Goal: Task Accomplishment & Management: Manage account settings

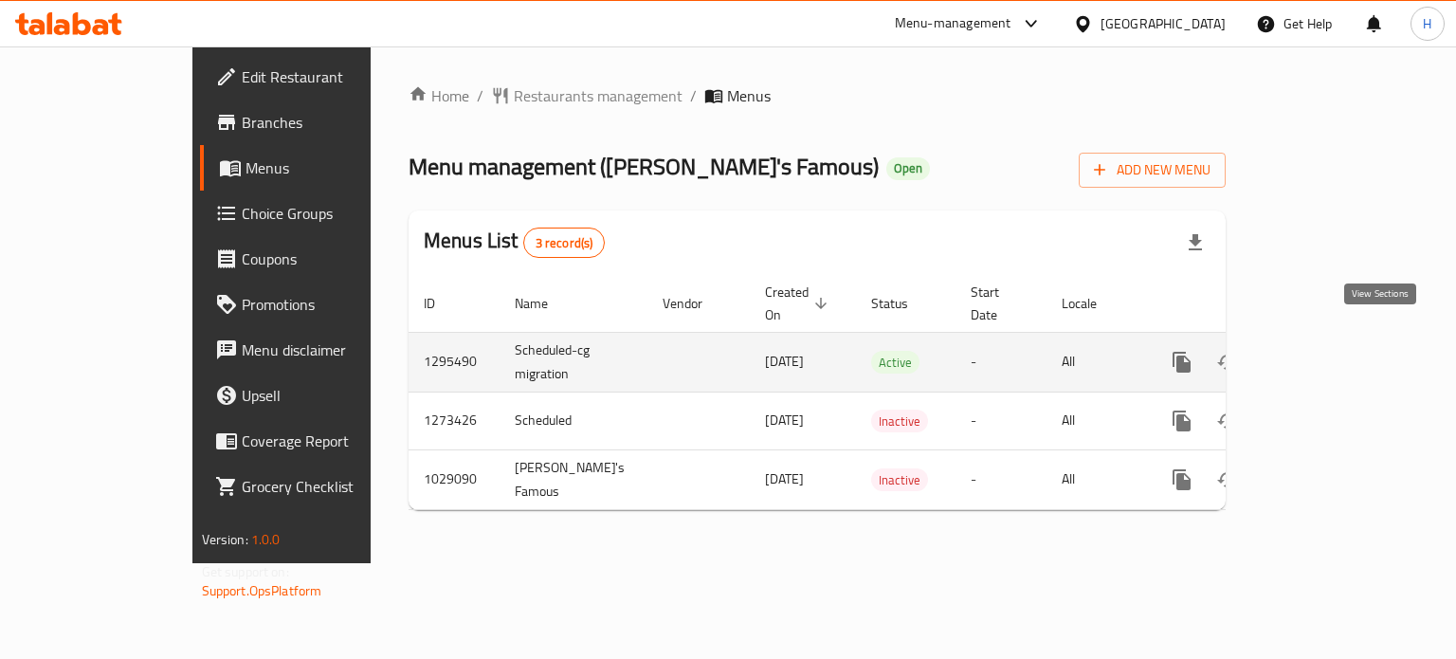
click at [1330, 351] on icon "enhanced table" at bounding box center [1318, 362] width 23 height 23
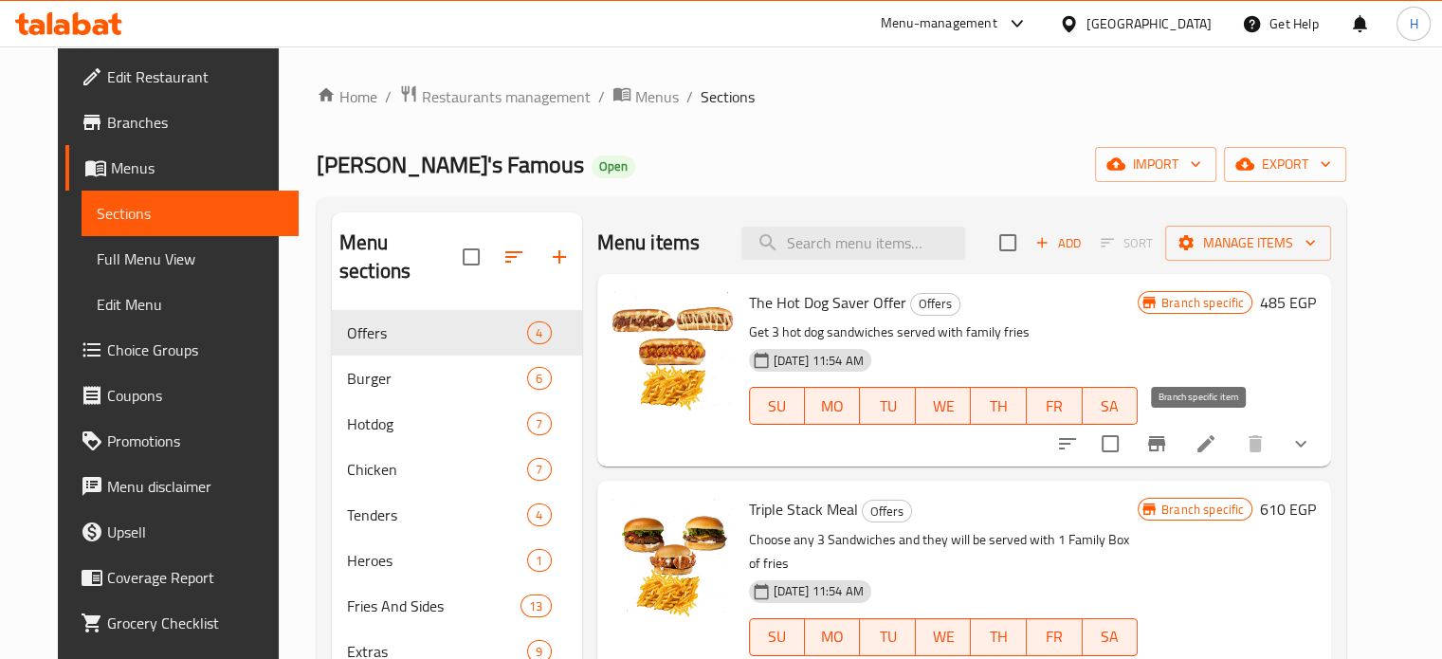
click at [1165, 444] on icon "Branch-specific-item" at bounding box center [1156, 443] width 17 height 15
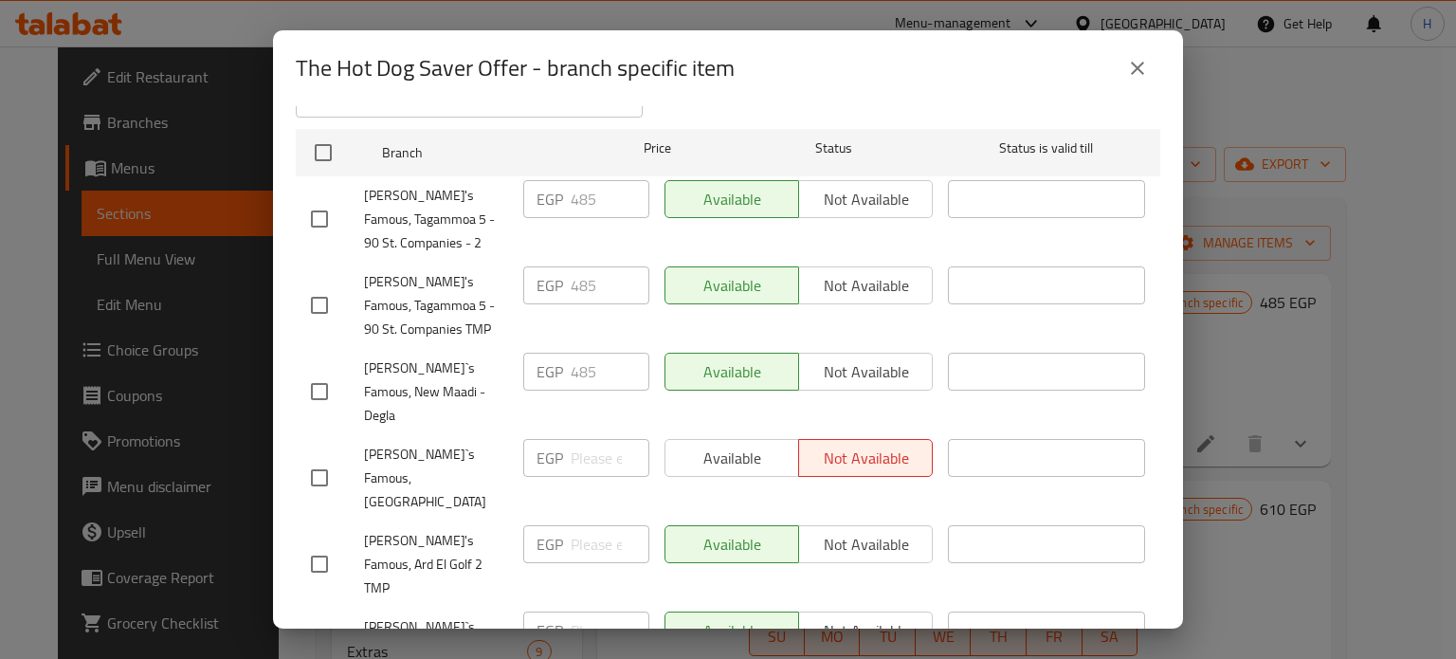
scroll to position [284, 0]
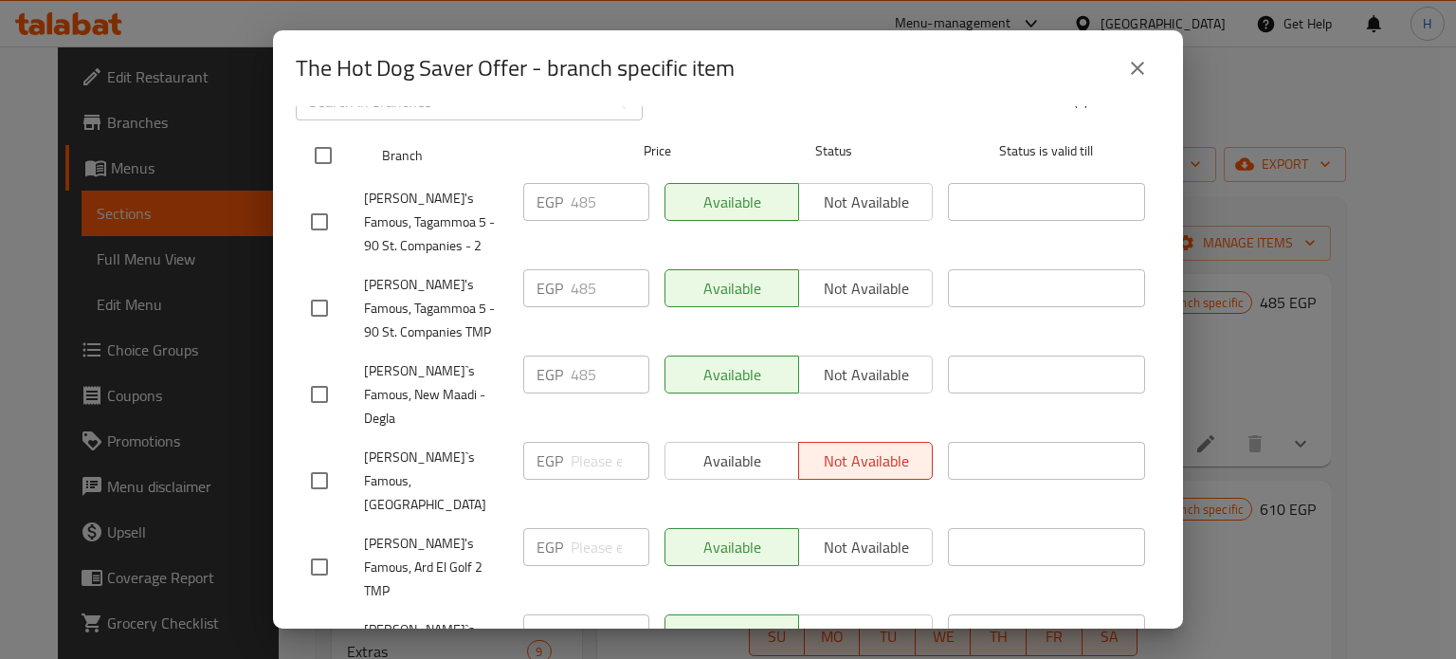
click at [322, 145] on input "checkbox" at bounding box center [323, 156] width 40 height 40
checkbox input "true"
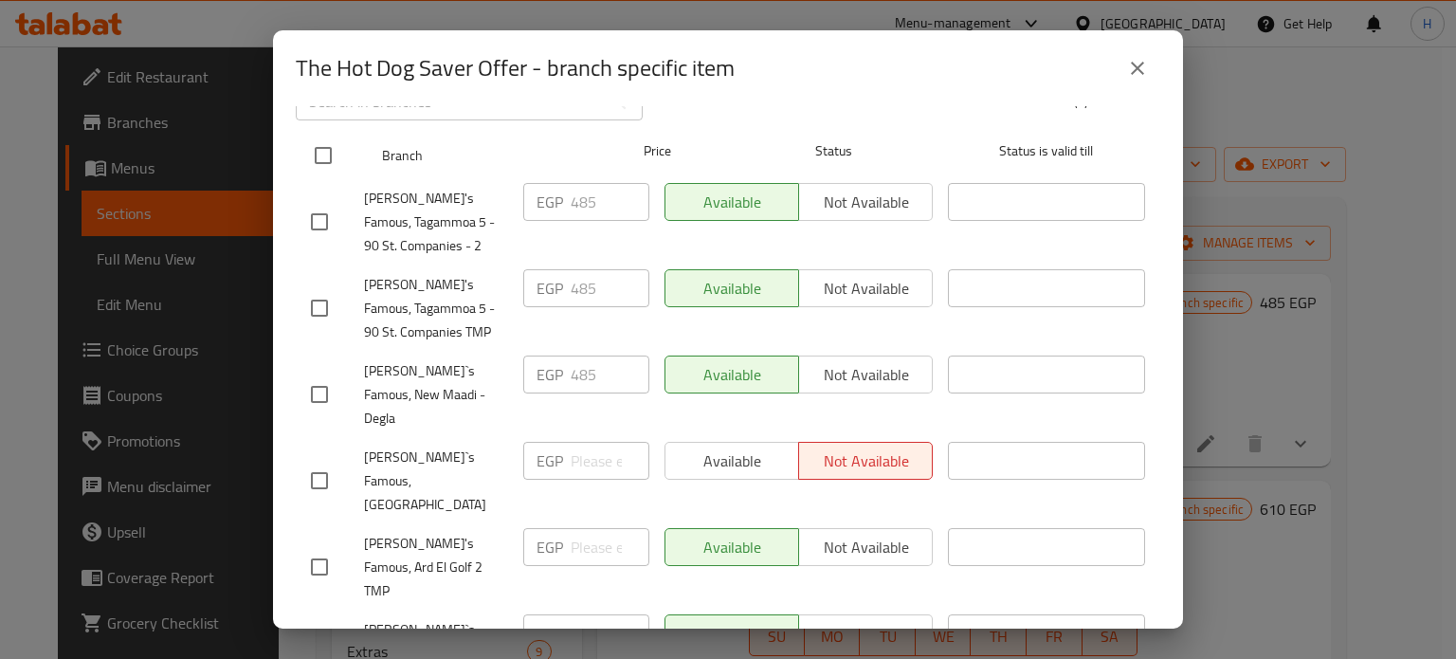
checkbox input "true"
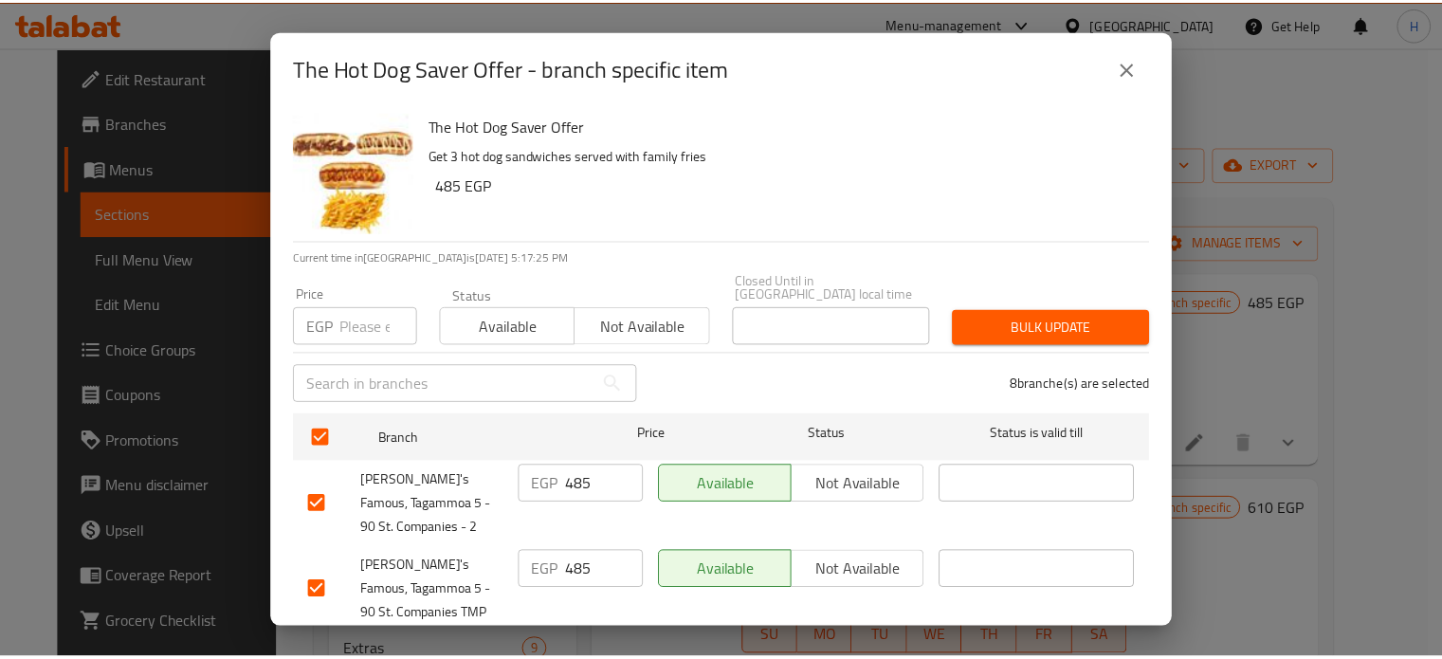
scroll to position [0, 0]
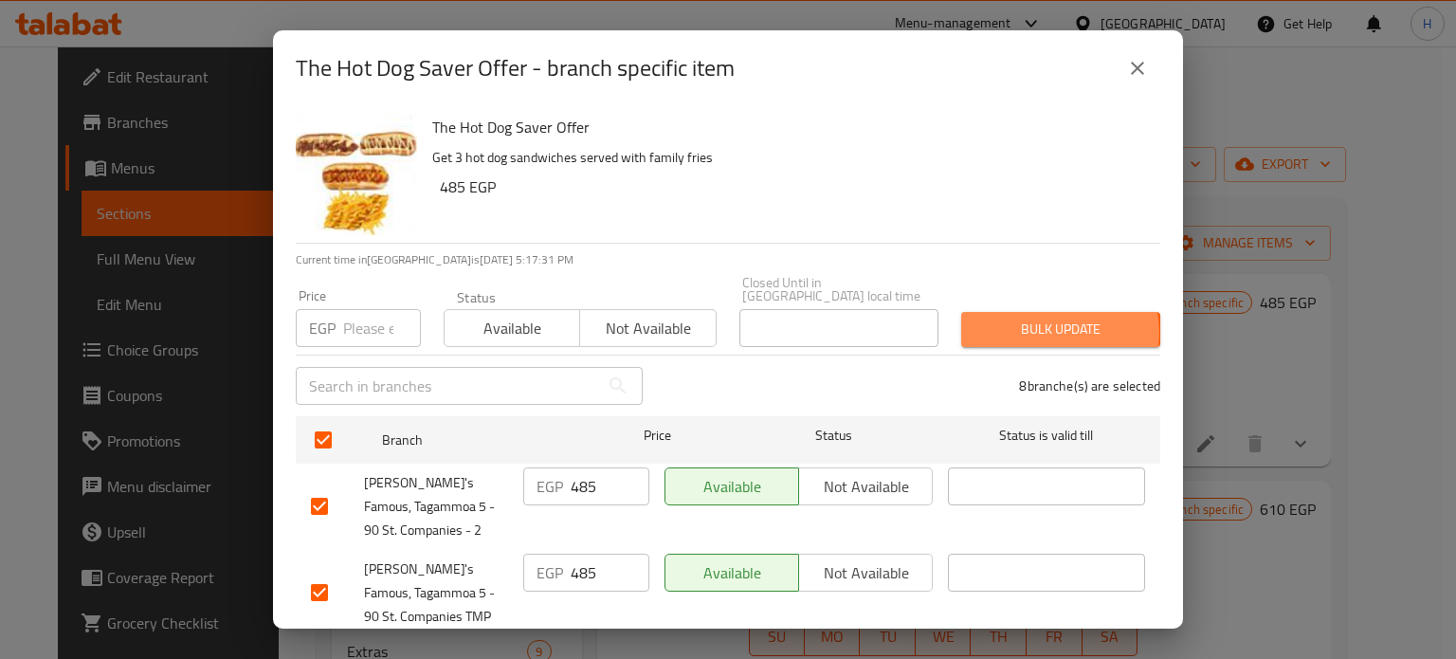
click at [1035, 318] on span "Bulk update" at bounding box center [1060, 330] width 169 height 24
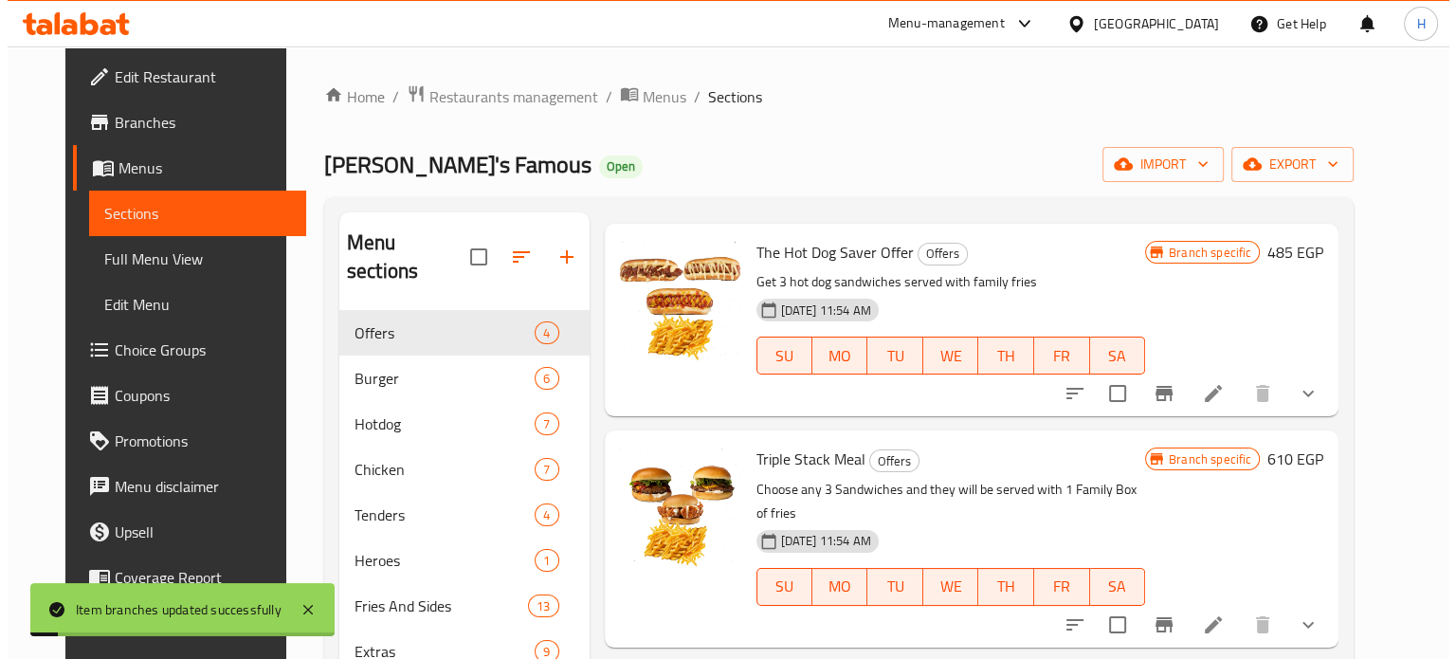
scroll to position [95, 0]
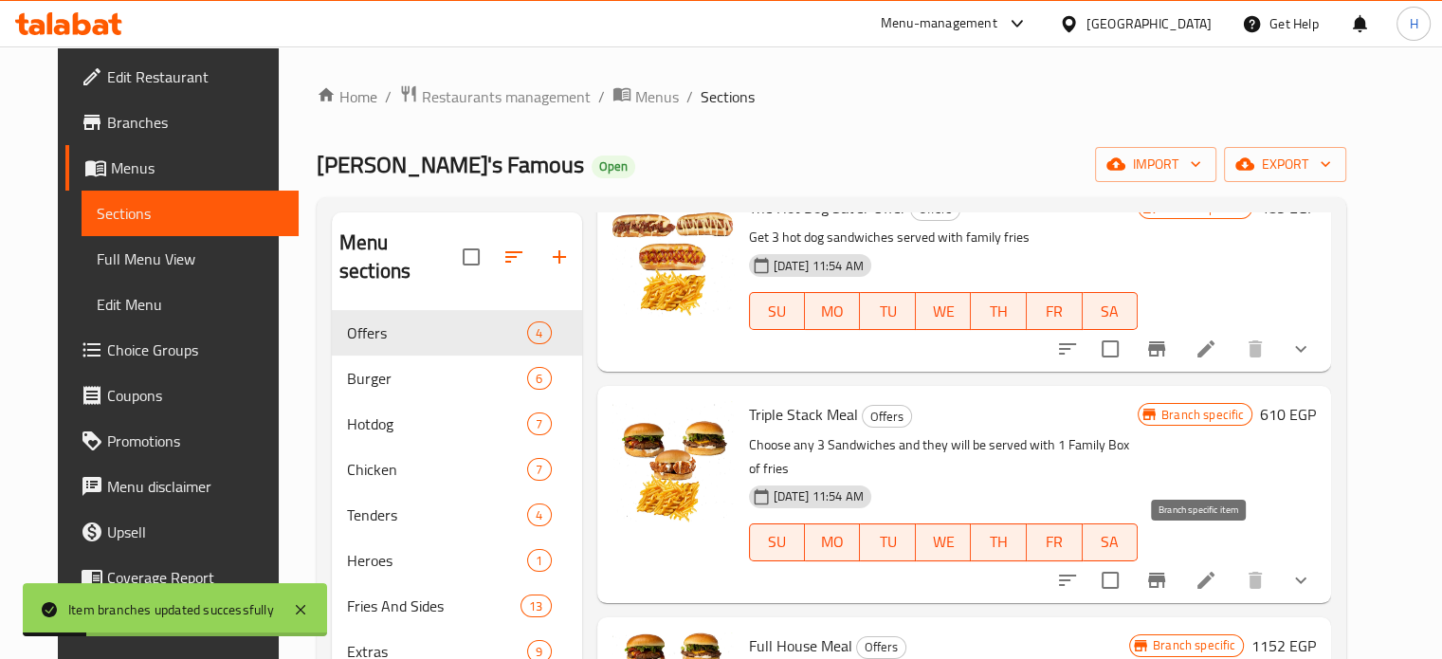
click at [1168, 569] on icon "Branch-specific-item" at bounding box center [1156, 580] width 23 height 23
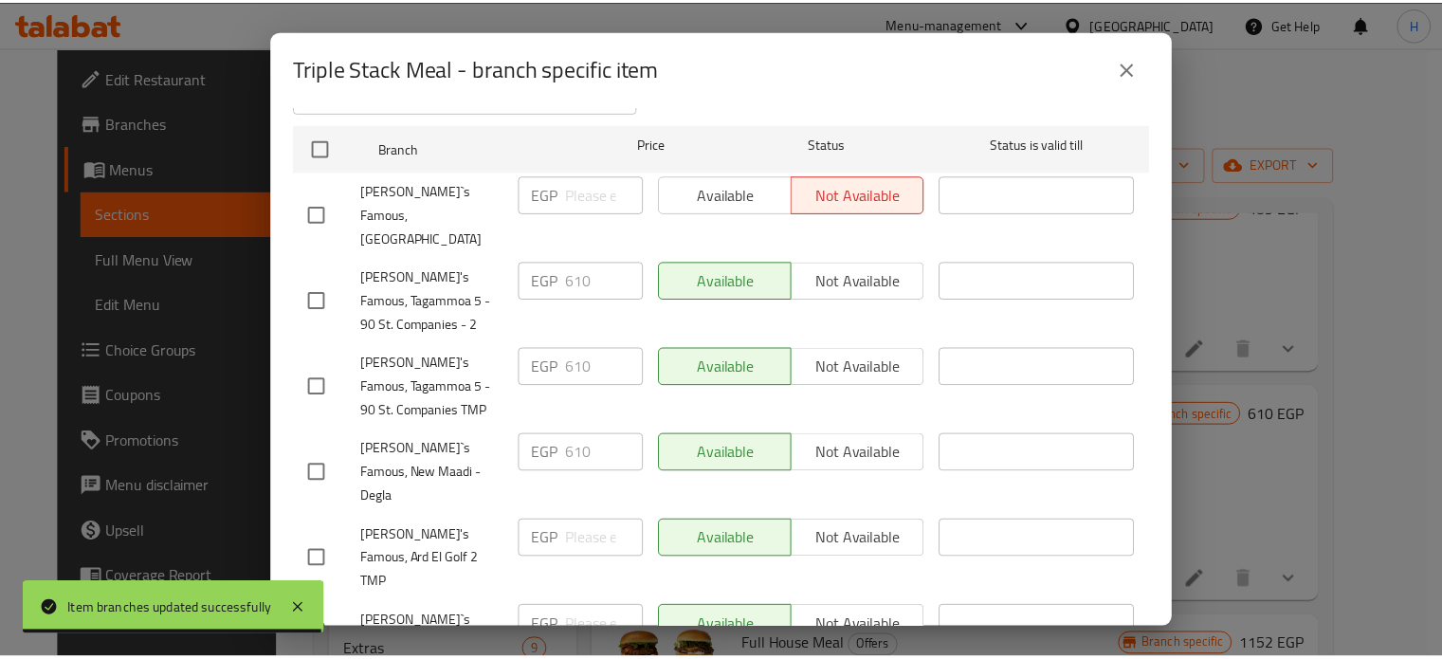
scroll to position [158, 0]
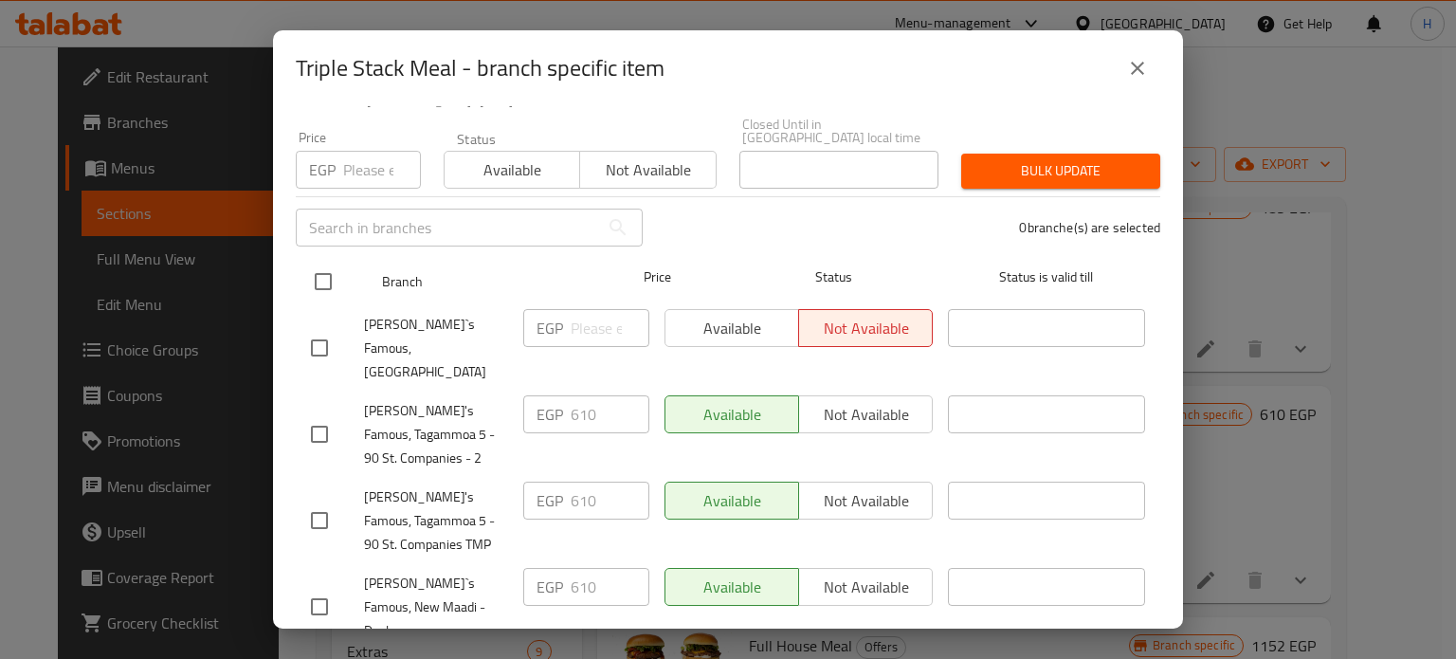
click at [318, 265] on input "checkbox" at bounding box center [323, 282] width 40 height 40
checkbox input "true"
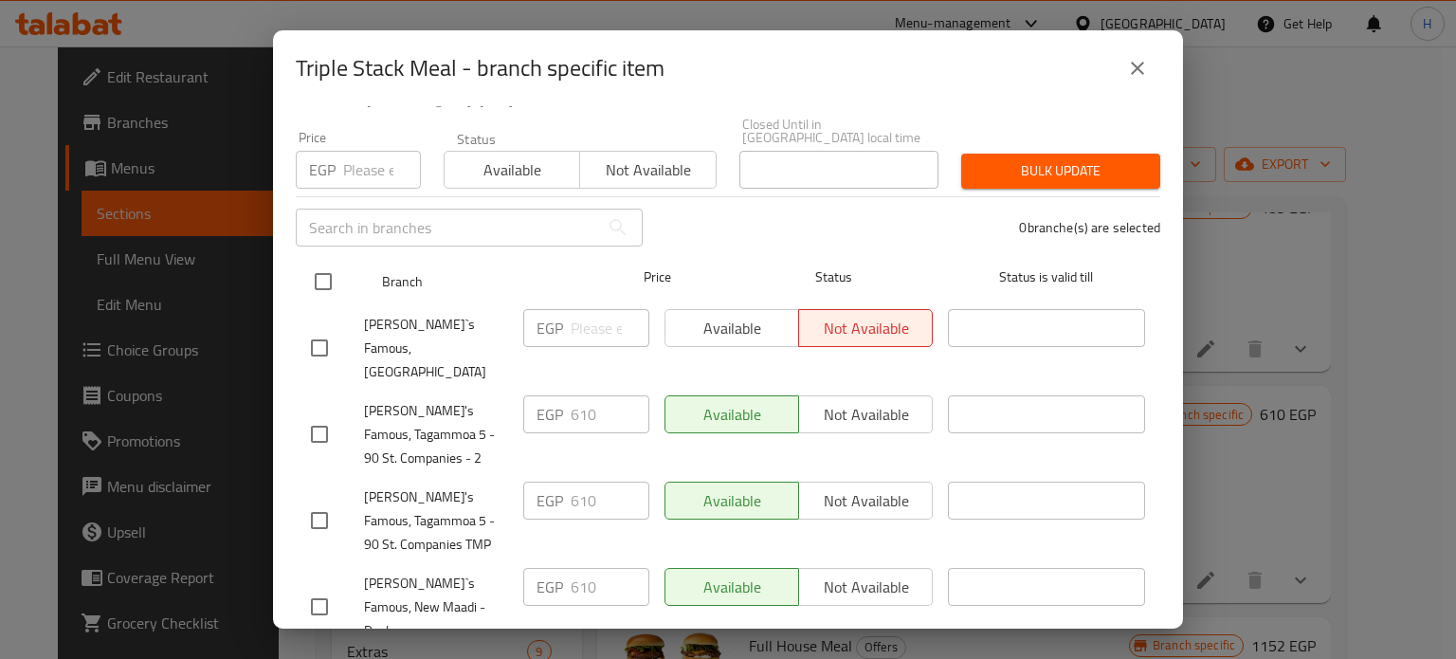
checkbox input "true"
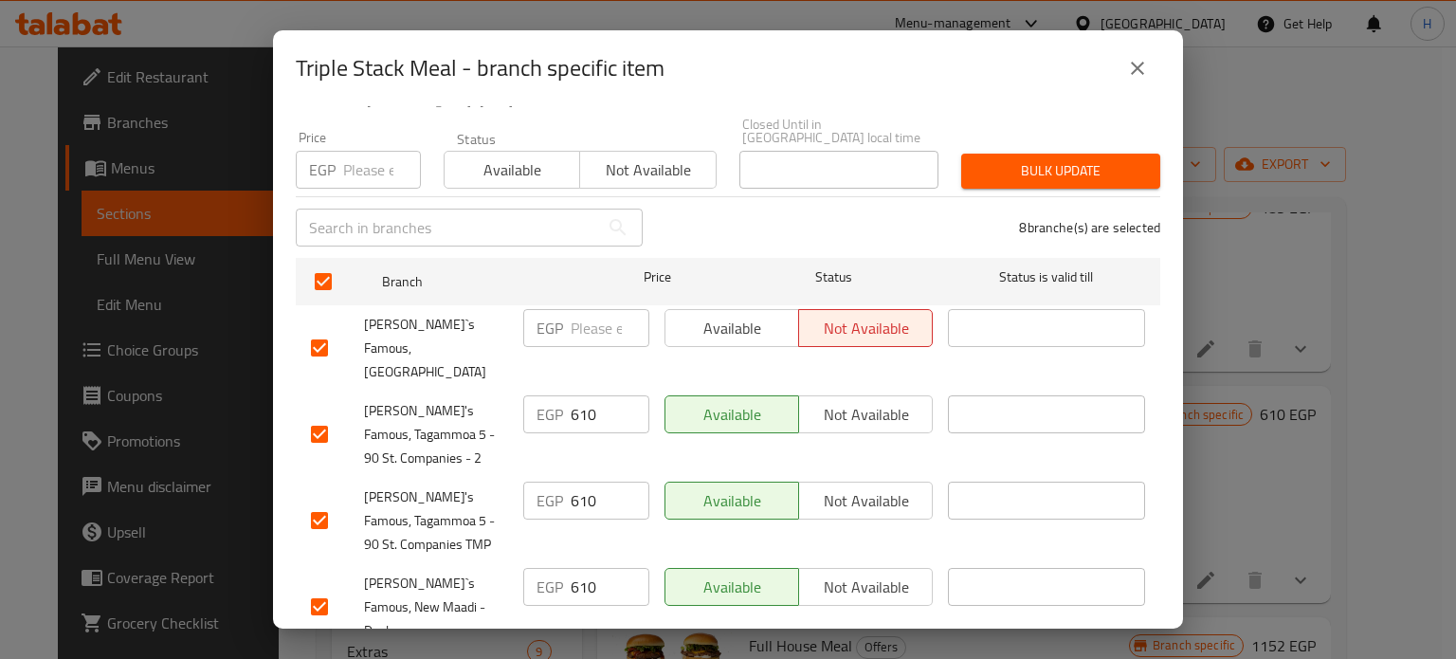
click at [500, 156] on span "Available" at bounding box center [512, 169] width 120 height 27
click at [545, 156] on span "Available" at bounding box center [512, 169] width 120 height 27
click at [1034, 161] on span "Bulk update" at bounding box center [1060, 171] width 169 height 24
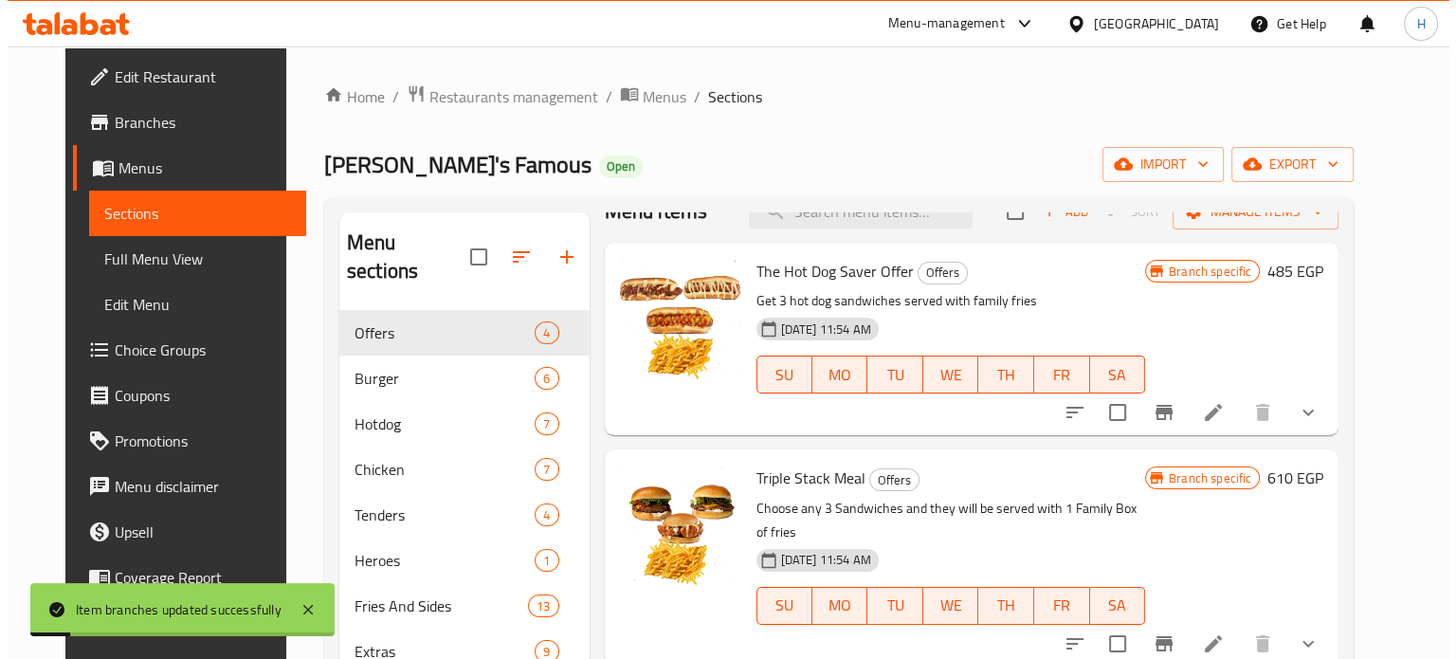
scroll to position [0, 0]
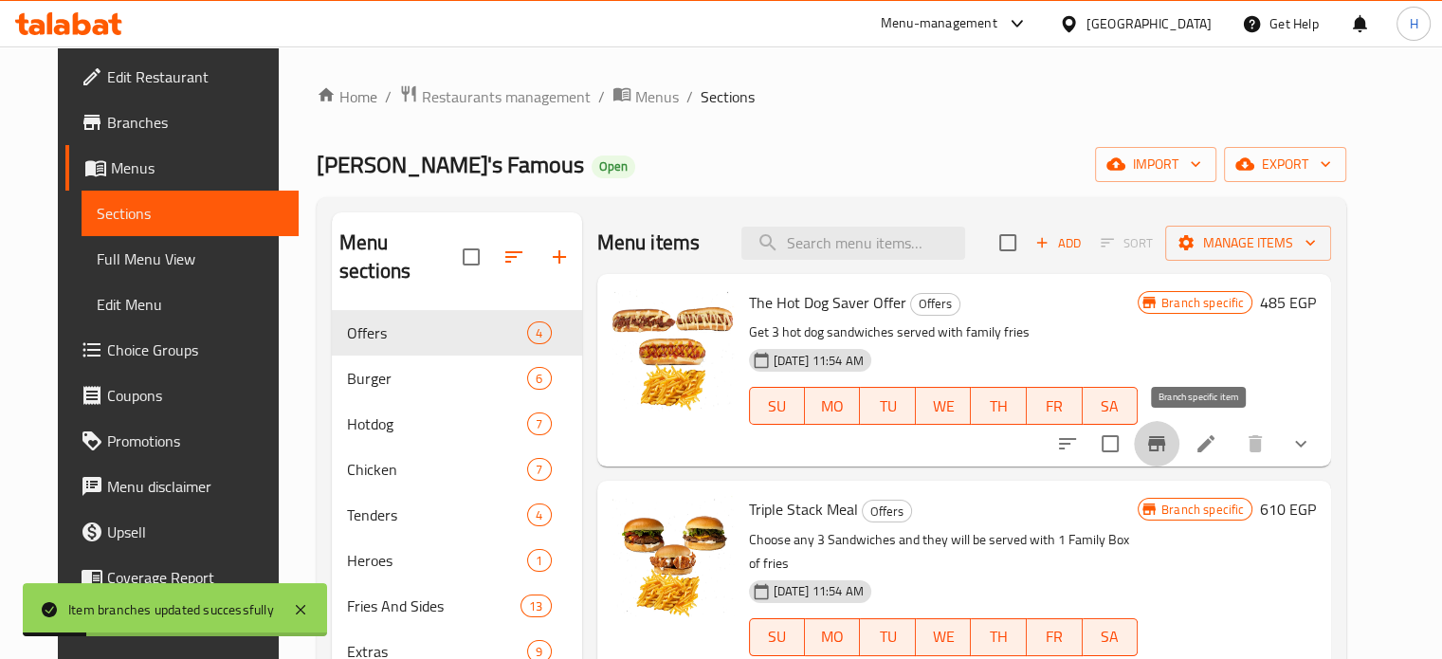
click at [1168, 446] on icon "Branch-specific-item" at bounding box center [1156, 443] width 23 height 23
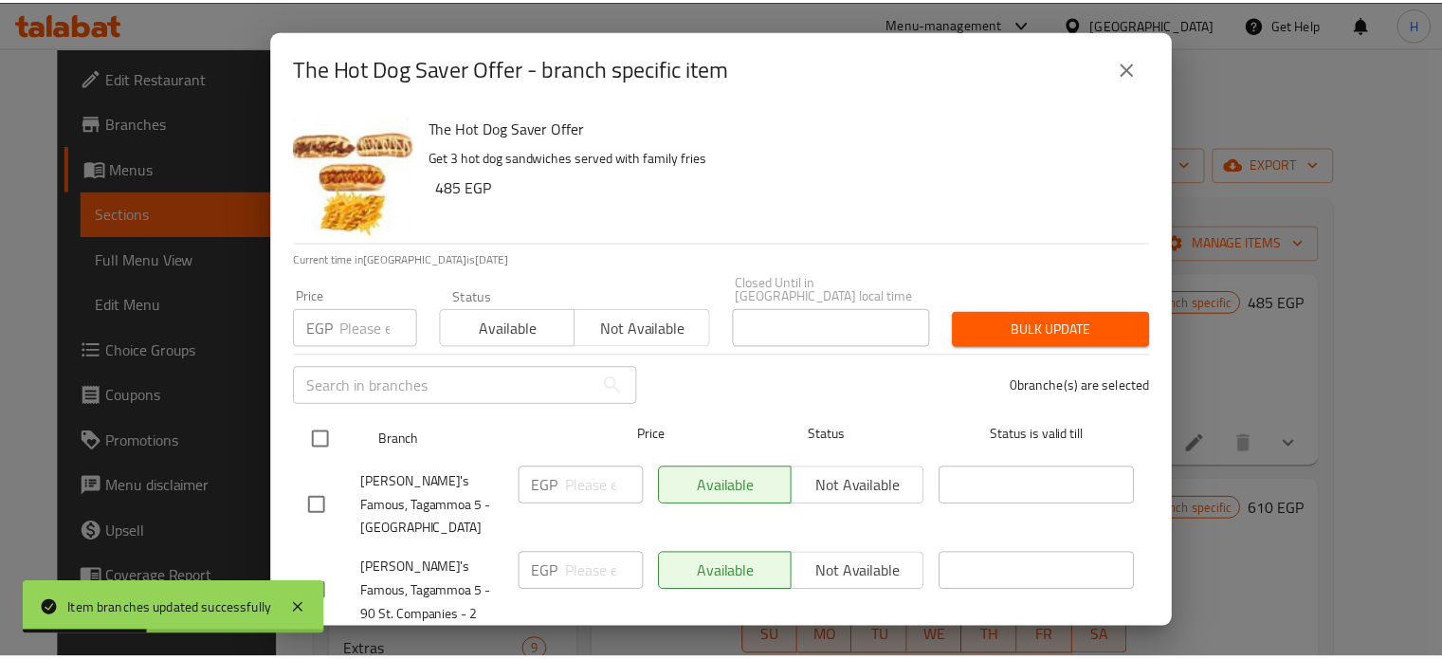
scroll to position [443, 0]
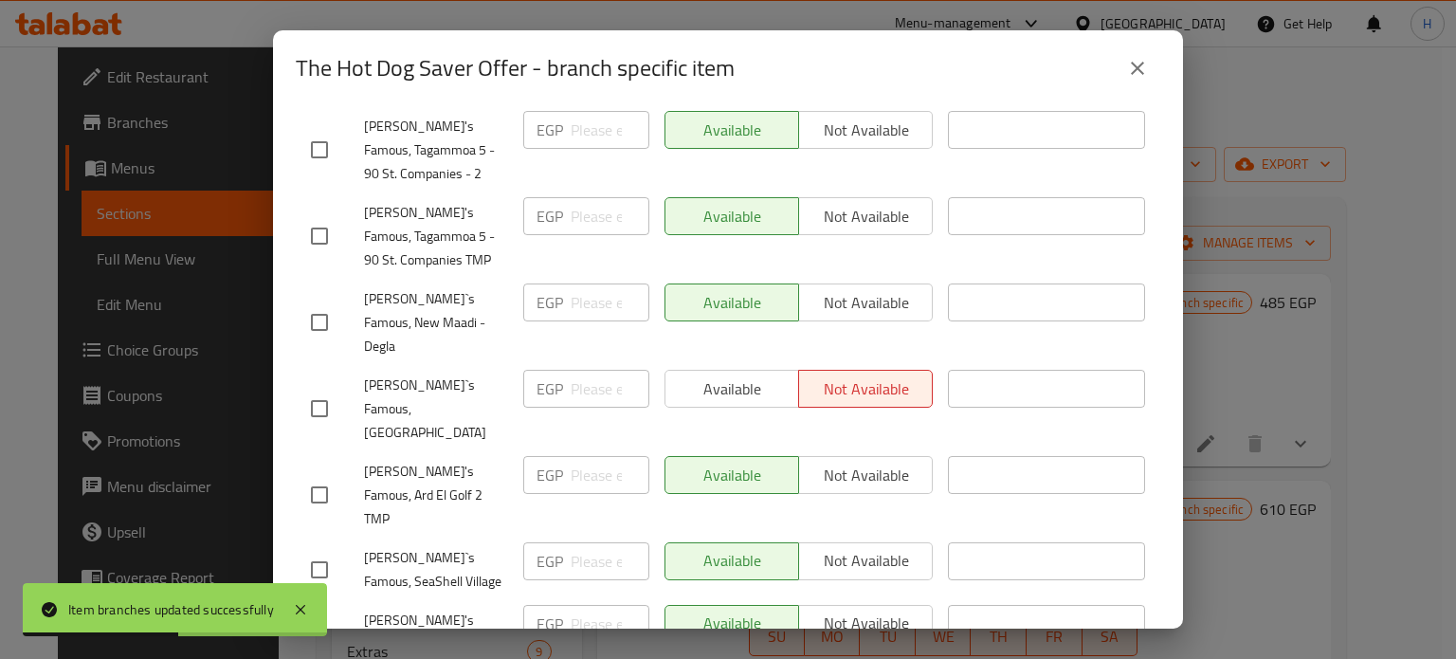
click at [1139, 67] on icon "close" at bounding box center [1137, 68] width 13 height 13
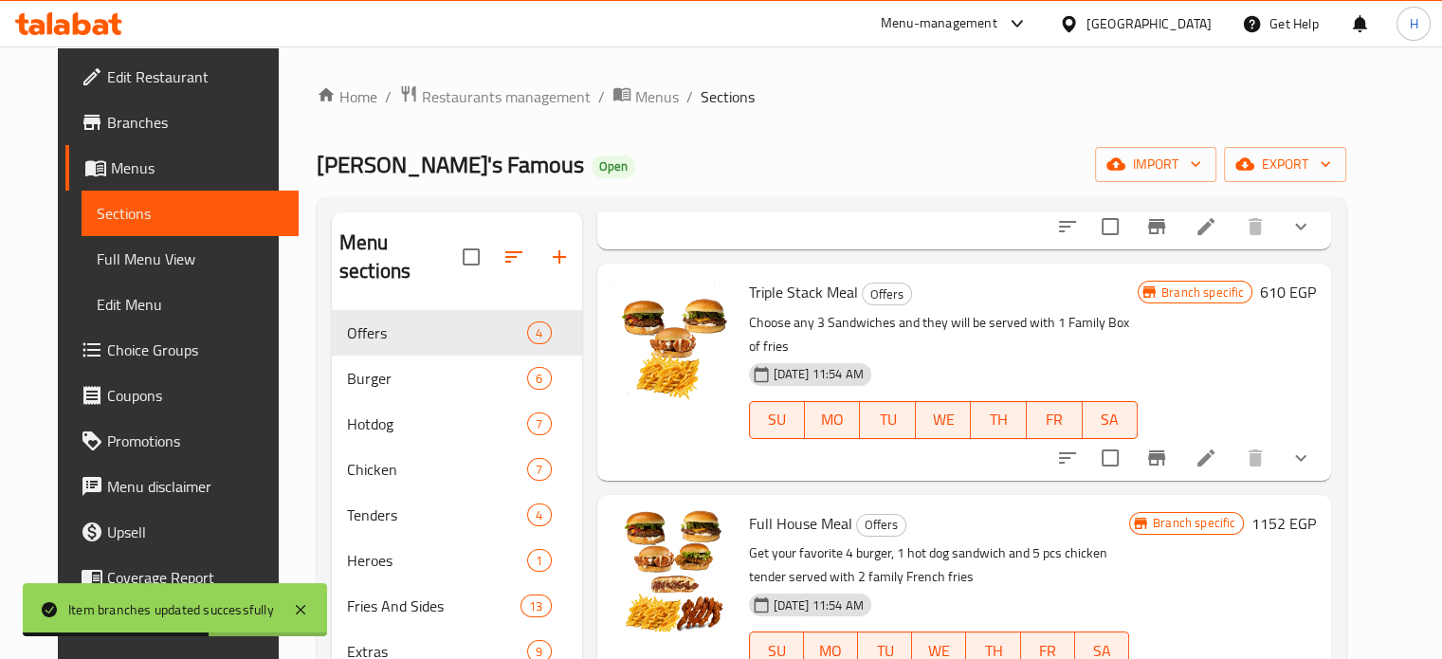
scroll to position [264, 0]
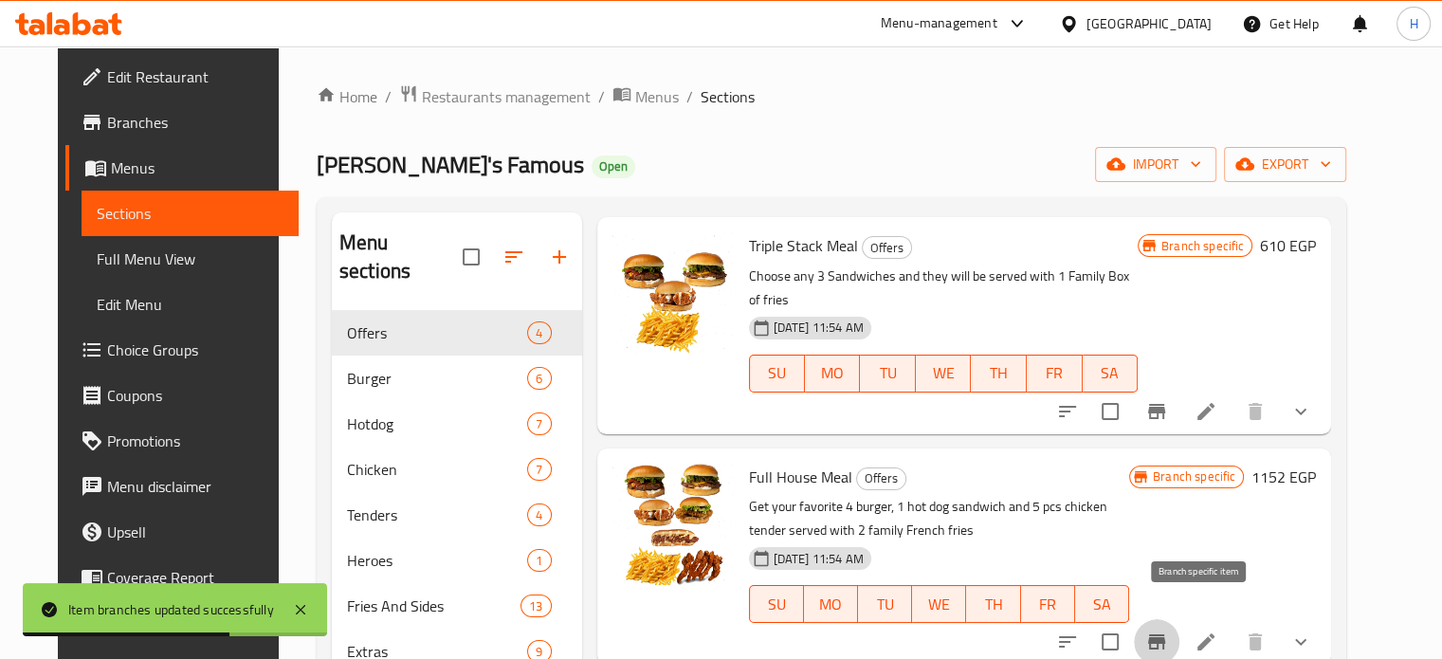
click at [1165, 634] on icon "Branch-specific-item" at bounding box center [1156, 641] width 17 height 15
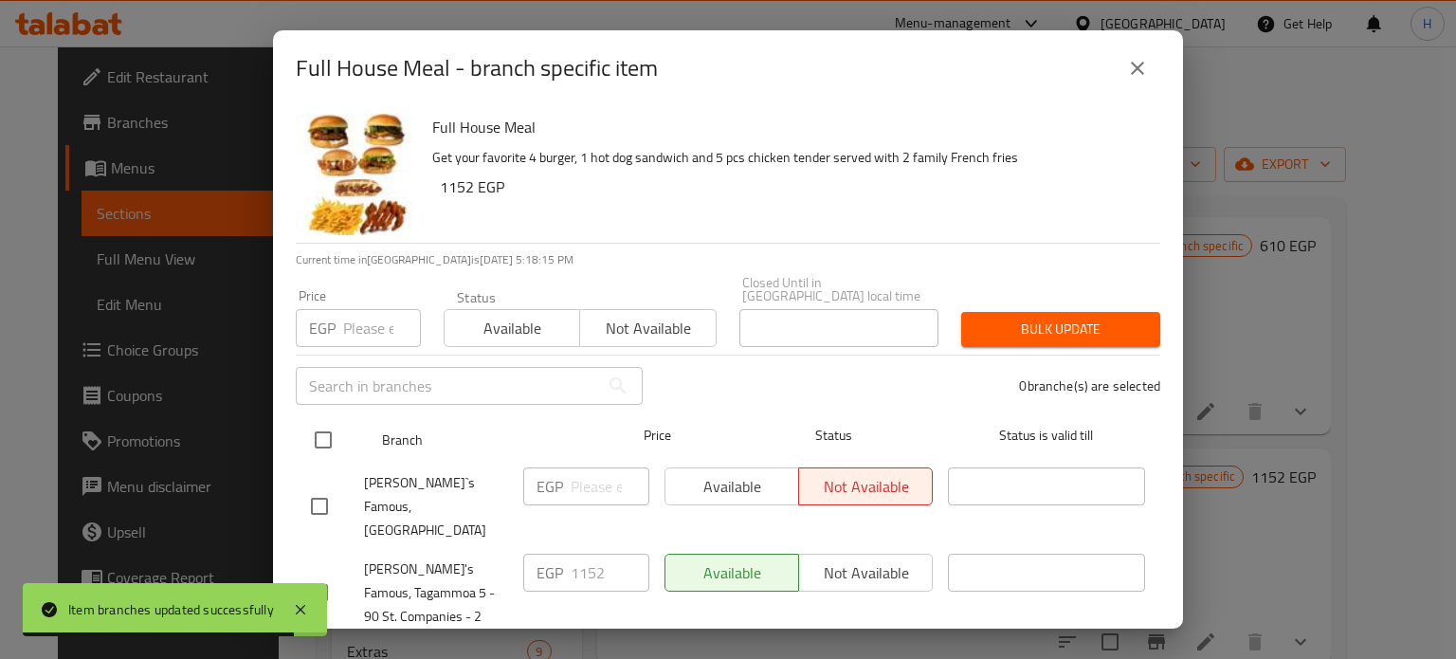
click at [321, 424] on input "checkbox" at bounding box center [323, 440] width 40 height 40
checkbox input "true"
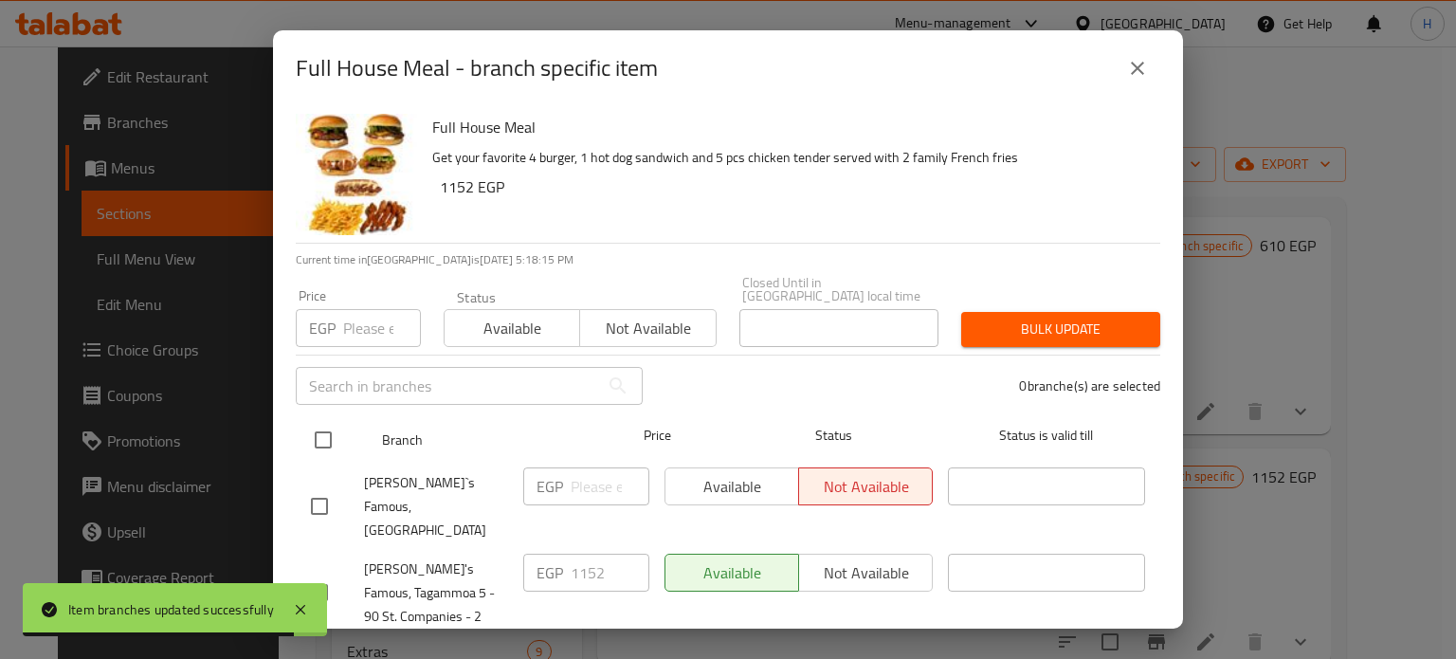
checkbox input "true"
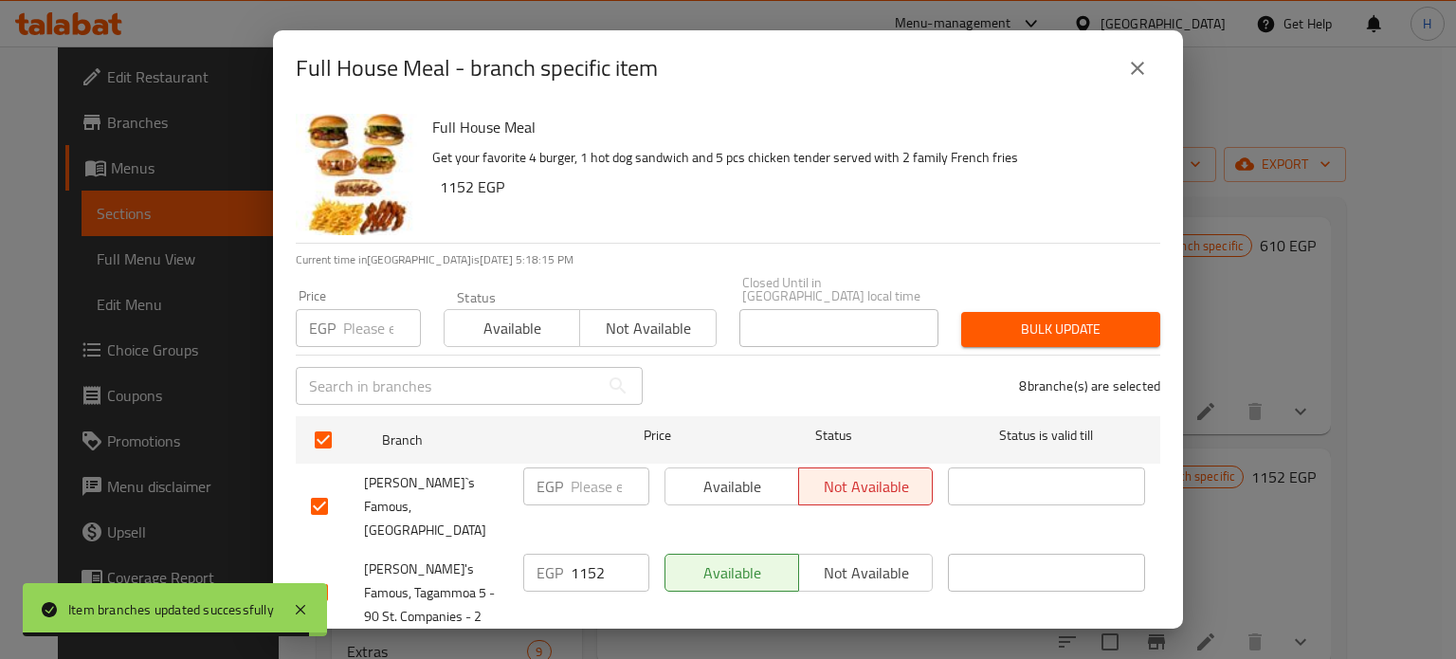
click at [1009, 321] on span "Bulk update" at bounding box center [1060, 330] width 169 height 24
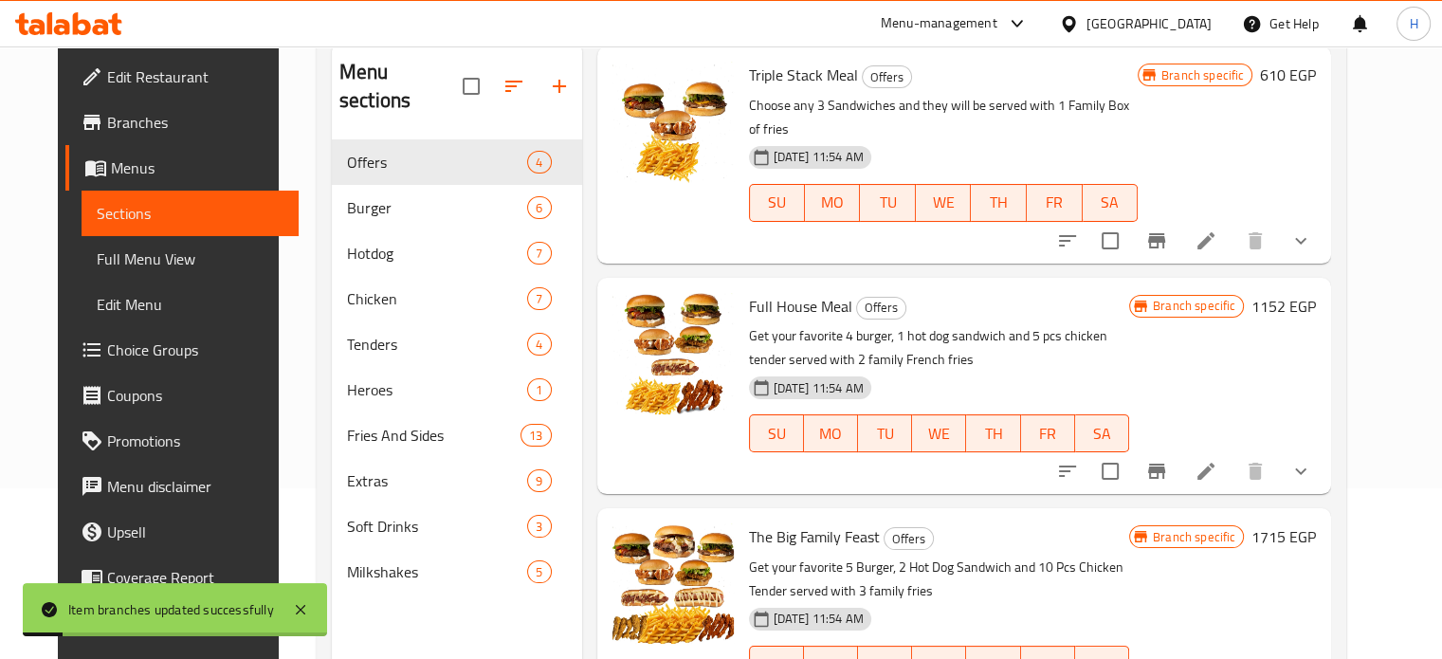
scroll to position [265, 0]
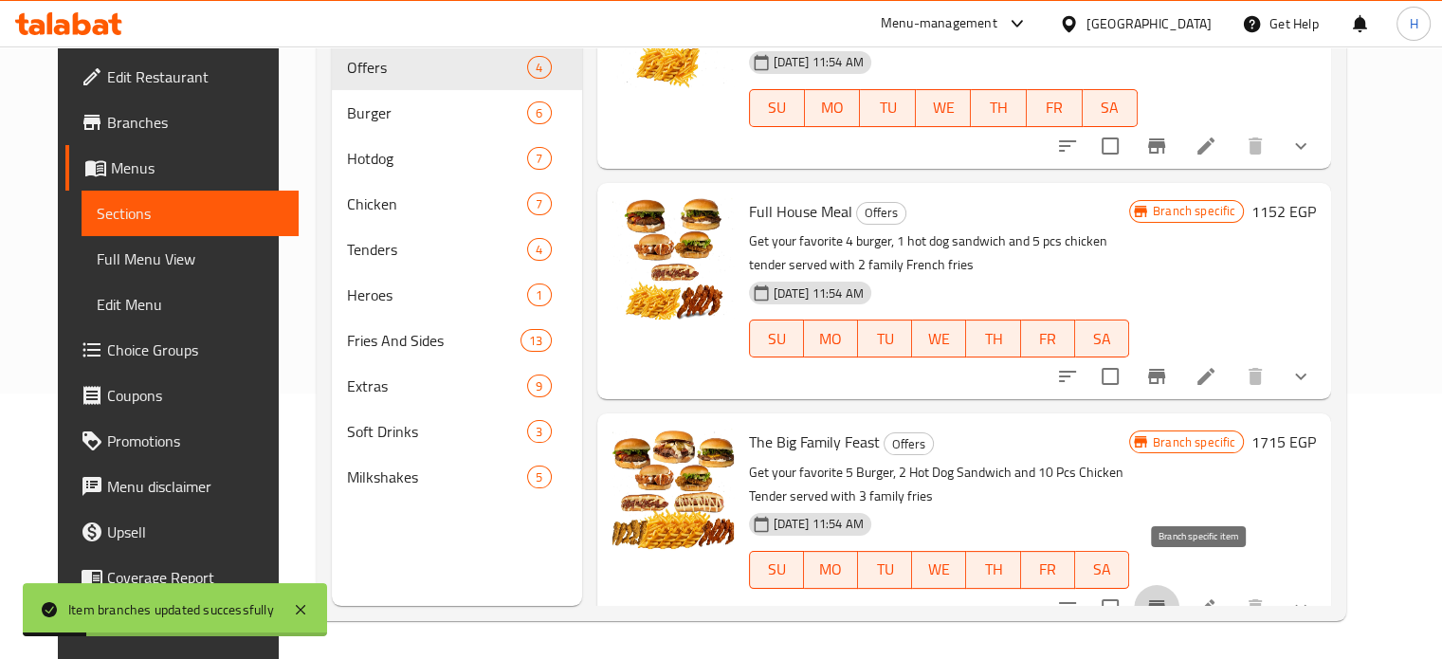
click at [1168, 596] on icon "Branch-specific-item" at bounding box center [1156, 607] width 23 height 23
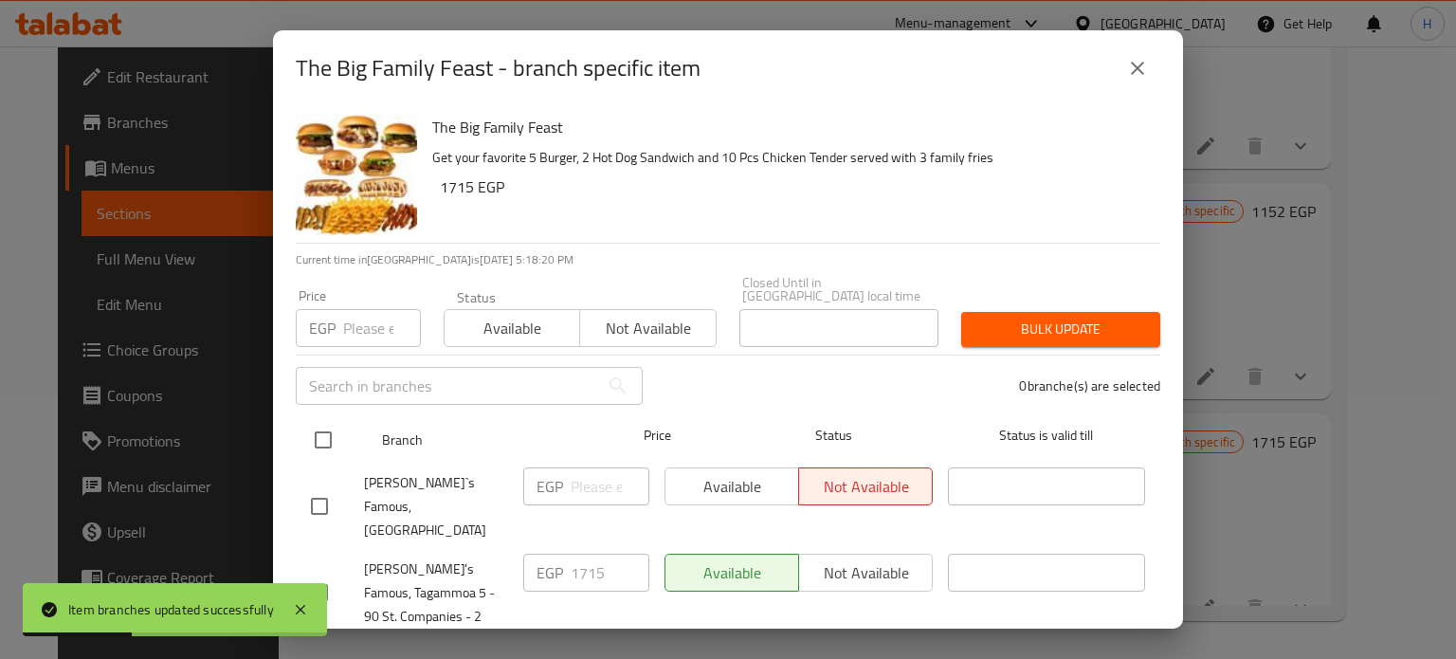
click at [333, 431] on input "checkbox" at bounding box center [323, 440] width 40 height 40
checkbox input "true"
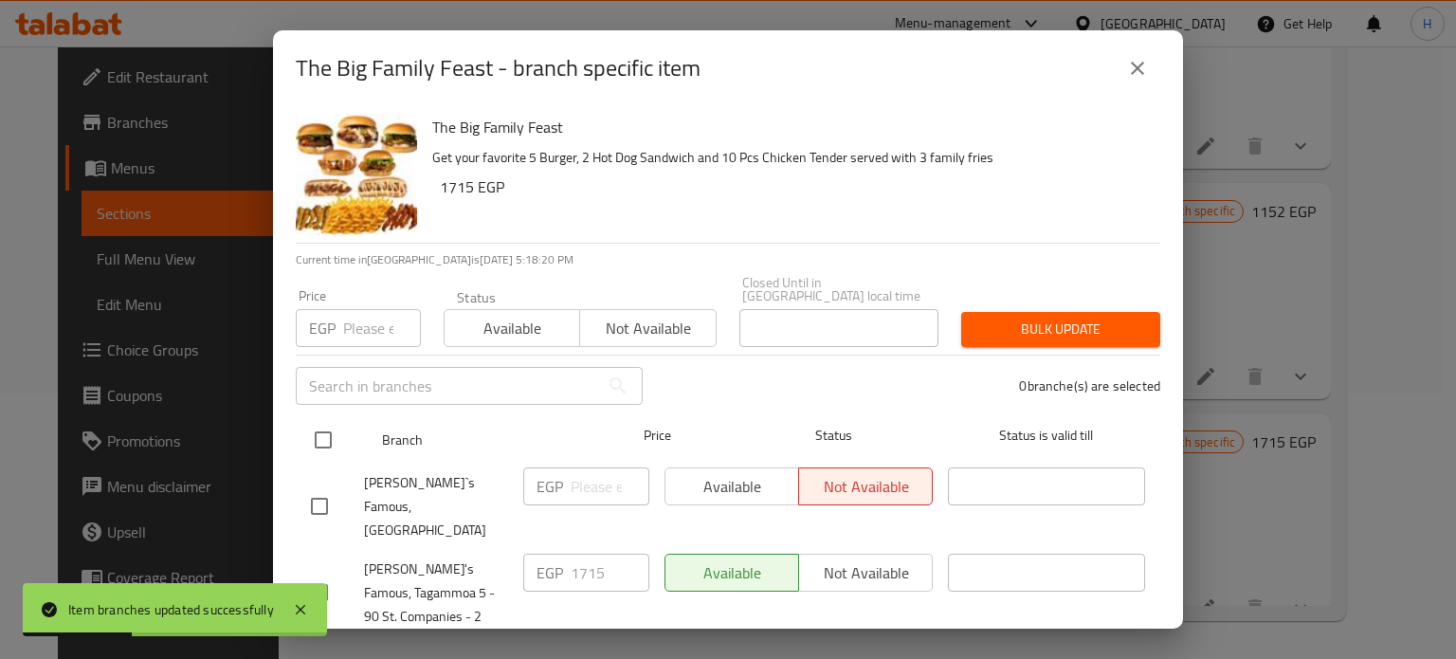
checkbox input "true"
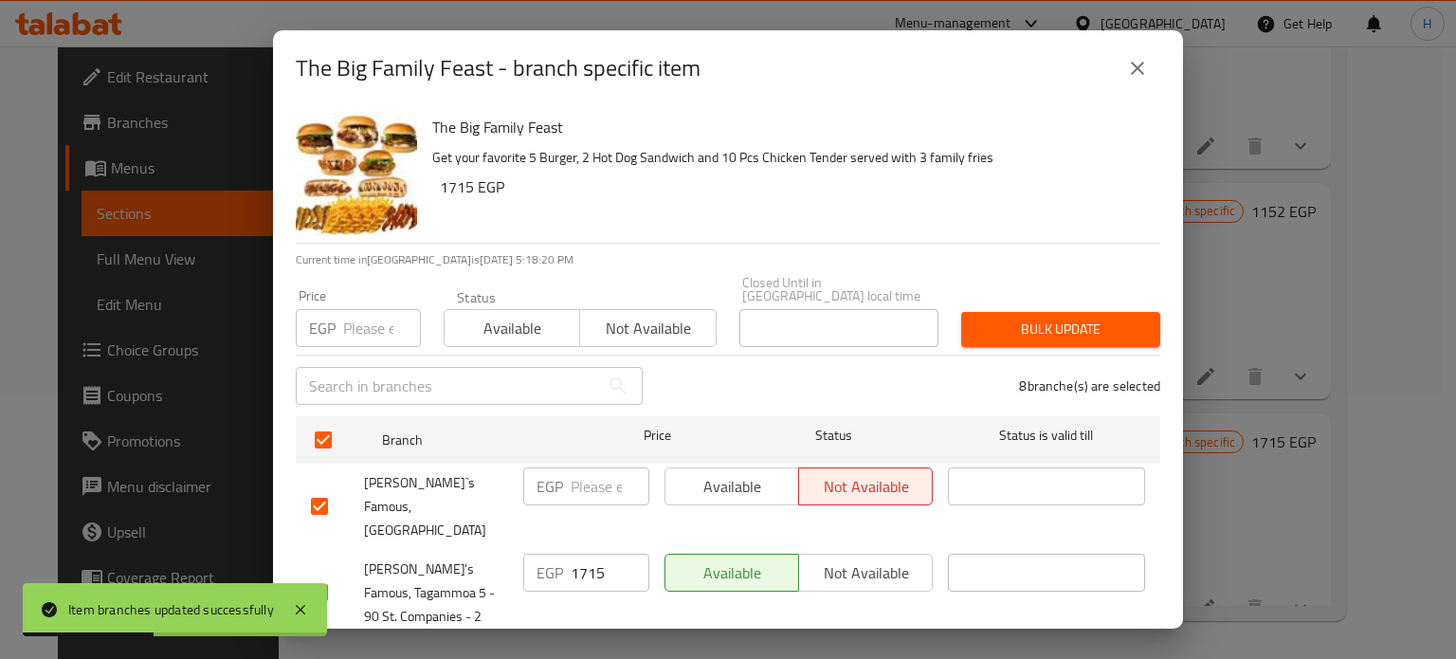
click at [1048, 318] on span "Bulk update" at bounding box center [1060, 330] width 169 height 24
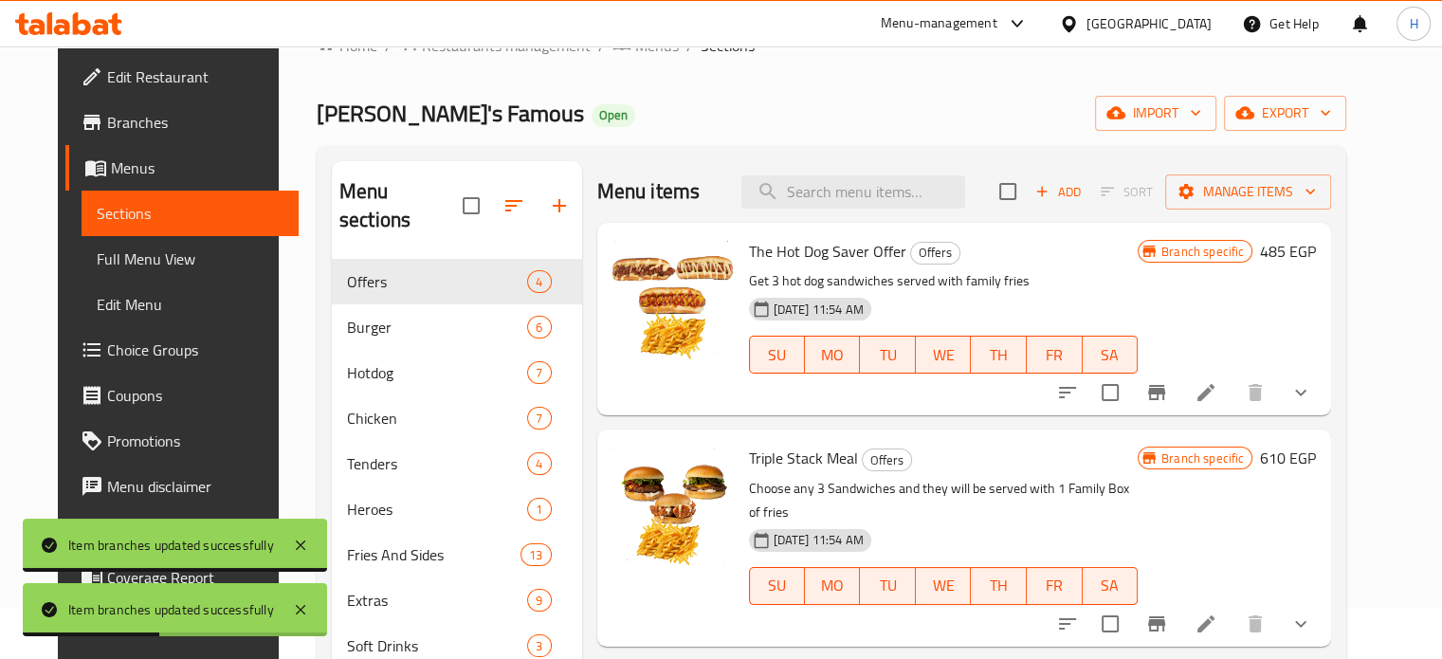
scroll to position [0, 0]
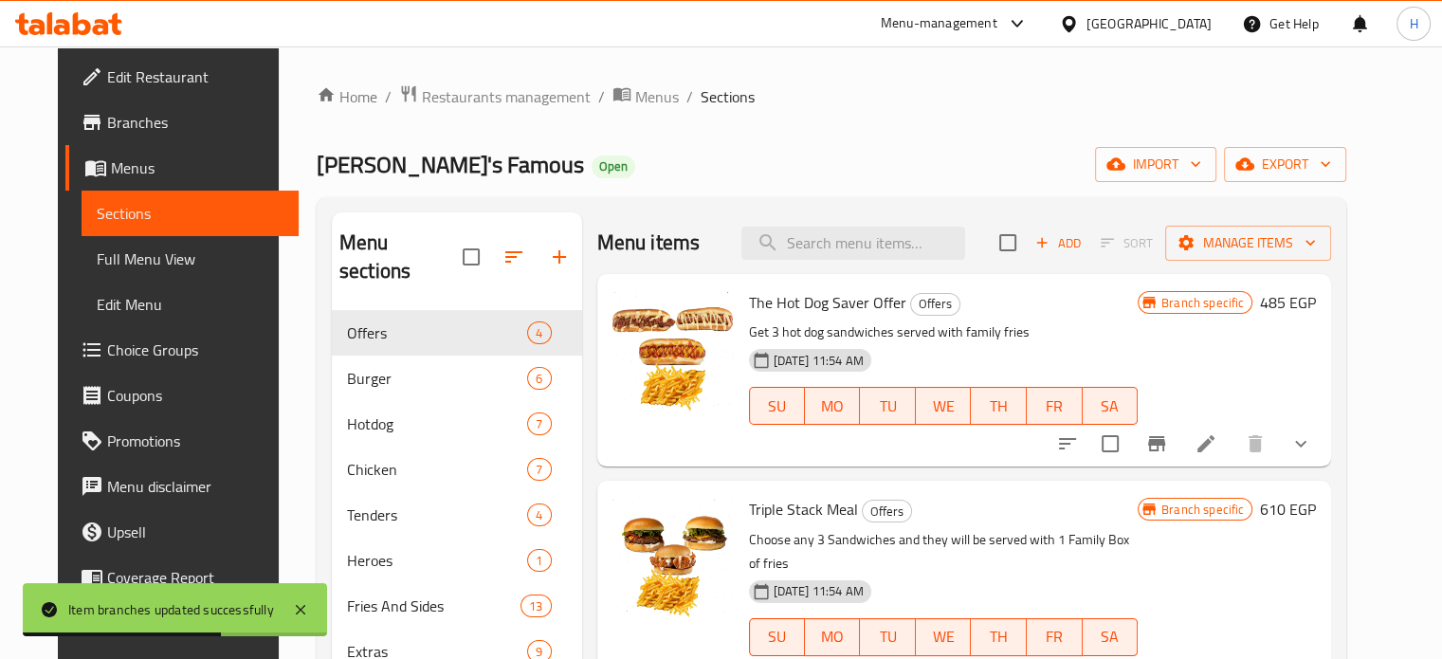
click at [1316, 300] on h6 "485 EGP" at bounding box center [1288, 302] width 56 height 27
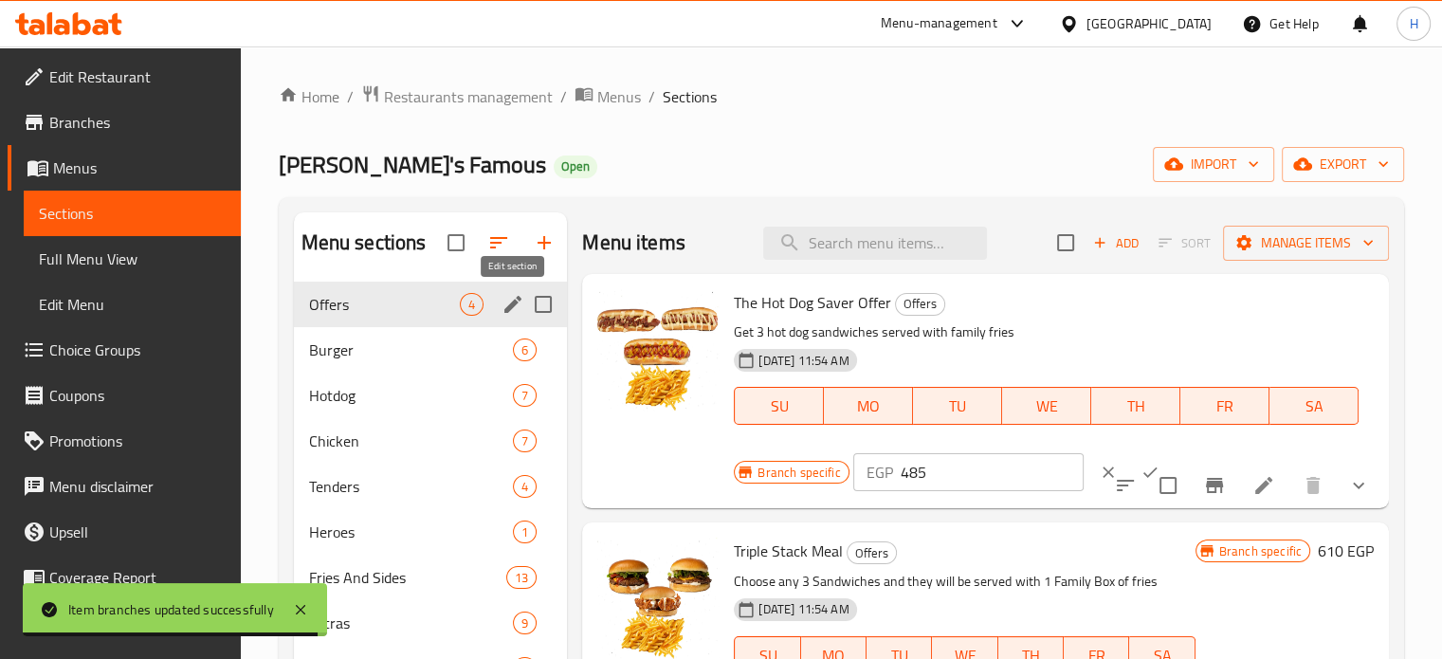
click at [513, 306] on icon "edit" at bounding box center [512, 304] width 17 height 17
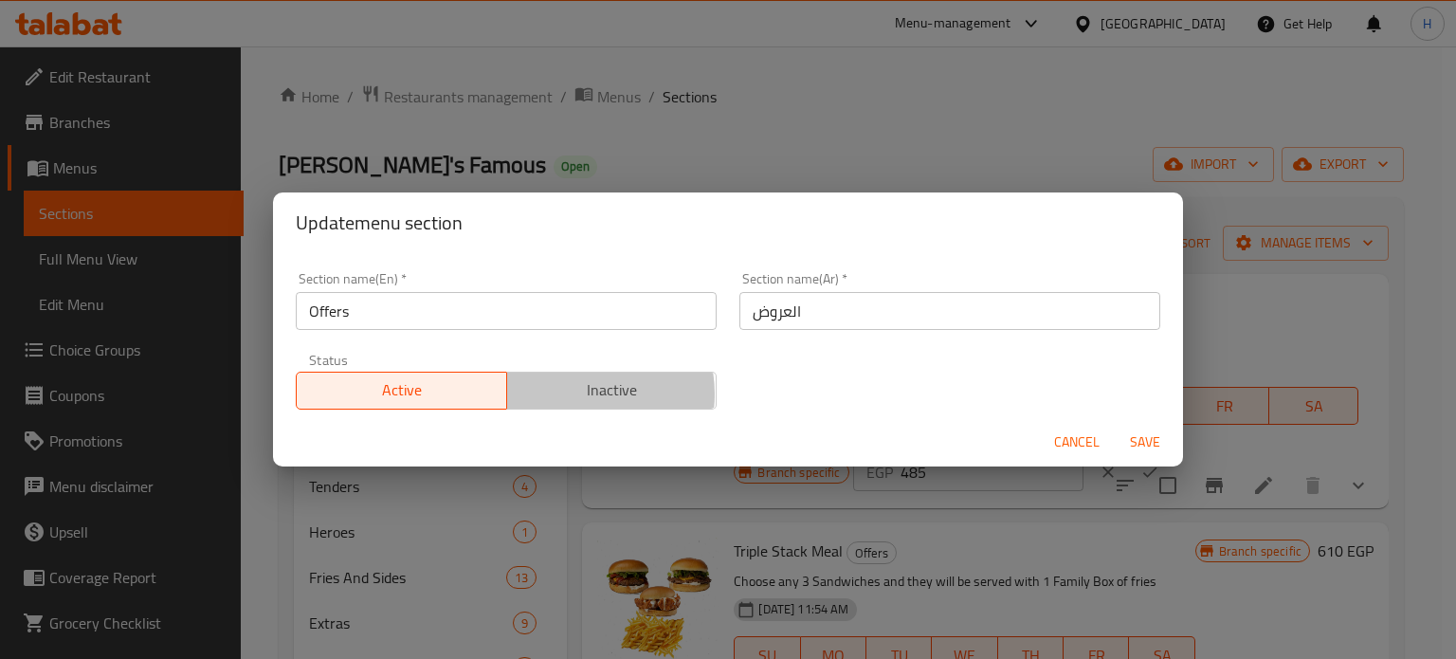
click at [569, 393] on span "Inactive" at bounding box center [612, 389] width 195 height 27
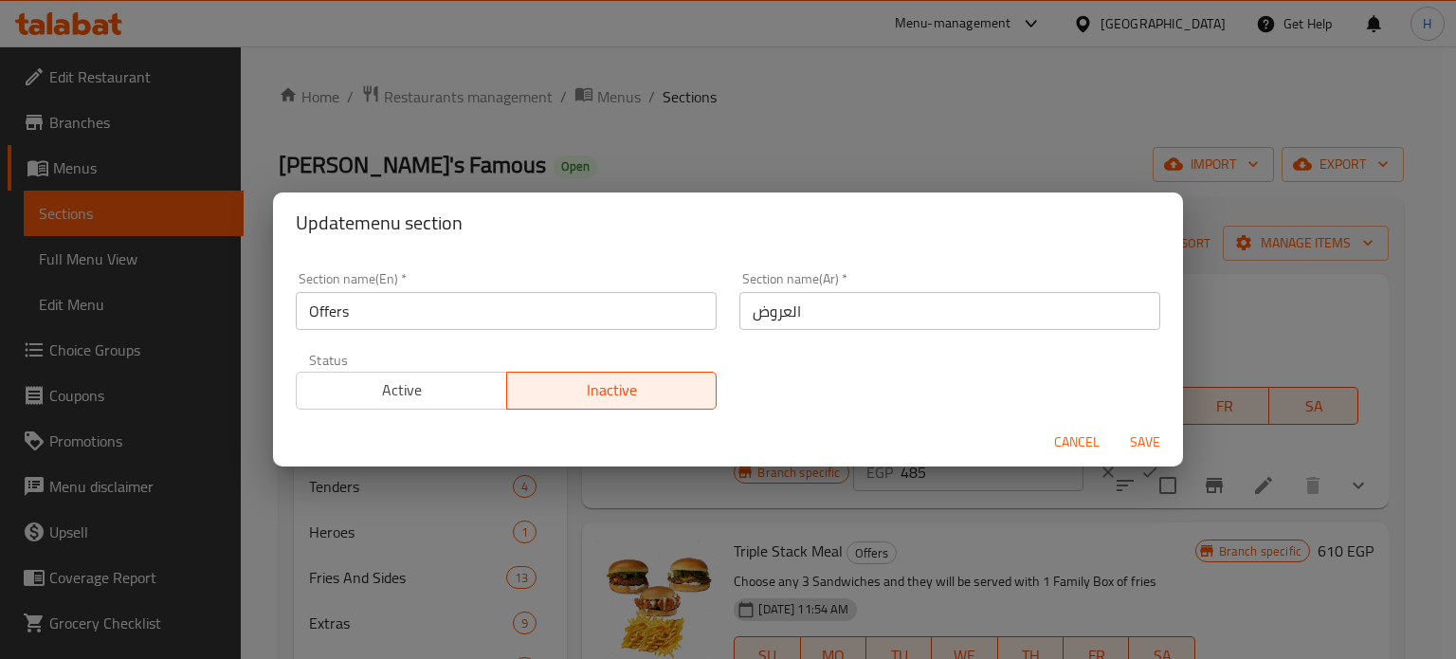
click at [1155, 448] on span "Save" at bounding box center [1144, 442] width 45 height 24
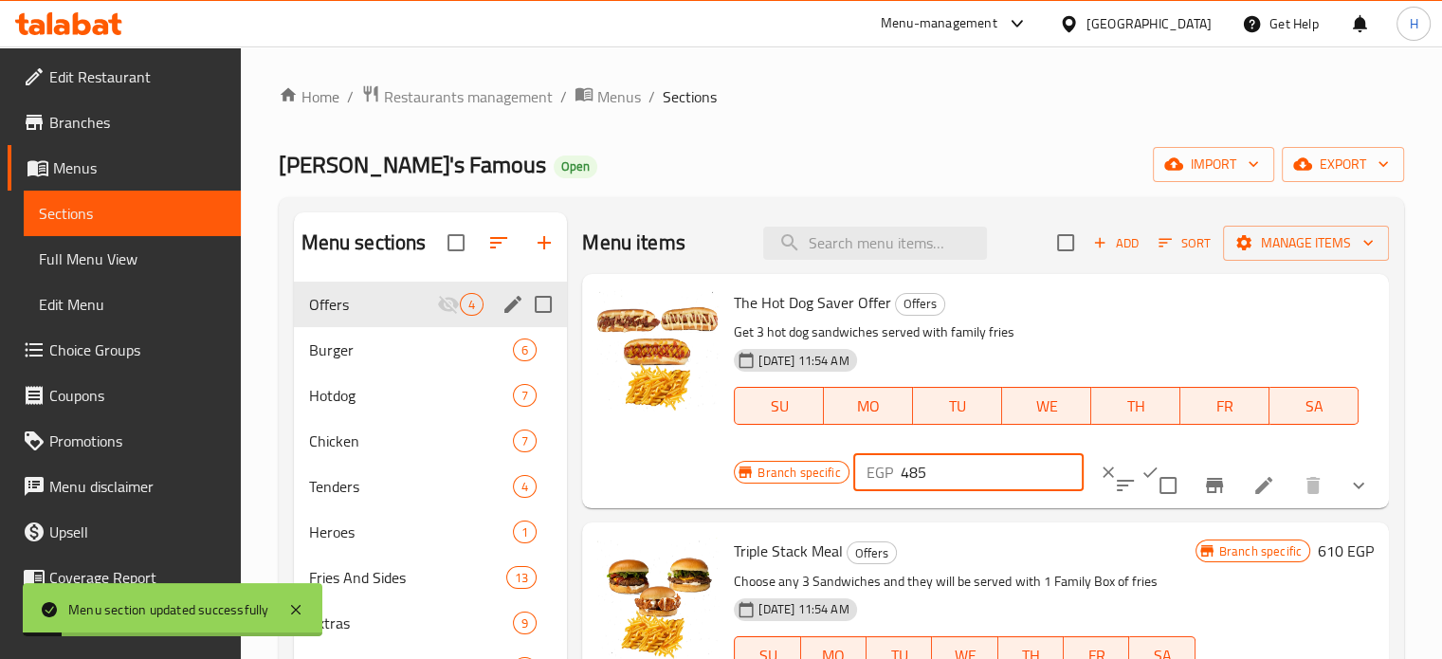
drag, startPoint x: 940, startPoint y: 475, endPoint x: 868, endPoint y: 475, distance: 72.0
click at [868, 475] on div "EGP 485 ​" at bounding box center [968, 472] width 230 height 38
paste input "606"
type input "606"
click at [1140, 474] on icon "ok" at bounding box center [1149, 472] width 19 height 19
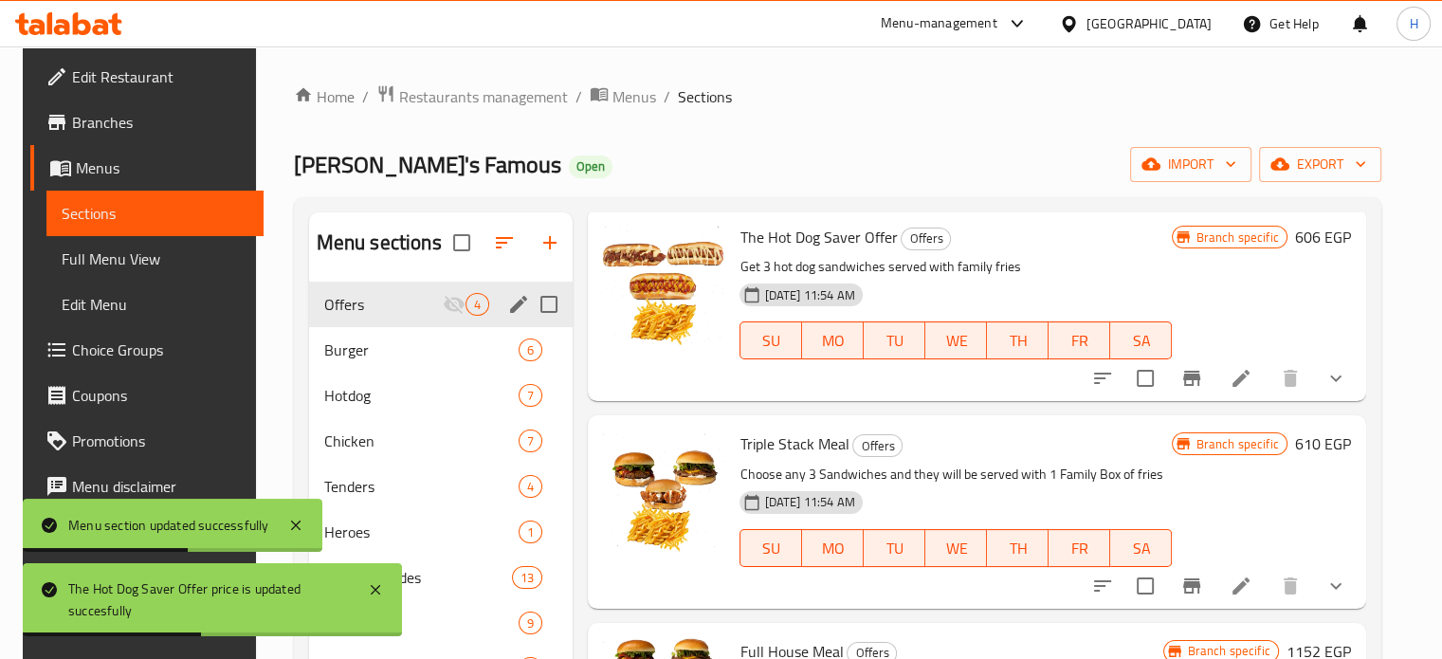
scroll to position [95, 0]
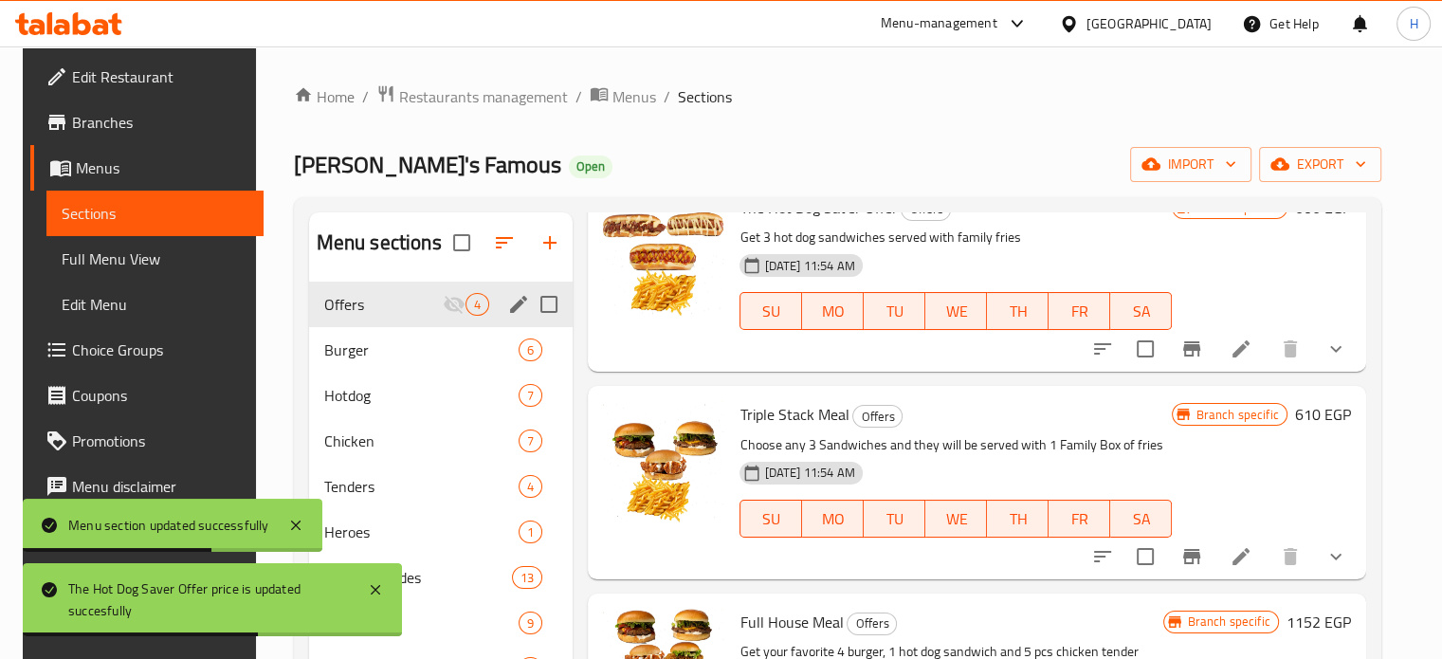
click at [1312, 412] on h6 "610 EGP" at bounding box center [1323, 414] width 56 height 27
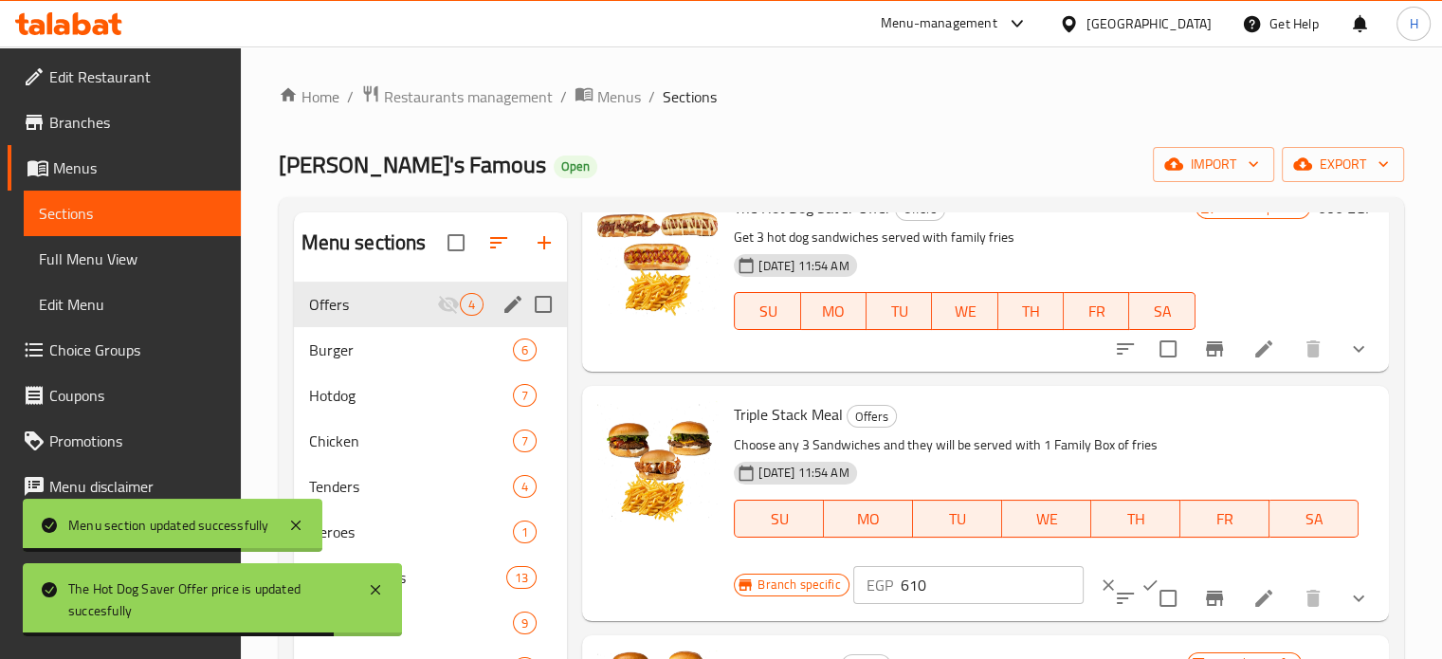
drag, startPoint x: 906, startPoint y: 584, endPoint x: 844, endPoint y: 589, distance: 62.7
click at [844, 589] on div "Branch specific EGP 610 ​" at bounding box center [966, 585] width 464 height 42
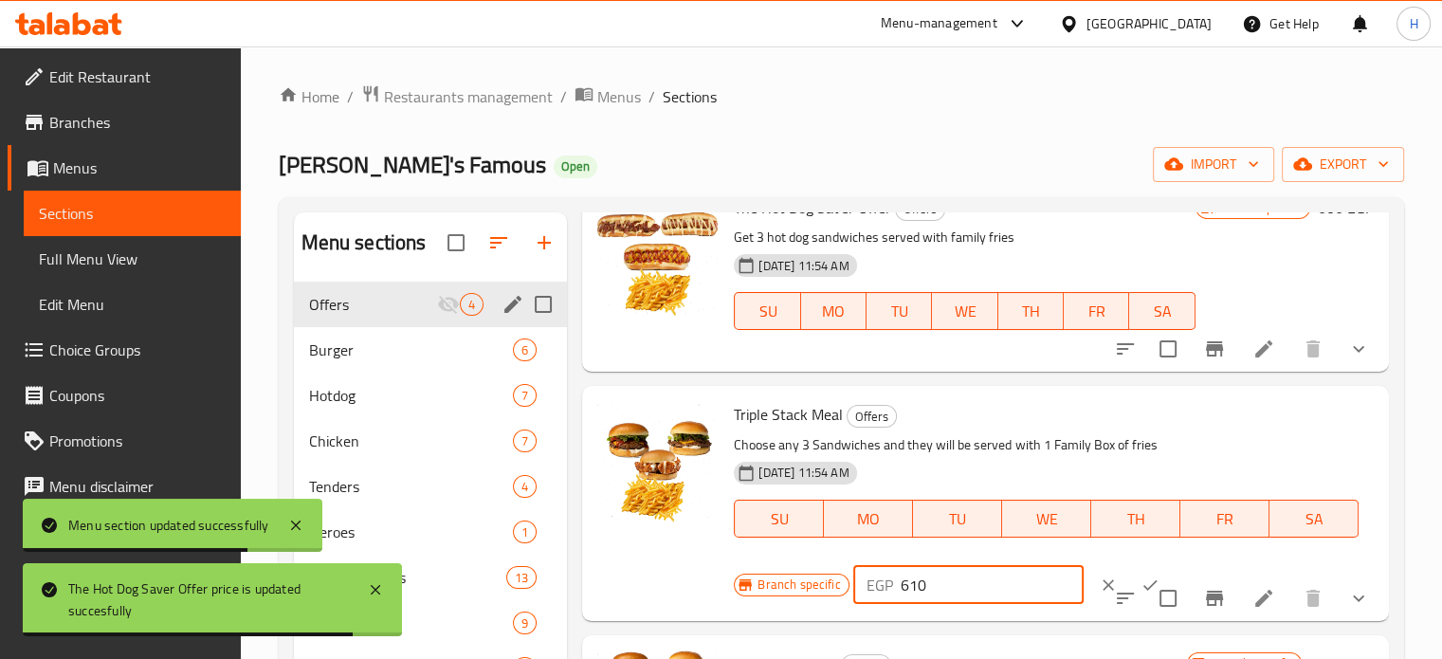
paste input "762.5"
type input "762.5"
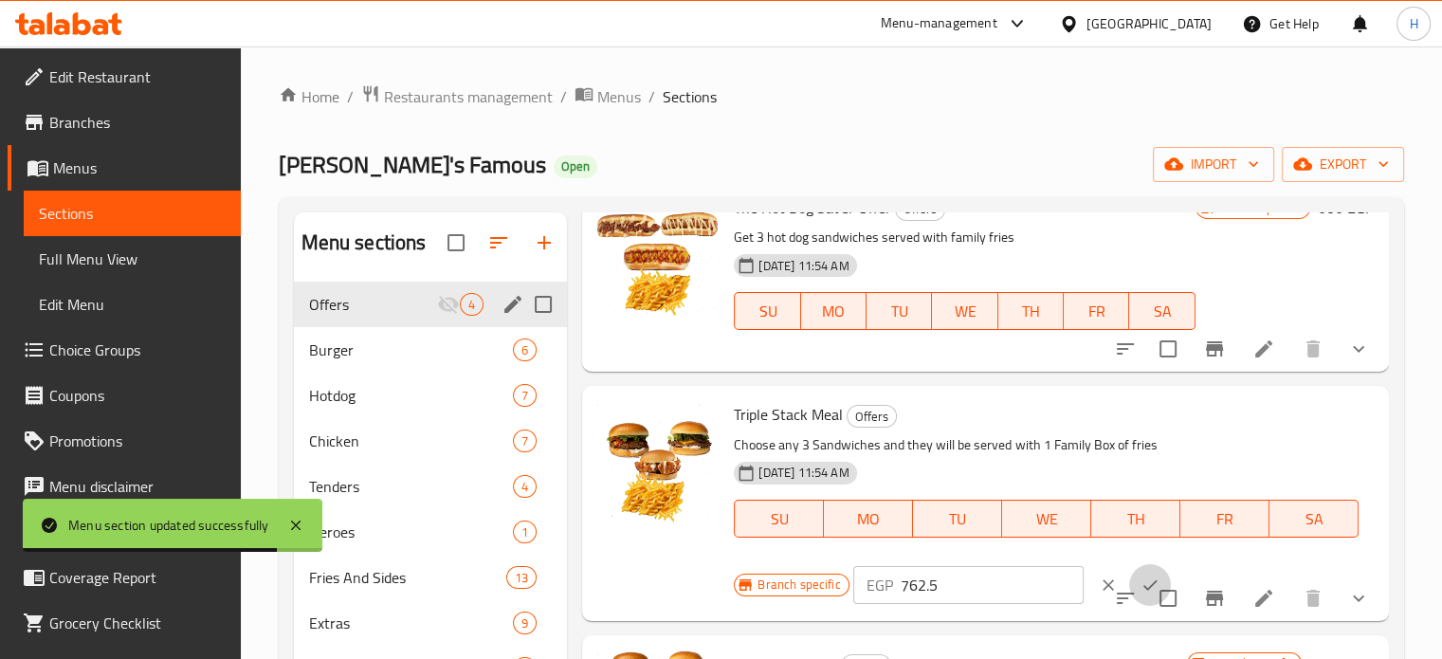
click at [1140, 582] on icon "ok" at bounding box center [1149, 584] width 19 height 19
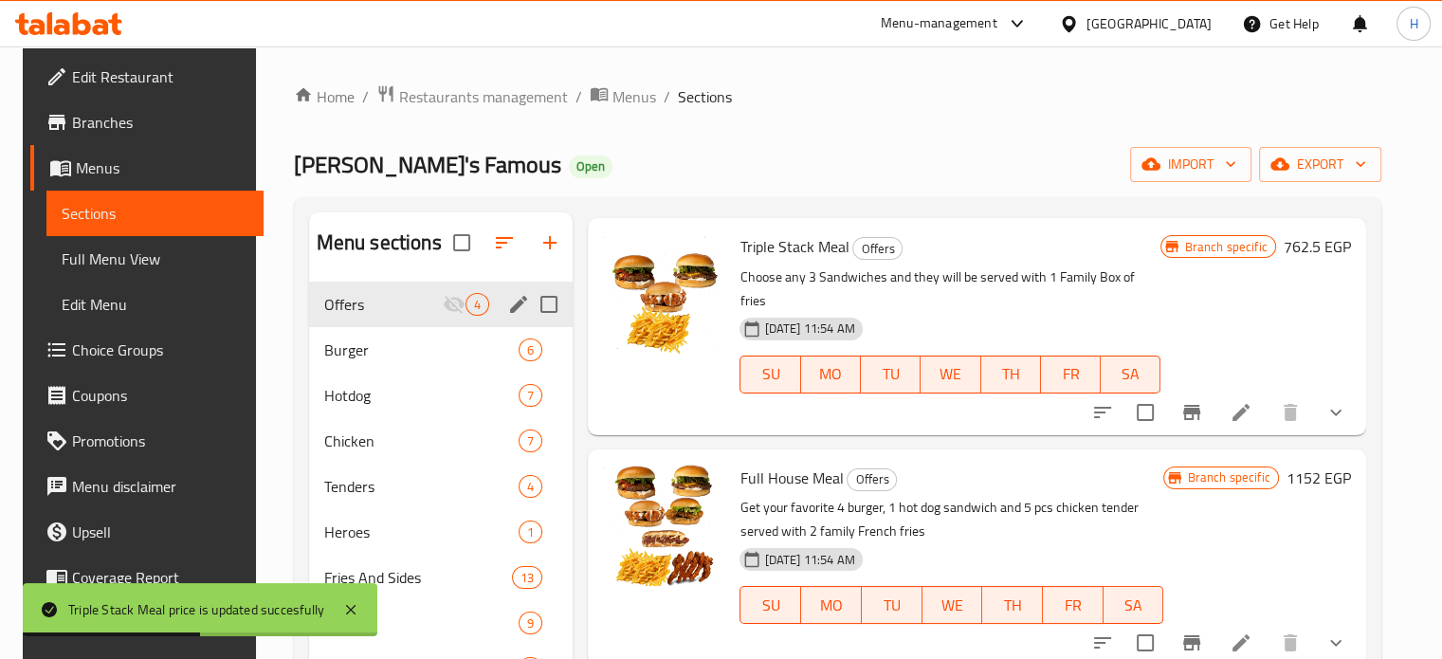
scroll to position [264, 0]
drag, startPoint x: 1331, startPoint y: 445, endPoint x: 1319, endPoint y: 450, distance: 12.7
click at [1331, 464] on h6 "1152 EGP" at bounding box center [1318, 477] width 64 height 27
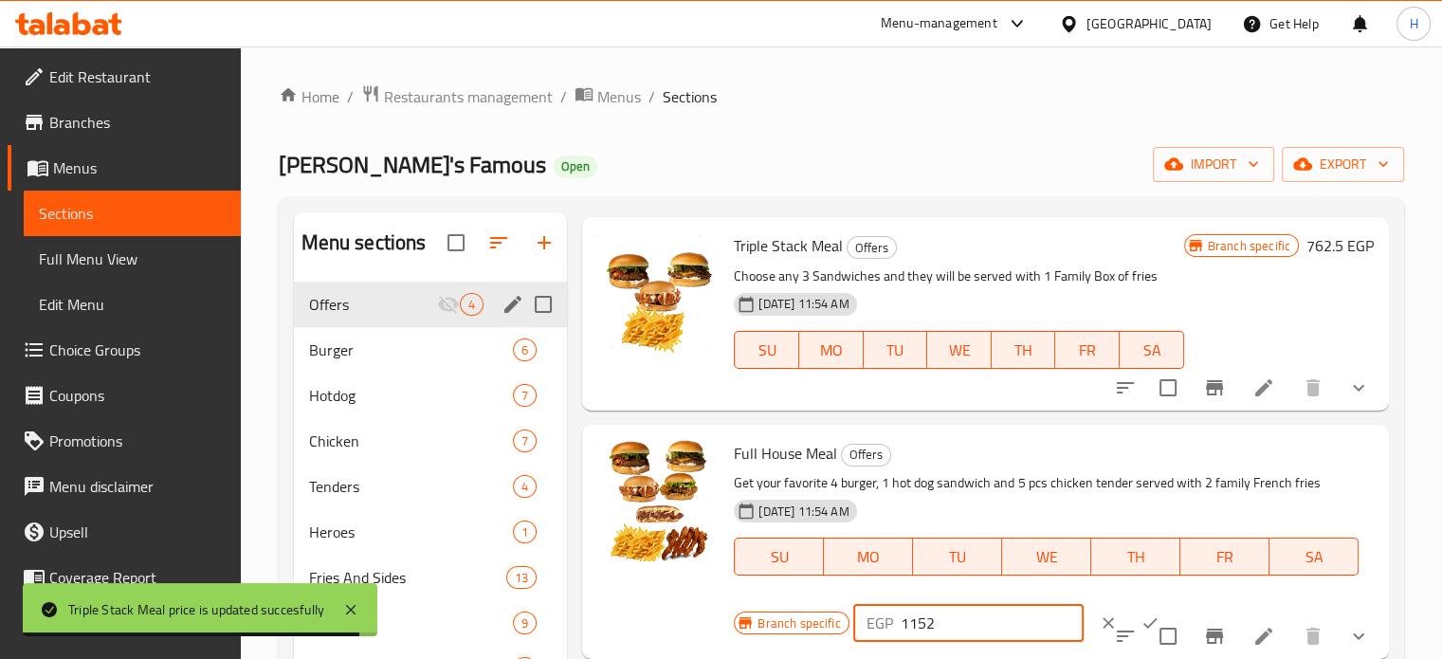
drag, startPoint x: 944, startPoint y: 628, endPoint x: 862, endPoint y: 628, distance: 82.5
click at [862, 628] on div "EGP 1152 ​" at bounding box center [968, 623] width 230 height 38
paste input "439"
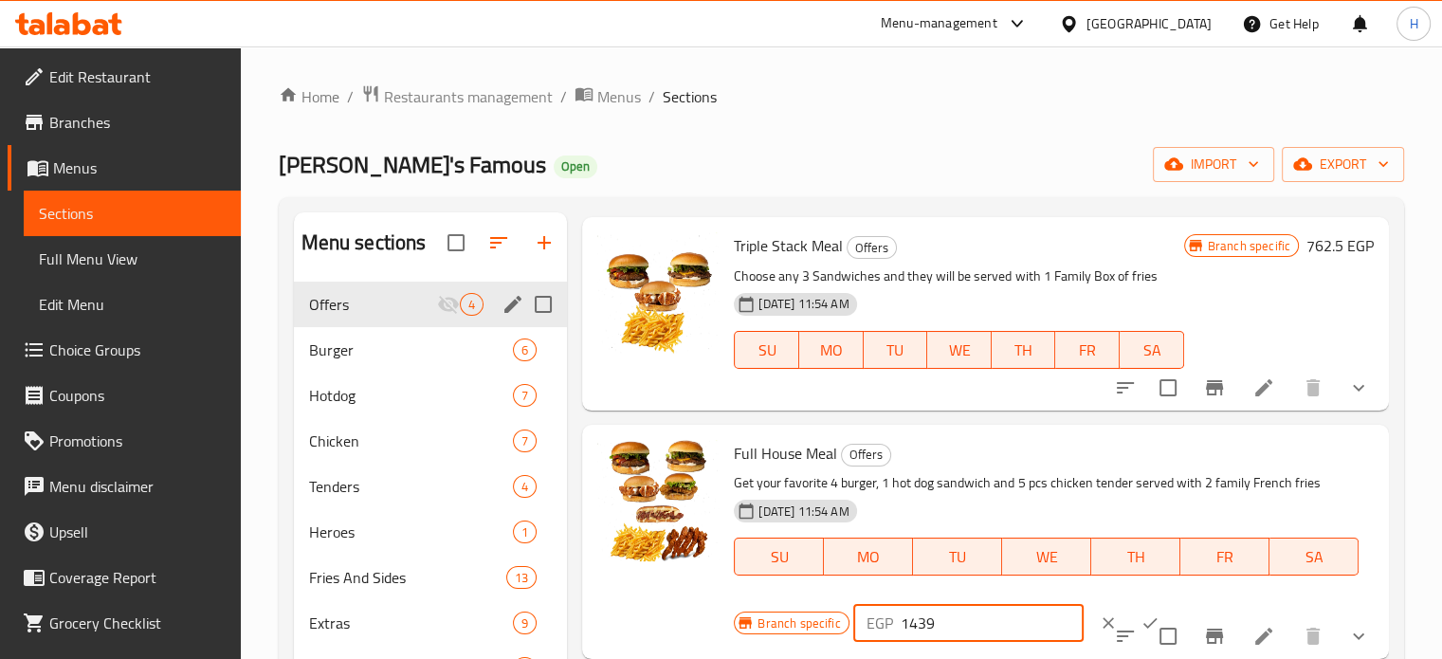
type input "1439"
click at [1140, 623] on icon "ok" at bounding box center [1149, 622] width 19 height 19
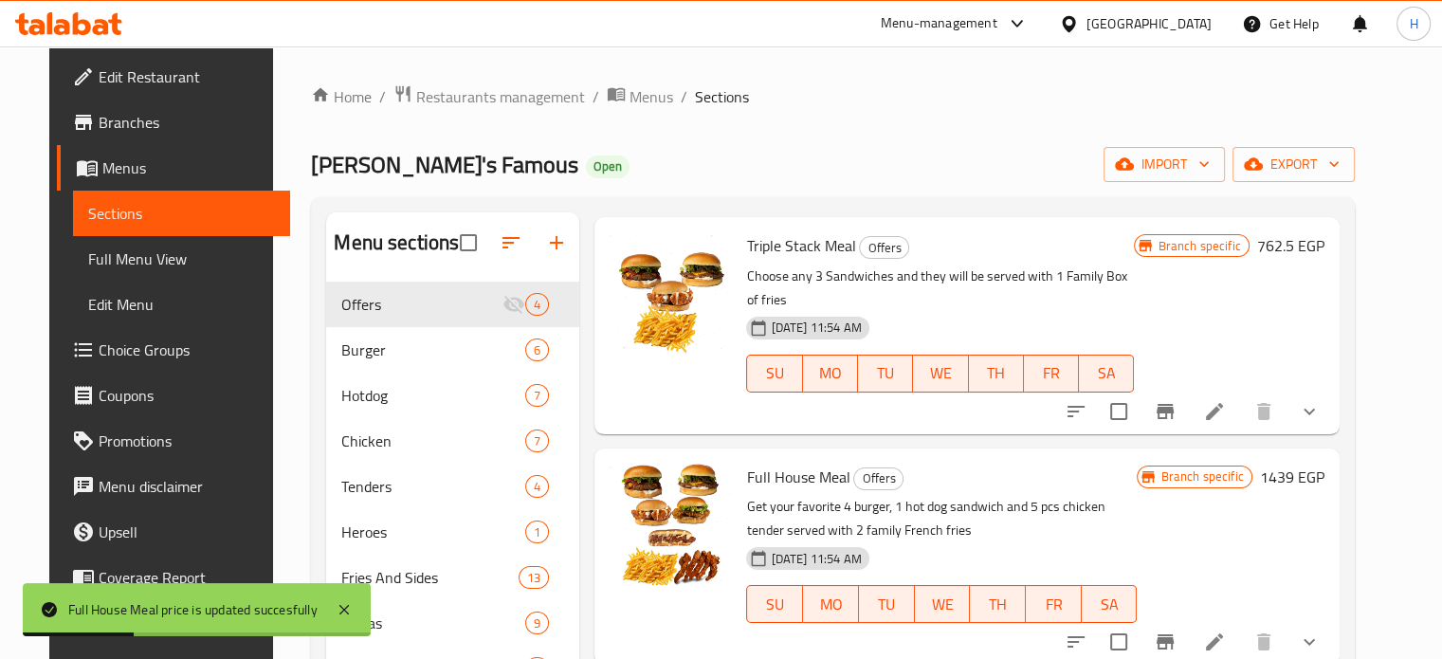
click at [1319, 464] on h6 "1439 EGP" at bounding box center [1292, 477] width 64 height 27
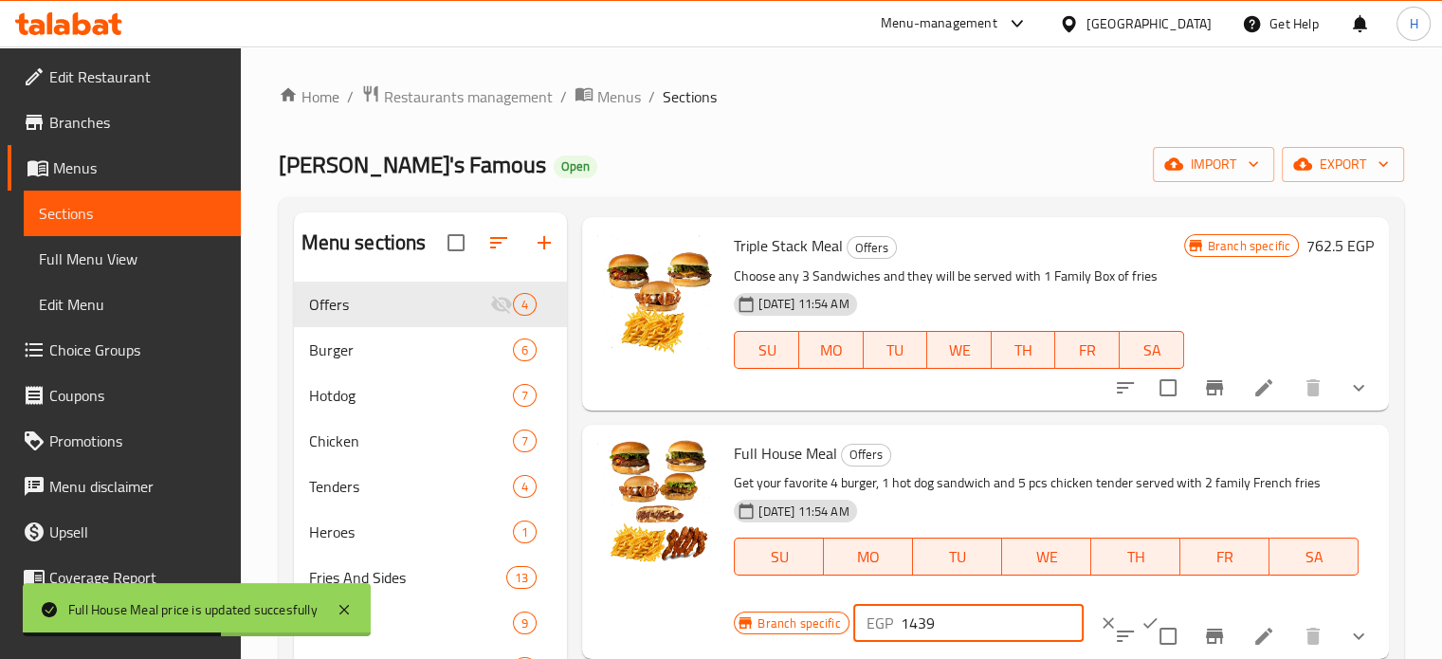
drag, startPoint x: 946, startPoint y: 622, endPoint x: 884, endPoint y: 622, distance: 61.6
click at [868, 622] on div "EGP 1439 ​" at bounding box center [968, 623] width 230 height 38
paste input "2144"
type input "2144"
click at [1140, 617] on icon "ok" at bounding box center [1149, 622] width 19 height 19
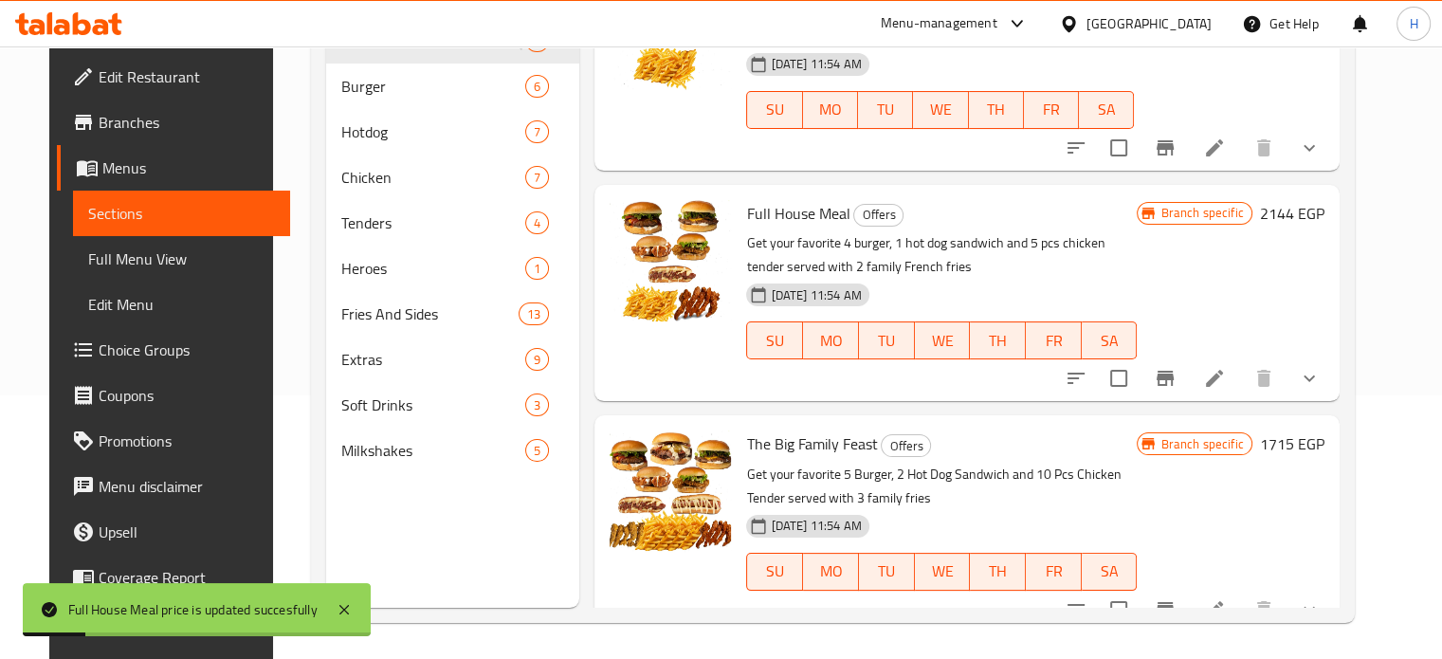
scroll to position [265, 0]
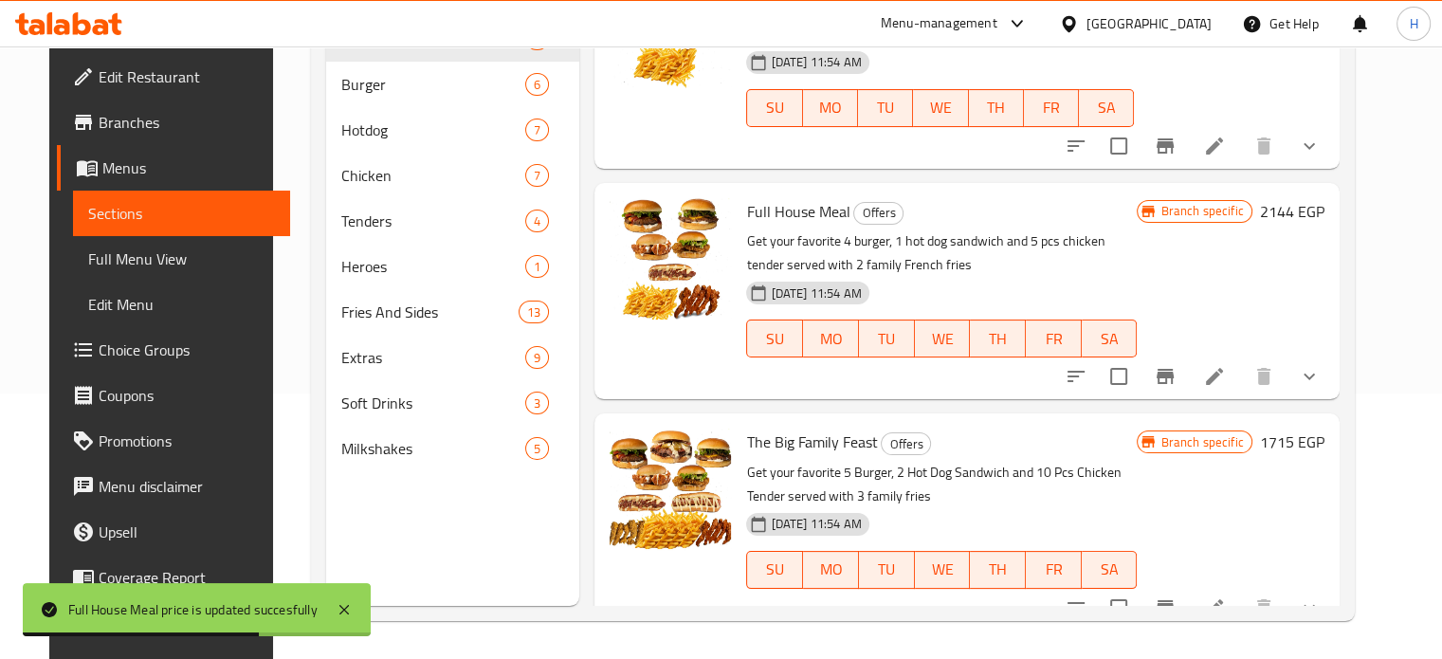
drag, startPoint x: 1328, startPoint y: 419, endPoint x: 1274, endPoint y: 423, distance: 54.2
click at [1324, 428] on h6 "1715 EGP" at bounding box center [1292, 441] width 64 height 27
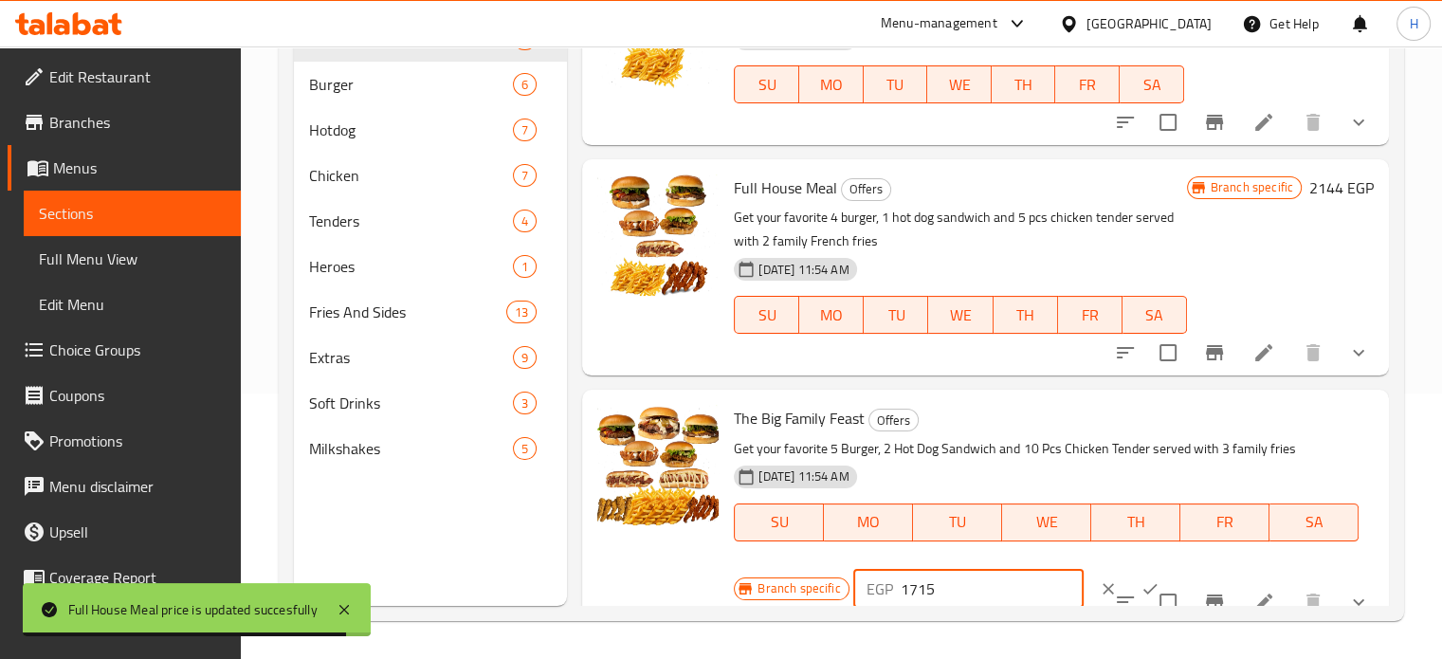
drag, startPoint x: 931, startPoint y: 585, endPoint x: 886, endPoint y: 585, distance: 44.6
click at [886, 585] on div "EGP 1715 ​" at bounding box center [968, 589] width 230 height 38
paste input "2144"
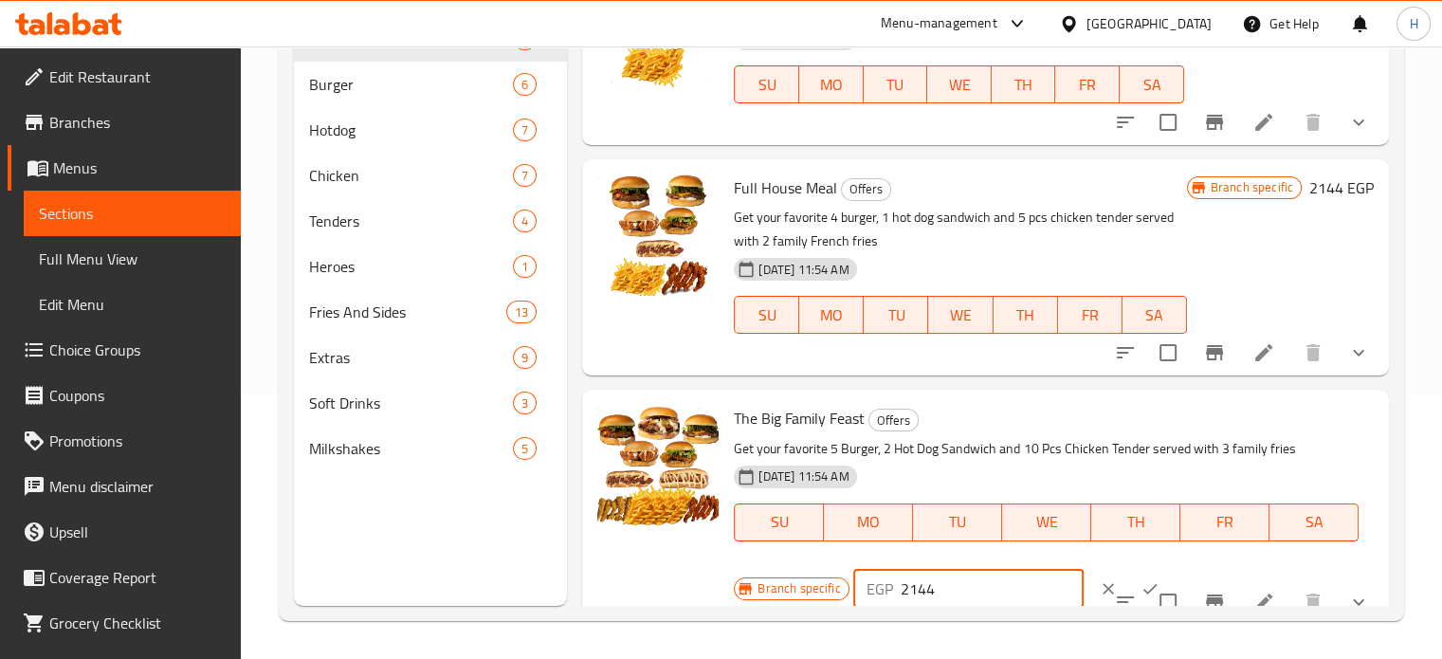
type input "2144"
click at [1140, 585] on icon "ok" at bounding box center [1149, 588] width 19 height 19
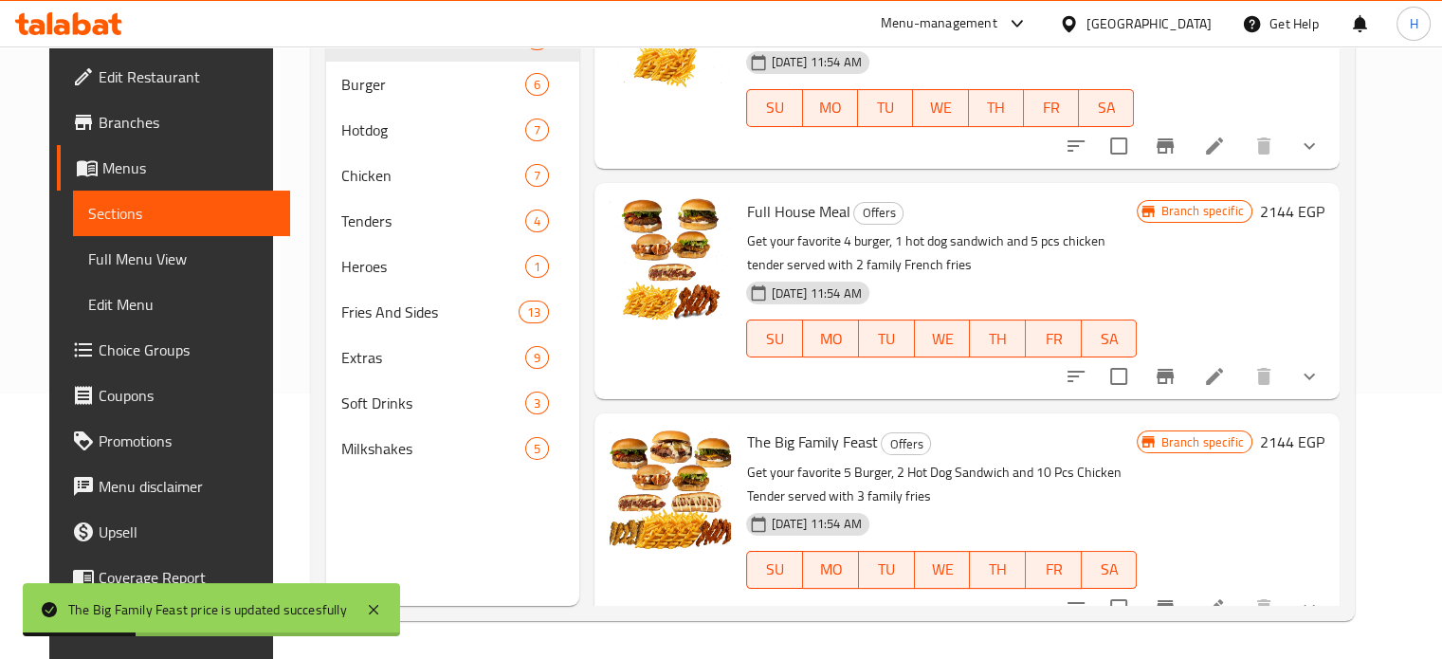
click at [1311, 198] on h6 "2144 EGP" at bounding box center [1292, 211] width 64 height 27
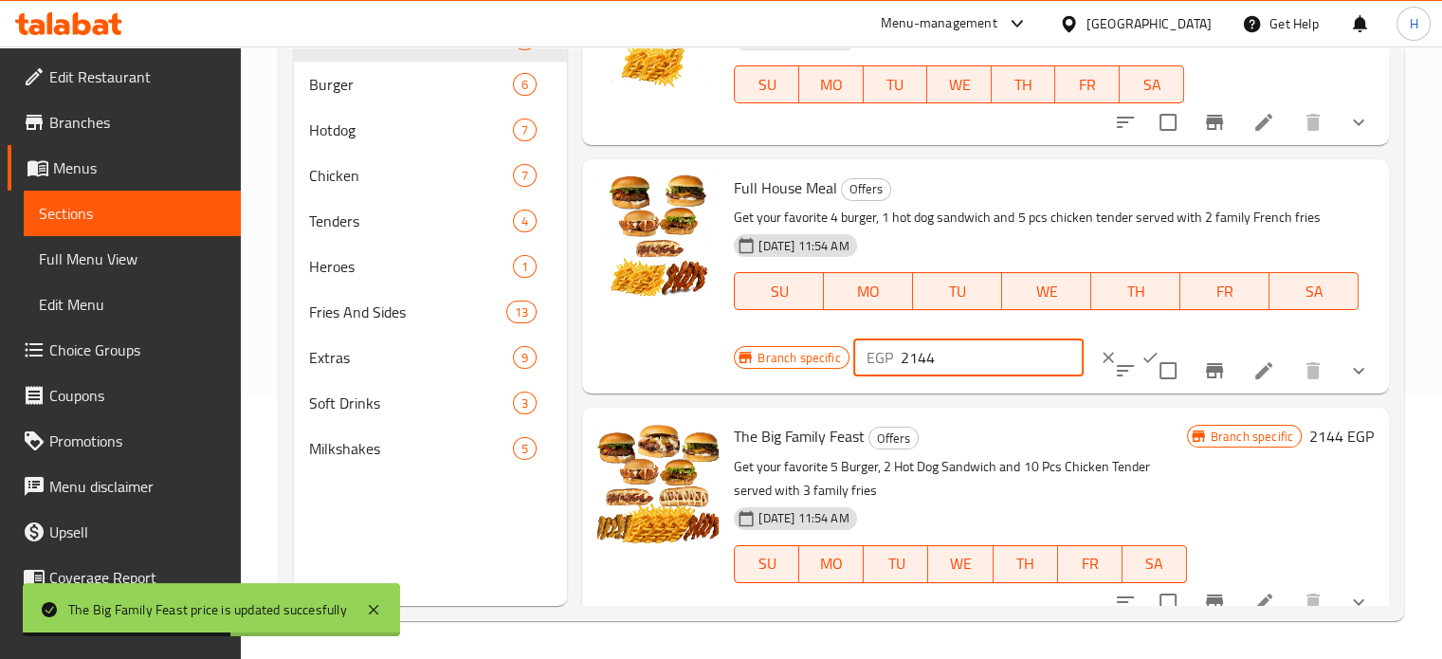
drag, startPoint x: 936, startPoint y: 355, endPoint x: 878, endPoint y: 350, distance: 58.0
click at [878, 350] on div "EGP 2144 ​" at bounding box center [968, 357] width 230 height 38
paste input "1439"
type input "1439"
click at [1143, 359] on icon "ok" at bounding box center [1150, 358] width 14 height 10
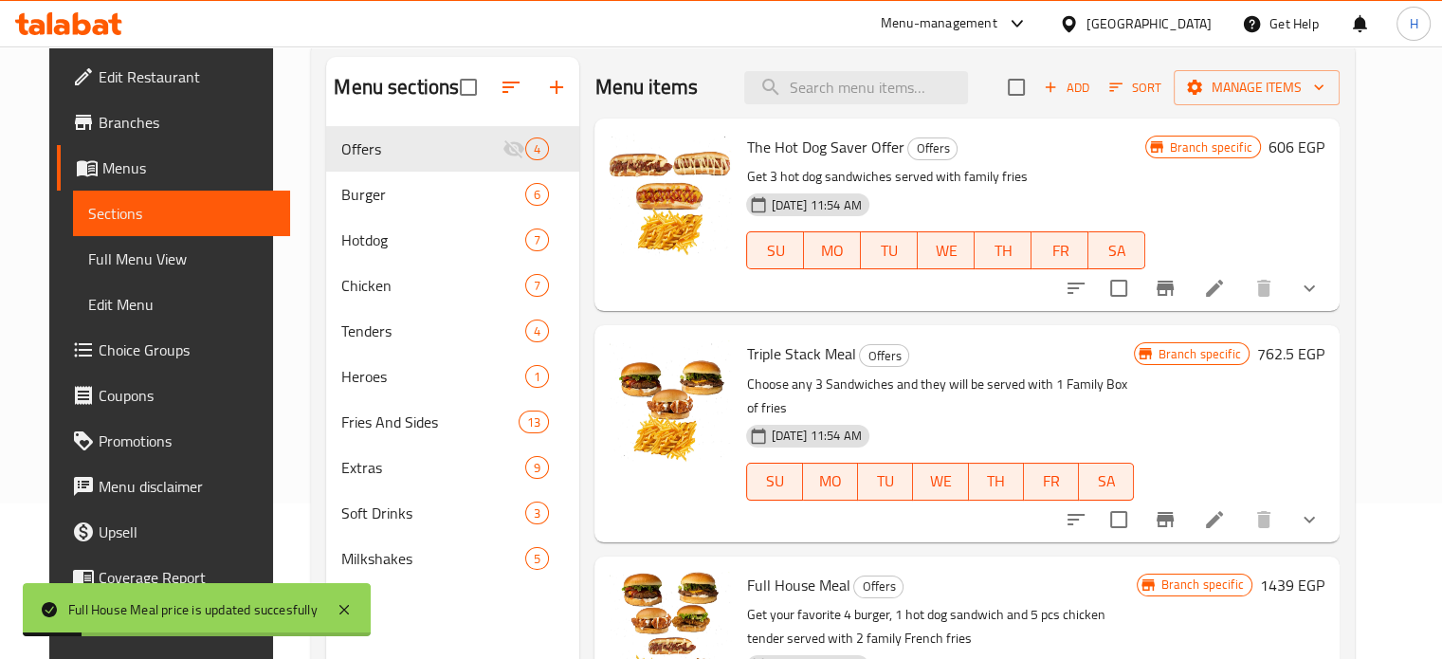
scroll to position [76, 0]
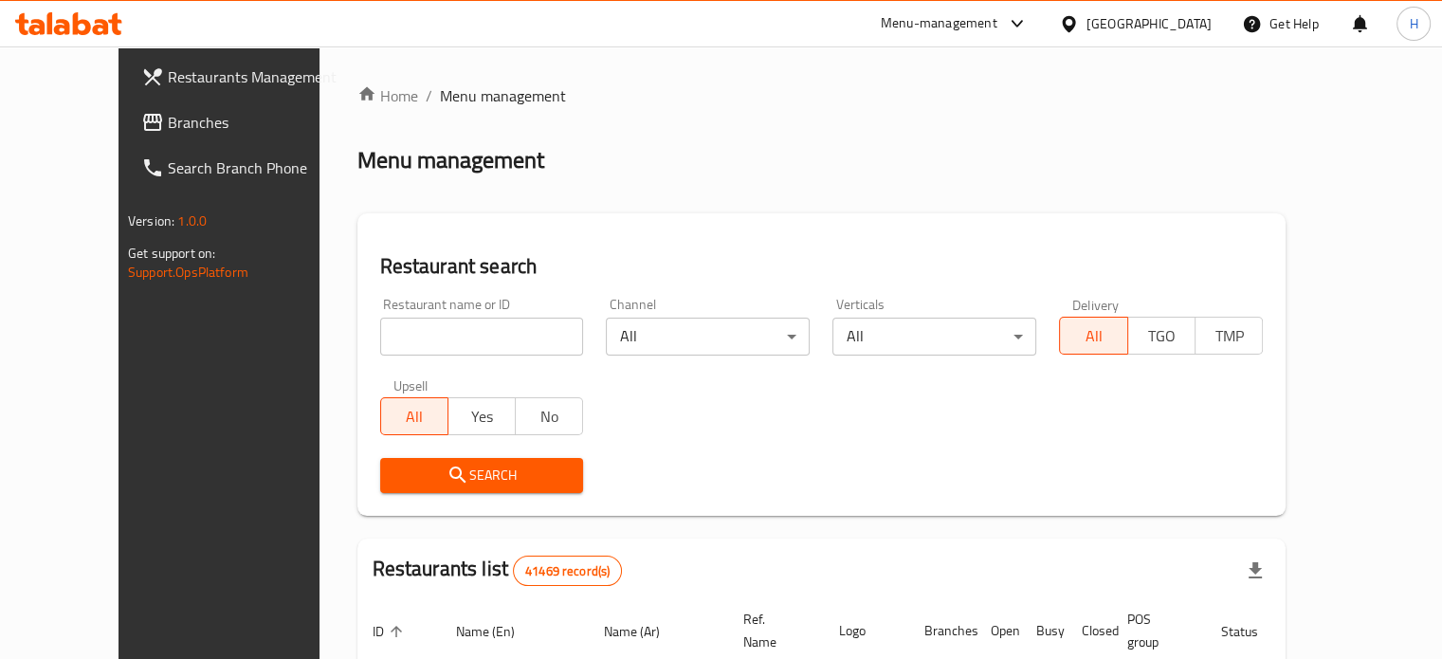
click at [407, 344] on input "search" at bounding box center [482, 337] width 204 height 38
type input "ر"
type input "[PERSON_NAME]"
click button "Search" at bounding box center [482, 475] width 204 height 35
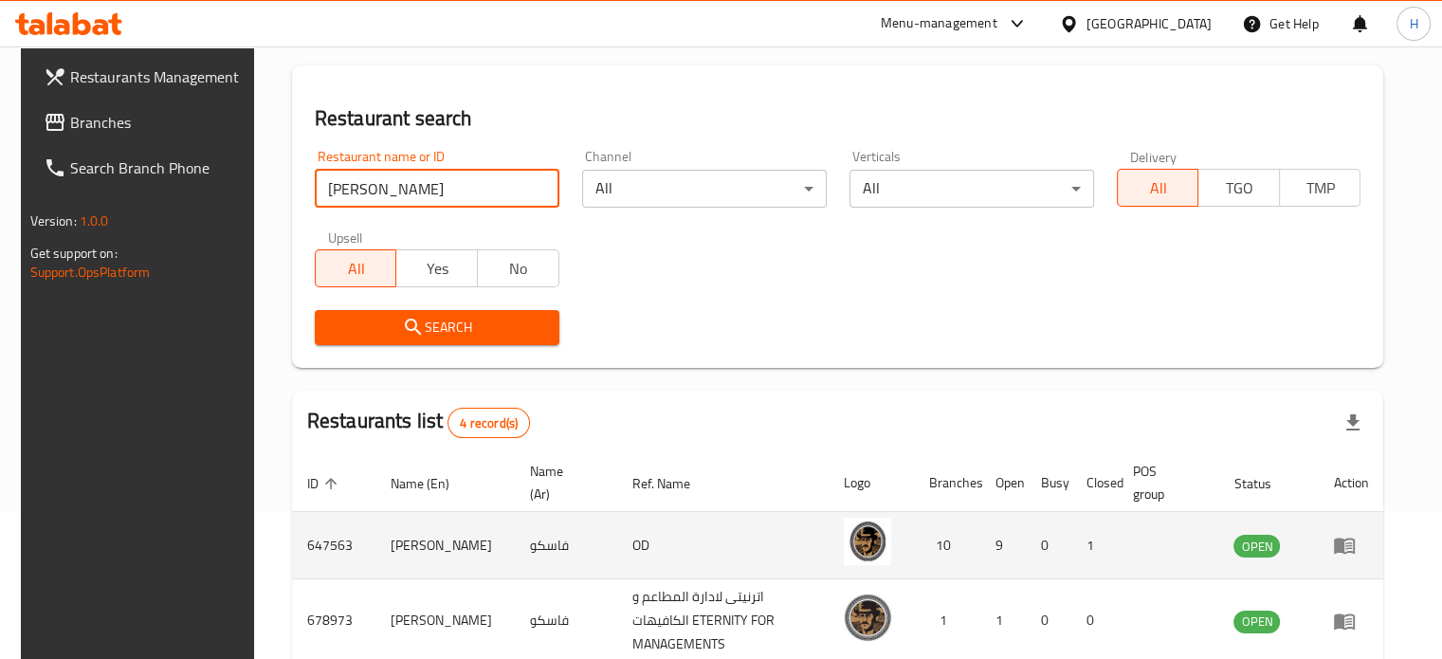
scroll to position [284, 0]
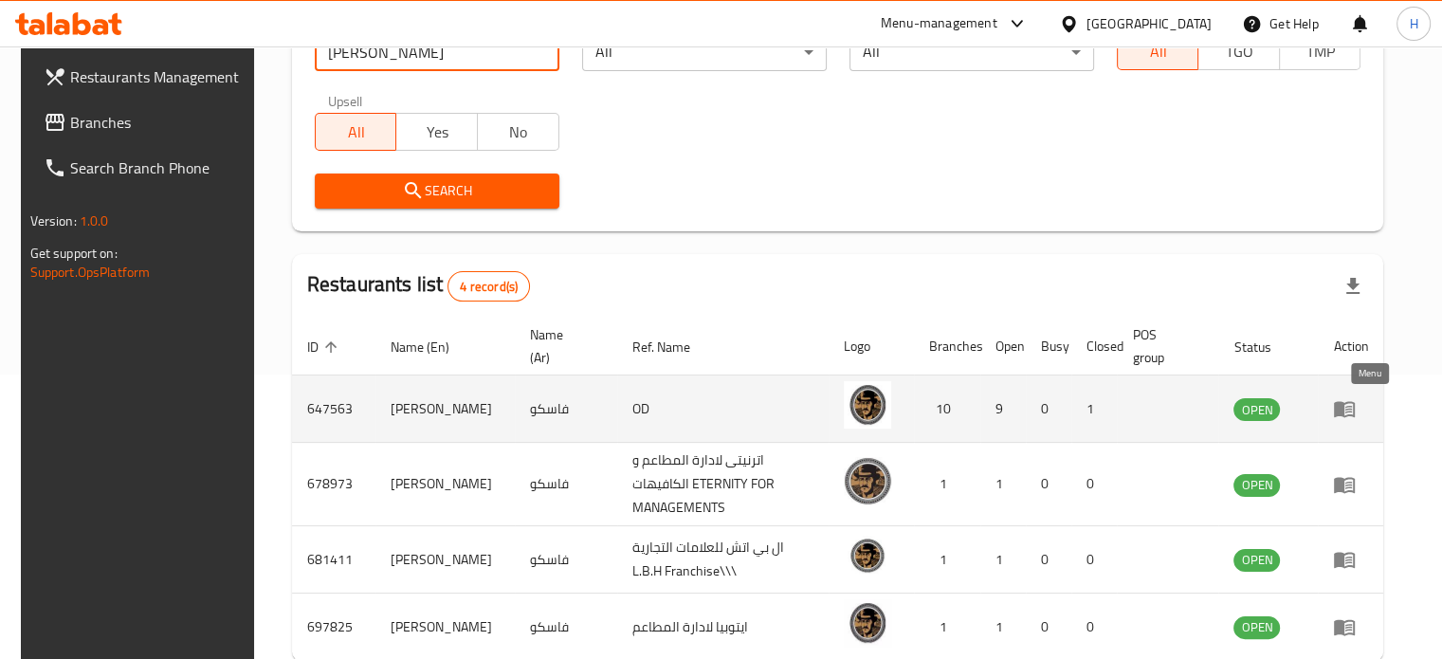
click at [1352, 411] on icon "enhanced table" at bounding box center [1348, 410] width 7 height 8
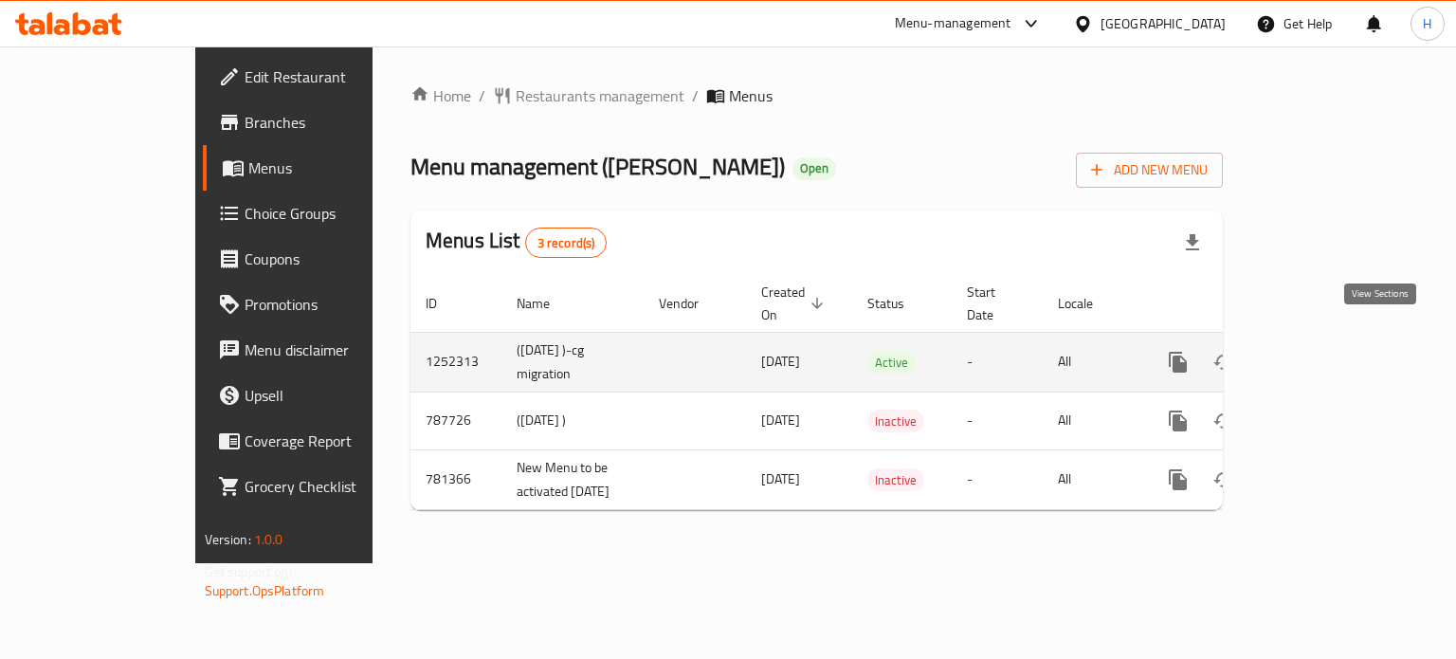
click at [1323, 354] on icon "enhanced table" at bounding box center [1314, 362] width 17 height 17
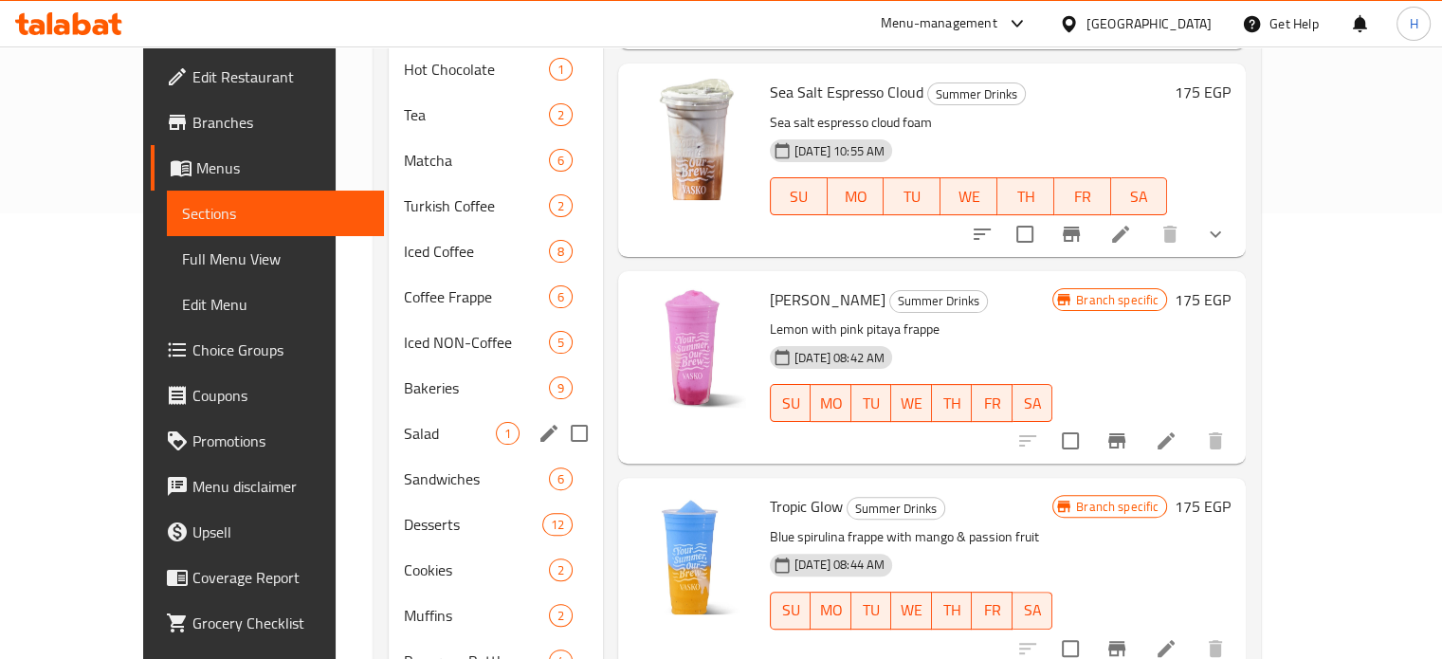
scroll to position [501, 0]
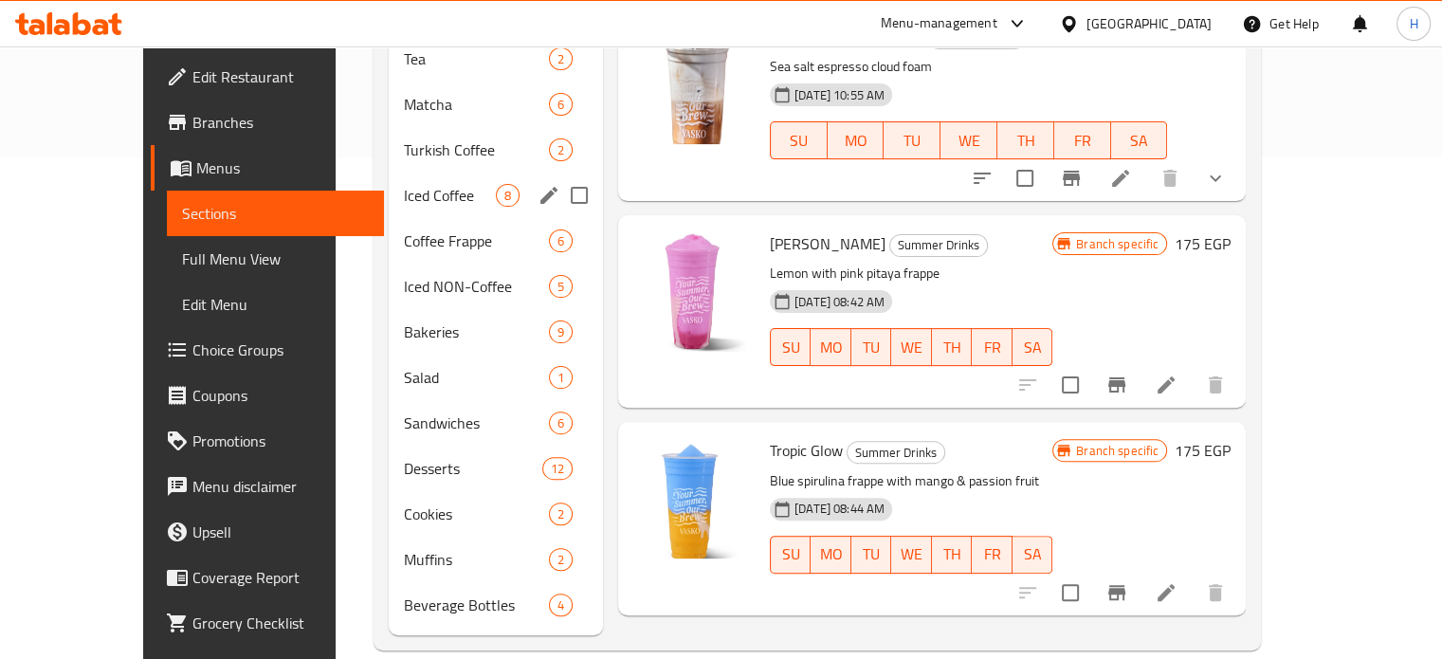
click at [404, 184] on span "Iced Coffee" at bounding box center [450, 195] width 92 height 23
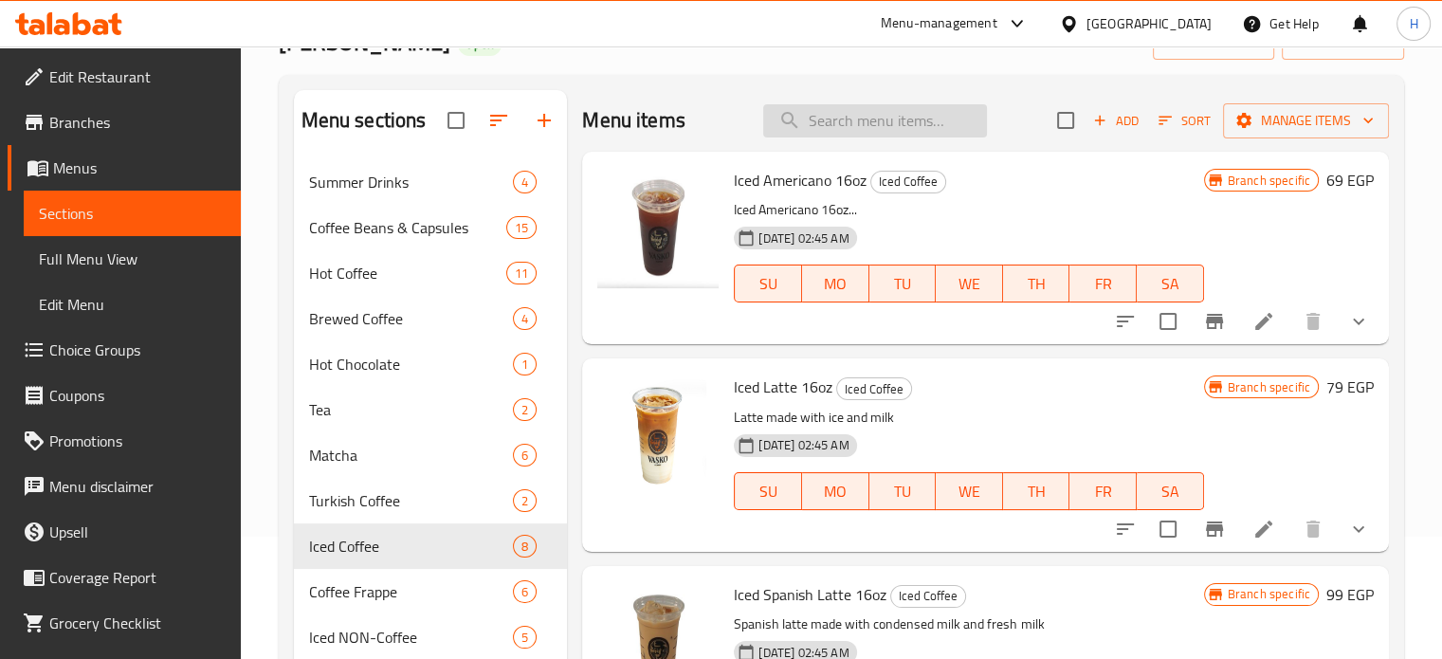
click at [846, 127] on input "search" at bounding box center [875, 120] width 224 height 33
type input "90"
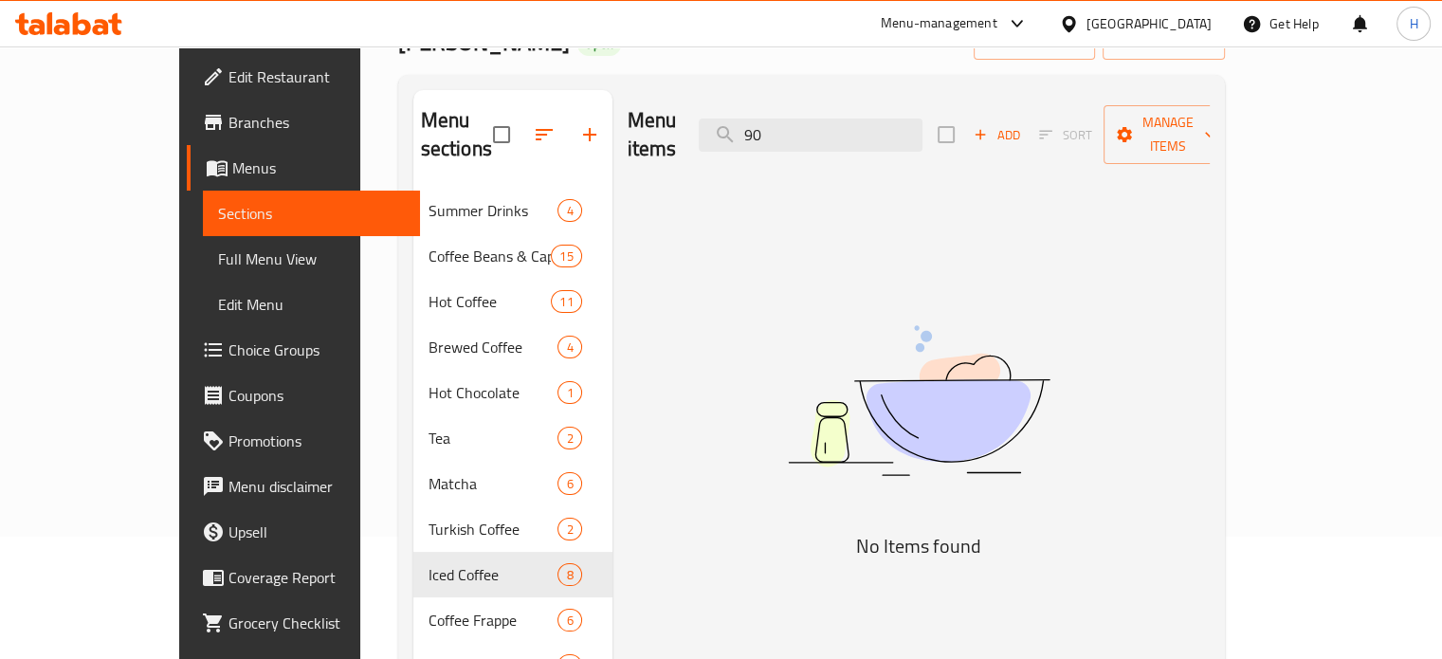
drag, startPoint x: 830, startPoint y: 123, endPoint x: 756, endPoint y: 111, distance: 75.0
click at [756, 111] on div "Menu items 90 Add Sort Manage items" at bounding box center [919, 135] width 582 height 90
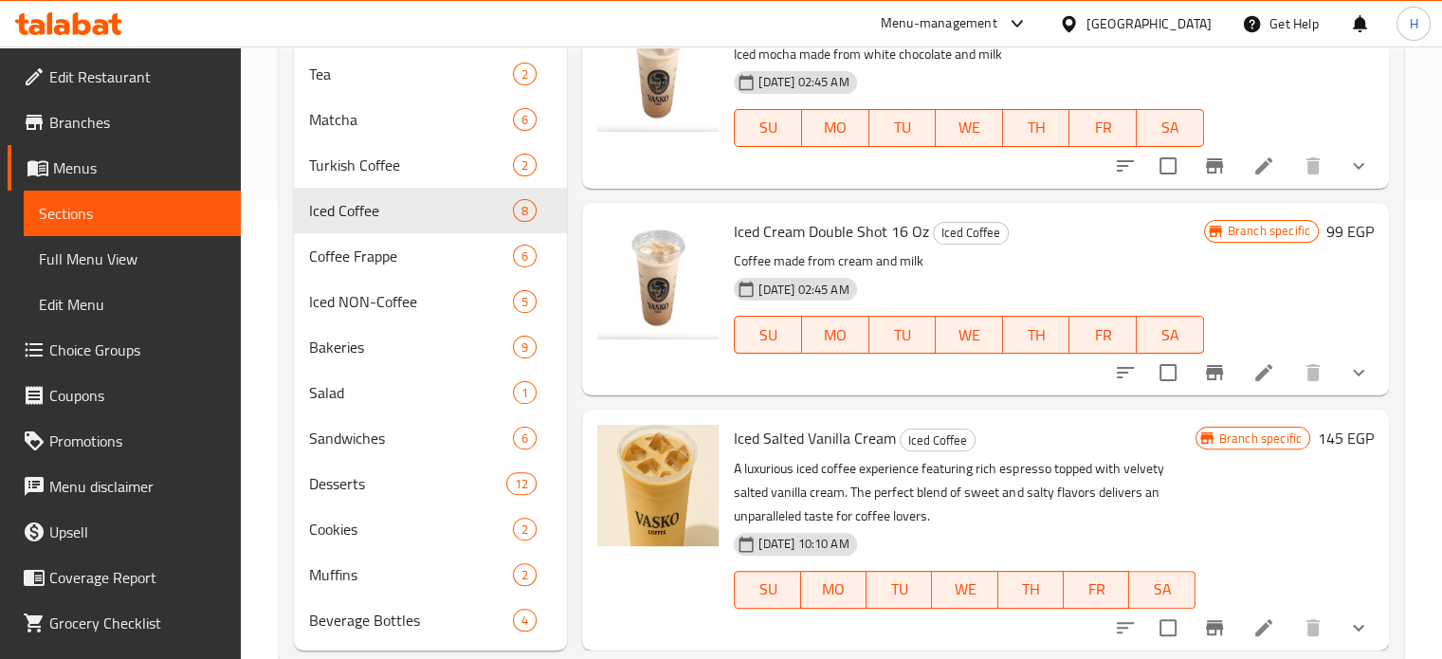
scroll to position [501, 0]
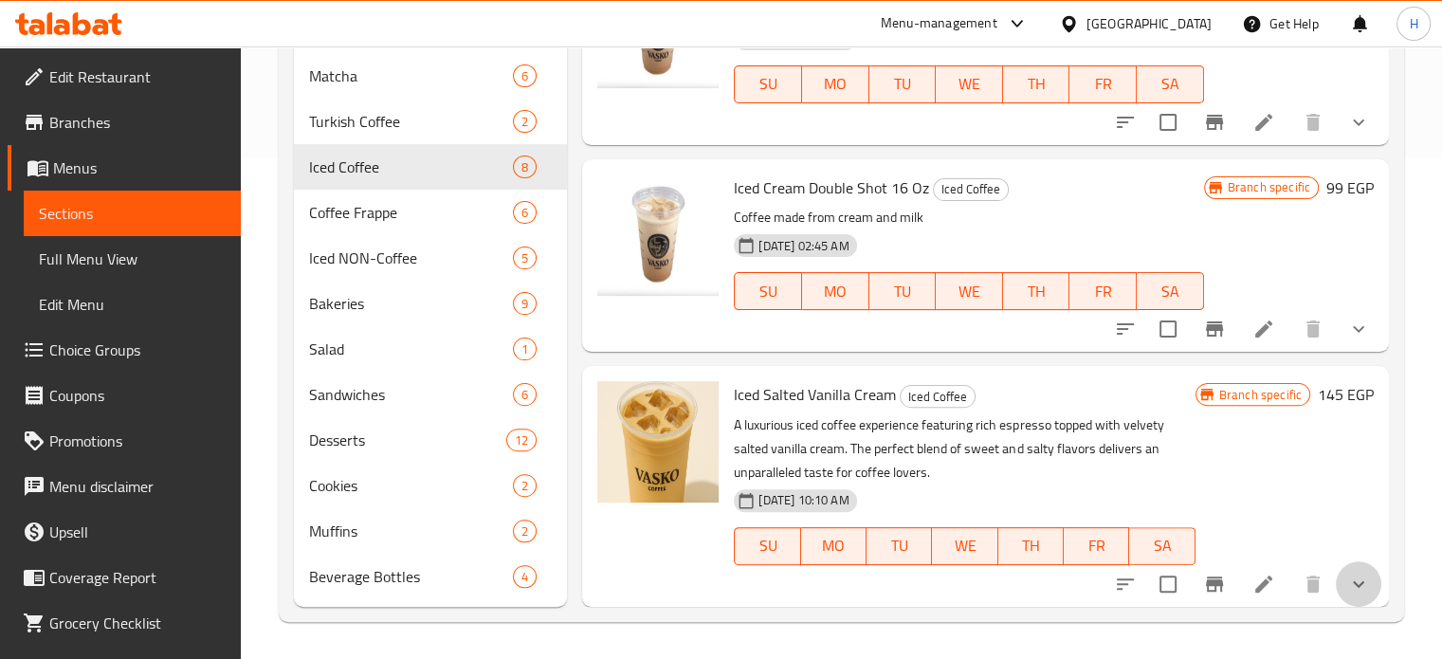
click at [1357, 591] on button "show more" at bounding box center [1358, 583] width 45 height 45
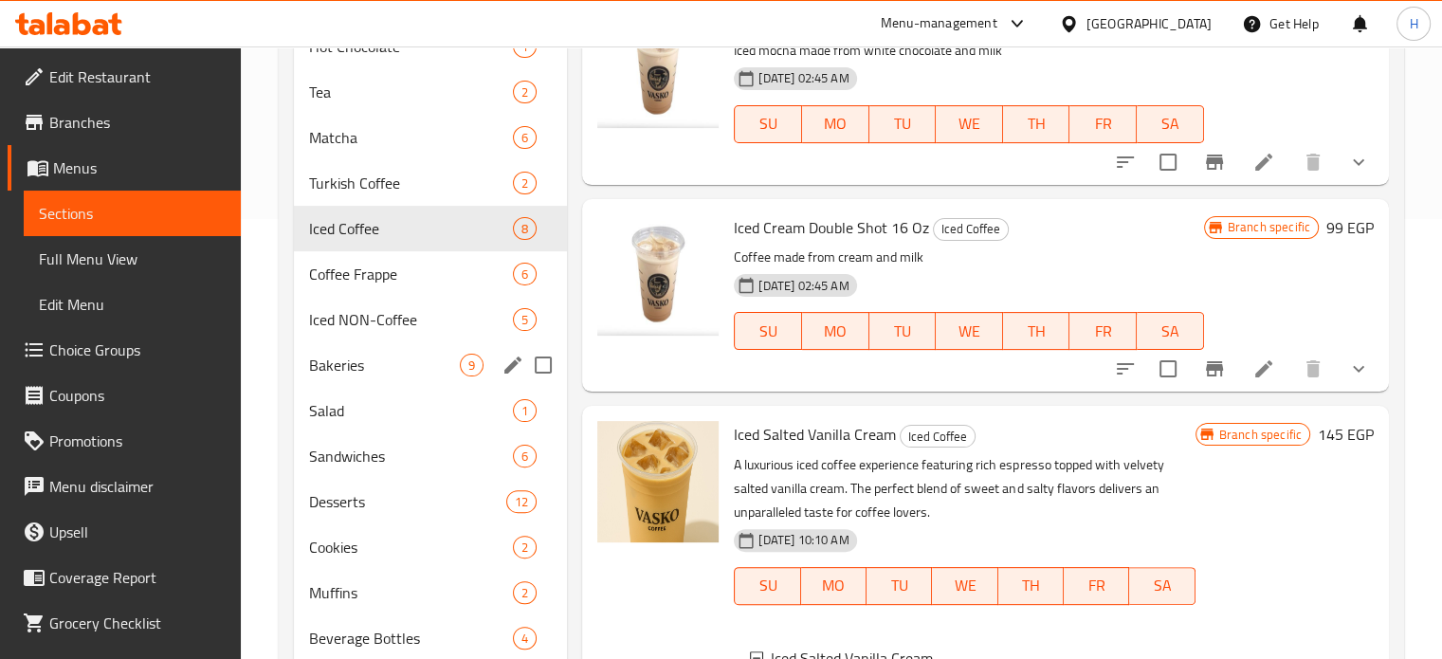
scroll to position [407, 0]
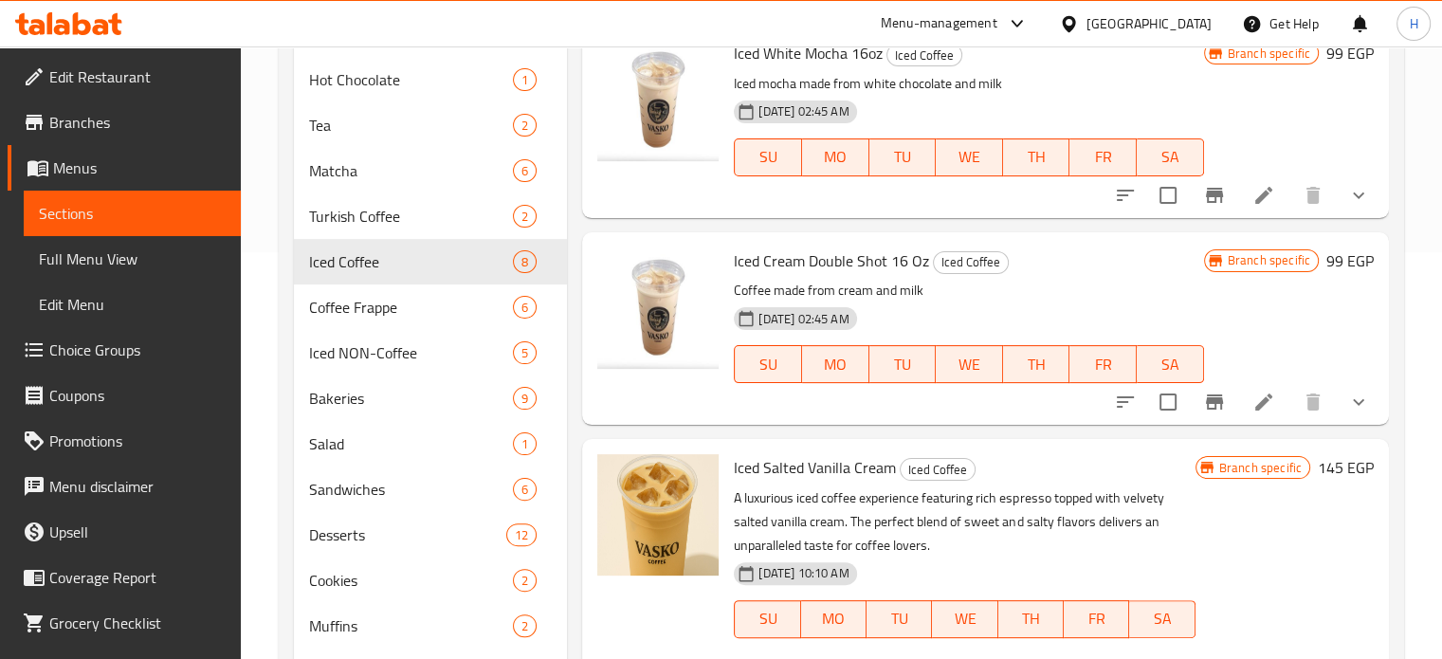
click at [64, 13] on icon at bounding box center [68, 23] width 107 height 23
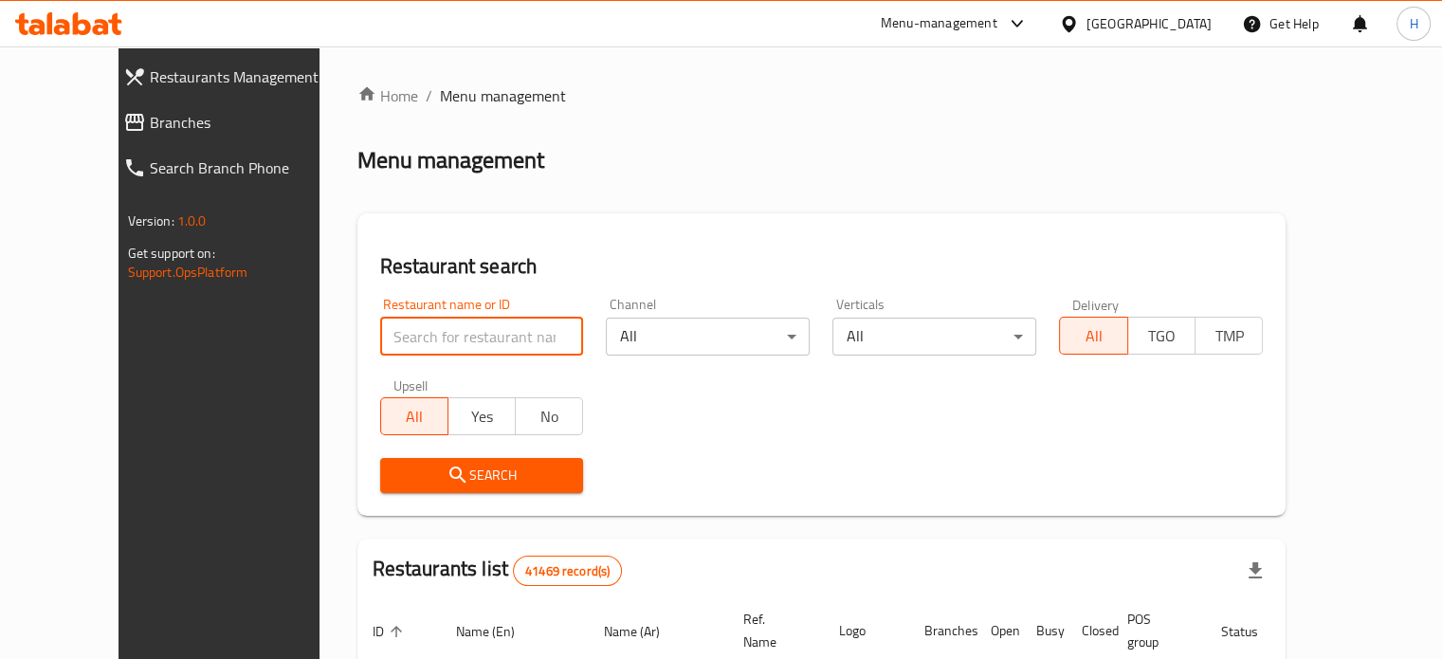
click at [460, 322] on input "search" at bounding box center [482, 337] width 204 height 38
type input "ر"
type input "[PERSON_NAME]"
click button "Search" at bounding box center [482, 475] width 204 height 35
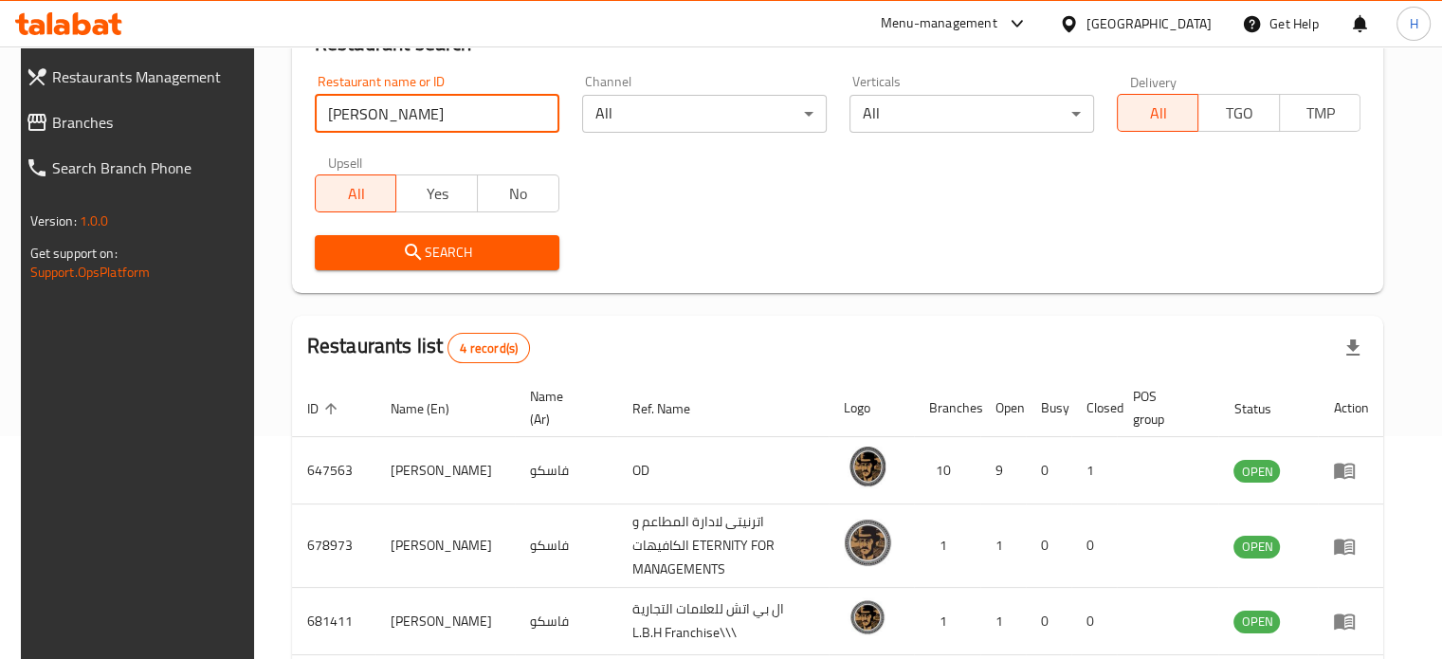
scroll to position [143, 0]
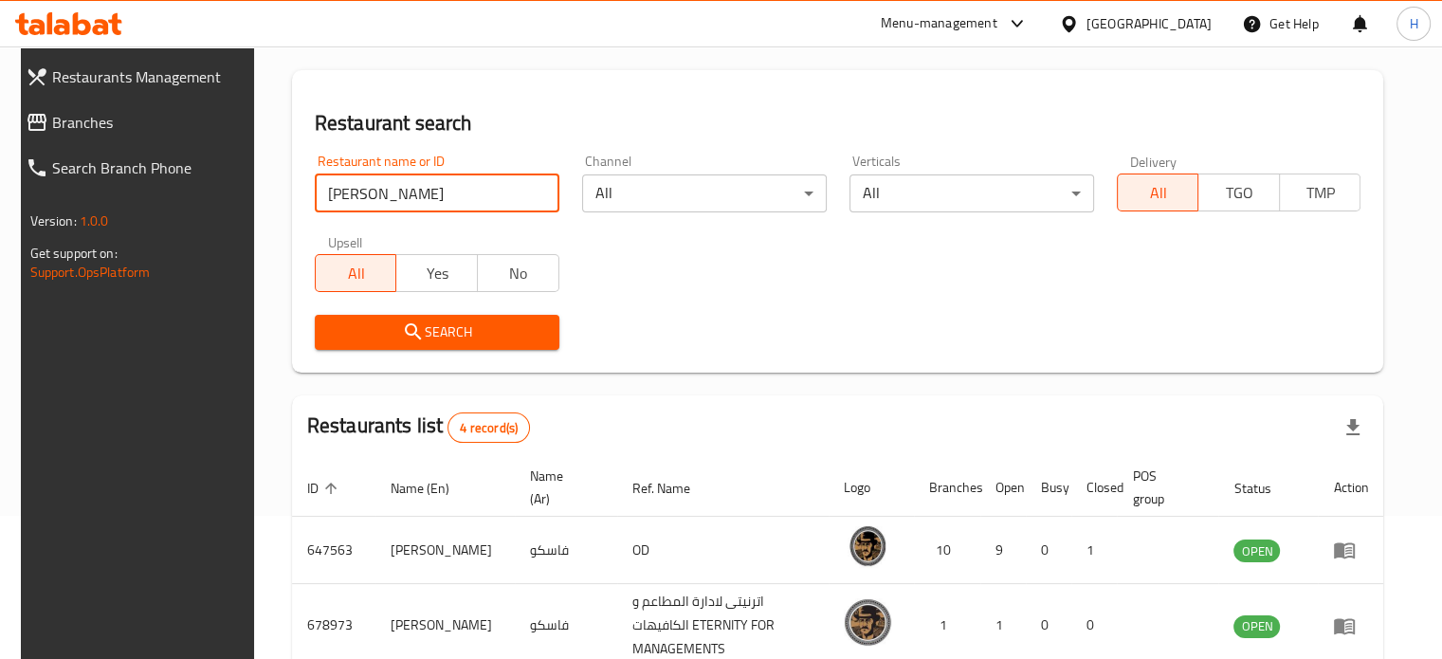
click at [65, 127] on span "Branches" at bounding box center [149, 122] width 194 height 23
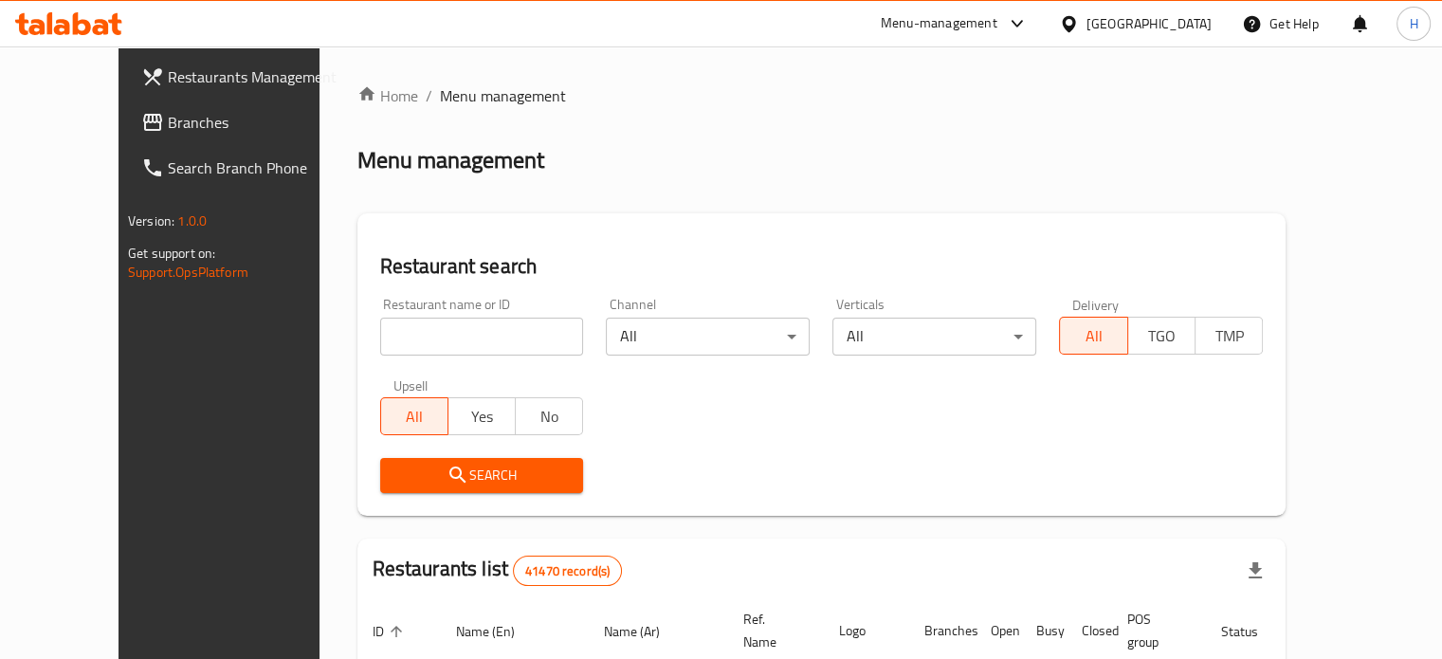
click at [382, 347] on input "search" at bounding box center [482, 337] width 204 height 38
type input "Nathan's Famous"
click at [423, 468] on span "Search" at bounding box center [481, 476] width 173 height 24
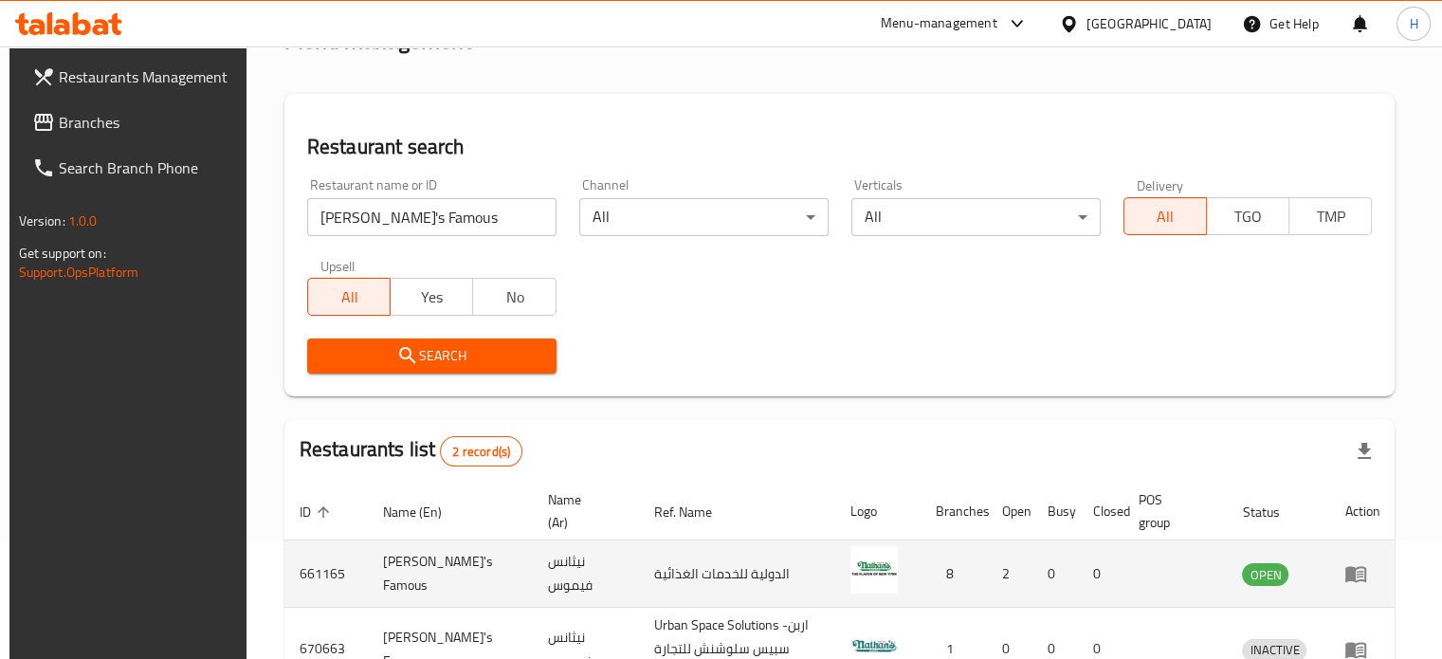
scroll to position [229, 0]
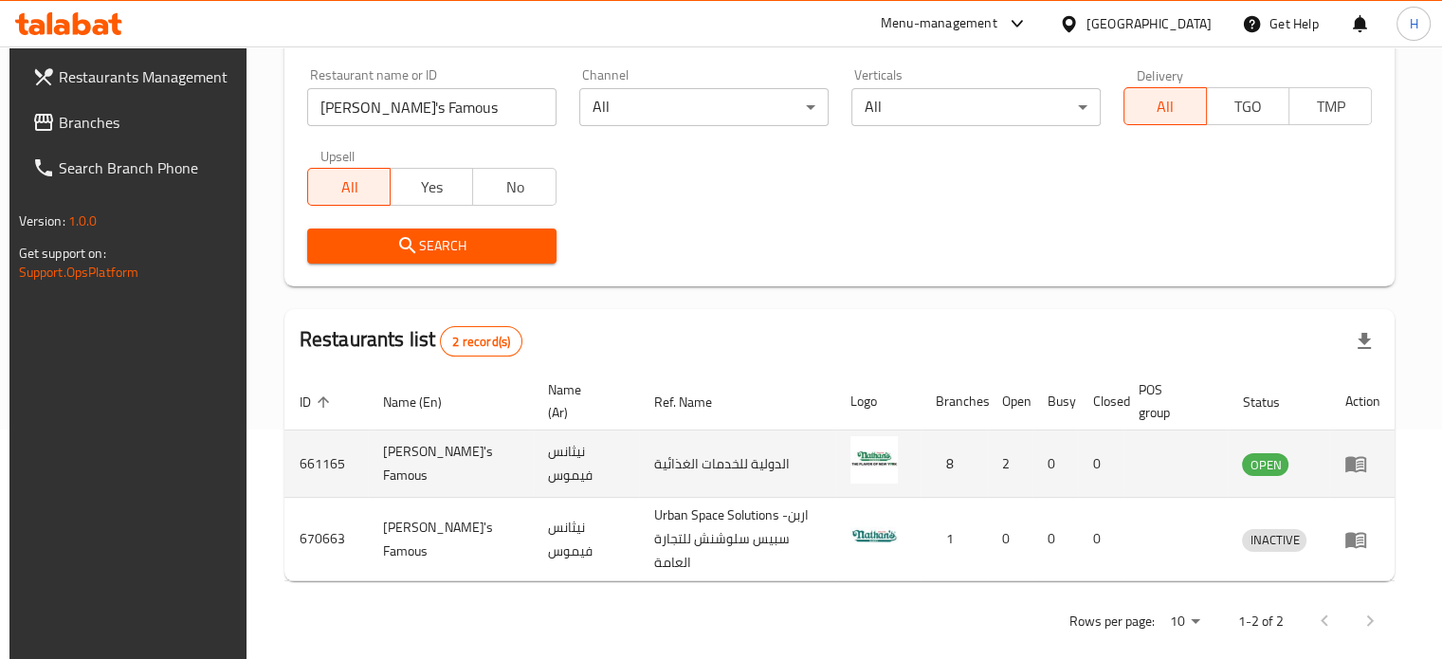
click at [1360, 459] on icon "enhanced table" at bounding box center [1355, 465] width 21 height 16
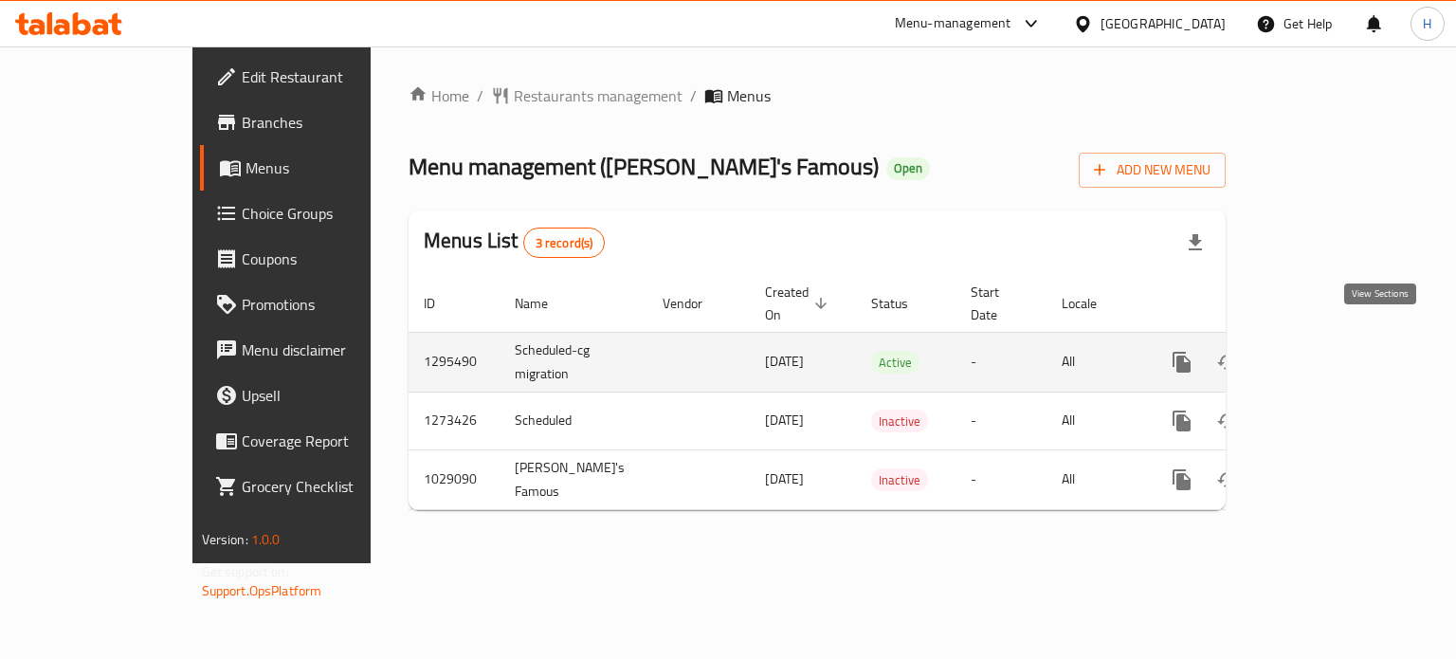
click at [1327, 354] on icon "enhanced table" at bounding box center [1318, 362] width 17 height 17
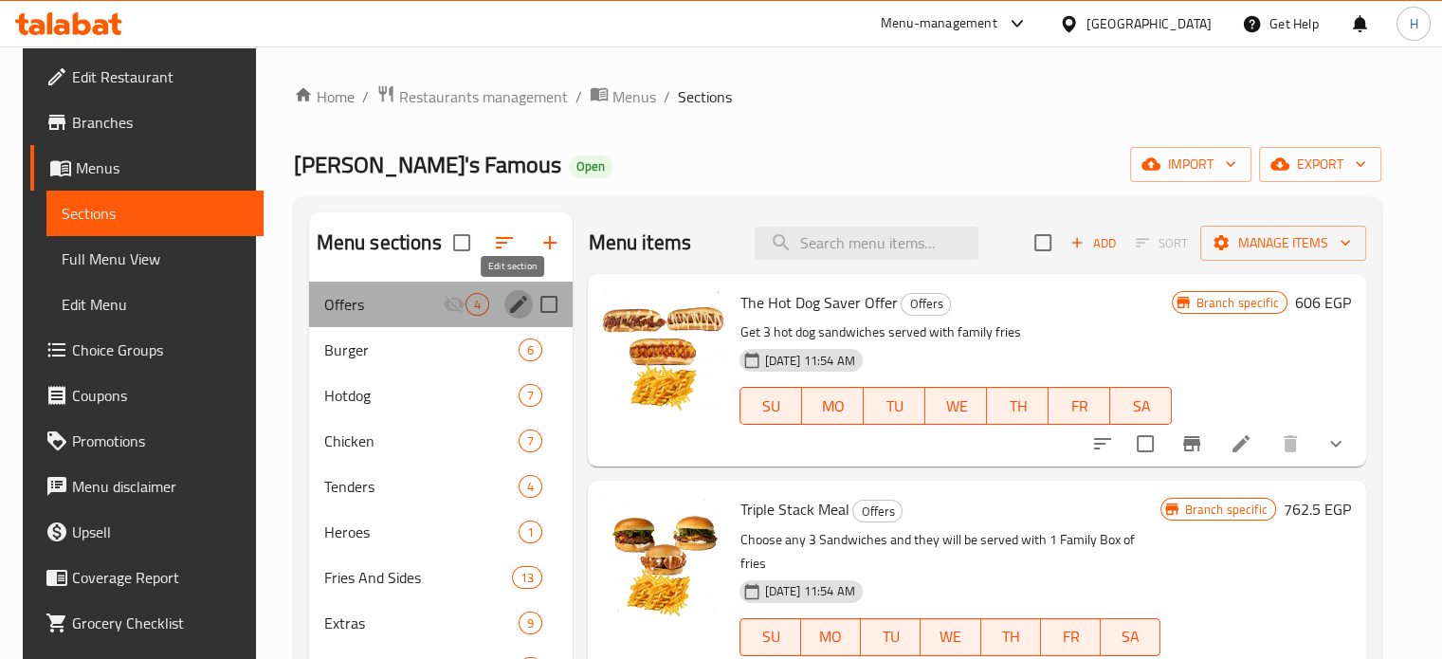
click at [516, 301] on icon "edit" at bounding box center [518, 304] width 17 height 17
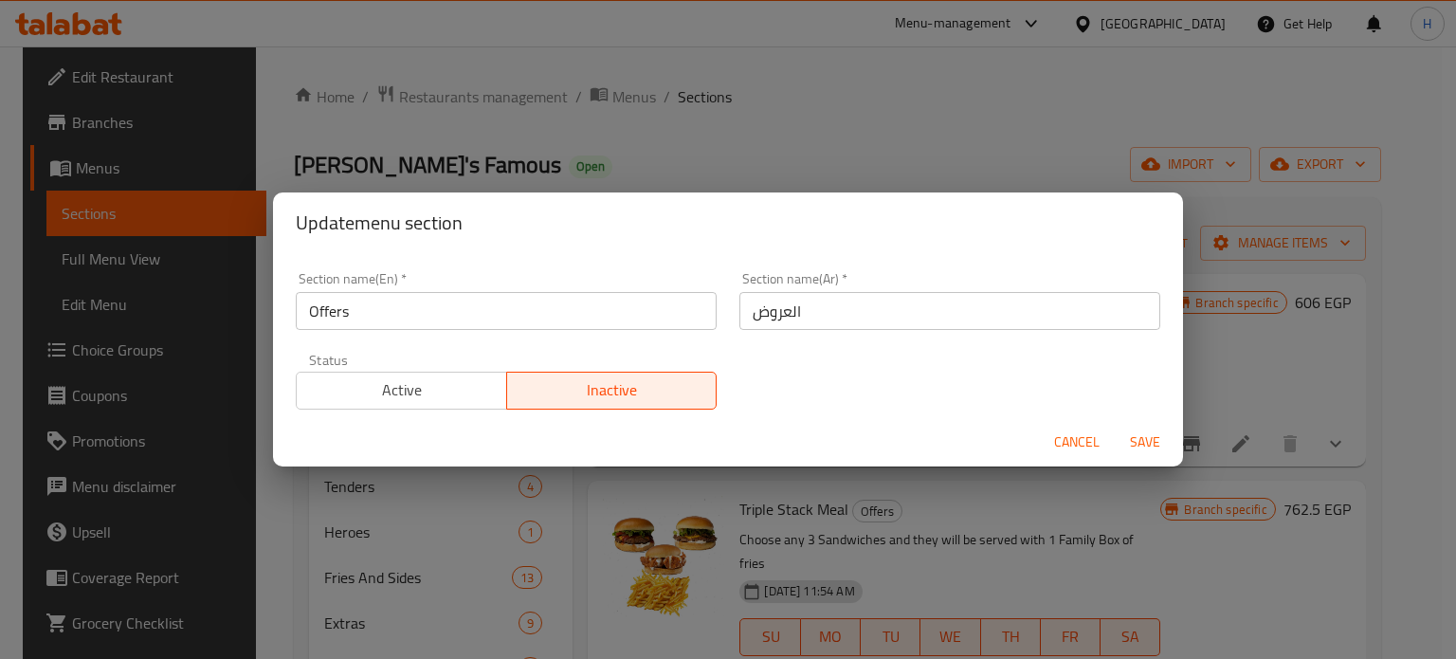
click at [433, 397] on span "Active" at bounding box center [401, 389] width 195 height 27
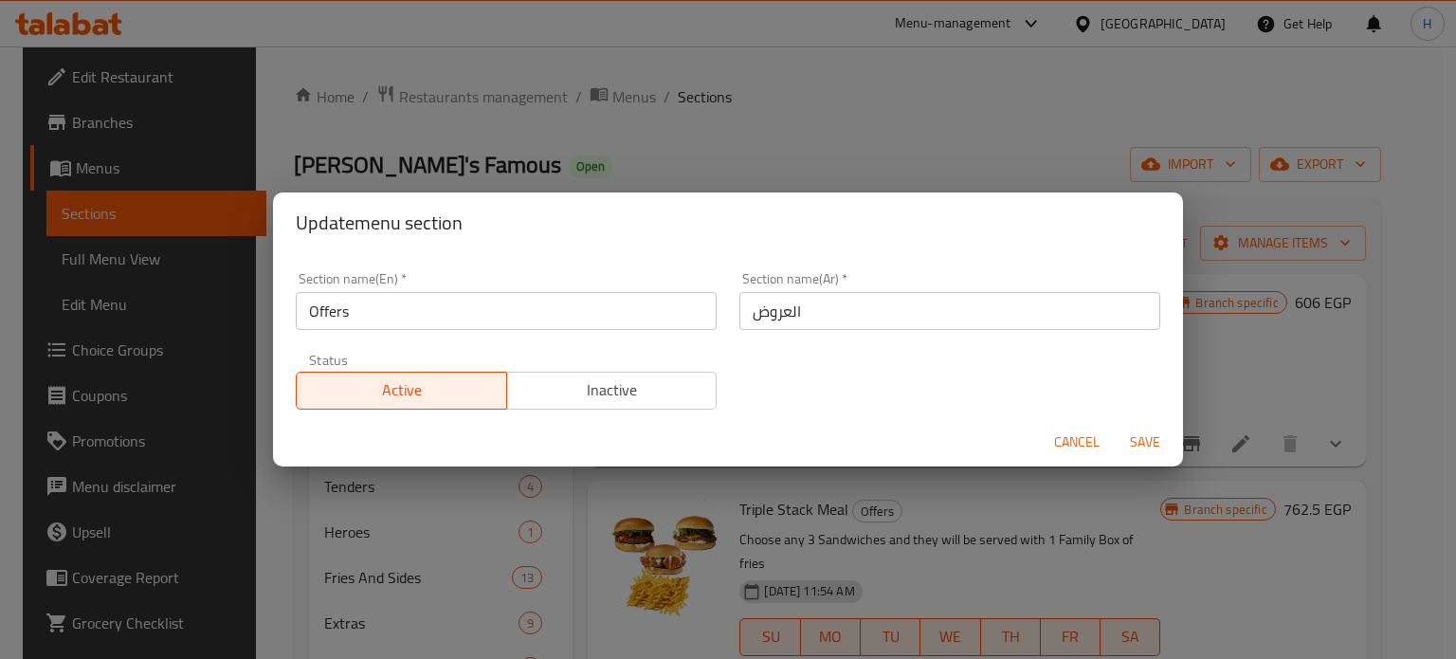
click at [1141, 434] on span "Save" at bounding box center [1144, 442] width 45 height 24
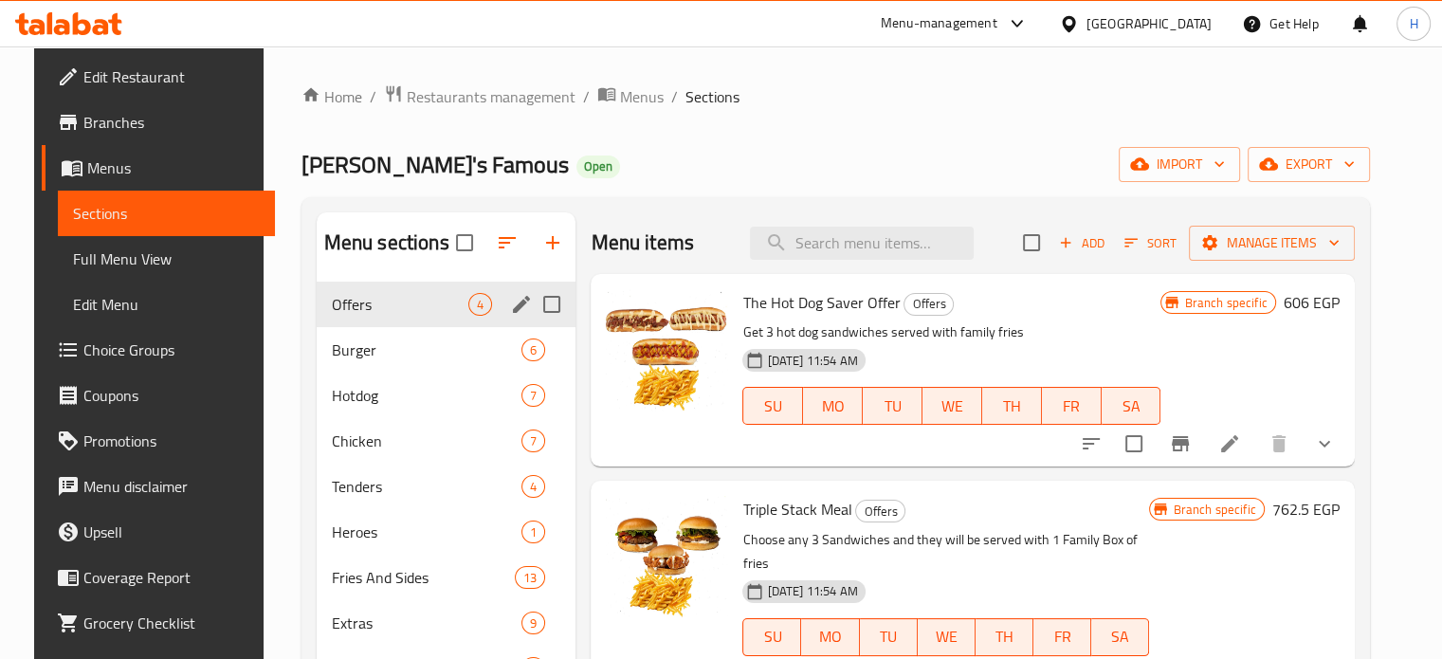
click at [61, 22] on icon at bounding box center [62, 27] width 16 height 16
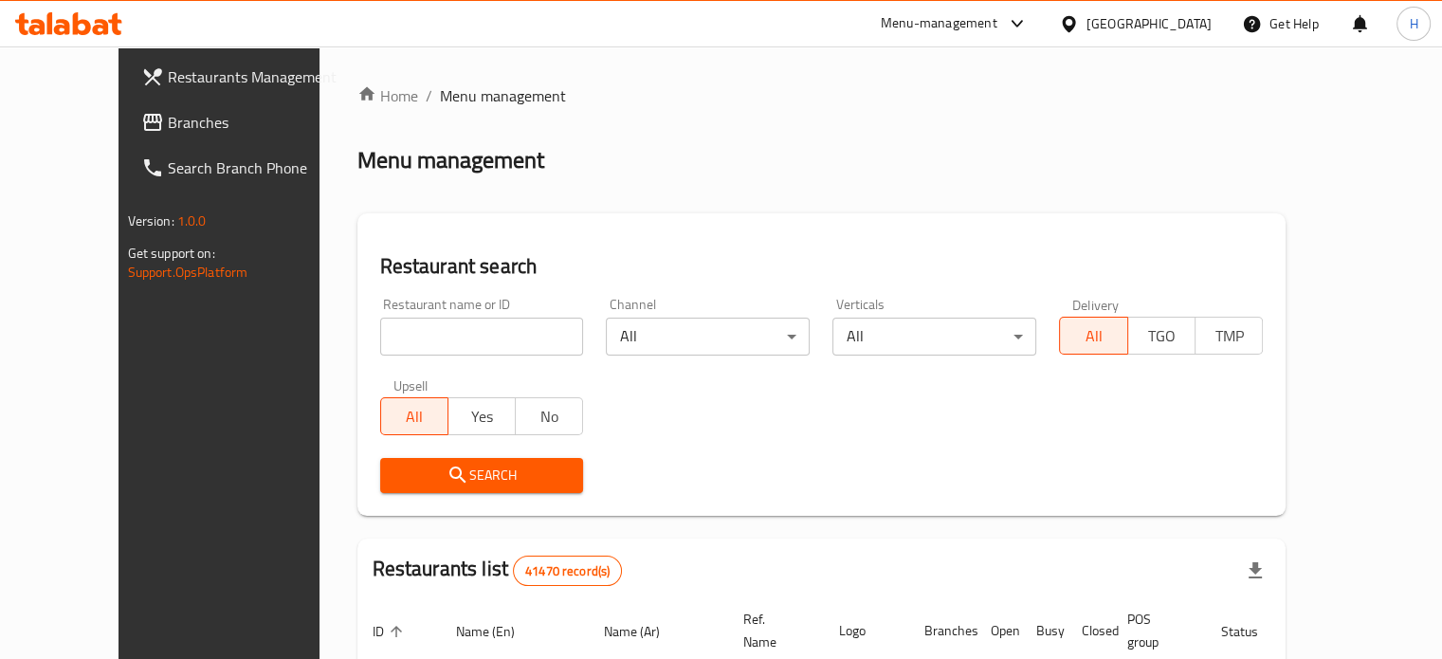
click at [380, 333] on input "search" at bounding box center [482, 337] width 204 height 38
type input "bibo"
click button "Search" at bounding box center [482, 475] width 204 height 35
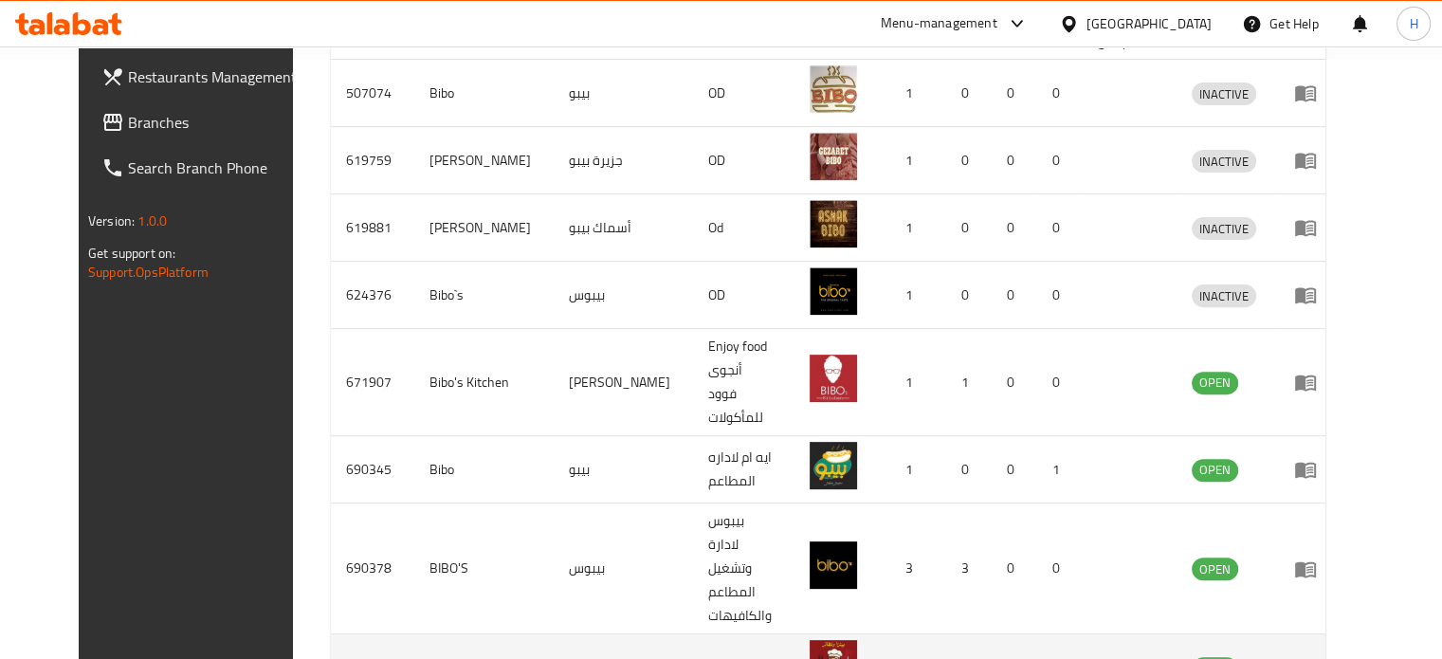
scroll to position [636, 0]
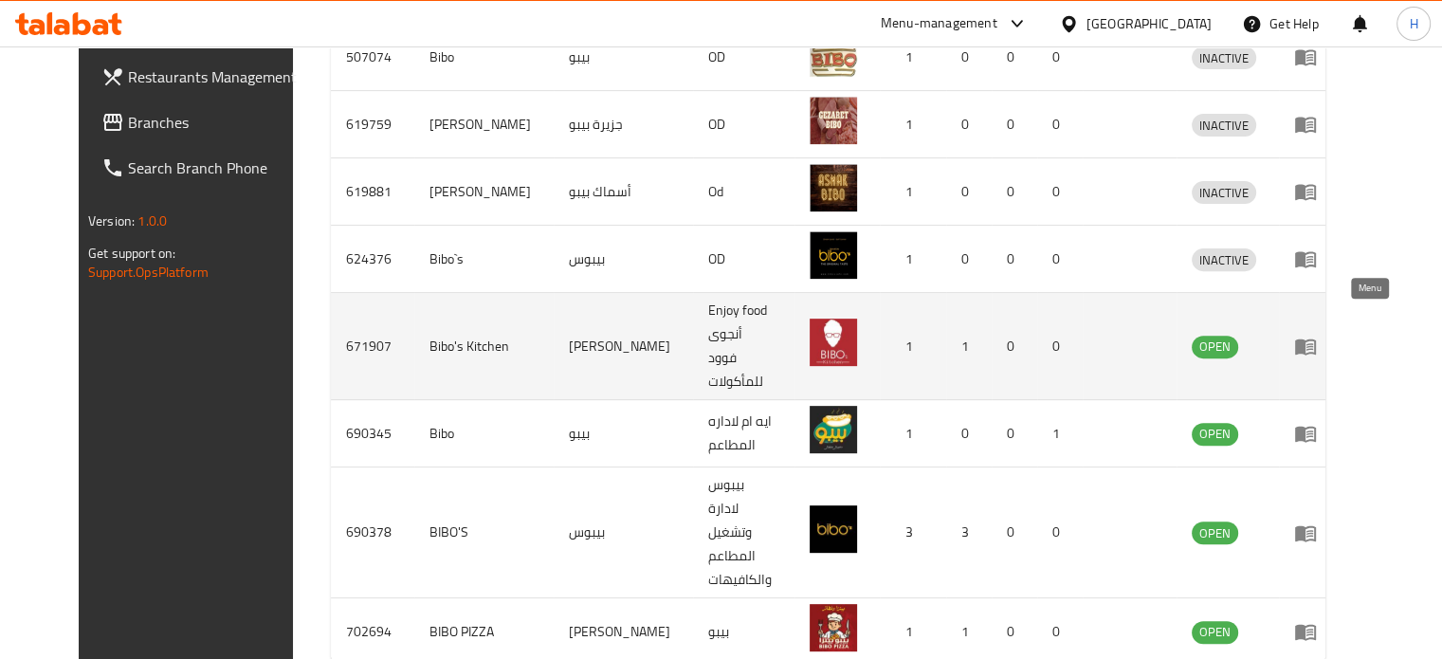
click at [1313, 343] on icon "enhanced table" at bounding box center [1309, 347] width 7 height 8
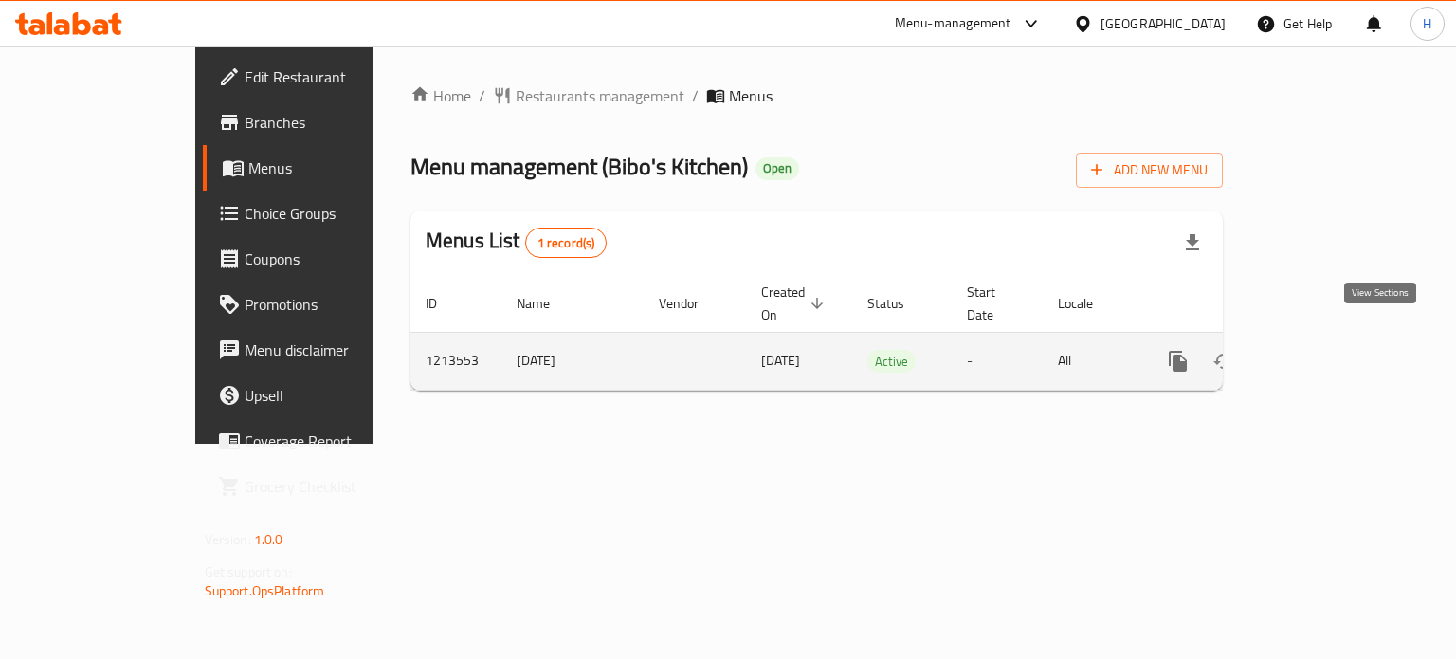
click at [1323, 353] on icon "enhanced table" at bounding box center [1314, 361] width 17 height 17
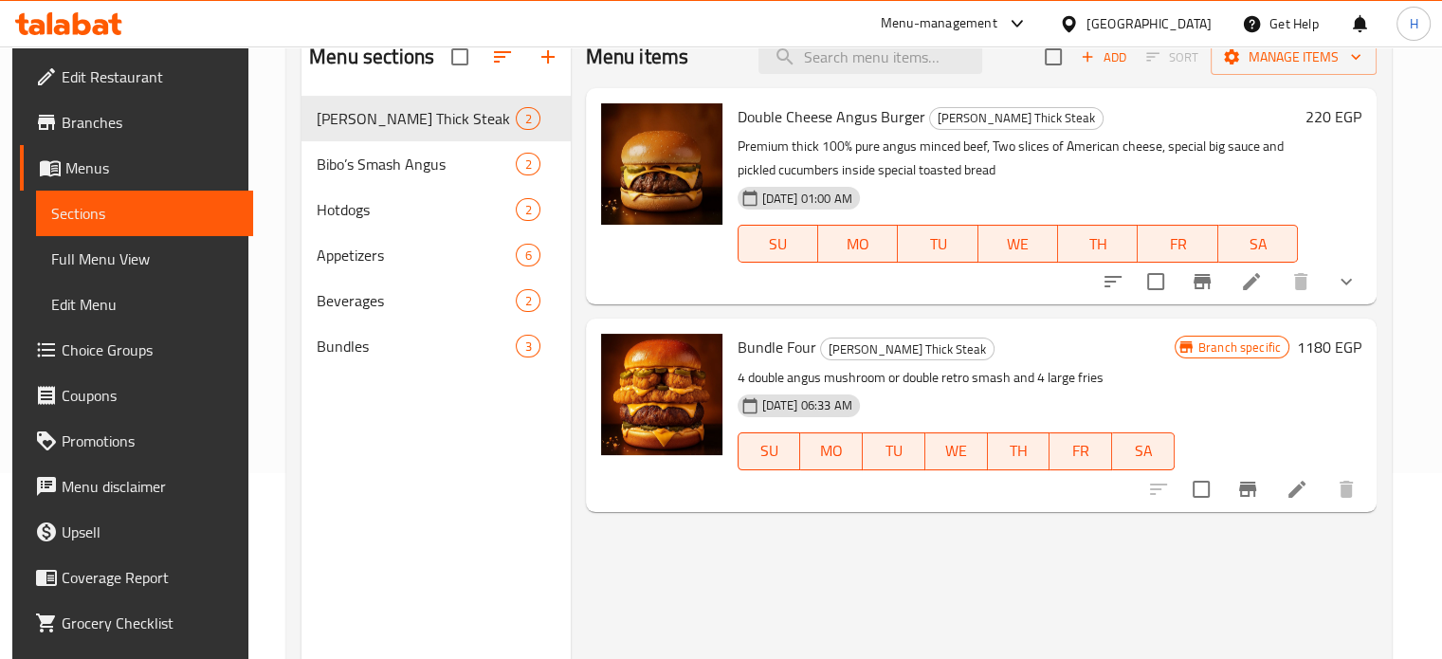
scroll to position [190, 0]
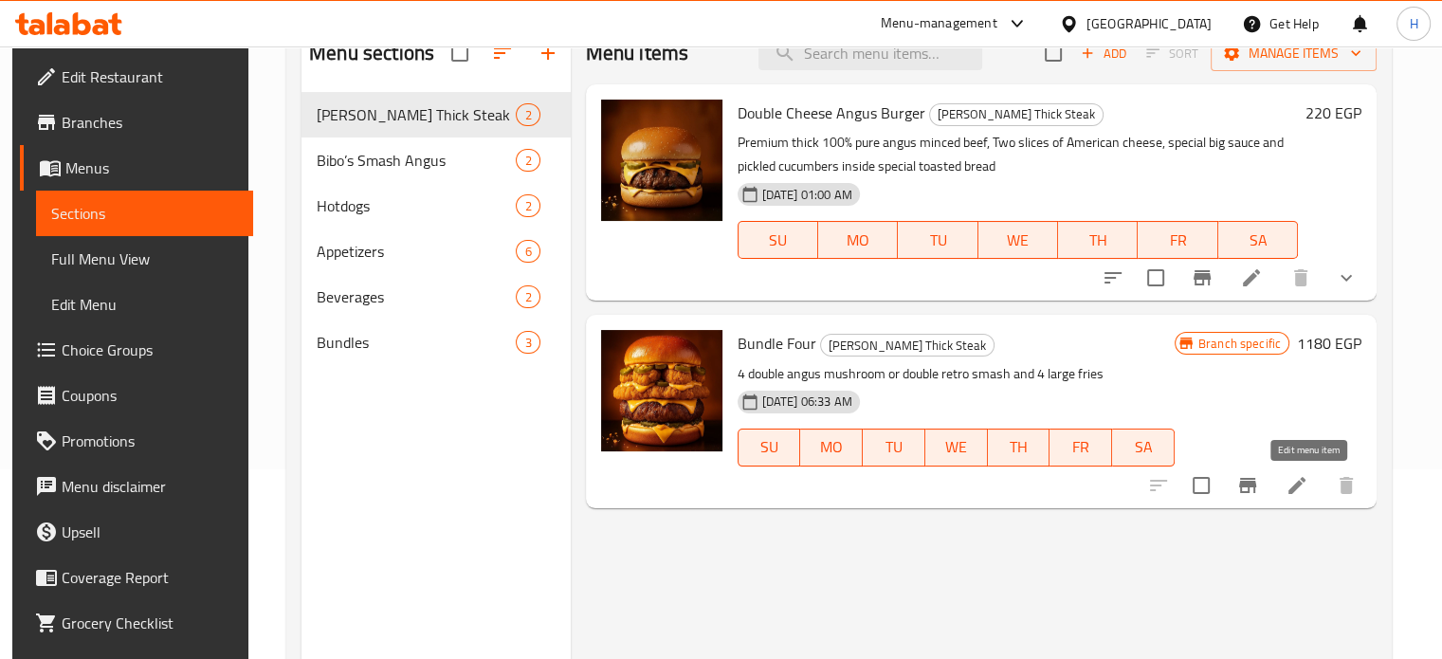
click at [1304, 483] on icon at bounding box center [1296, 485] width 23 height 23
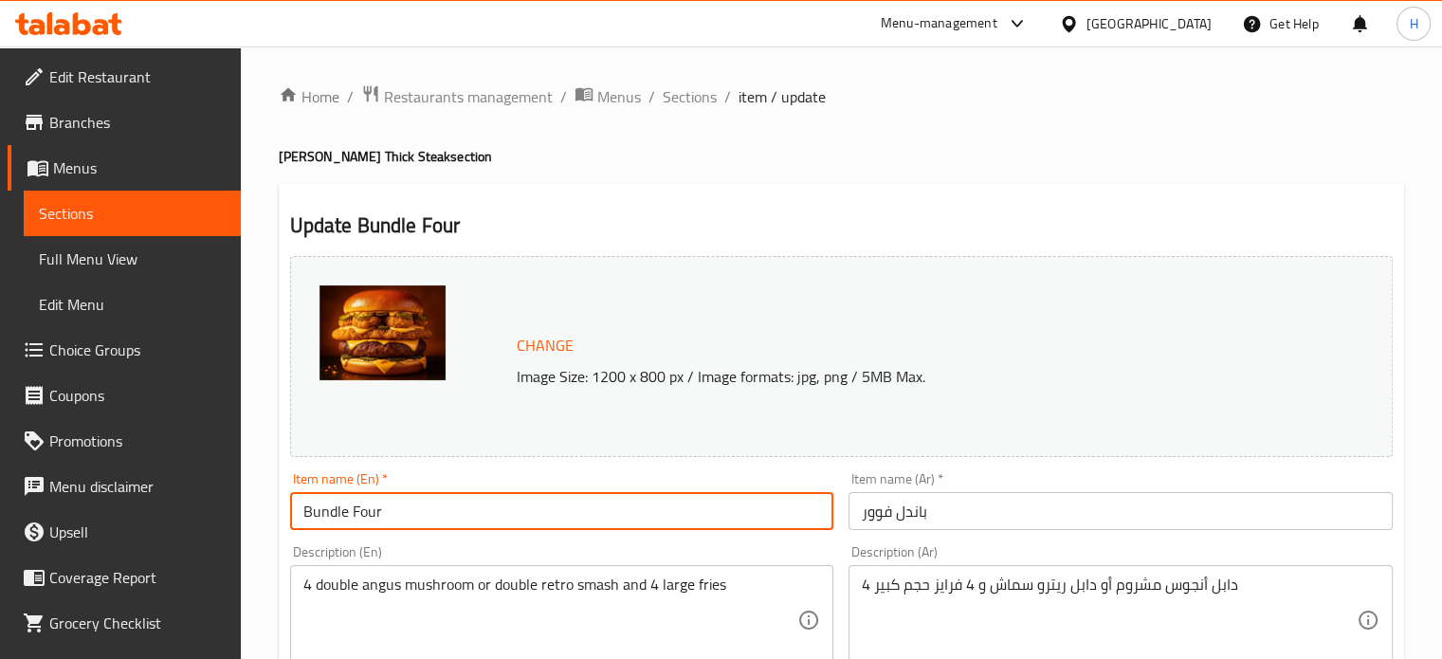
drag, startPoint x: 420, startPoint y: 511, endPoint x: 265, endPoint y: 512, distance: 154.5
type input "American Load"
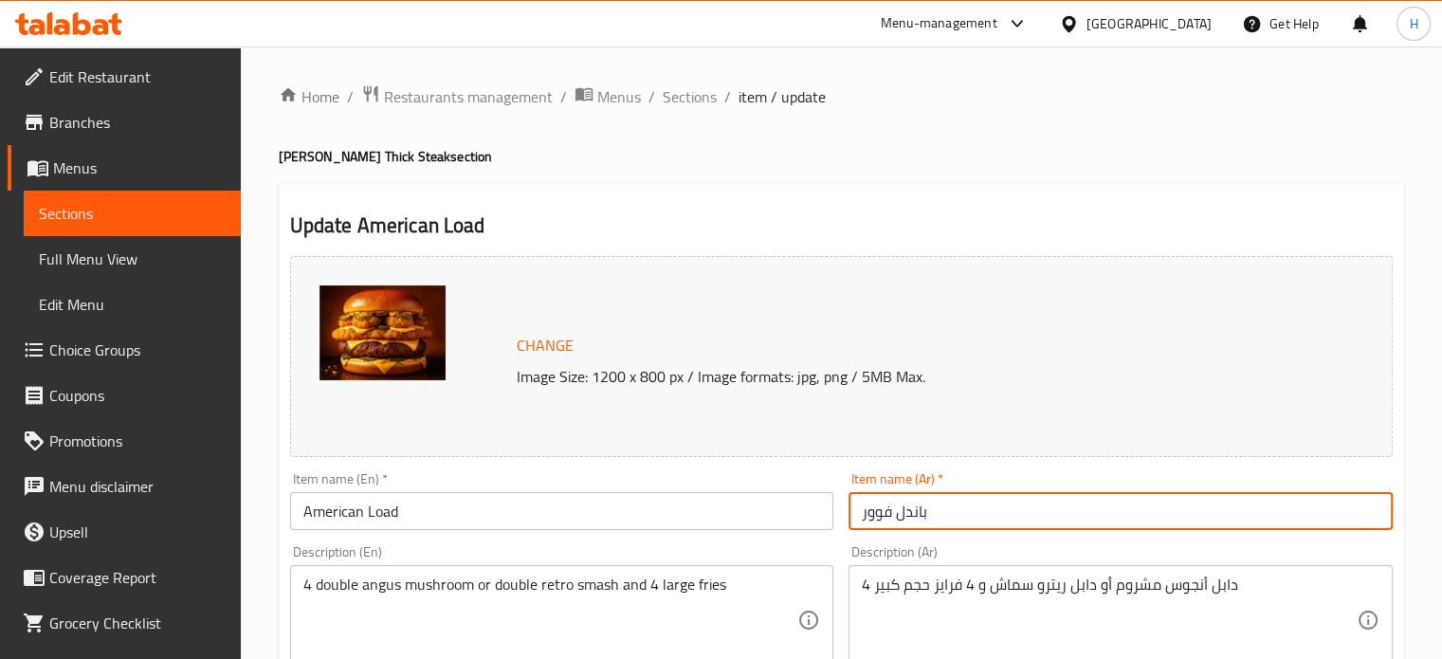
drag, startPoint x: 931, startPoint y: 515, endPoint x: 838, endPoint y: 509, distance: 93.1
click at [838, 509] on div "Change Image Size: 1200 x 800 px / Image formats: jpg, png / 5MB Max. Item name…" at bounding box center [841, 670] width 1118 height 845
type input "أميريكان لوود برجر"
click at [433, 523] on input "American Load" at bounding box center [562, 511] width 544 height 38
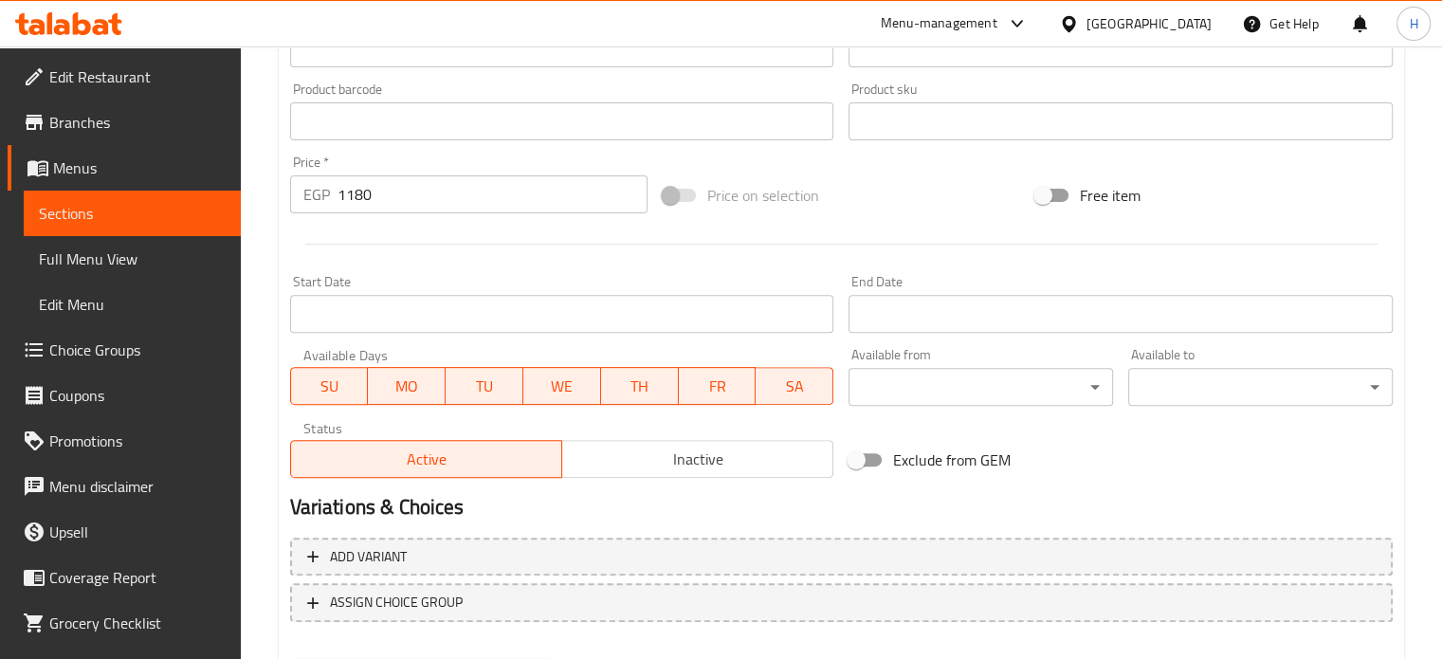
scroll to position [706, 0]
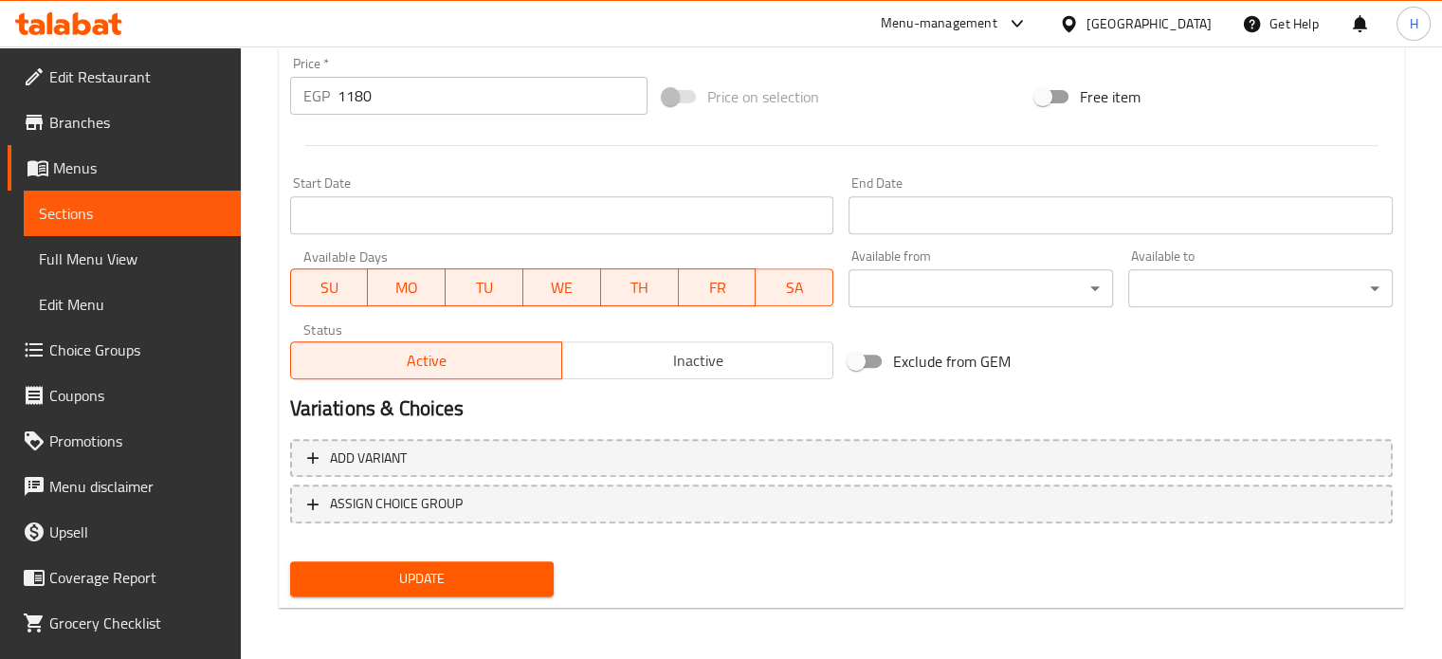
type input "American Load Burger"
click at [457, 582] on span "Update" at bounding box center [422, 579] width 234 height 24
click at [102, 166] on span "Menus" at bounding box center [139, 167] width 173 height 23
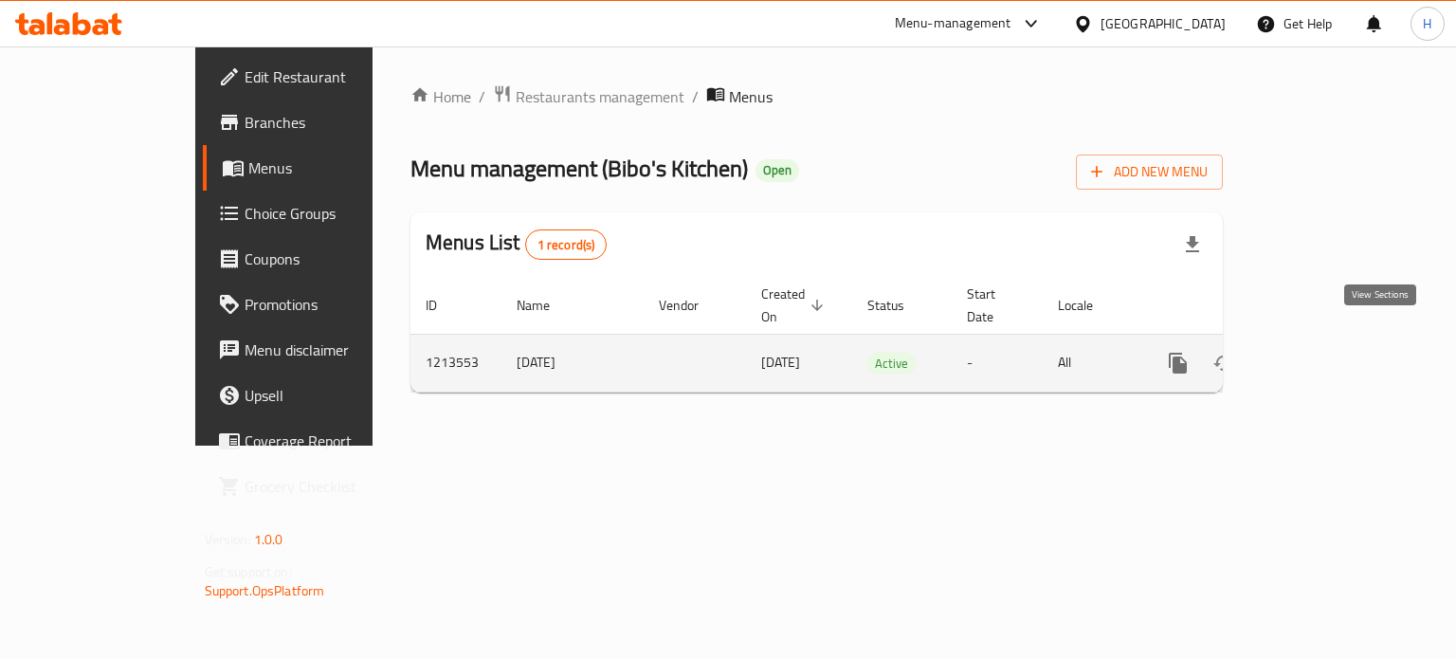
click at [1337, 350] on link "enhanced table" at bounding box center [1314, 362] width 45 height 45
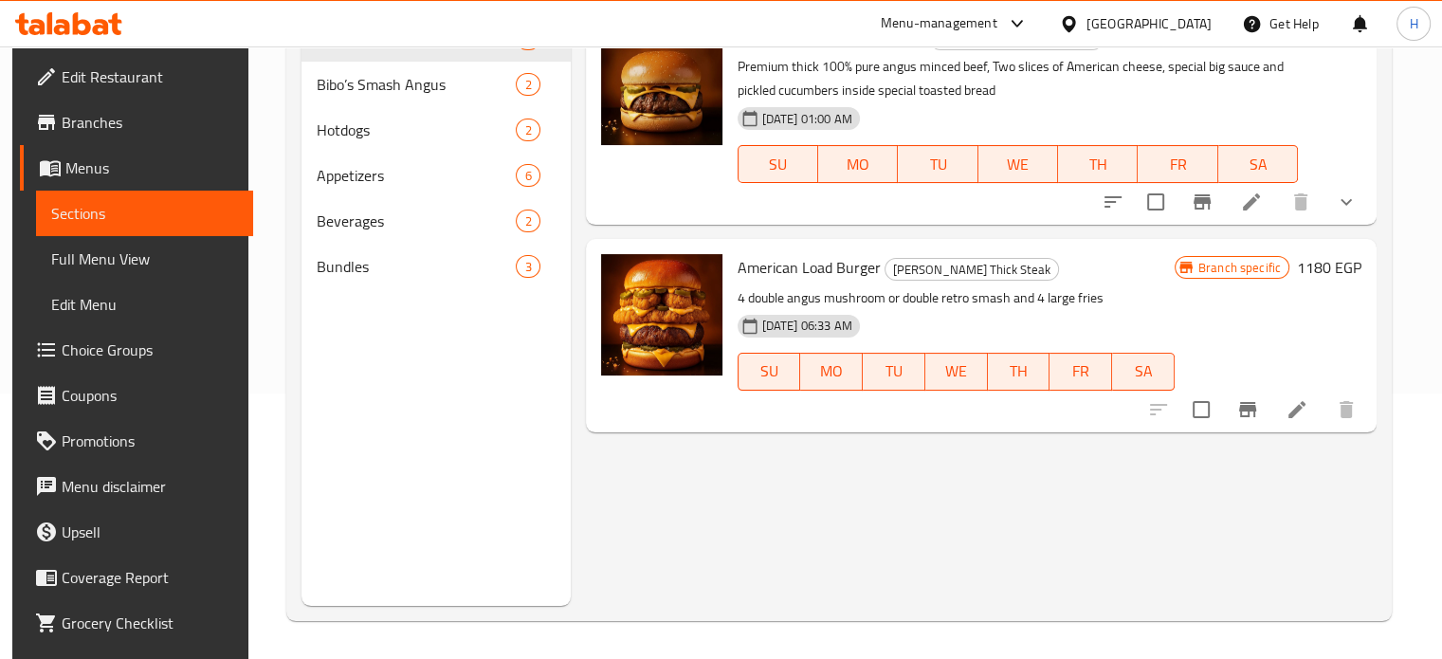
scroll to position [171, 0]
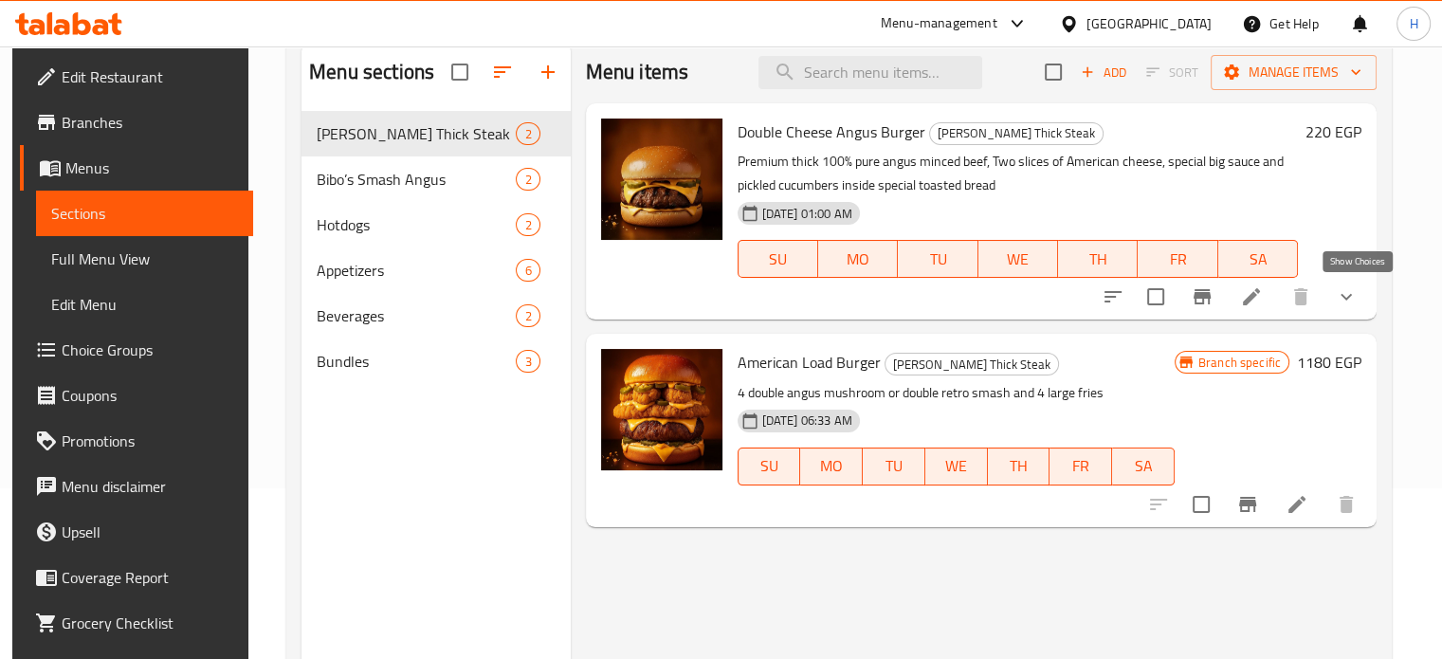
click at [1357, 300] on icon "show more" at bounding box center [1346, 296] width 23 height 23
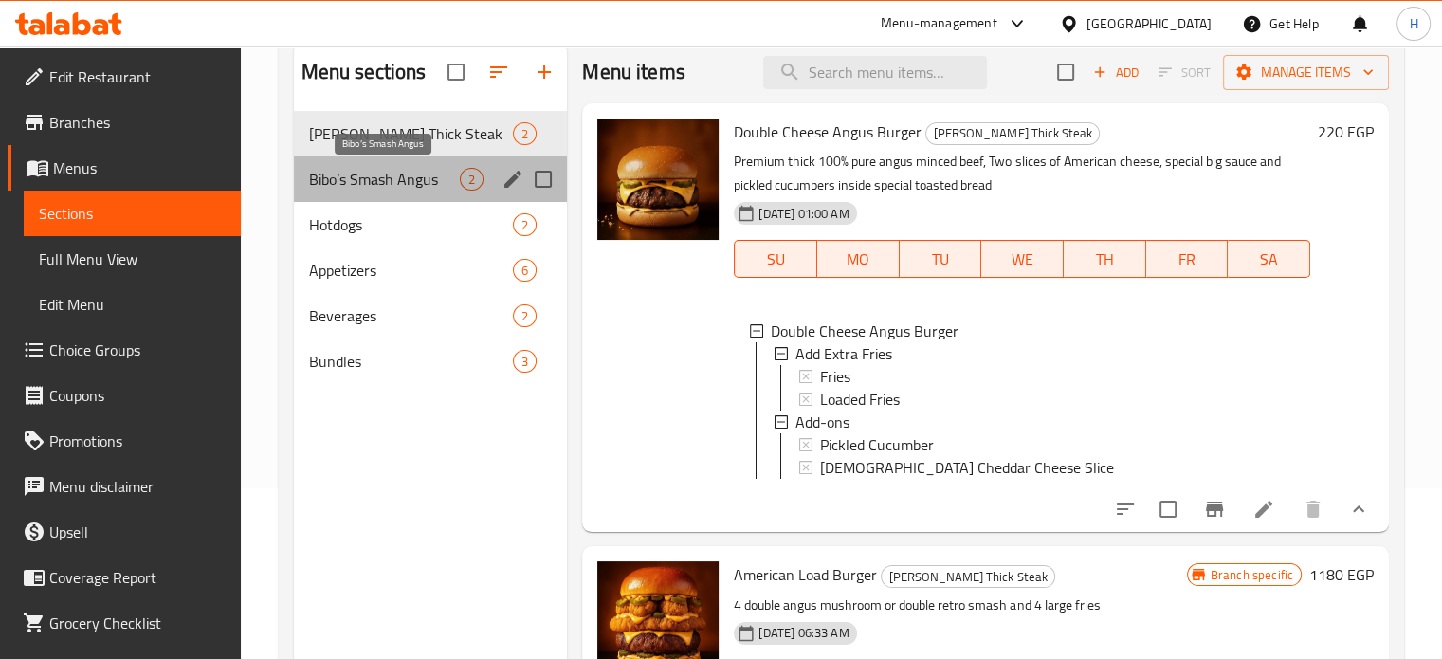
click at [382, 174] on span "Bibo’s Smash Angus" at bounding box center [385, 179] width 152 height 23
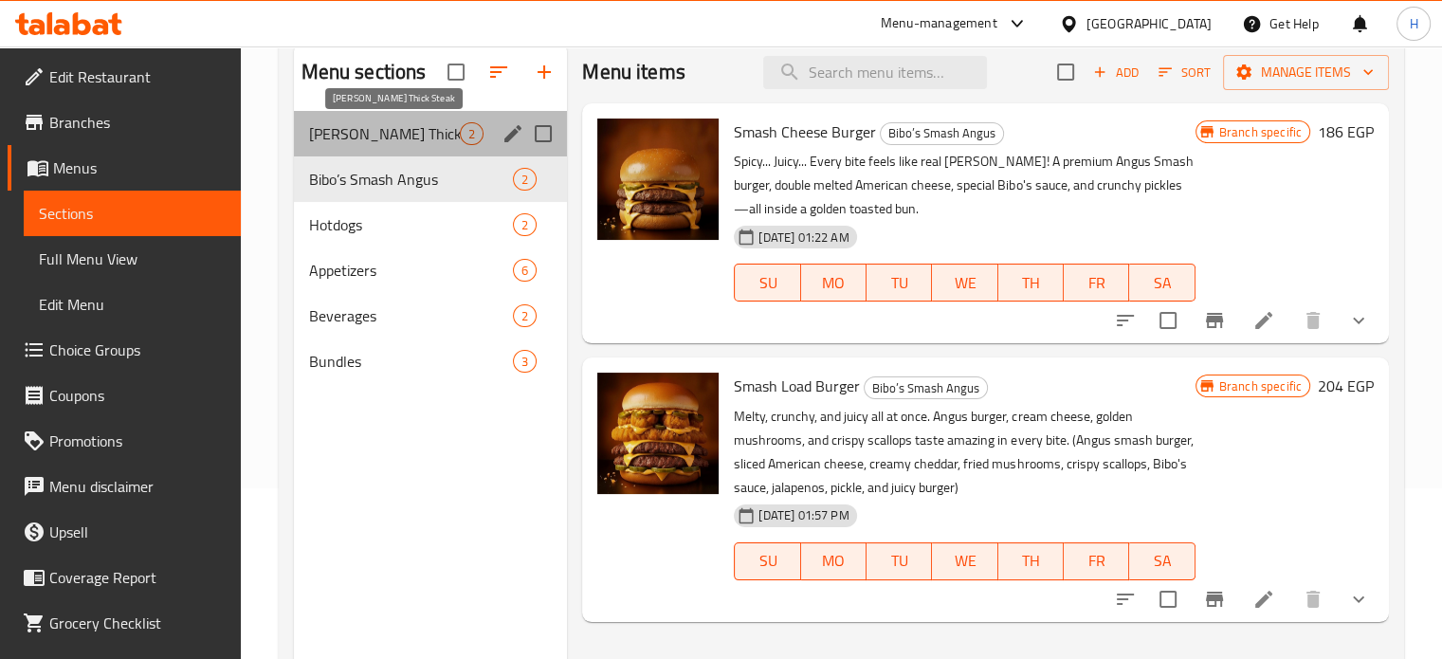
click at [379, 139] on span "Bibo’s Angus Thick Steak" at bounding box center [385, 133] width 152 height 23
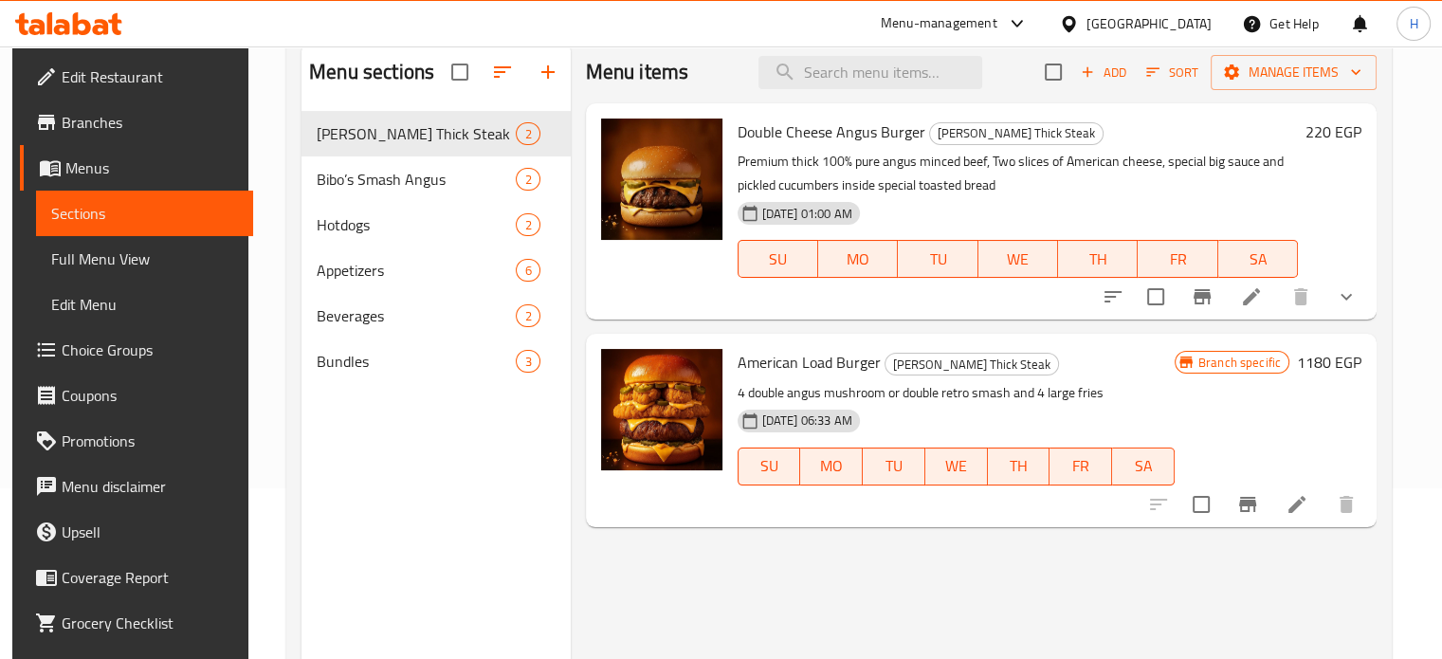
click at [1254, 507] on icon "Branch-specific-item" at bounding box center [1247, 504] width 23 height 23
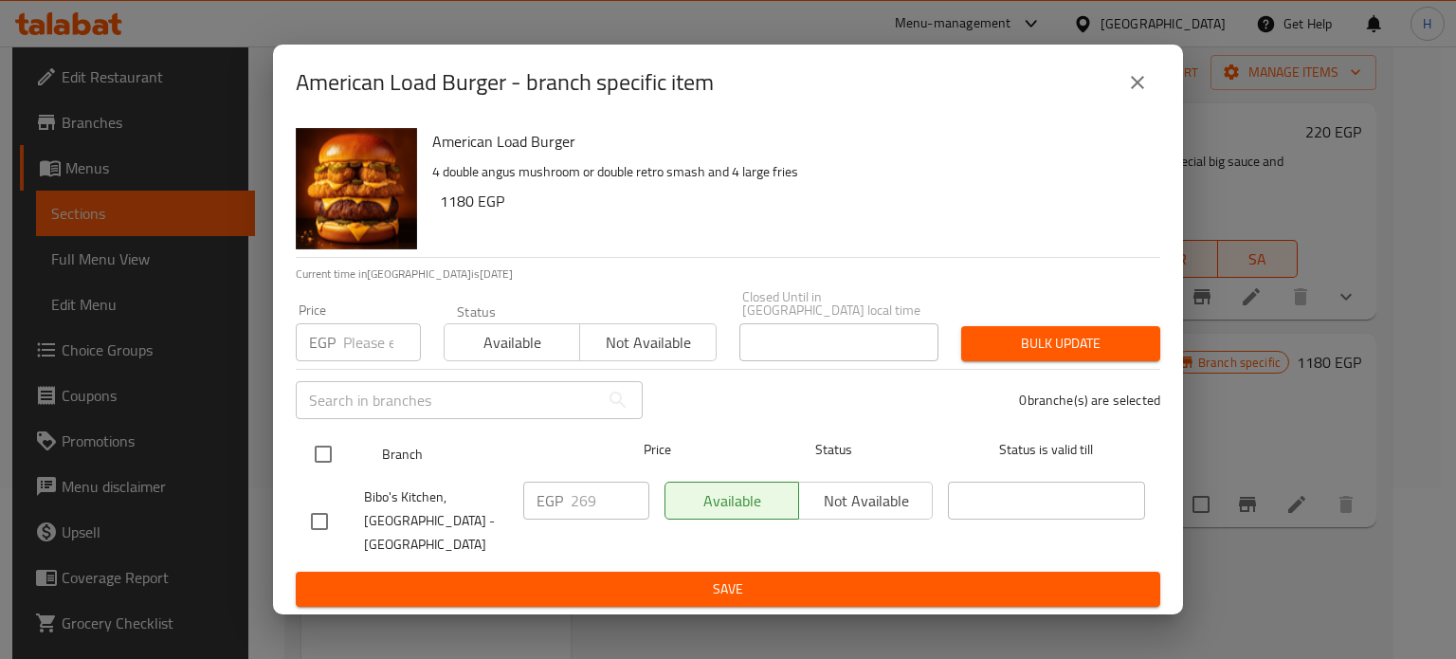
click at [326, 464] on input "checkbox" at bounding box center [323, 454] width 40 height 40
checkbox input "true"
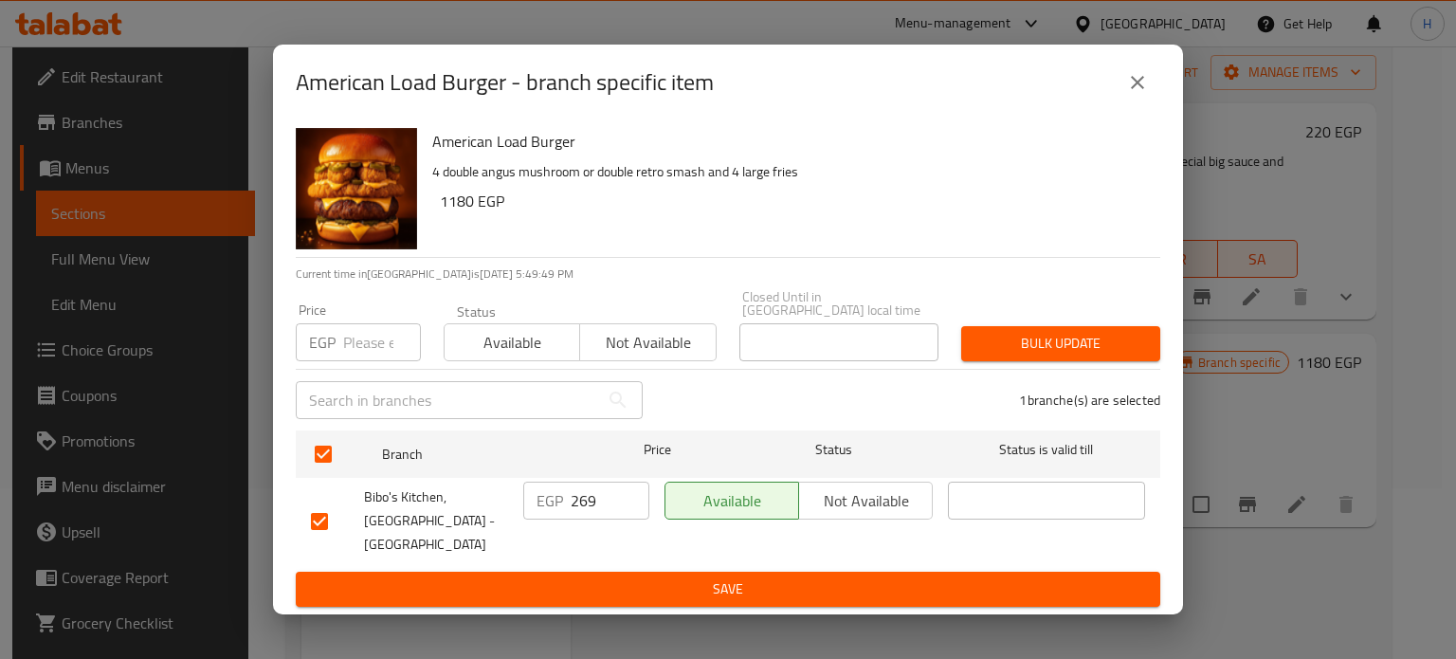
click at [875, 515] on span "Not available" at bounding box center [866, 500] width 118 height 27
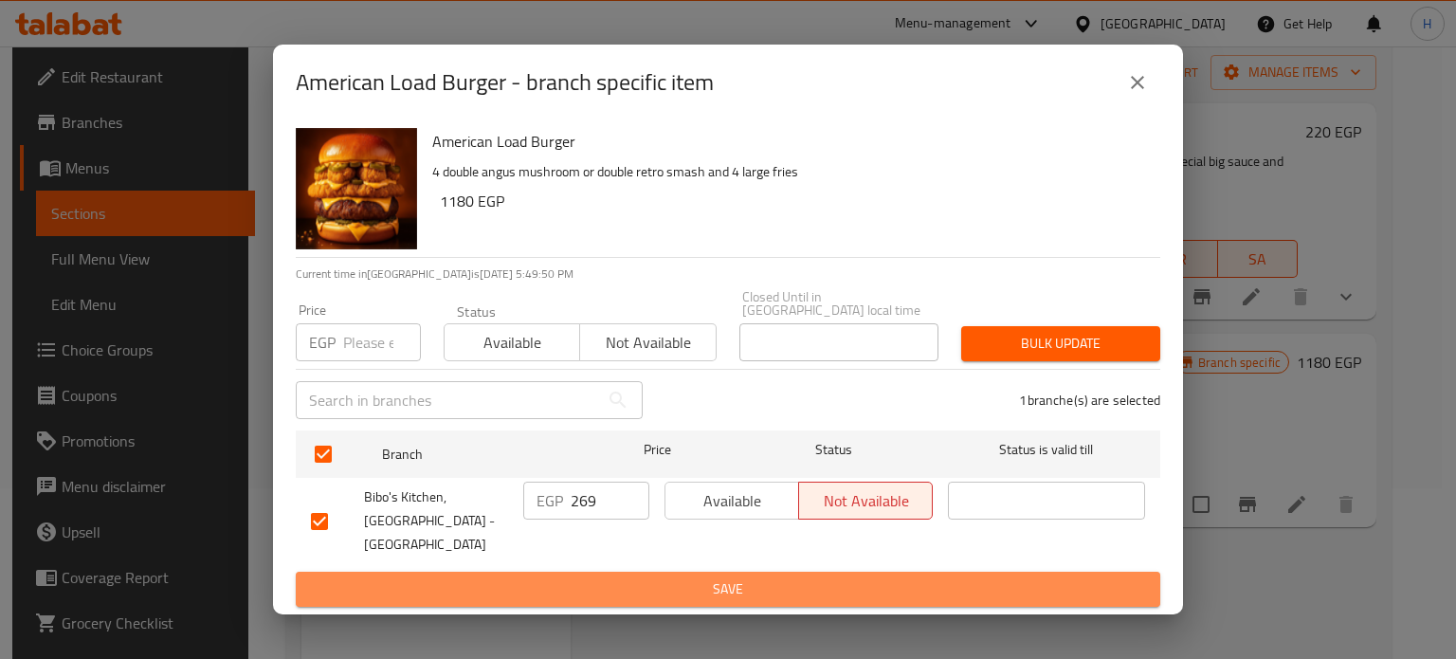
click at [783, 577] on span "Save" at bounding box center [728, 589] width 834 height 24
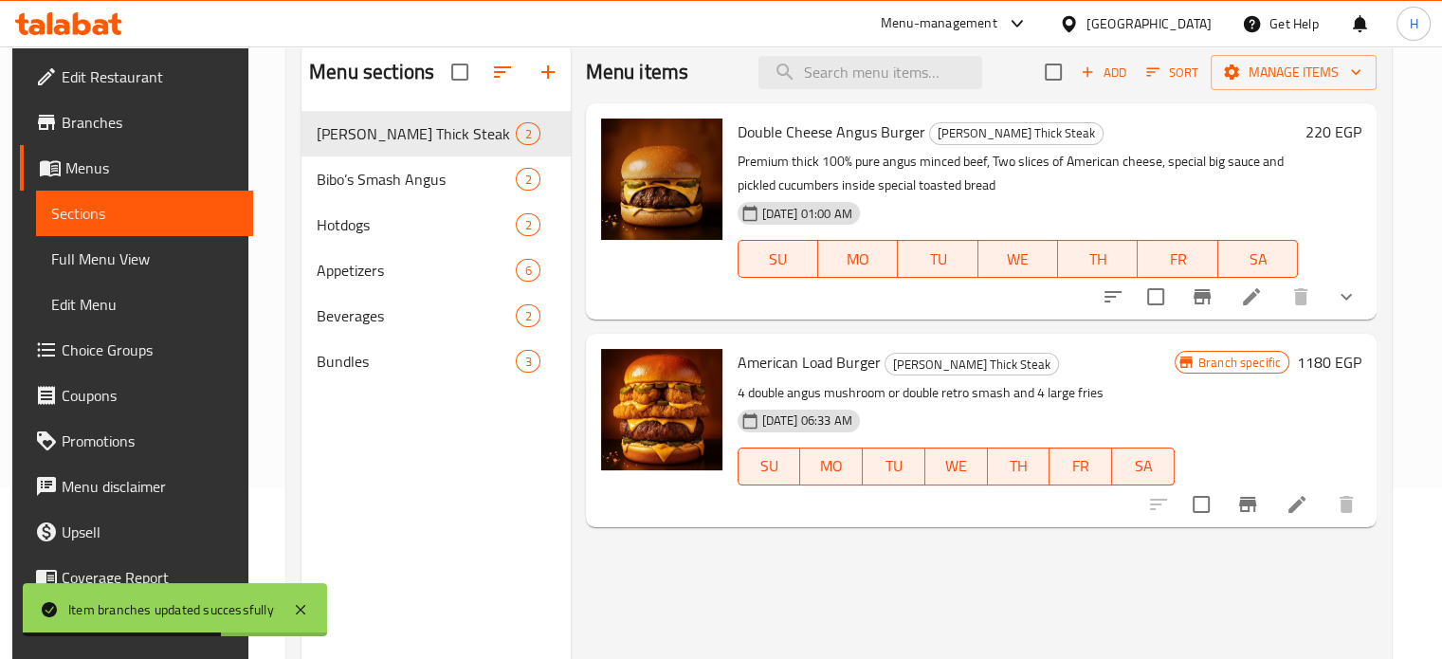
click at [74, 121] on span "Branches" at bounding box center [150, 122] width 176 height 23
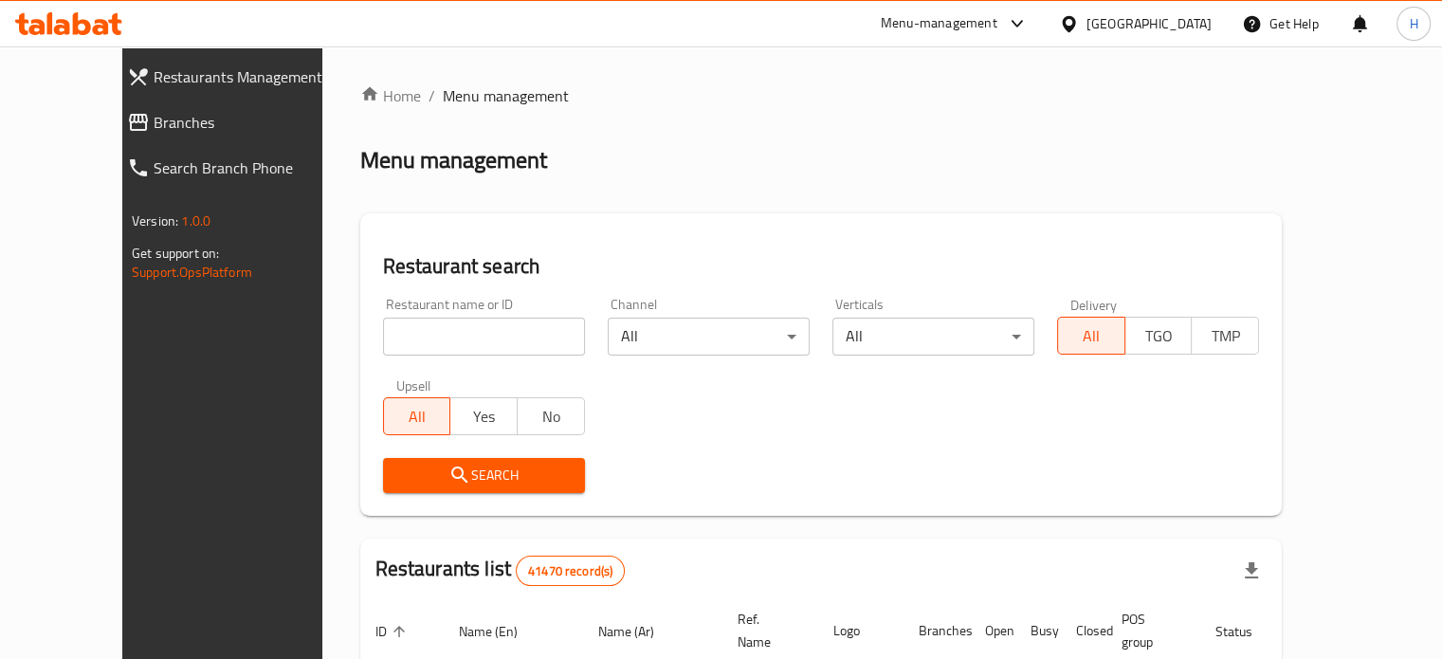
click at [453, 343] on input "search" at bounding box center [484, 337] width 202 height 38
paste input "658478"
type input "658478"
click button "Search" at bounding box center [484, 475] width 202 height 35
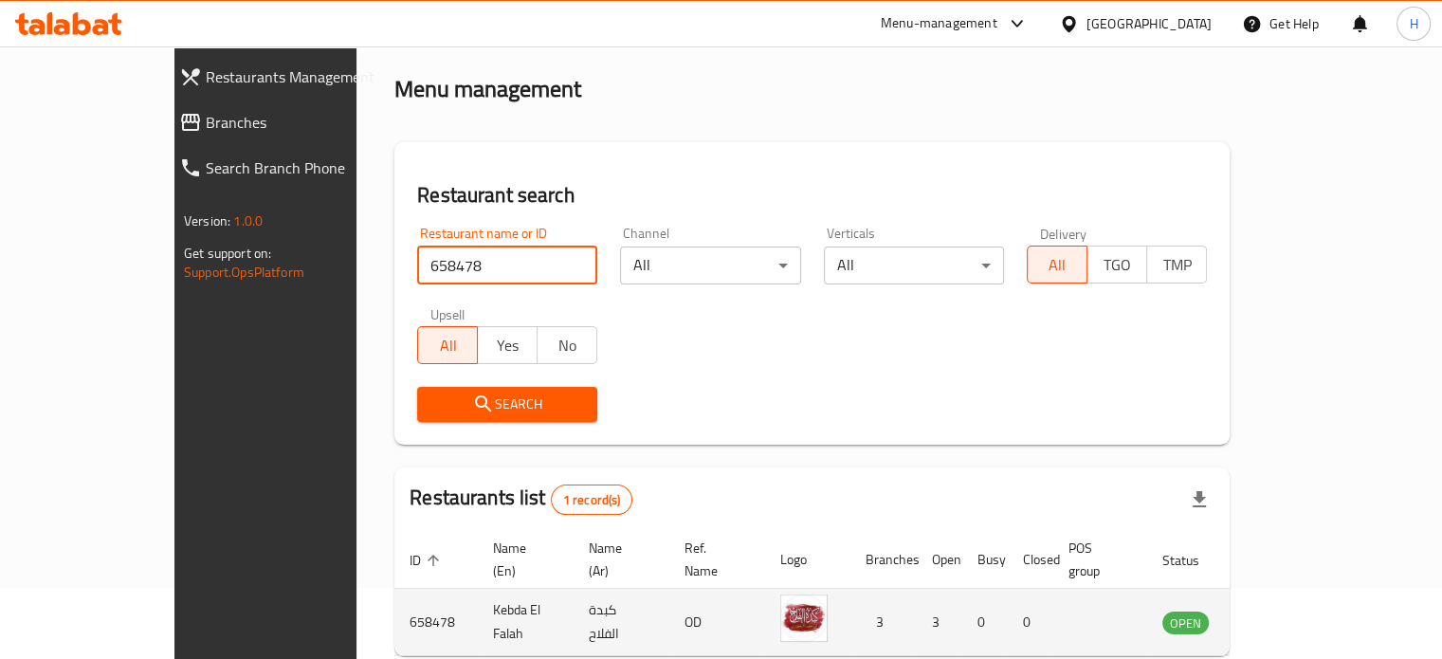
scroll to position [148, 0]
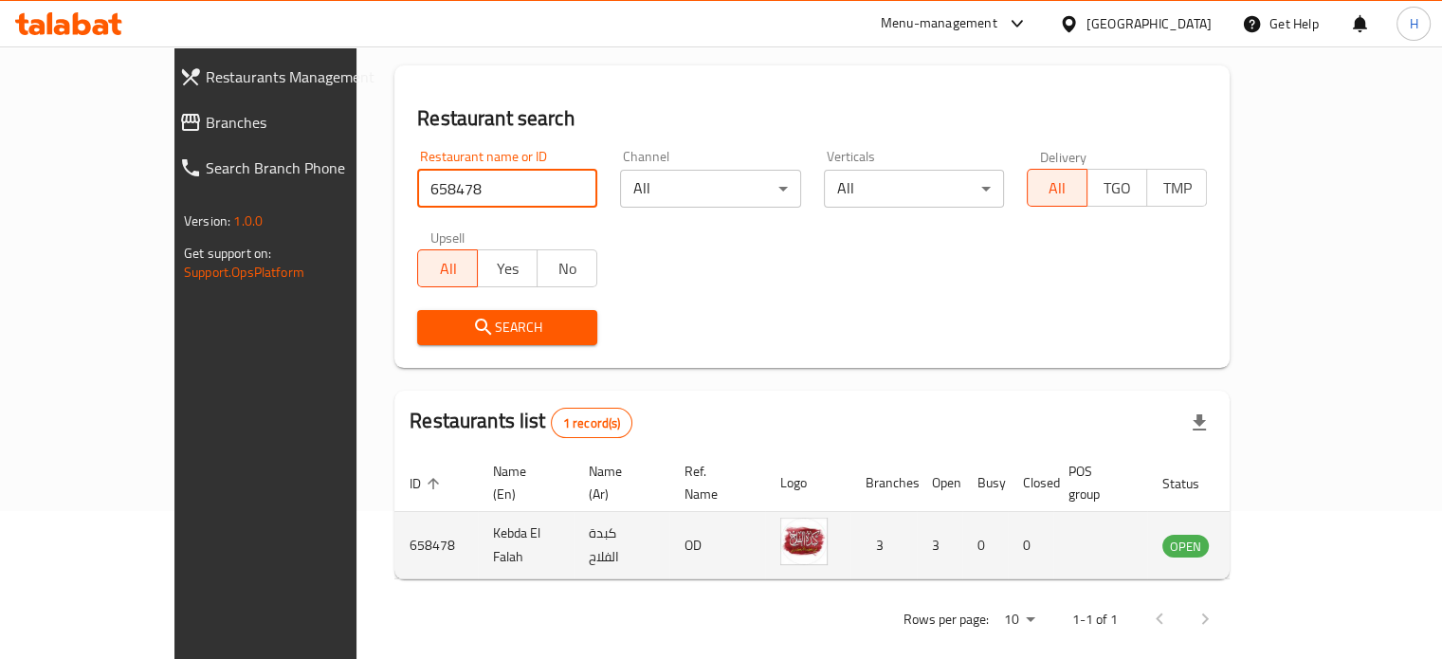
click at [1281, 542] on icon "enhanced table" at bounding box center [1277, 546] width 7 height 8
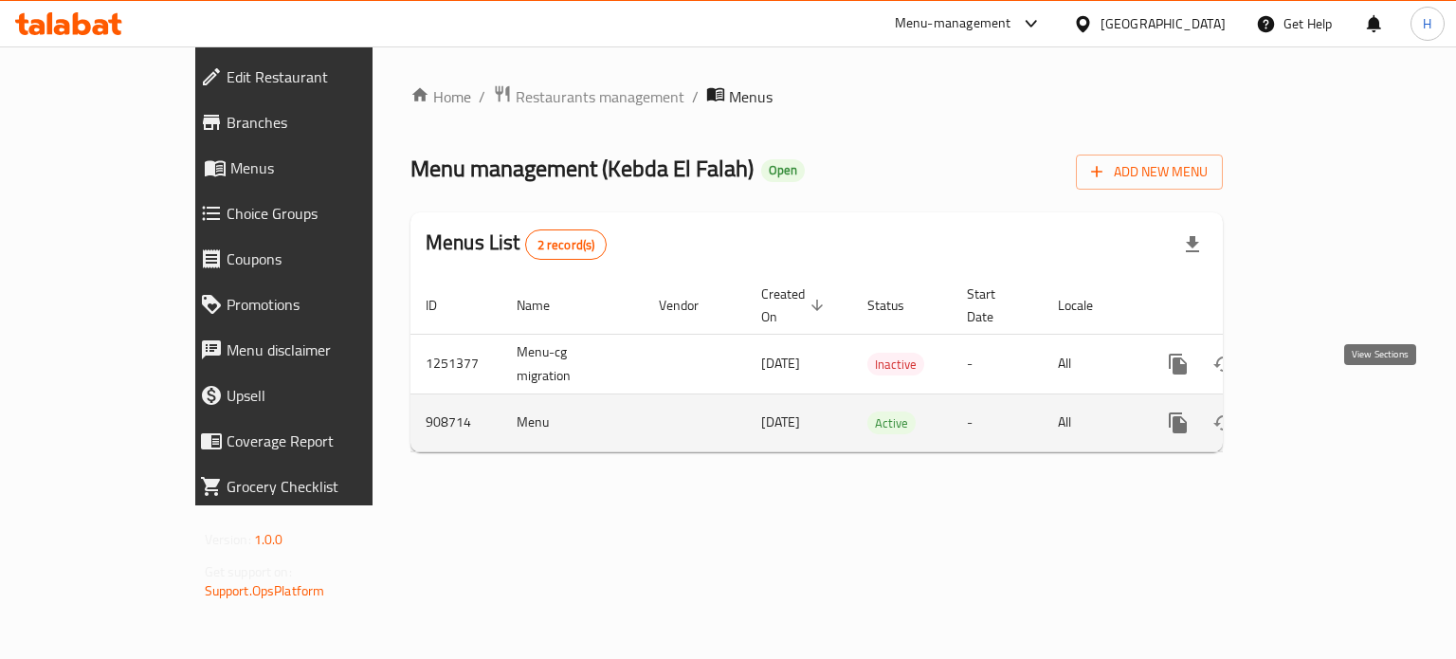
click at [1323, 414] on icon "enhanced table" at bounding box center [1314, 422] width 17 height 17
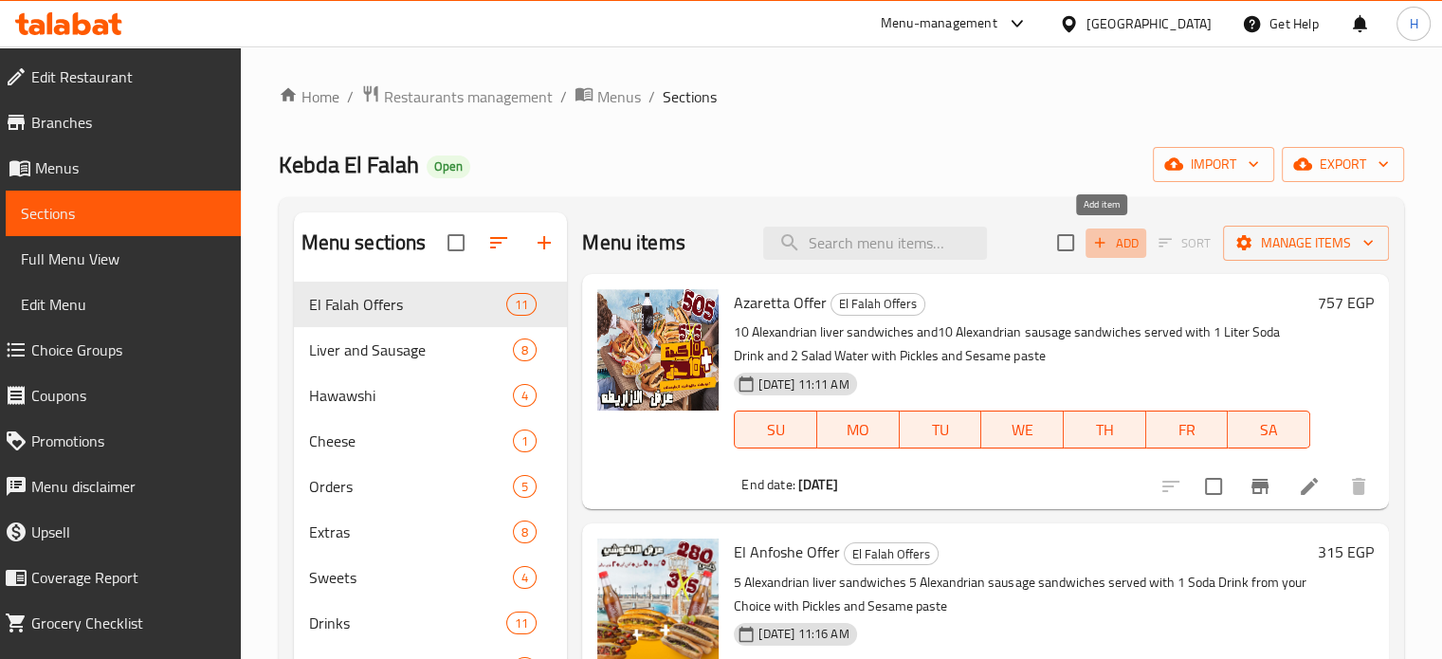
click at [1105, 246] on span "Add" at bounding box center [1115, 243] width 51 height 22
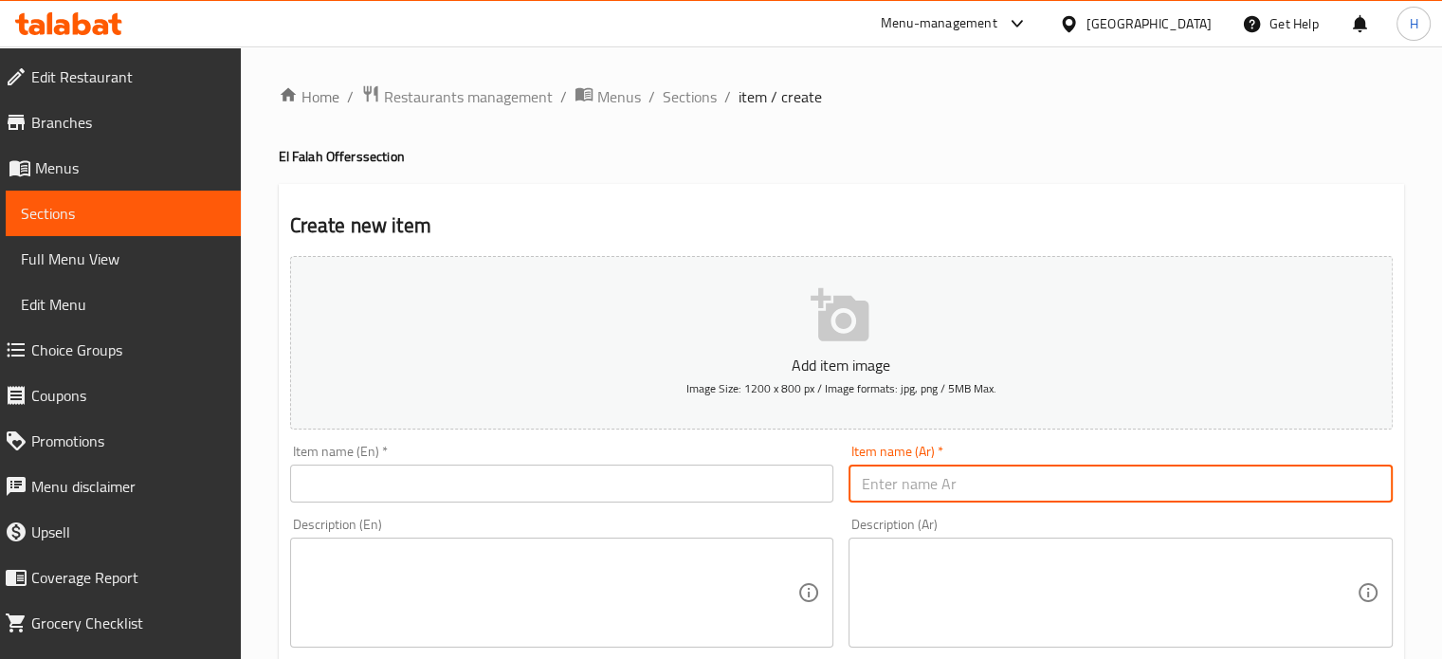
click at [912, 477] on input "text" at bounding box center [1120, 483] width 544 height 38
type input "صنية الفلاح"
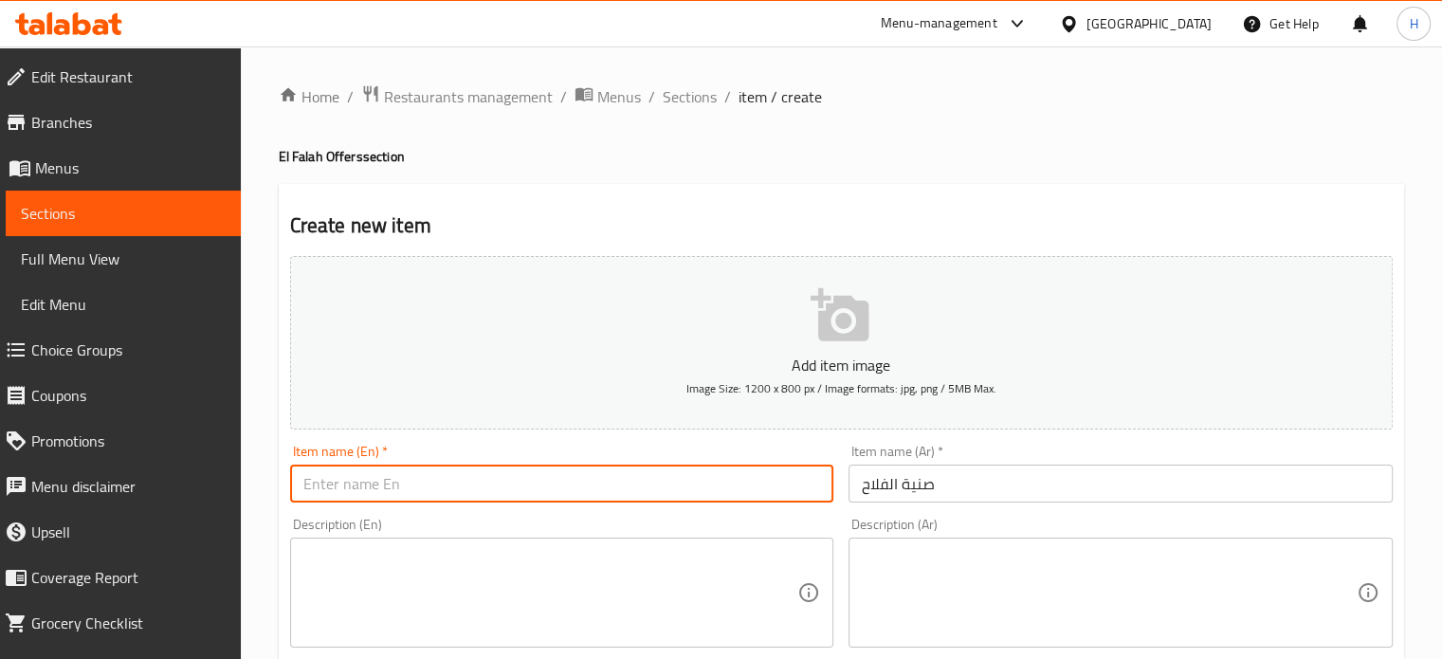
click at [717, 481] on input "text" at bounding box center [562, 483] width 544 height 38
paste input "tray"
click at [300, 482] on input "tray" at bounding box center [562, 483] width 544 height 38
type input "El Falah Tray"
click at [428, 573] on textarea at bounding box center [550, 593] width 495 height 90
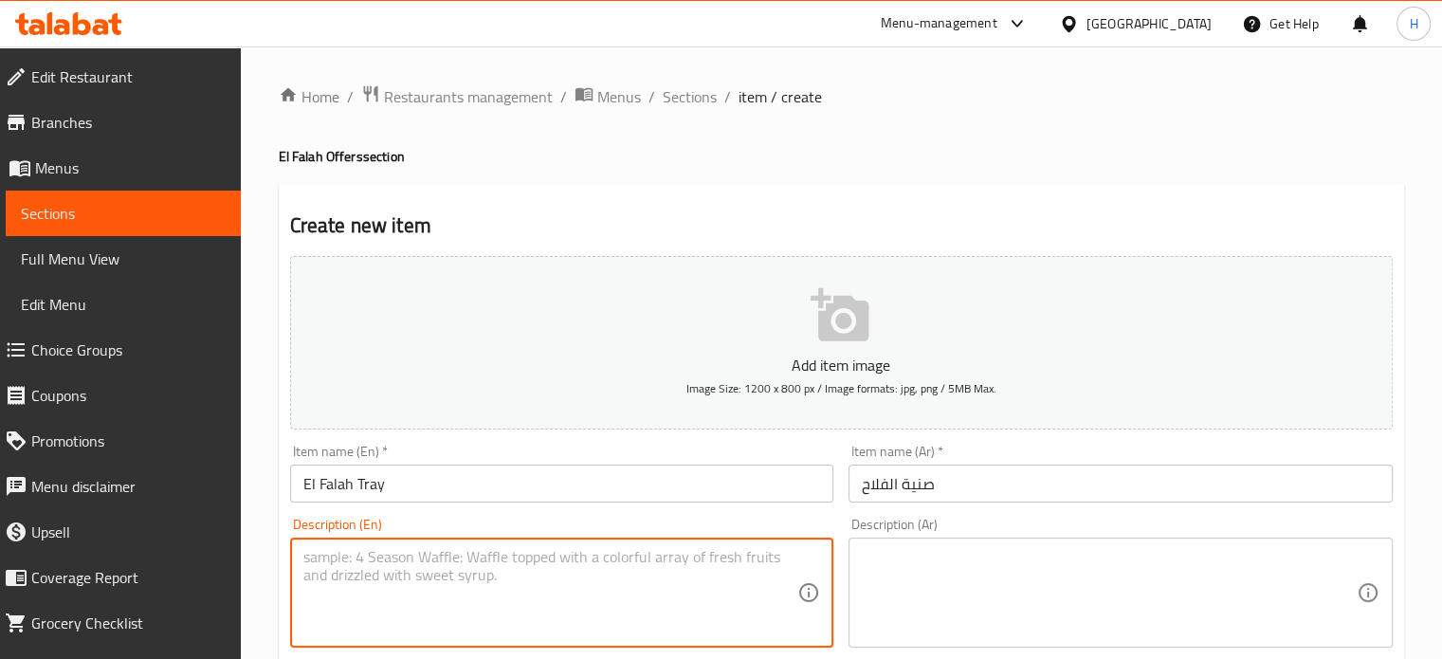
paste textarea "Liver order L Sekdok order L Kofta order L 3 Meat Hawawshi 2 Potato plates 4 Sm…"
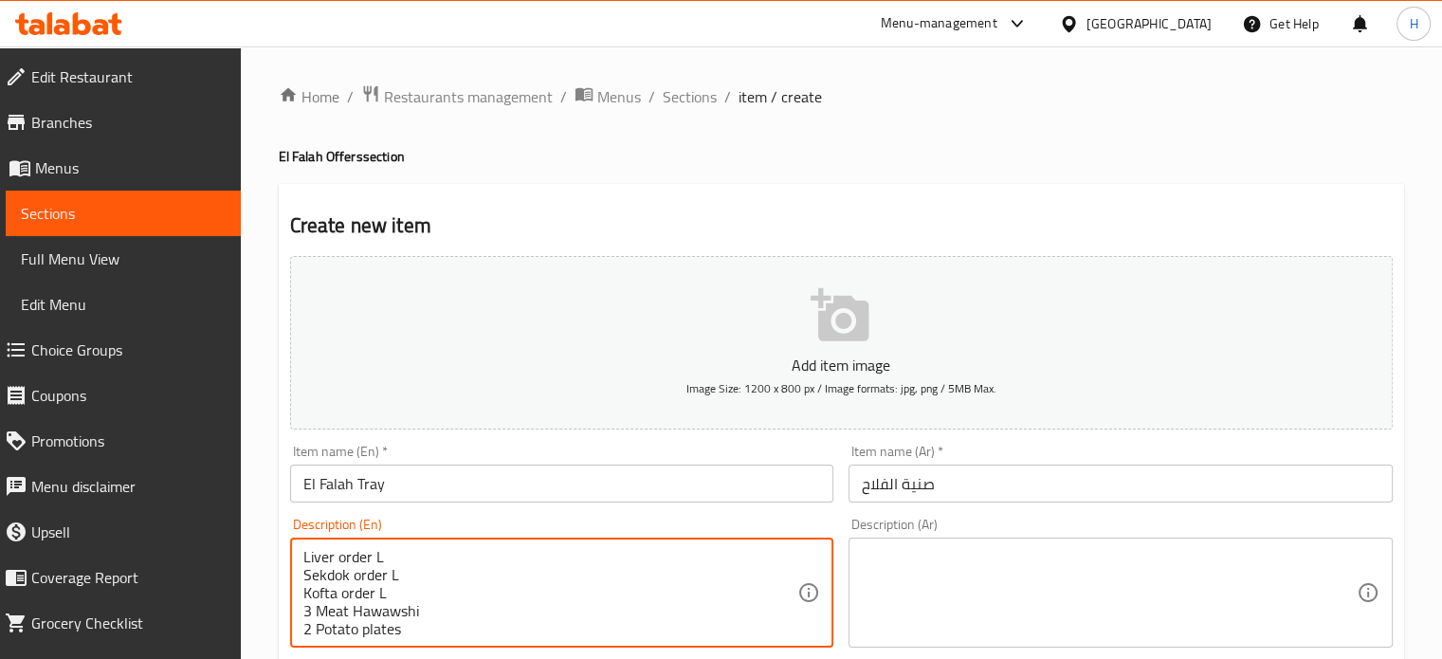
click at [385, 551] on textarea "Liver order L Sekdok order L Kofta order L 3 Meat Hawawshi 2 Potato plates 4 Sm…" at bounding box center [550, 593] width 495 height 90
drag, startPoint x: 402, startPoint y: 627, endPoint x: 355, endPoint y: 575, distance: 69.1
click at [355, 575] on textarea "Liver order L Sekdok order L Kofta order L 3 Meat Hawawshi 2 Potato plates 4 Sm…" at bounding box center [550, 593] width 495 height 90
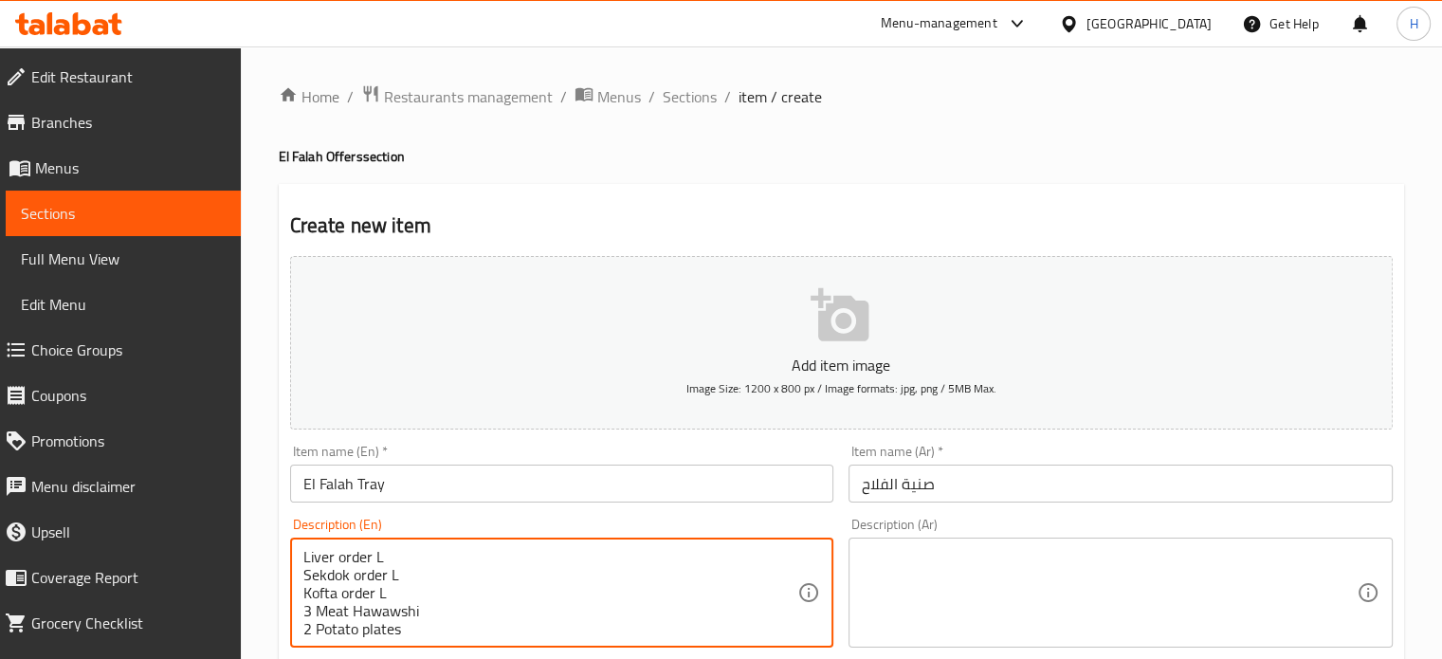
click at [391, 621] on textarea "Liver order L Sekdok order L Kofta order L 3 Meat Hawawshi 2 Potato plates 4 Sm…" at bounding box center [550, 593] width 495 height 90
click at [407, 630] on textarea "Liver order L Sekdok order L Kofta order L 3 Meat Hawawshi 2 Potato plates 4 Sm…" at bounding box center [550, 593] width 495 height 90
click at [418, 568] on textarea "Liver order L Sekdok order L Kofta order L 3 Meat Hawawshi 2 French Fries 4 Sma…" at bounding box center [550, 593] width 495 height 90
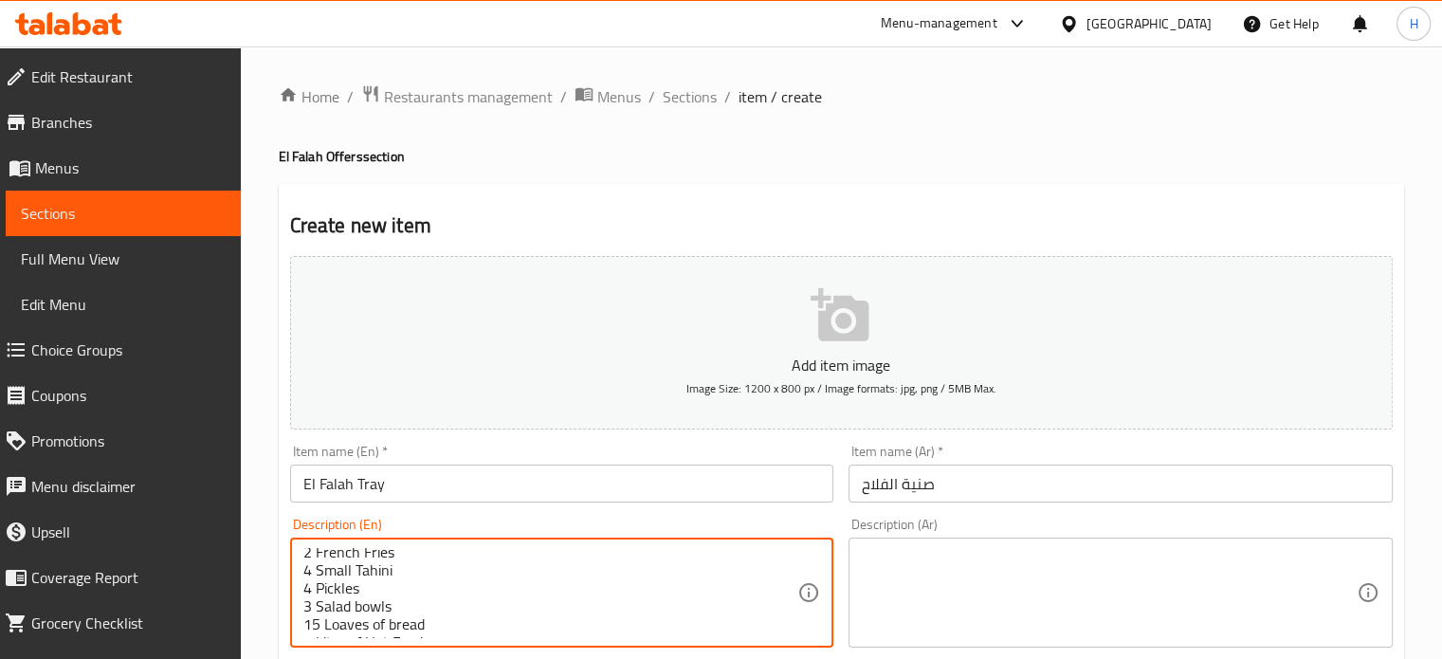
click at [368, 607] on textarea "Liver order L Sekdok order L Kofta order L 3 Meat Hawawshi 2 French Fries 4 Sma…" at bounding box center [550, 593] width 495 height 90
drag, startPoint x: 387, startPoint y: 623, endPoint x: 324, endPoint y: 623, distance: 62.6
click at [324, 623] on textarea "Liver order L Sekdok order L Kofta order L 3 Meat Hawawshi 2 French Fries 4 Sma…" at bounding box center [550, 593] width 495 height 90
click at [334, 618] on textarea "Liver order L Sekdok order L Kofta order L 3 Meat Hawawshi 2 French Fries 4 Sma…" at bounding box center [550, 593] width 495 height 90
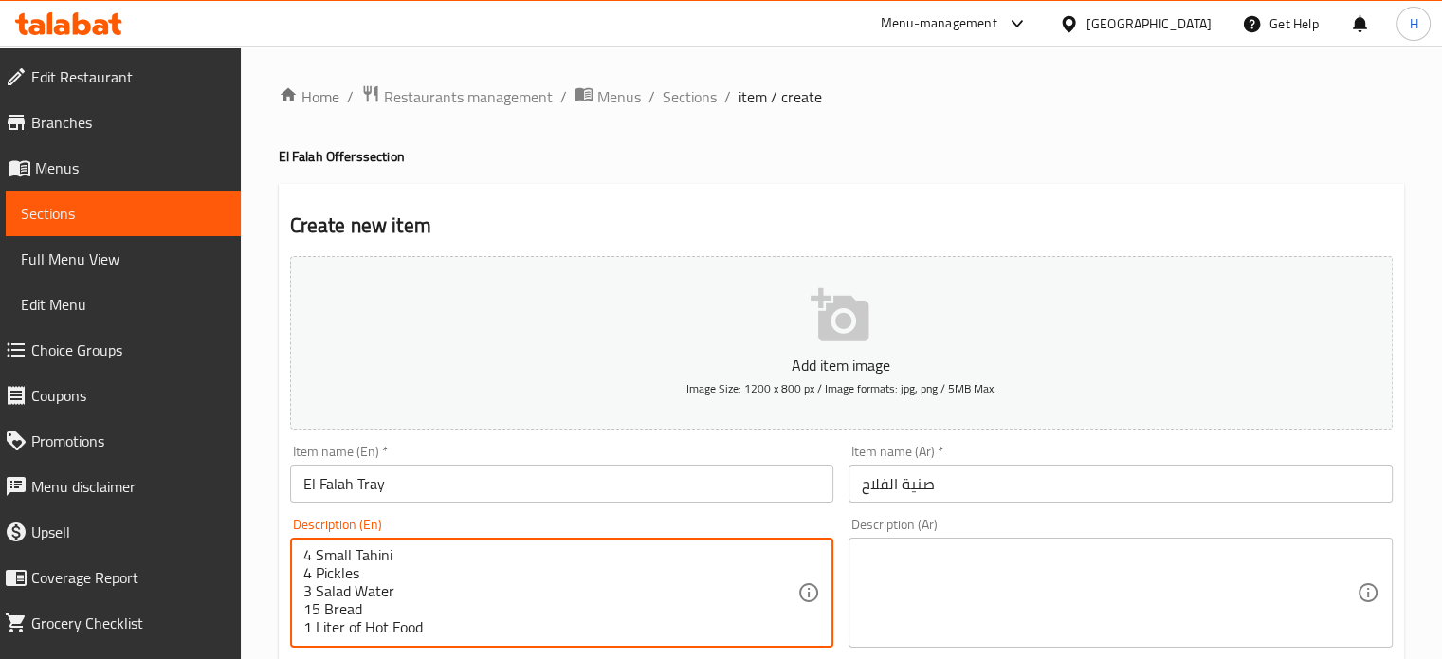
scroll to position [95, 0]
drag, startPoint x: 447, startPoint y: 628, endPoint x: 346, endPoint y: 632, distance: 101.5
click at [346, 632] on textarea "Liver order L Sekdok order L Kofta order L 3 Meat Hawawshi 2 French Fries 4 Sma…" at bounding box center [550, 593] width 495 height 90
type textarea "Liver order L Sekdok order L Kofta order L 3 Meat Hawawshi 2 French Fries 4 Sma…"
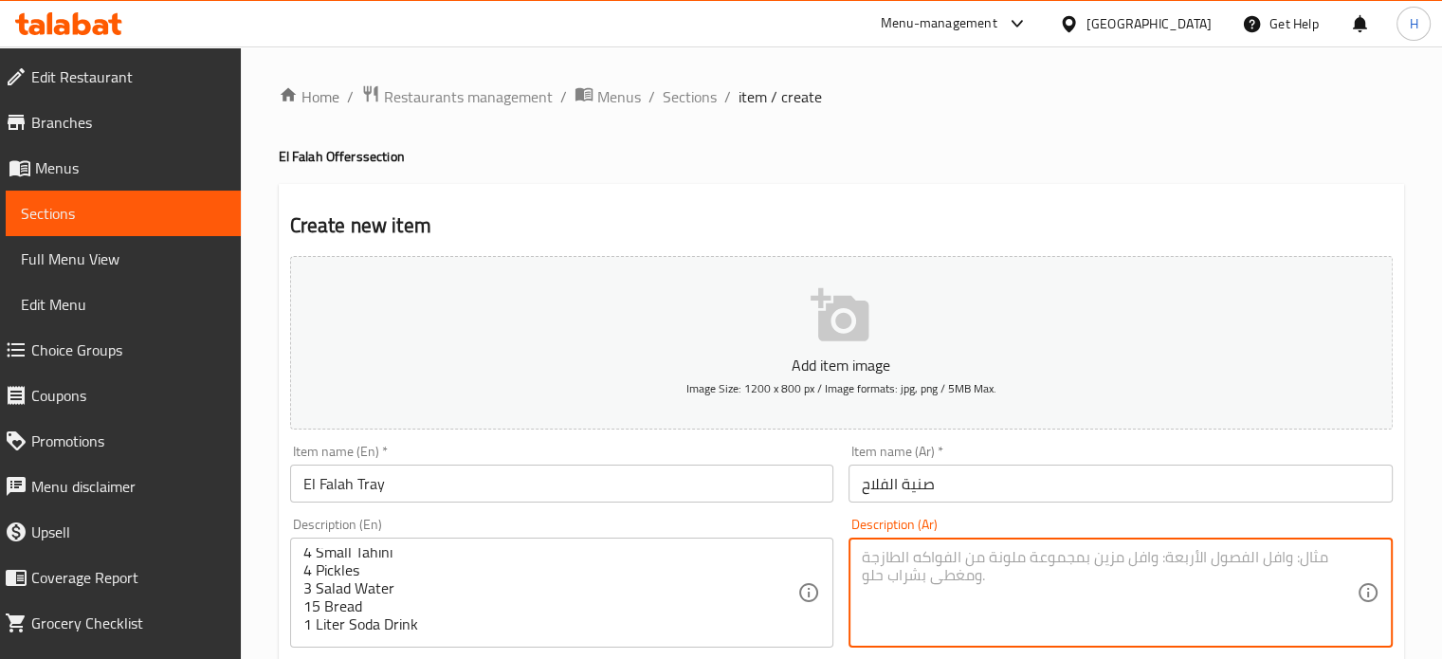
click at [911, 560] on textarea at bounding box center [1109, 593] width 495 height 90
paste textarea "Liver order L Sekdok order L Kofta order L 3 Meat Hawawshi 2 Potato plates 4 Sm…"
type textarea "Liver order L Sekdok order L Kofta order L 3 Meat Hawawshi 2 Potato plates 4 Sm…"
click at [902, 556] on textarea at bounding box center [1109, 593] width 495 height 90
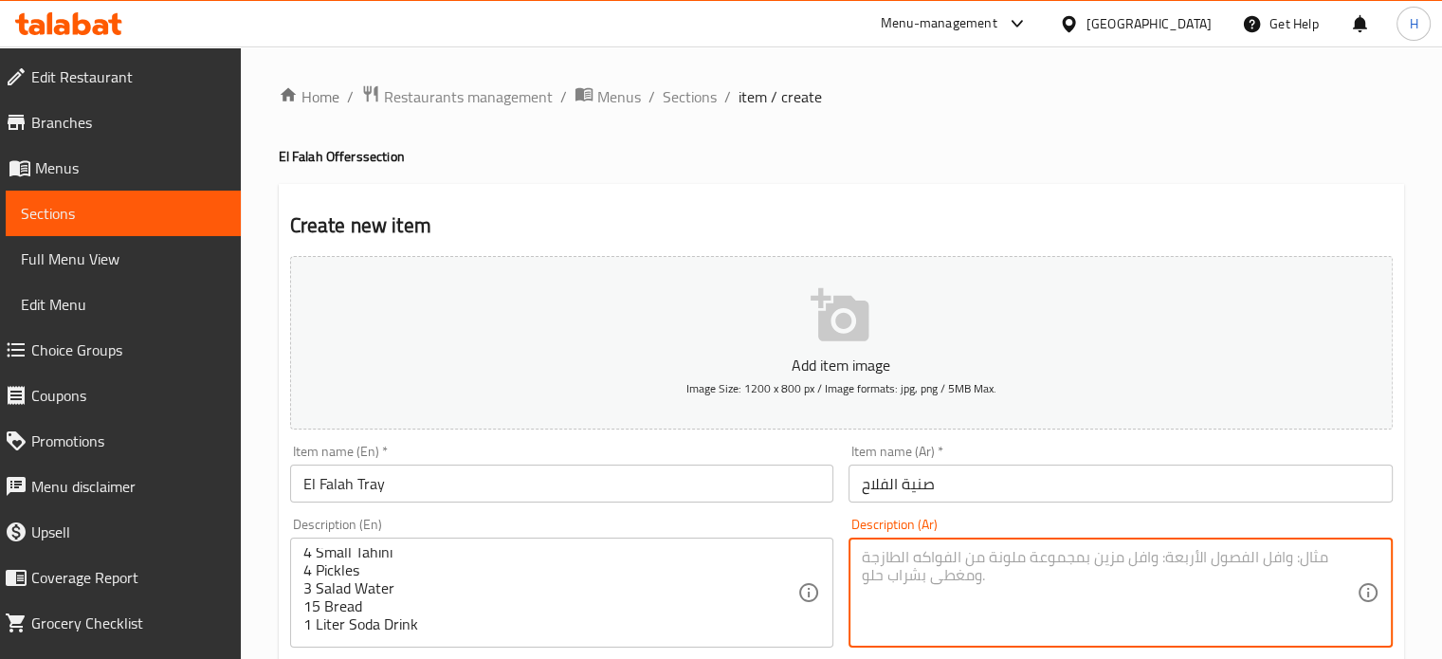
paste textarea "طلب كبده L طلب سدق L طلب كفته L 3 حواوشي لحمه ٢ طبق بطاطس ٤ طحينه صغير ٤ مخلل ٣…"
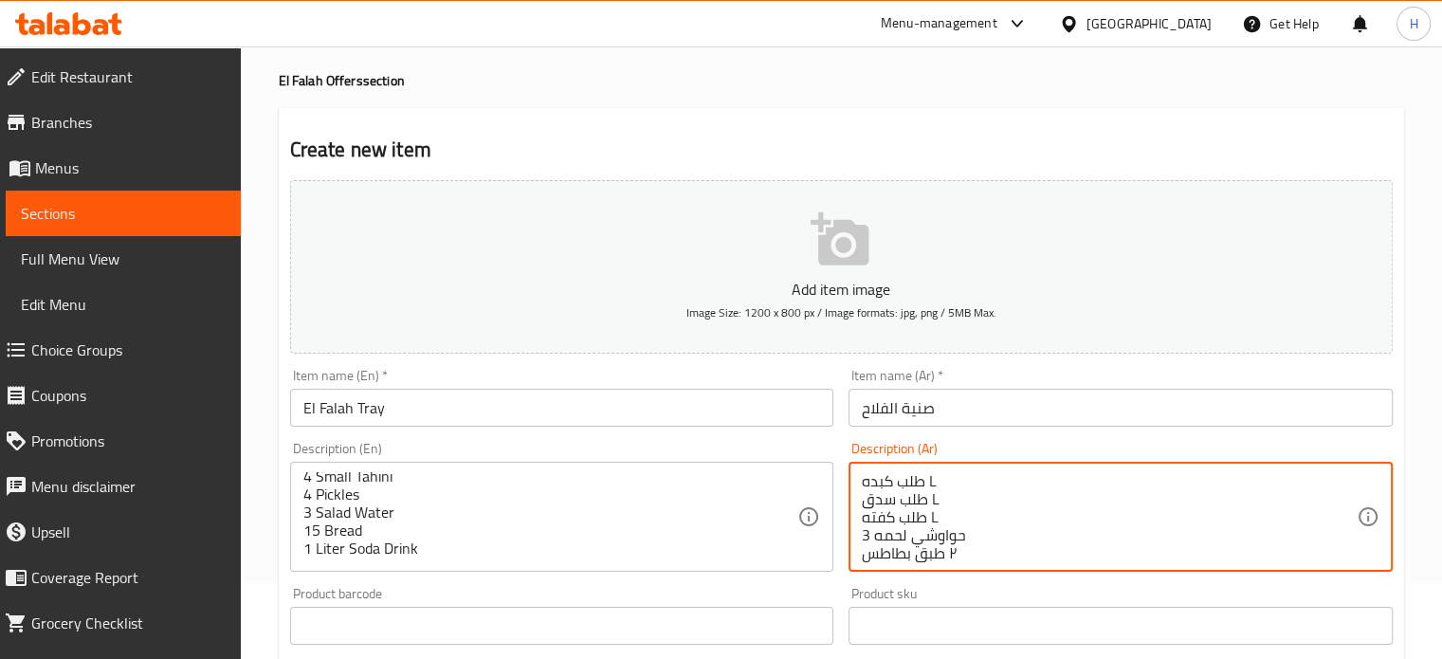
scroll to position [190, 0]
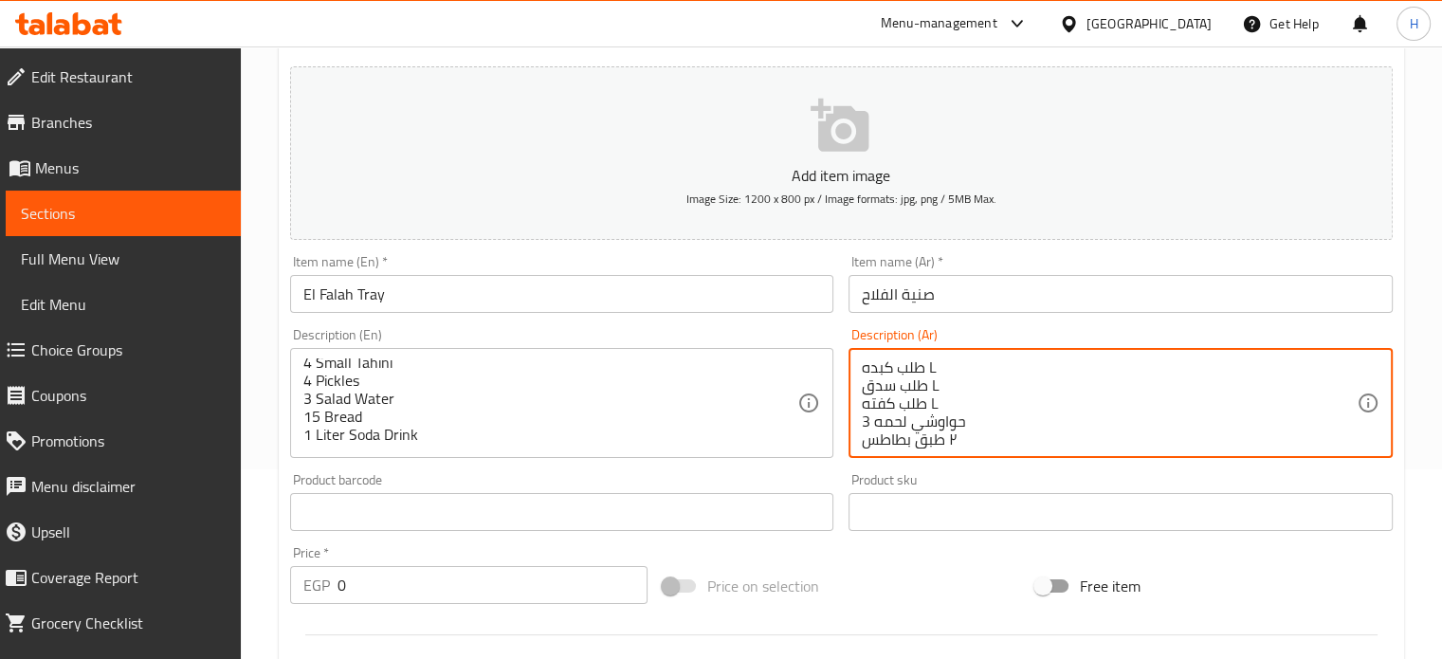
type textarea "طلب كبده L طلب سدق L طلب كفته L 3 حواوشي لحمه ٢ طبق بطاطس ٤ طحينه صغير ٤ مخلل ٣…"
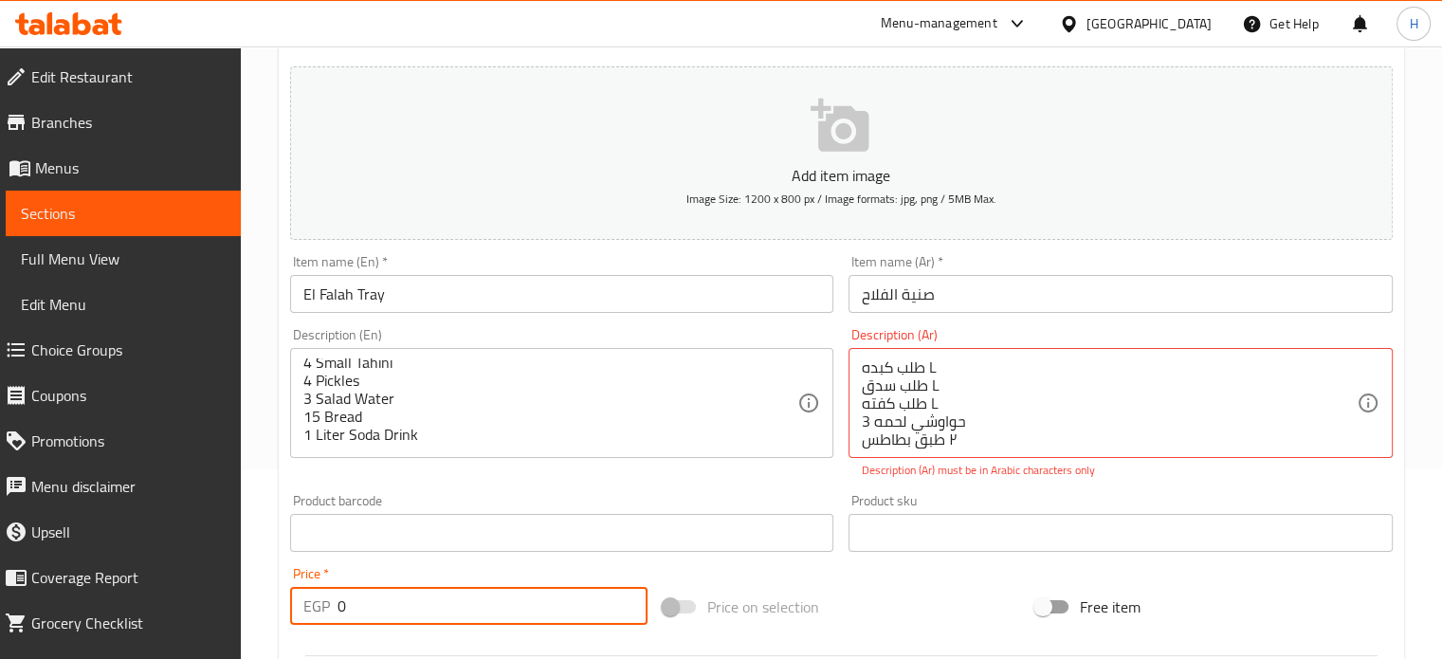
drag, startPoint x: 396, startPoint y: 601, endPoint x: 322, endPoint y: 602, distance: 73.9
click at [322, 602] on div "EGP 0 Price *" at bounding box center [468, 606] width 357 height 38
type input "990"
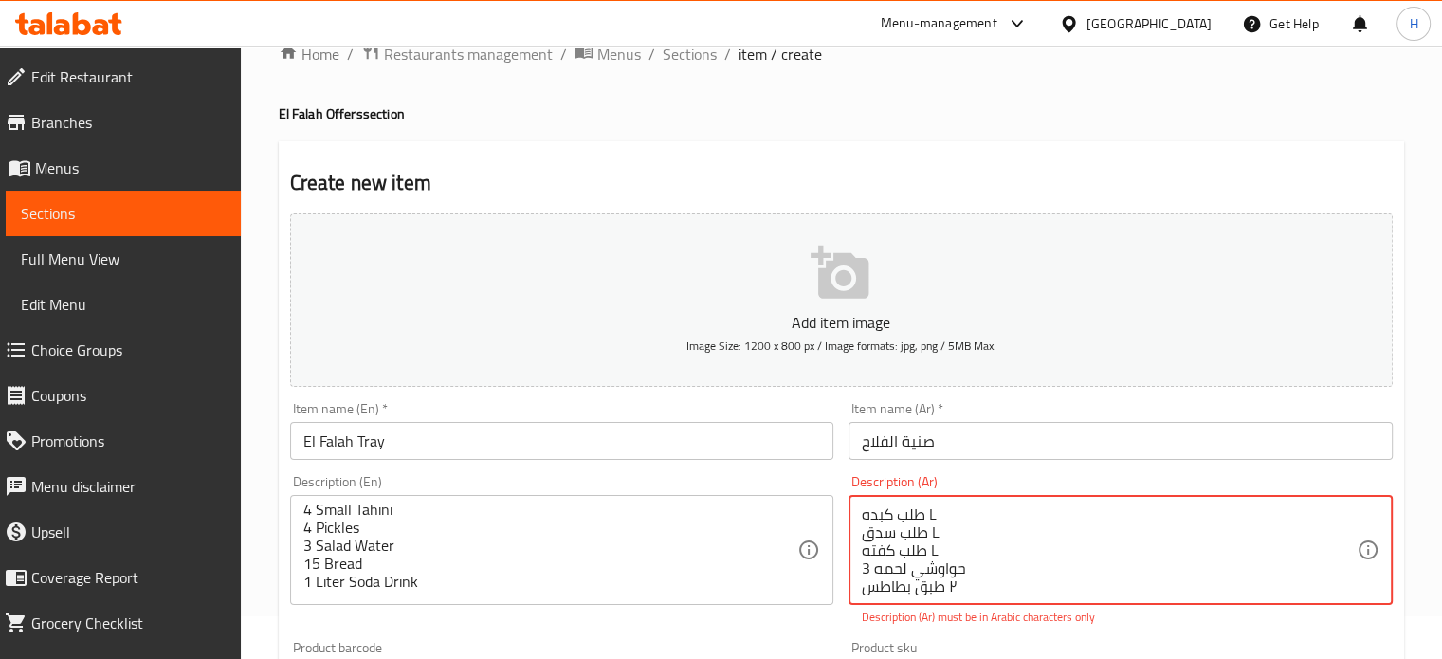
scroll to position [0, 0]
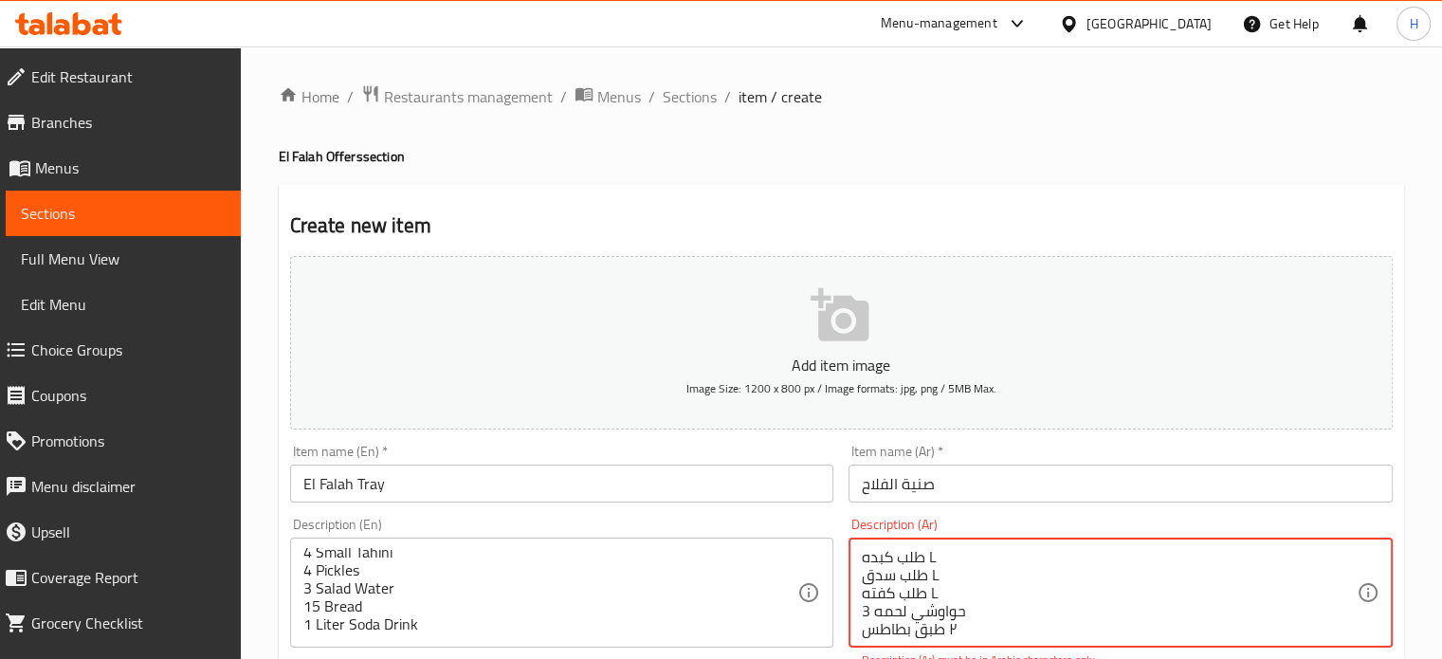
click at [929, 557] on textarea "طلب كبده L طلب سدق L طلب كفته L 3 حواوشي لحمه ٢ طبق بطاطس ٤ طحينه صغير ٤ مخلل ٣…" at bounding box center [1109, 593] width 495 height 90
click at [871, 557] on textarea "طلب كبده لارج طلب سدق L طلب كفته L 3 حواوشي لحمه ٢ طبق بطاطس ٤ طحينه صغير ٤ مخل…" at bounding box center [1109, 593] width 495 height 90
click at [953, 573] on textarea "طلب كبده لارج طلب سدق L طلب كفته L 3 حواوشي لحمه ٢ طبق بطاطس ٤ طحينه صغير ٤ مخل…" at bounding box center [1109, 593] width 495 height 90
paste textarea "لارج"
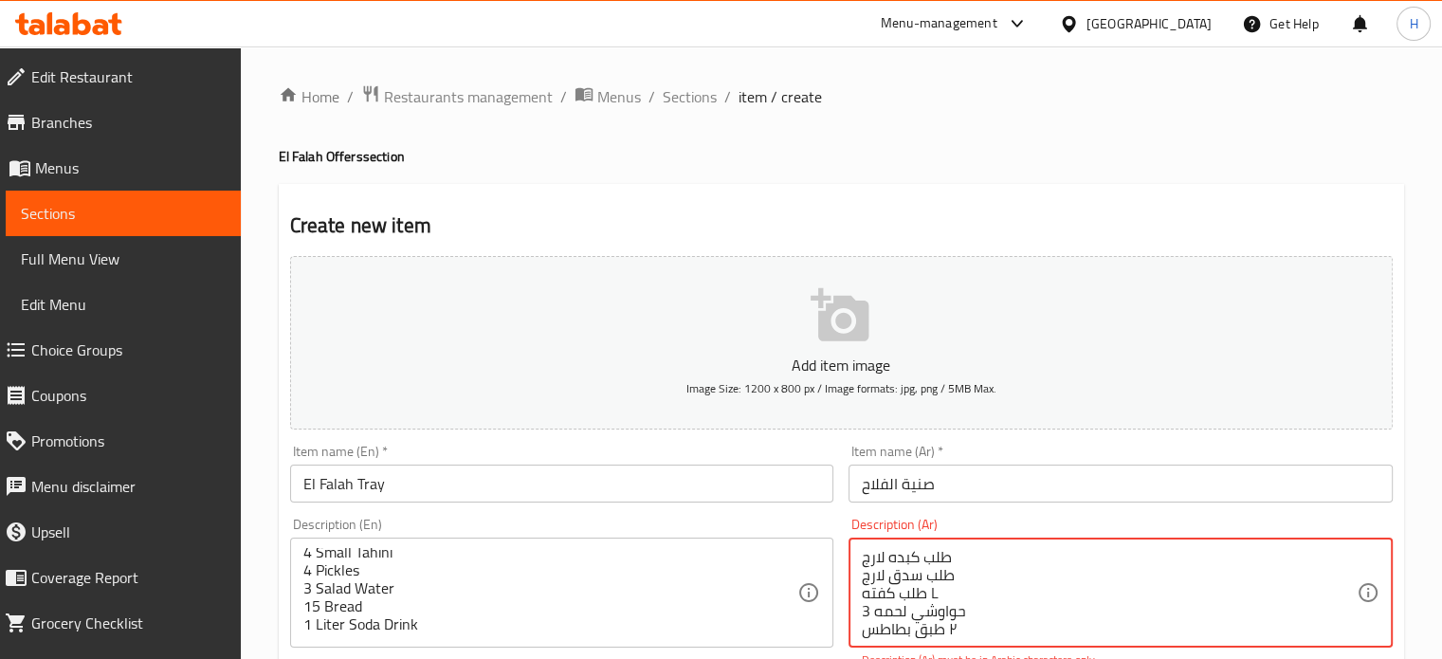
click at [964, 594] on textarea "طلب كبده لارج طلب سدق لارج طلب كفته L 3 حواوشي لحمه ٢ طبق بطاطس ٤ طحينه صغير ٤ …" at bounding box center [1109, 593] width 495 height 90
paste textarea "لارج"
click at [1001, 607] on textarea "طلب كبده لارج طلب سدق لارج طلب كفته لارج 3 حواوشي لحمه ٢ طبق بطاطس ٤ طحينه صغير…" at bounding box center [1109, 593] width 495 height 90
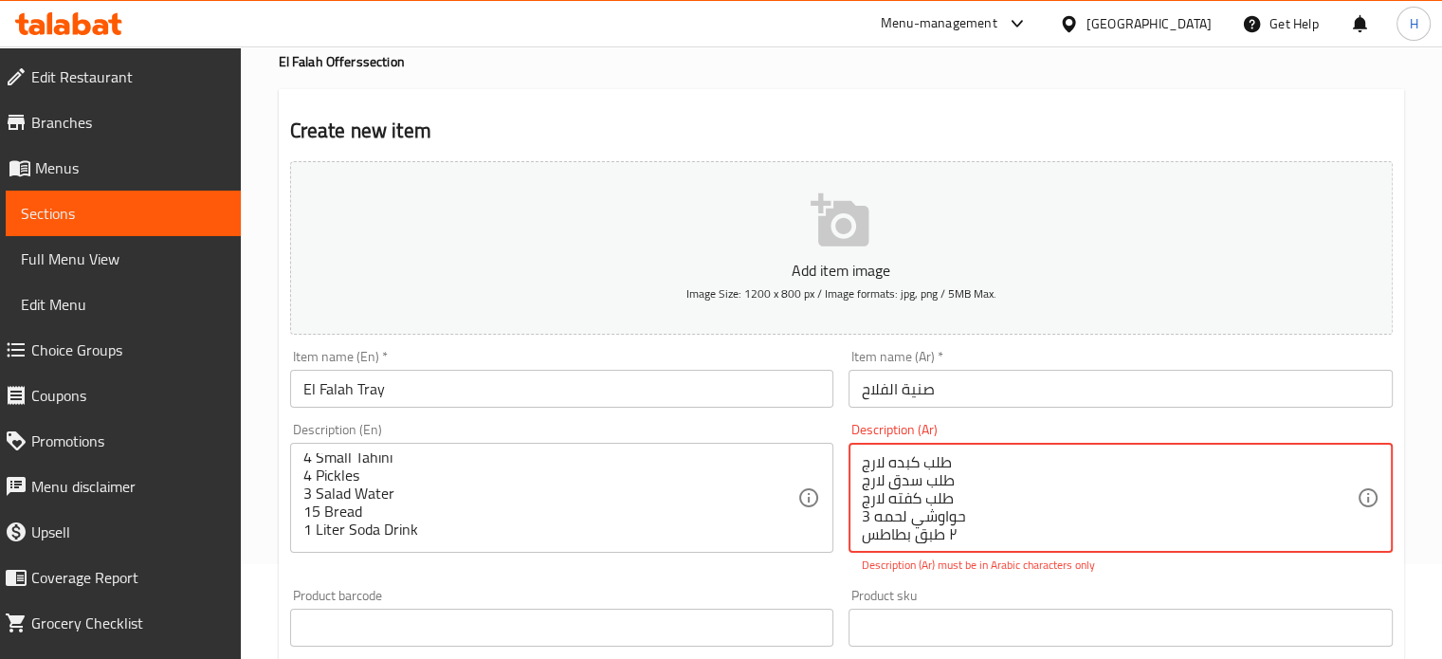
click at [863, 518] on textarea "طلب كبده لارج طلب سدق لارج طلب كفته لارج 3 حواوشي لحمه ٢ طبق بطاطس ٤ طحينه صغير…" at bounding box center [1109, 498] width 495 height 90
click at [963, 530] on textarea "طلب كبده لارج طلب سدق لارج طلب كفته لارج 3 حواوشي لحمه ٢ طبق بطاطس ٤ طحينه صغير…" at bounding box center [1109, 498] width 495 height 90
click at [955, 534] on textarea "طلب كبده لارج طلب سدق لارج طلب كفته لارج 3 حواوشي لحمه ٢ طبق بطاطس ٤ طحينه صغير…" at bounding box center [1109, 498] width 495 height 90
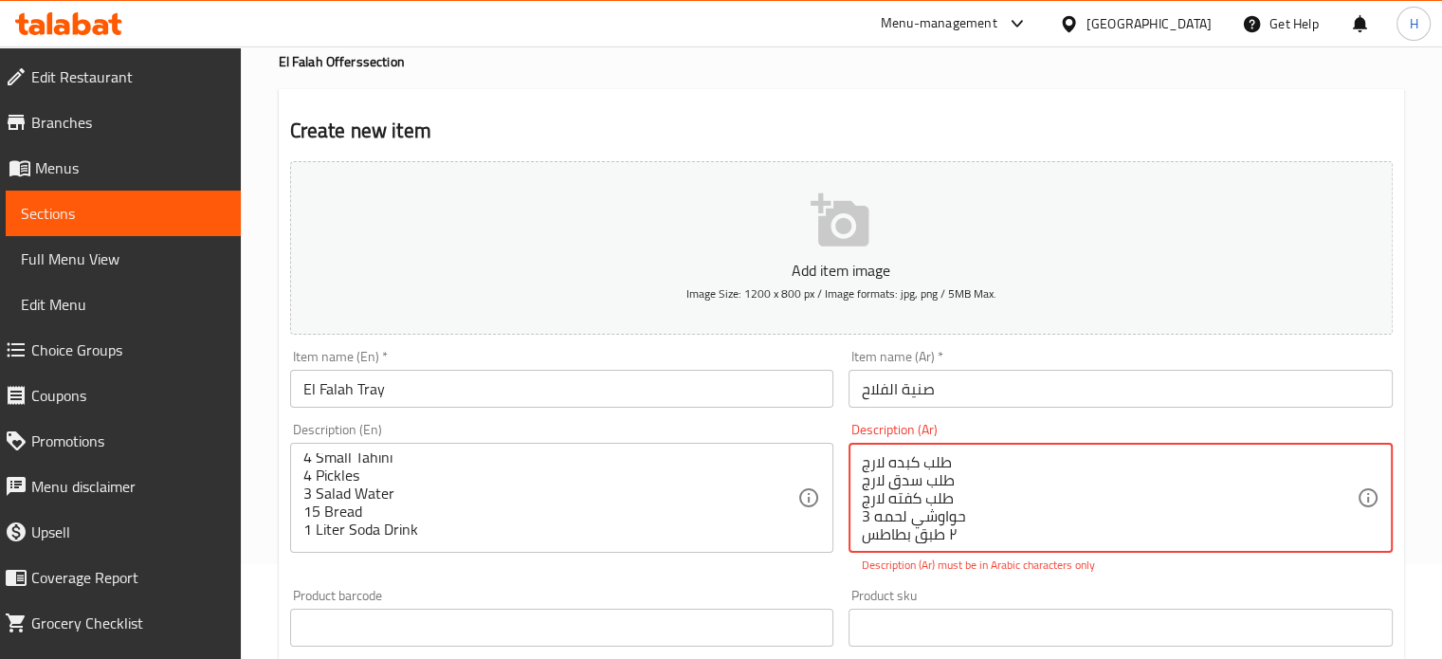
click at [982, 509] on textarea "طلب كبده لارج طلب سدق لارج طلب كفته لارج 3 حواوشي لحمه ٢ طبق بطاطس ٤ طحينه صغير…" at bounding box center [1109, 498] width 495 height 90
paste textarea "لارج"
type textarea "طلب كبده لارج طلب سدق لارج طلب كفته لارج 3 حواوشي لحمه ٢ طبق بطاطس ٤ طحينه صغير…"
click at [902, 636] on div "Add item image Image Size: 1200 x 800 px / Image formats: jpg, png / 5MB Max. I…" at bounding box center [841, 573] width 1118 height 838
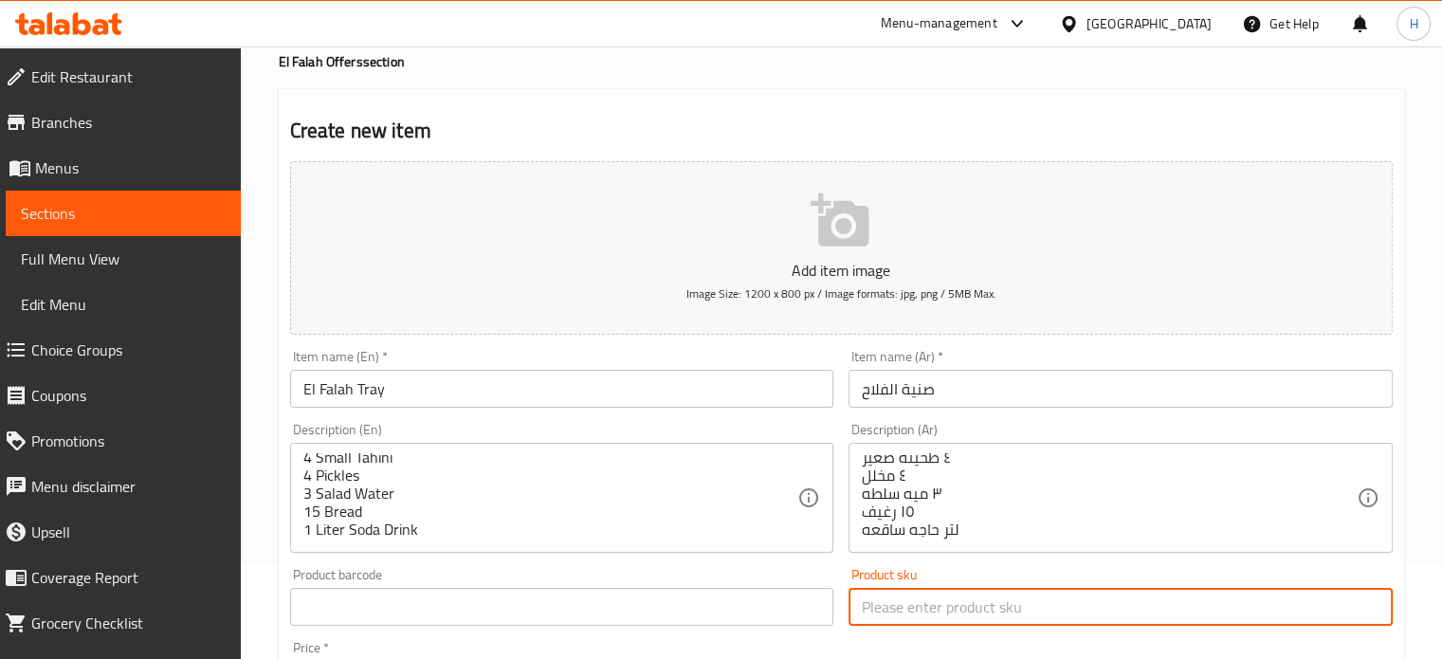
click at [721, 605] on input "text" at bounding box center [562, 607] width 544 height 38
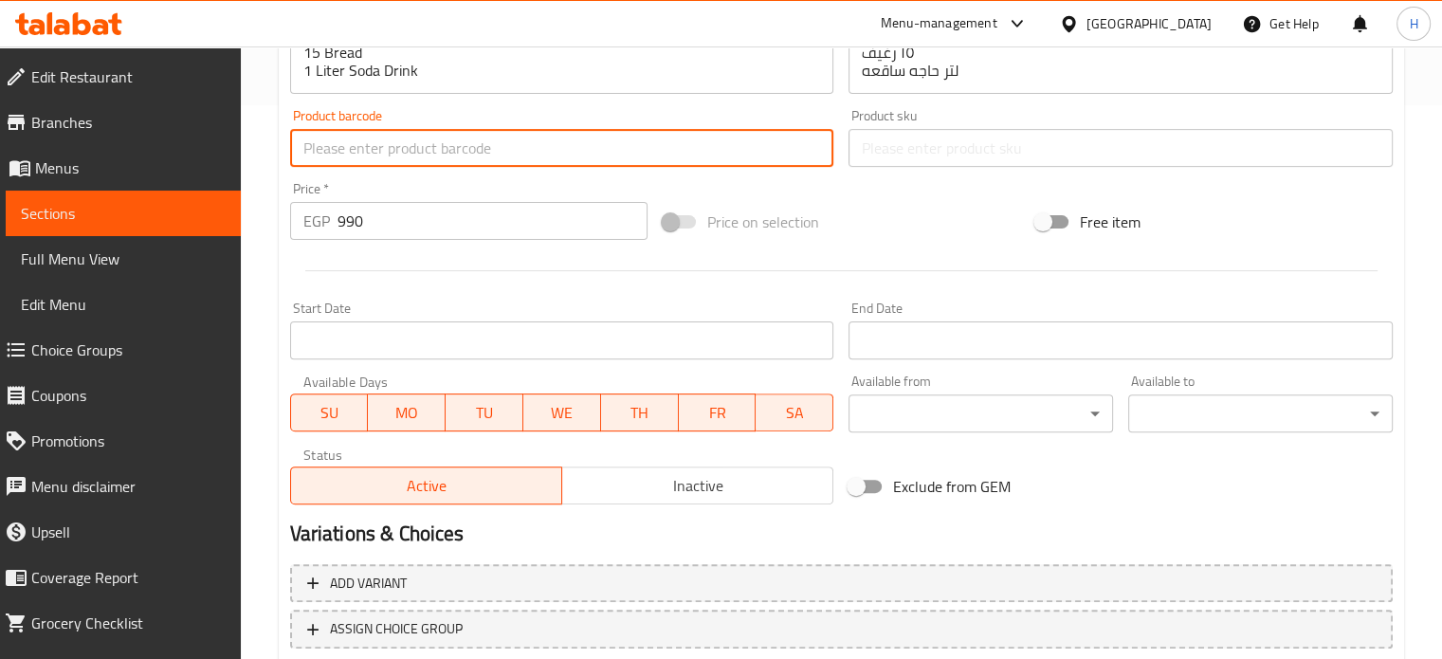
scroll to position [569, 0]
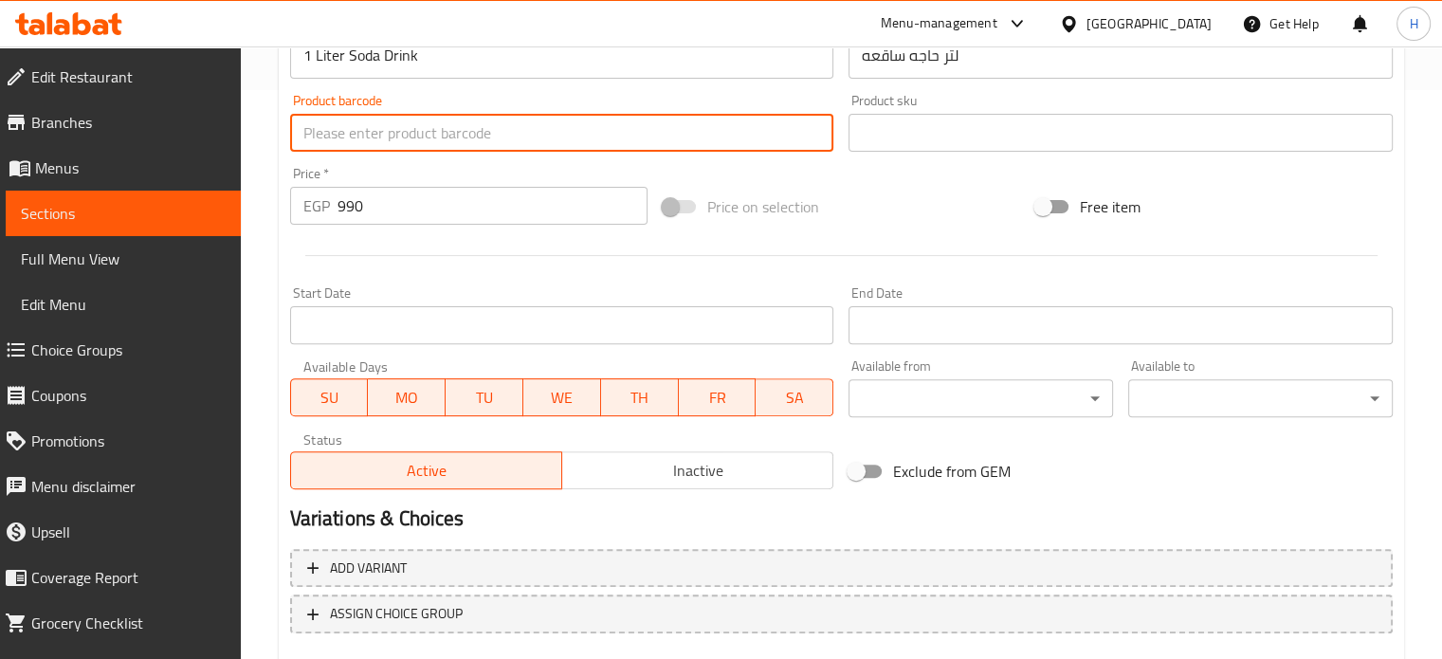
click at [607, 486] on button "Inactive" at bounding box center [697, 470] width 272 height 38
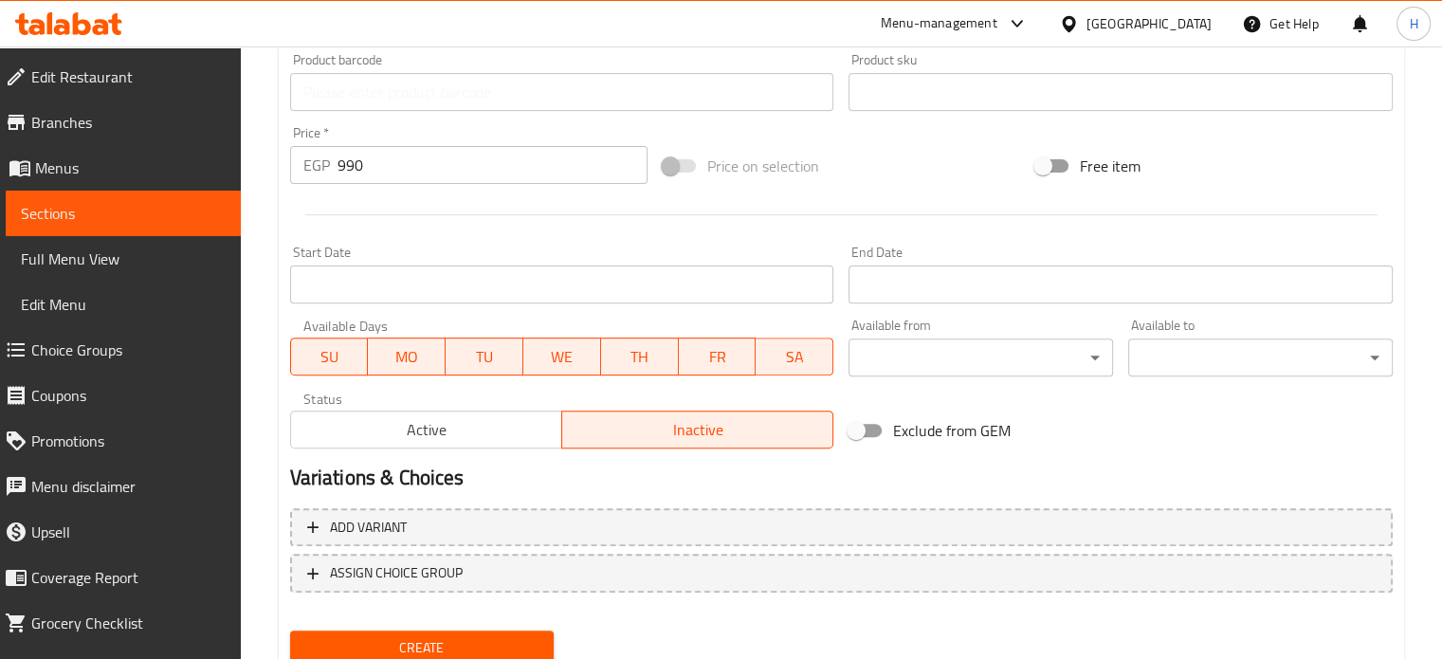
scroll to position [680, 0]
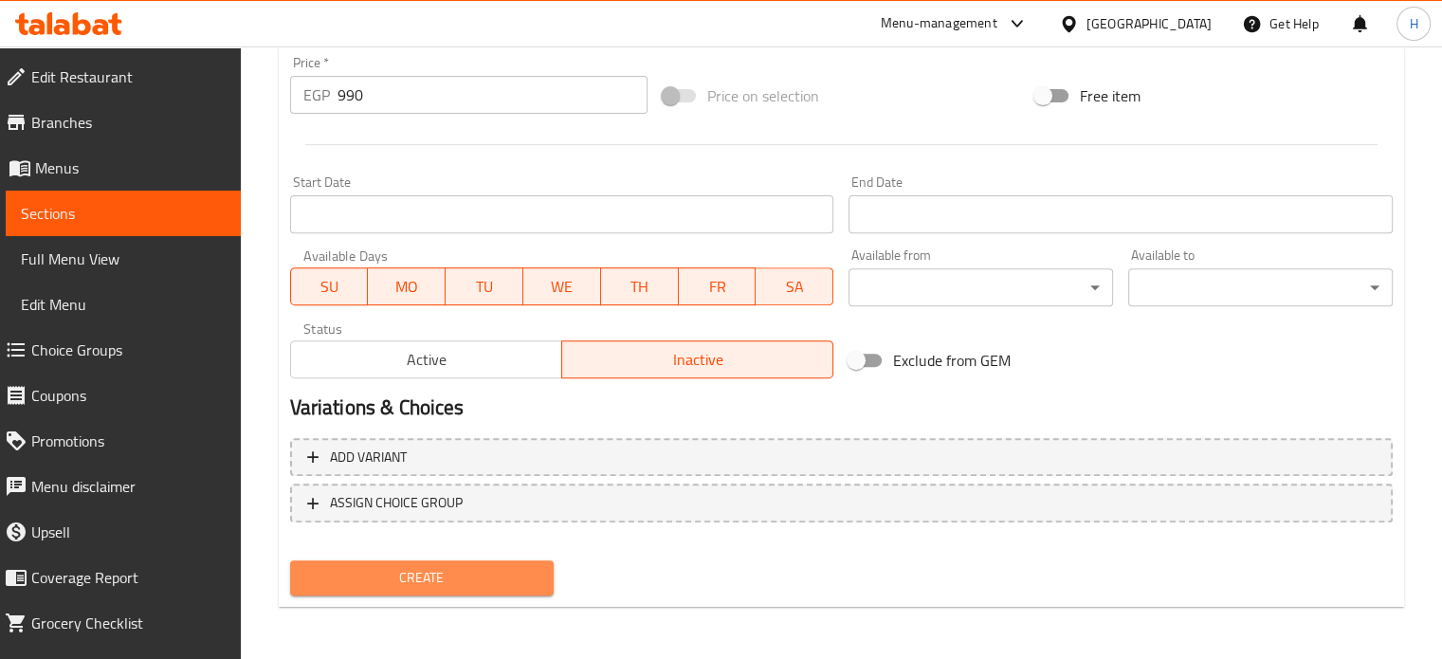
click at [500, 589] on button "Create" at bounding box center [422, 577] width 264 height 35
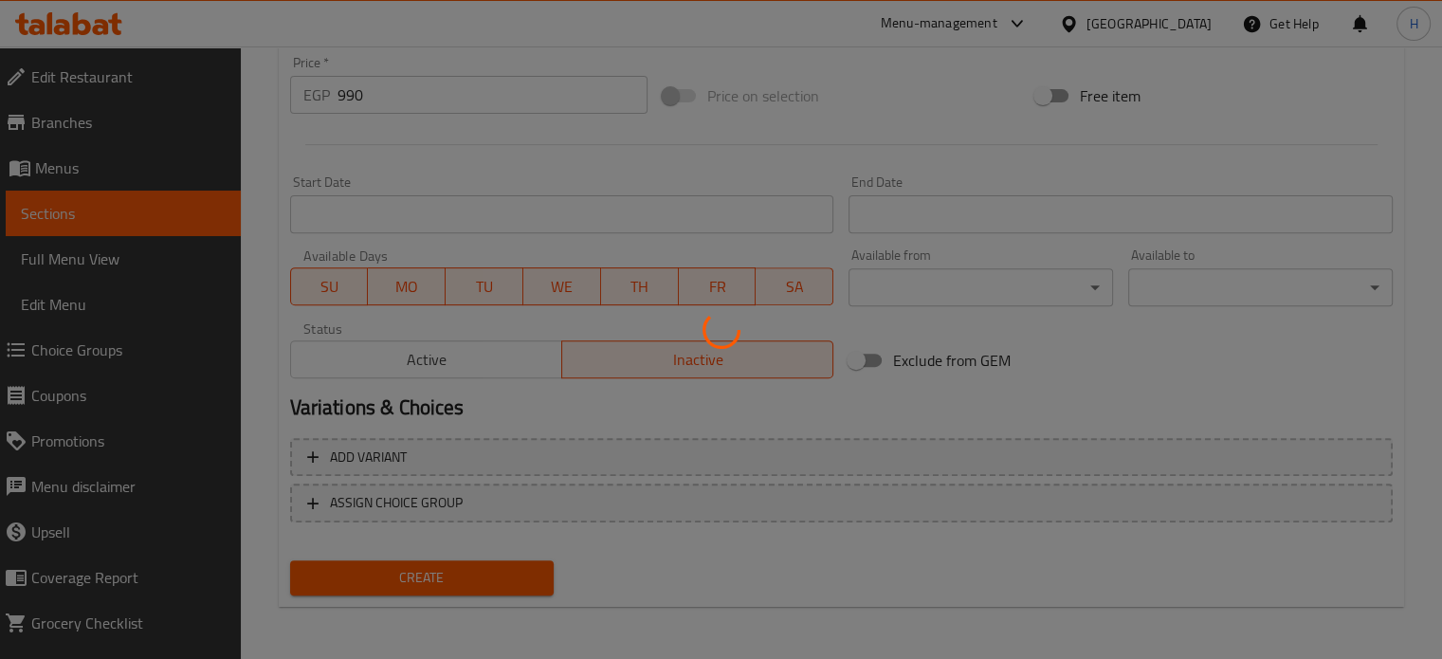
type input "0"
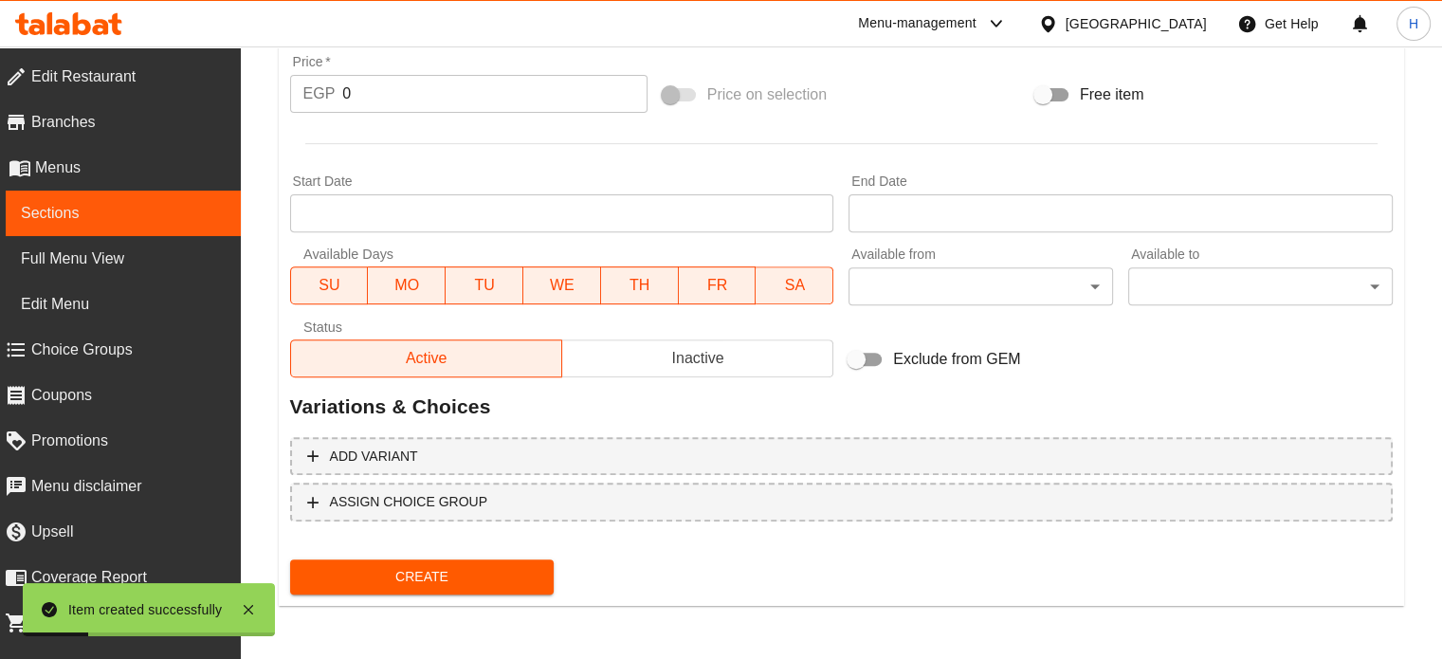
scroll to position [668, 0]
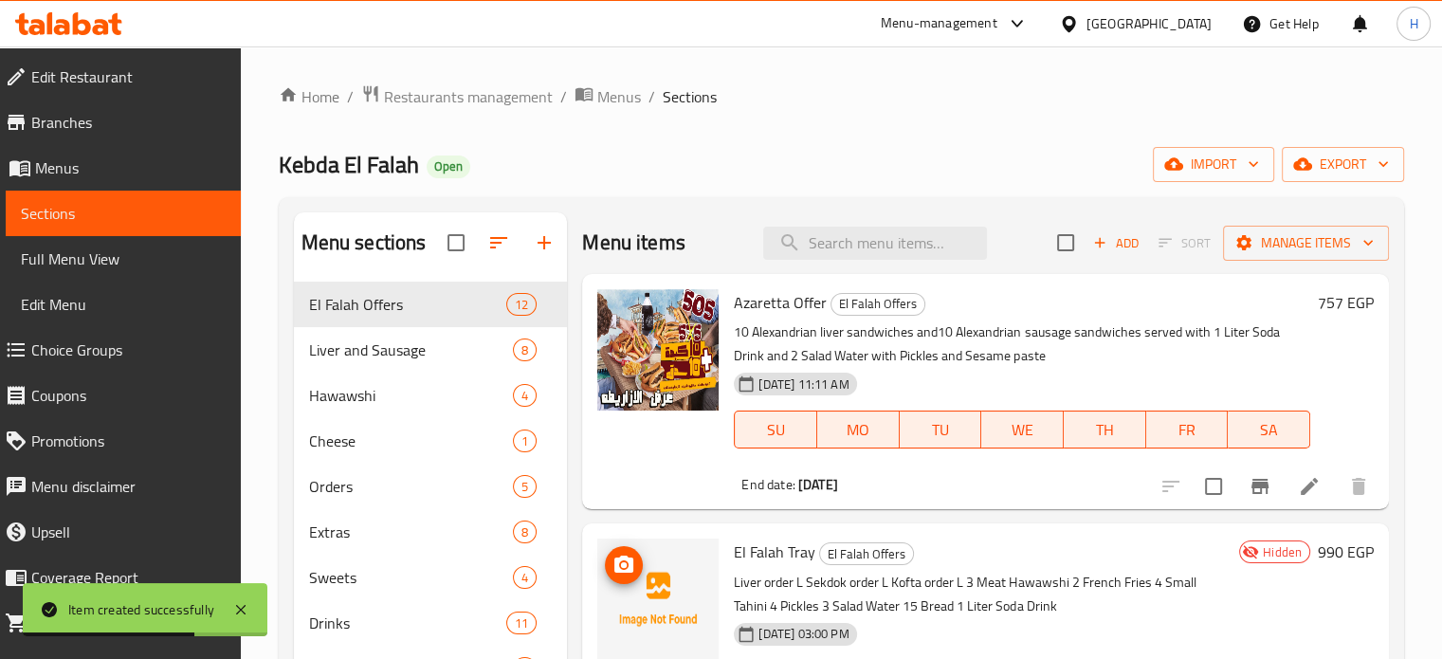
click at [626, 573] on icon "upload picture" at bounding box center [623, 565] width 23 height 23
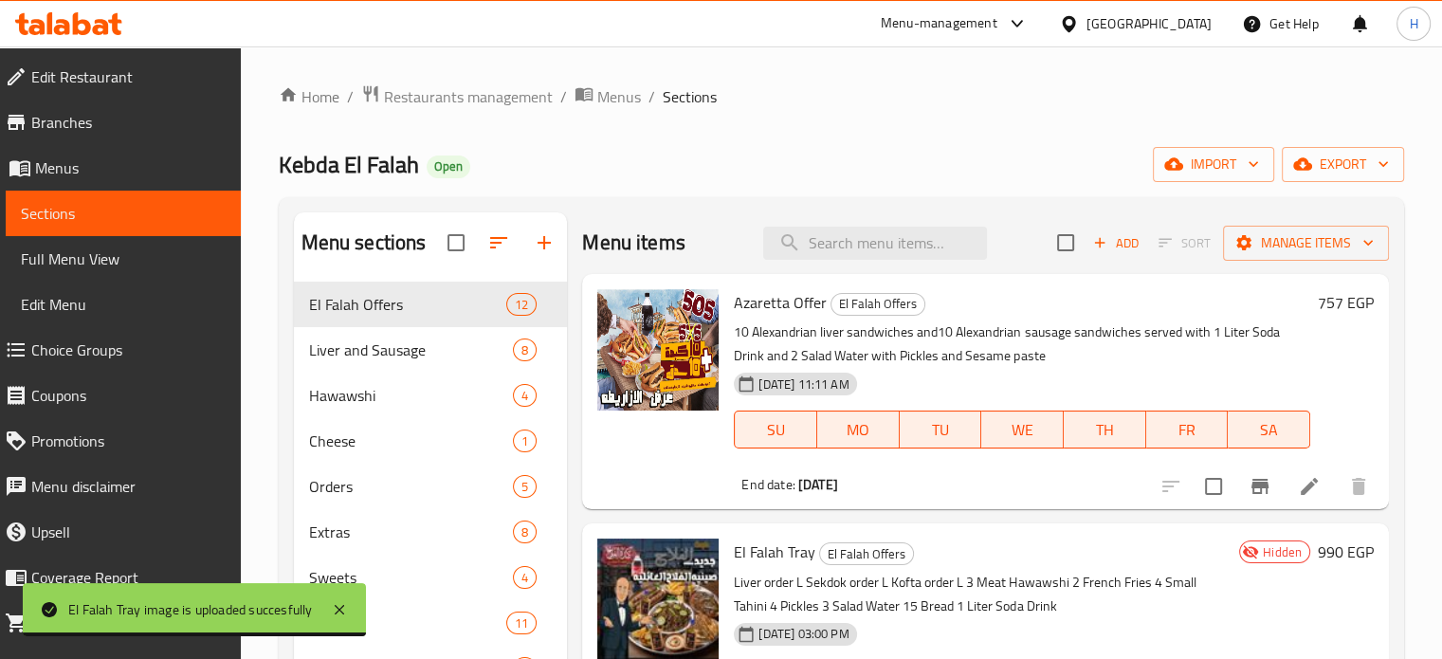
click at [1034, 538] on h6 "El Falah Tray El Falah Offers" at bounding box center [983, 551] width 498 height 27
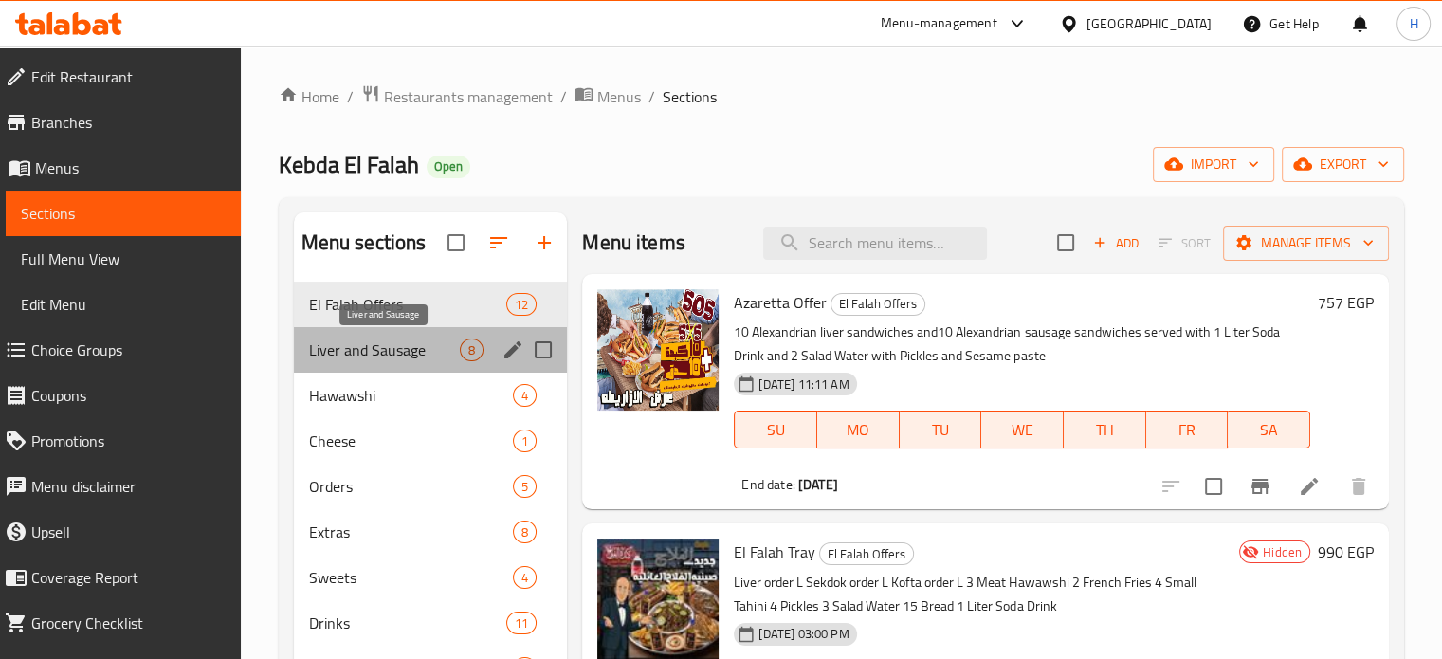
click at [334, 354] on span "Liver and Sausage" at bounding box center [385, 349] width 152 height 23
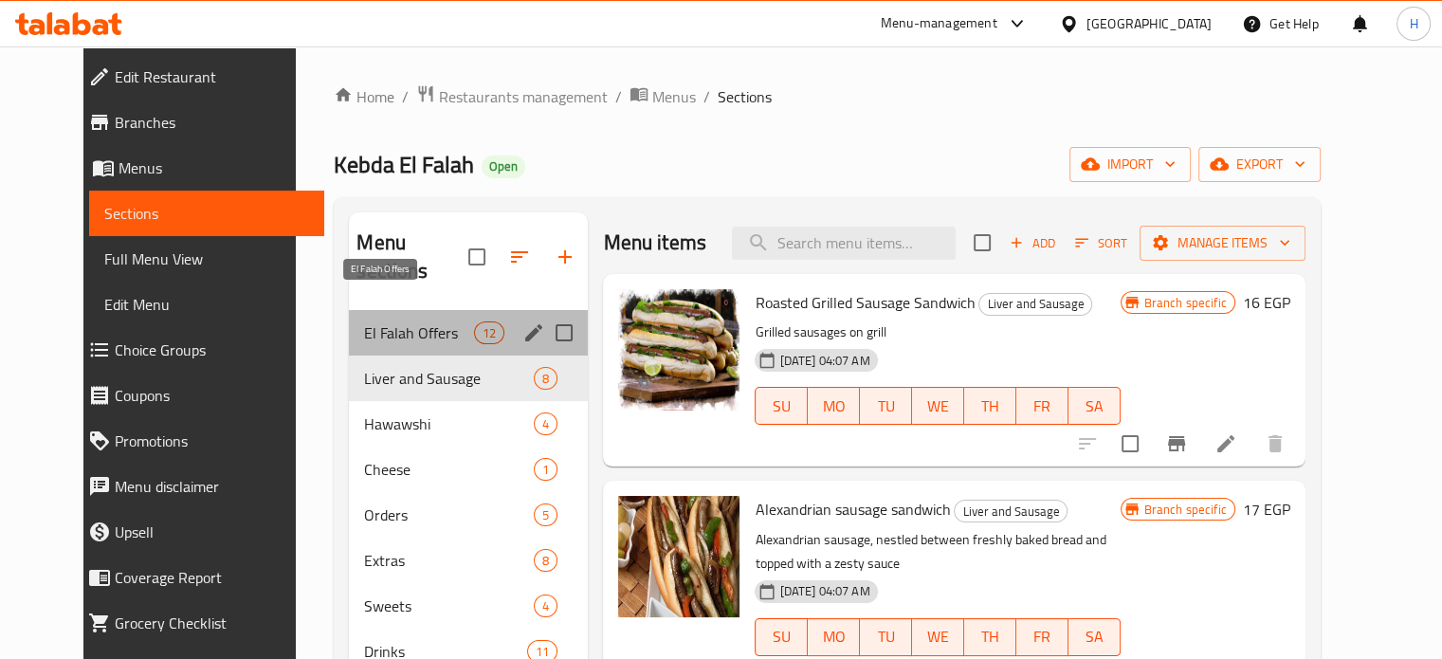
click at [364, 321] on span "El Falah Offers" at bounding box center [419, 332] width 110 height 23
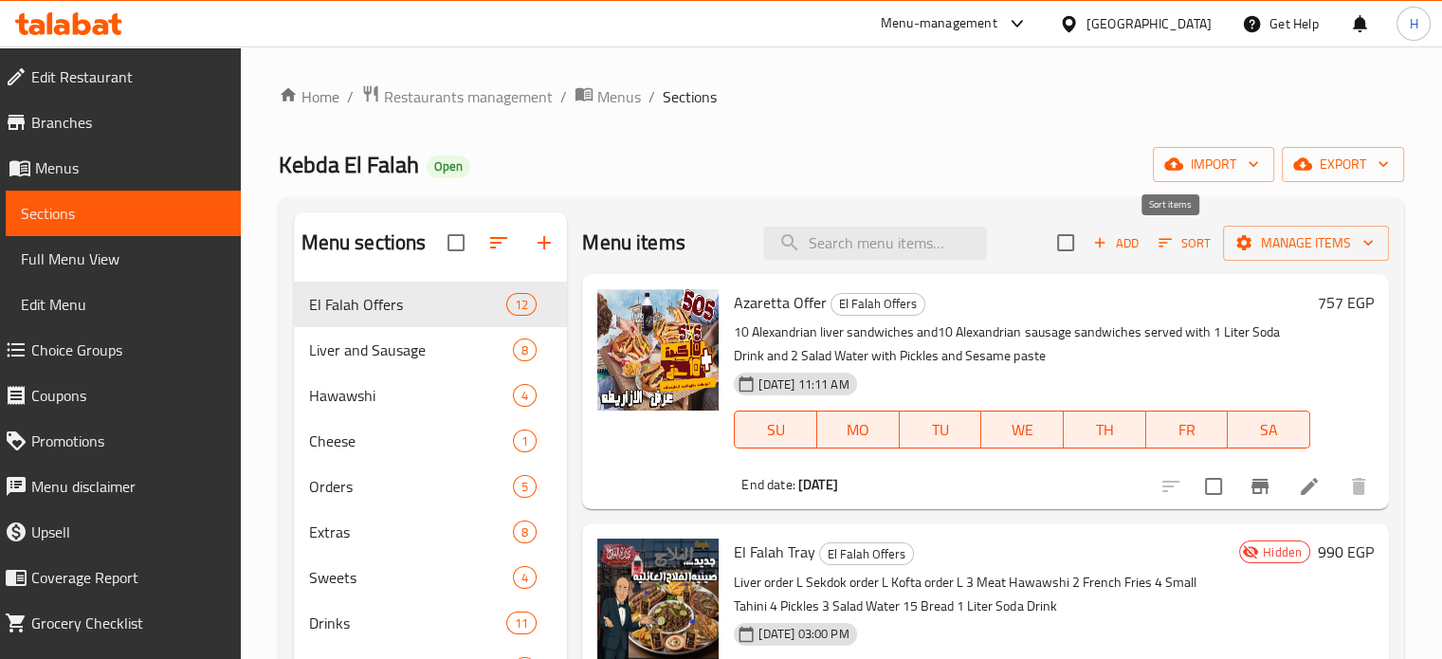
click at [1171, 246] on span "Sort" at bounding box center [1184, 243] width 52 height 22
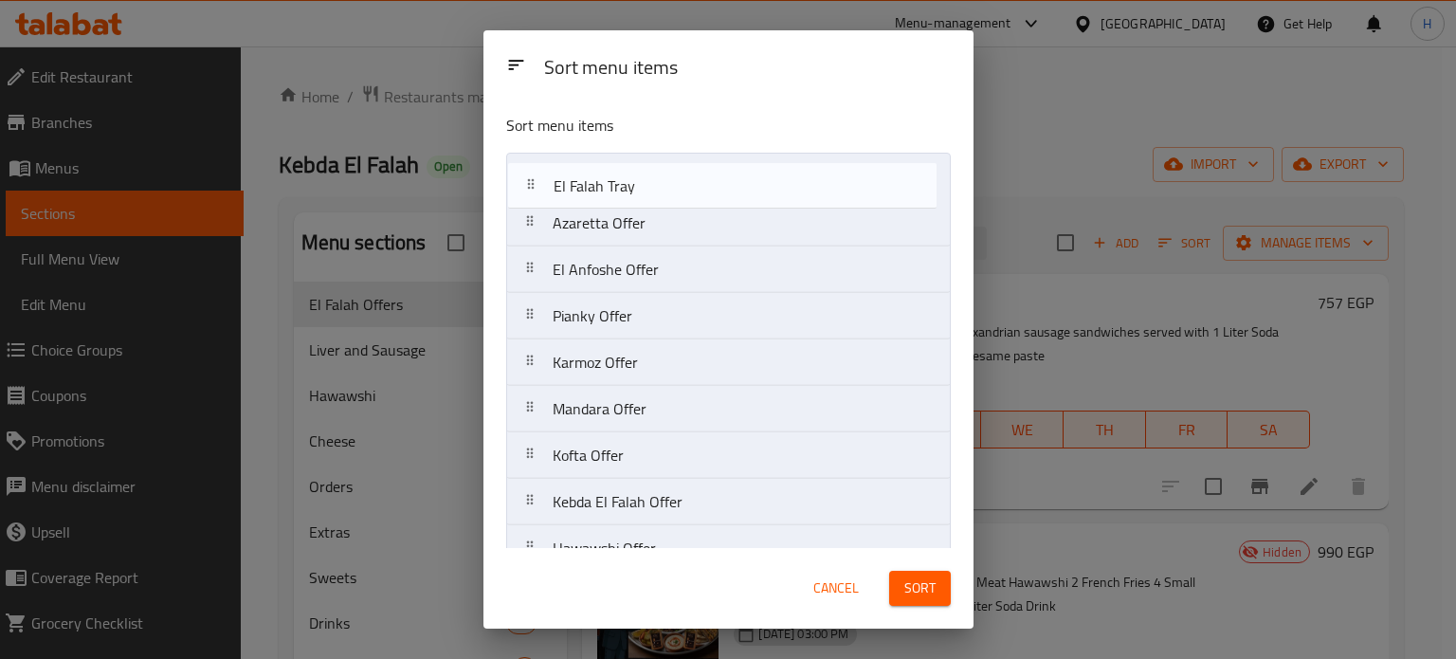
drag, startPoint x: 586, startPoint y: 228, endPoint x: 588, endPoint y: 185, distance: 43.6
click at [588, 185] on nav "Azaretta Offer El Falah Tray El Anfoshe Offer Pianky Offer Karmoz Offer Mandara…" at bounding box center [728, 432] width 445 height 559
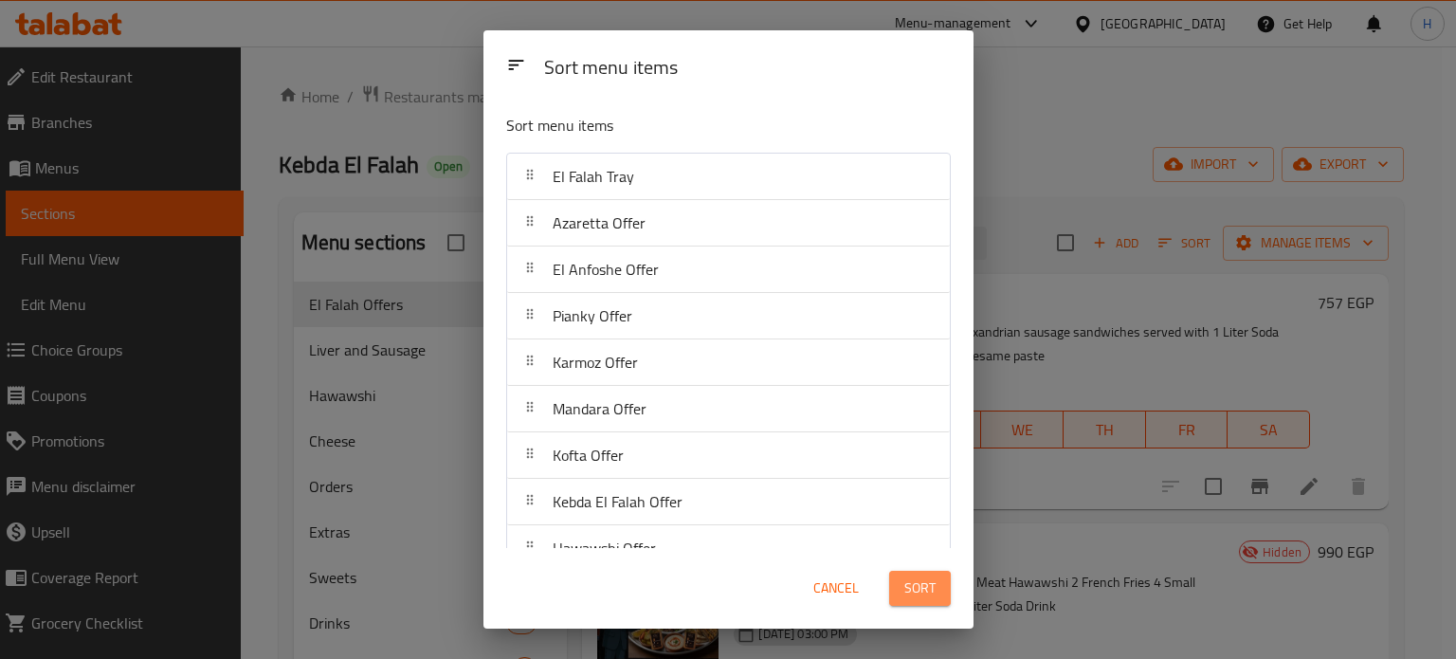
click at [916, 587] on span "Sort" at bounding box center [919, 588] width 31 height 24
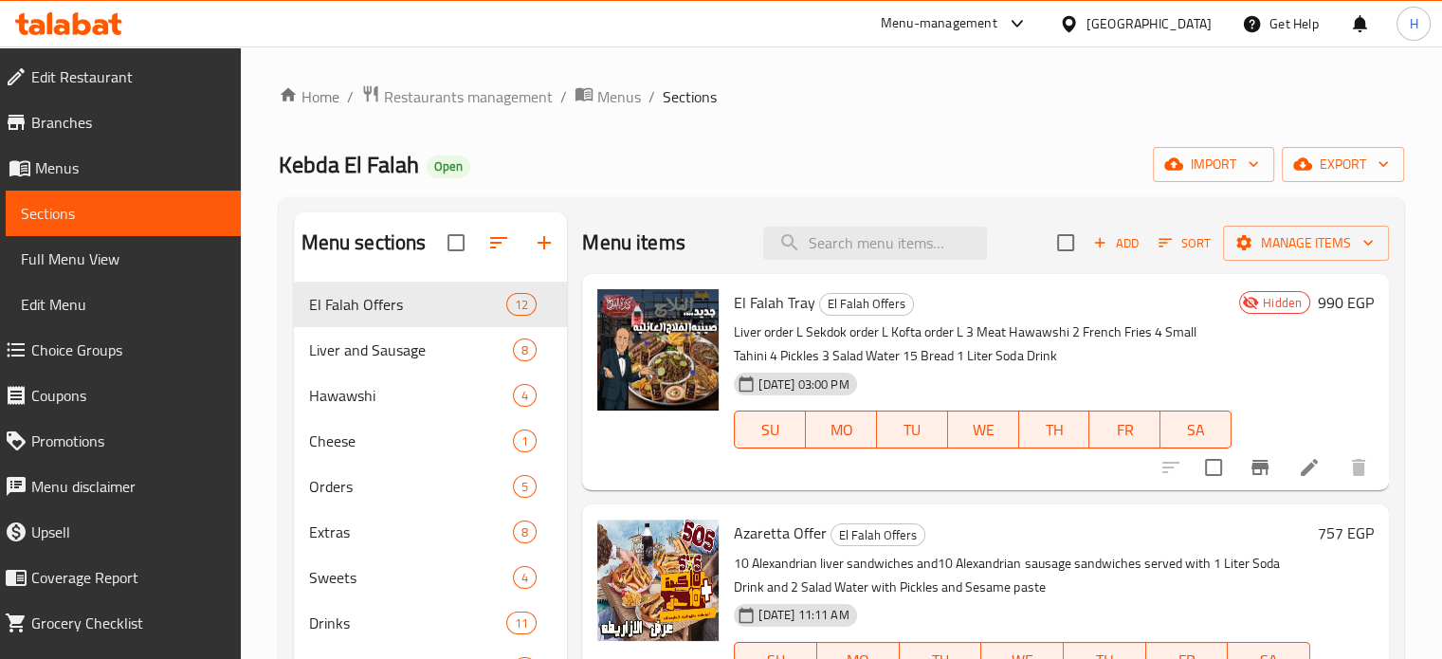
click at [1322, 295] on h6 "990 EGP" at bounding box center [1346, 302] width 56 height 27
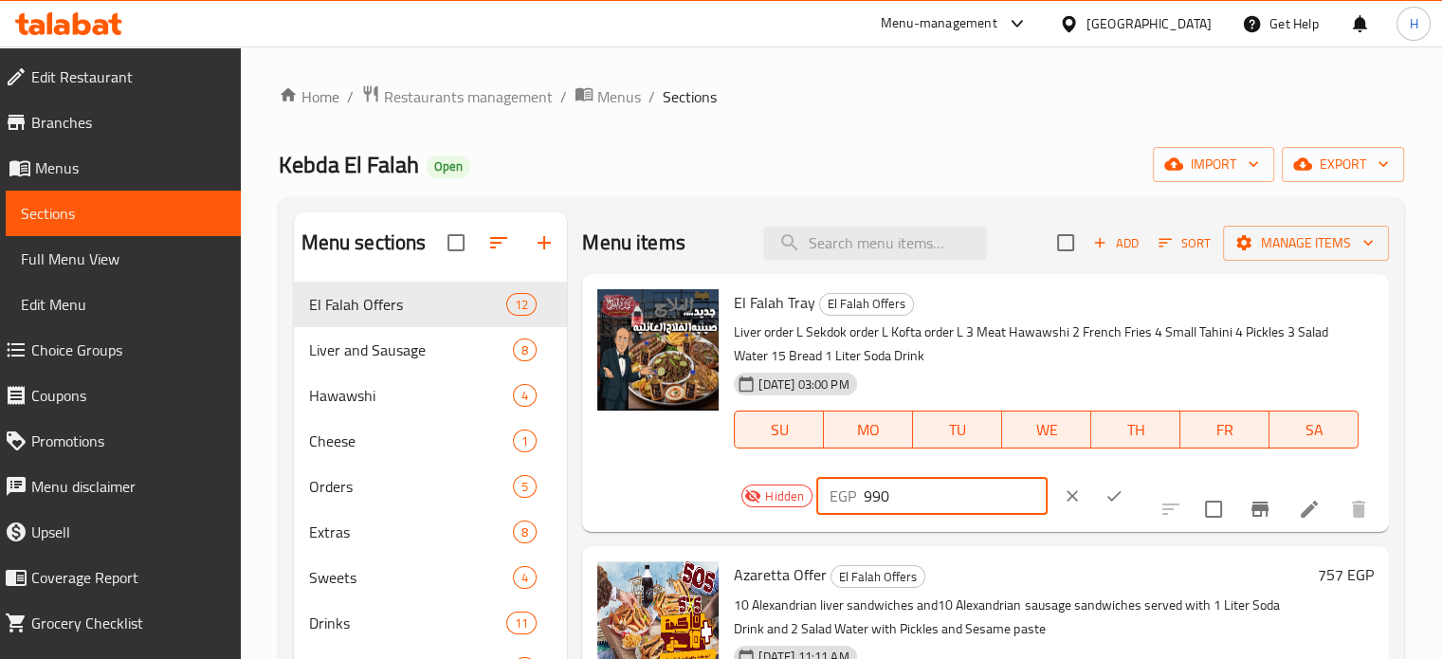
drag, startPoint x: 883, startPoint y: 499, endPoint x: 808, endPoint y: 493, distance: 76.0
click at [808, 493] on div "Hidden EGP 990 ​" at bounding box center [948, 496] width 428 height 42
type input "1000"
click at [1106, 493] on icon "ok" at bounding box center [1113, 496] width 14 height 10
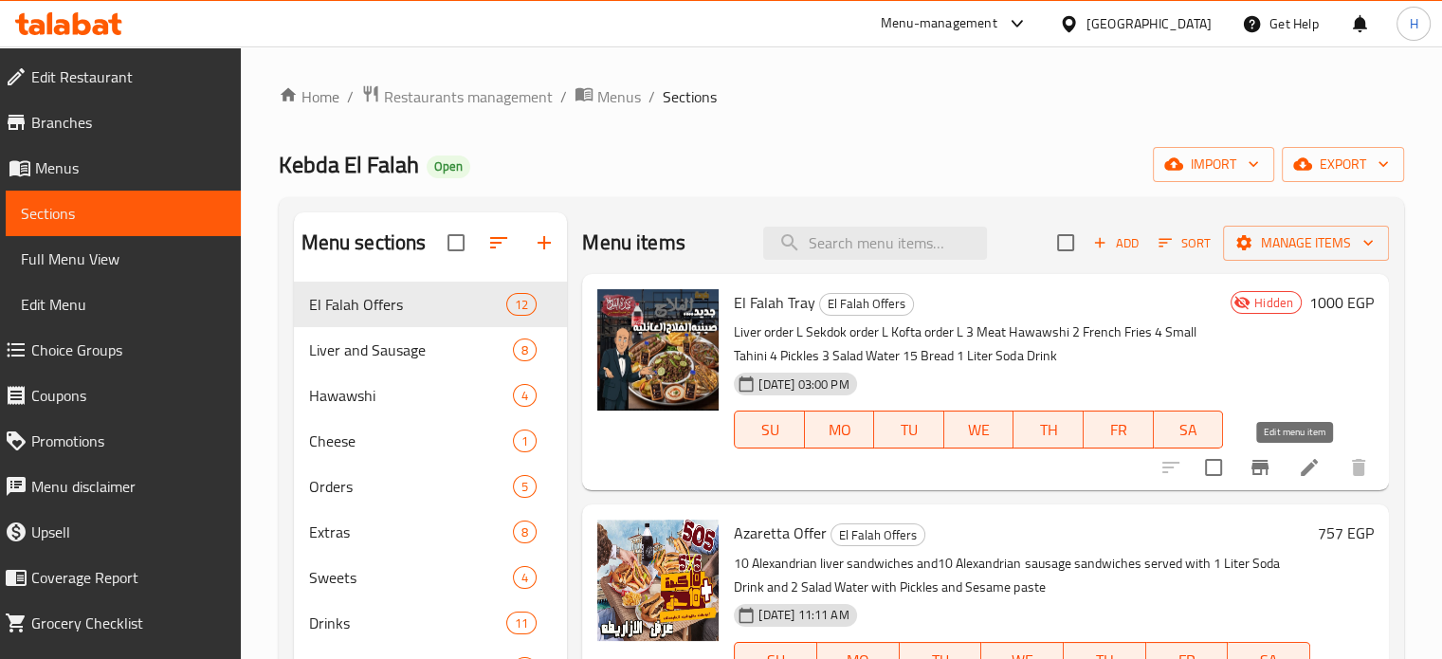
click at [1298, 468] on icon at bounding box center [1309, 467] width 23 height 23
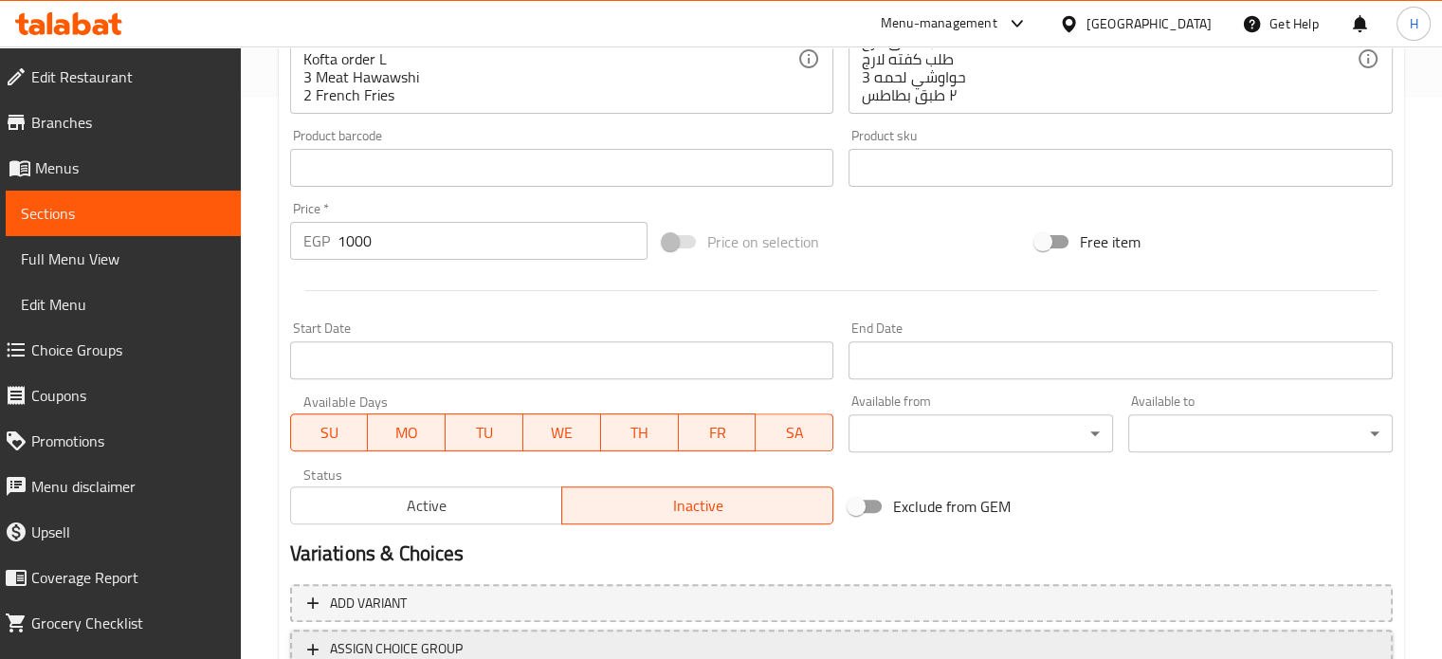
scroll to position [706, 0]
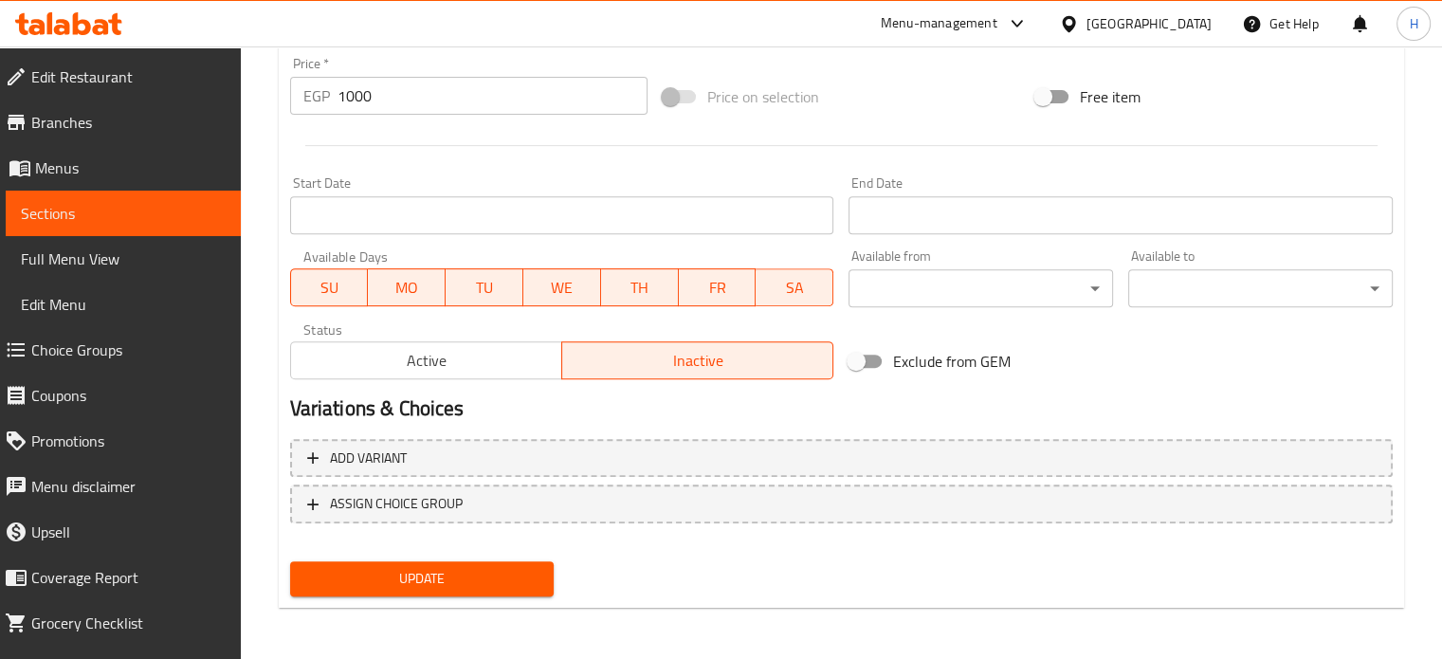
click at [500, 360] on span "Active" at bounding box center [427, 360] width 256 height 27
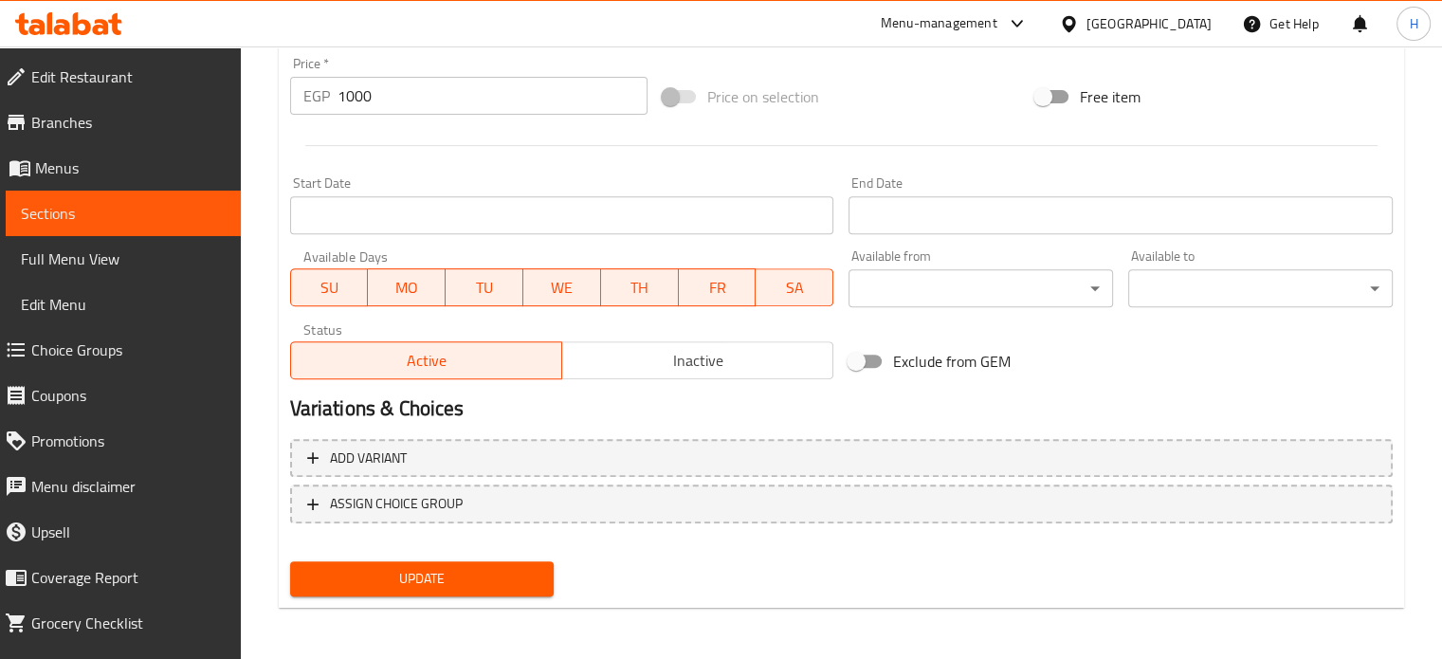
click at [423, 579] on span "Update" at bounding box center [422, 579] width 234 height 24
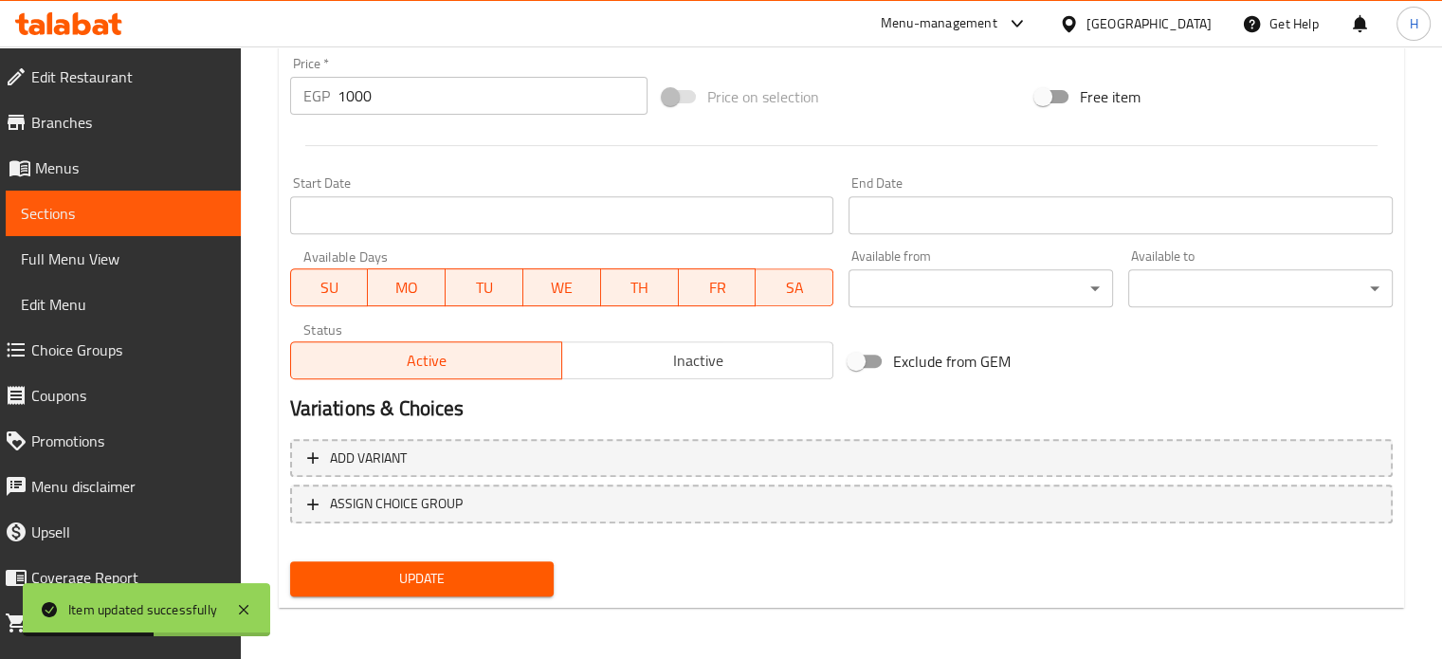
click at [72, 24] on icon at bounding box center [68, 23] width 107 height 23
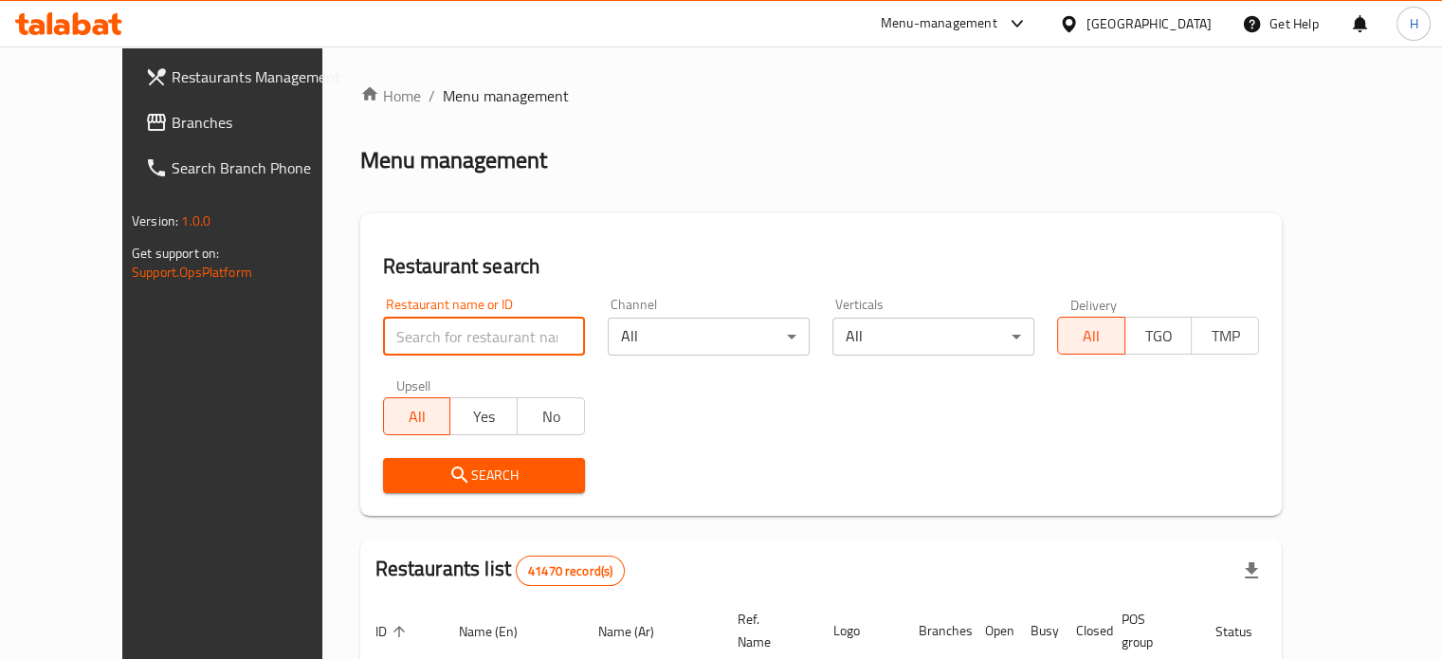
click at [442, 346] on input "search" at bounding box center [484, 337] width 202 height 38
type input "f"
type input "bibo"
click button "Search" at bounding box center [484, 475] width 202 height 35
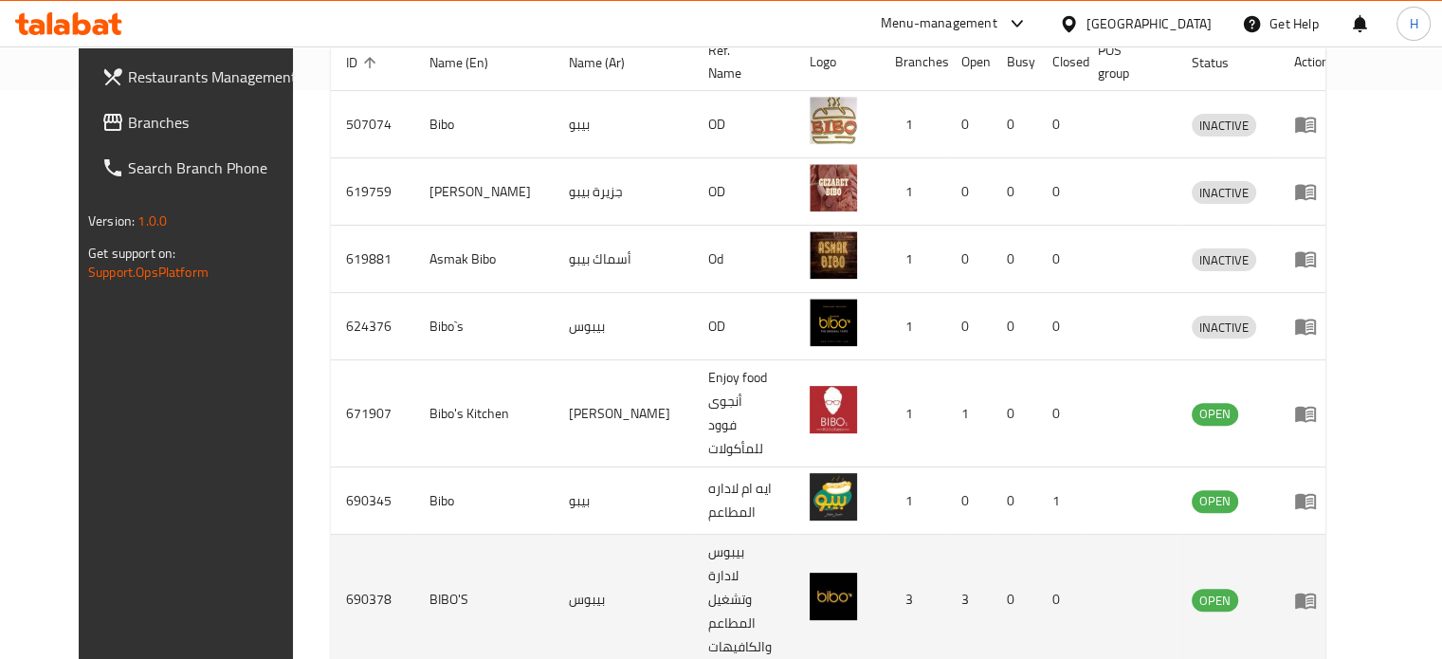
scroll to position [636, 0]
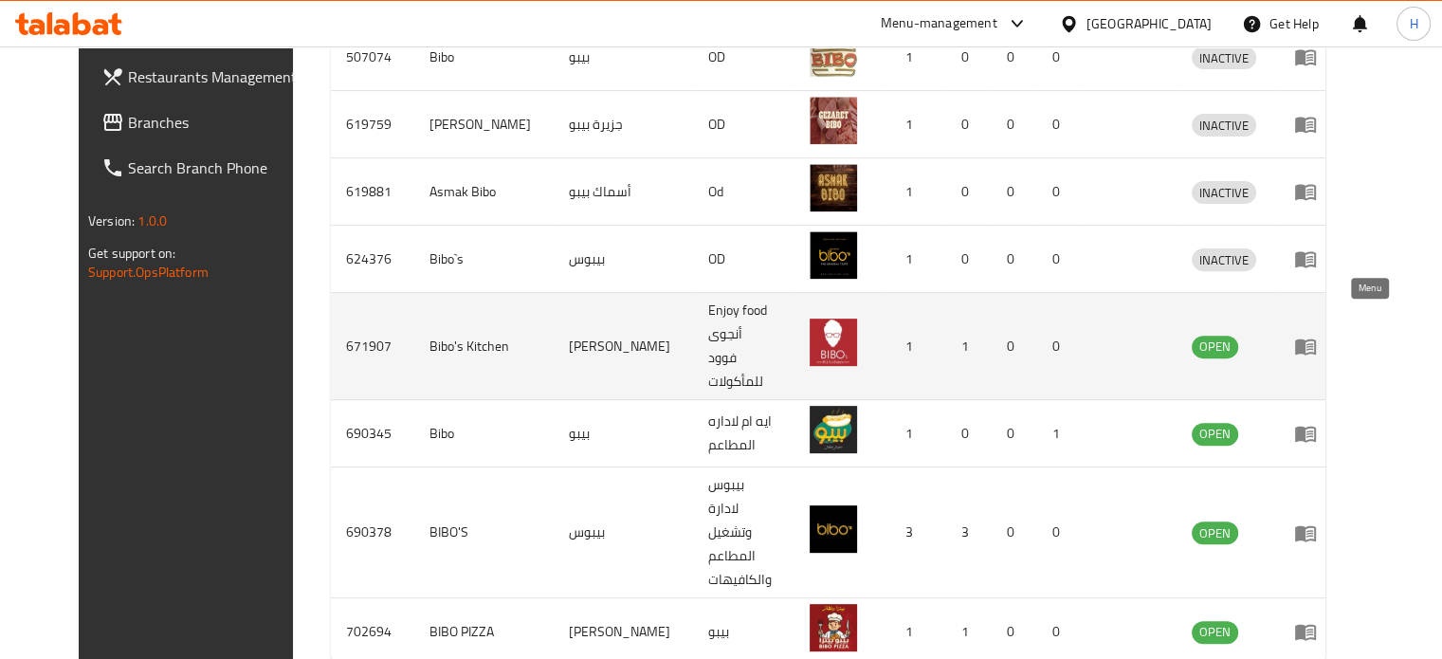
click at [1313, 343] on icon "enhanced table" at bounding box center [1309, 347] width 7 height 8
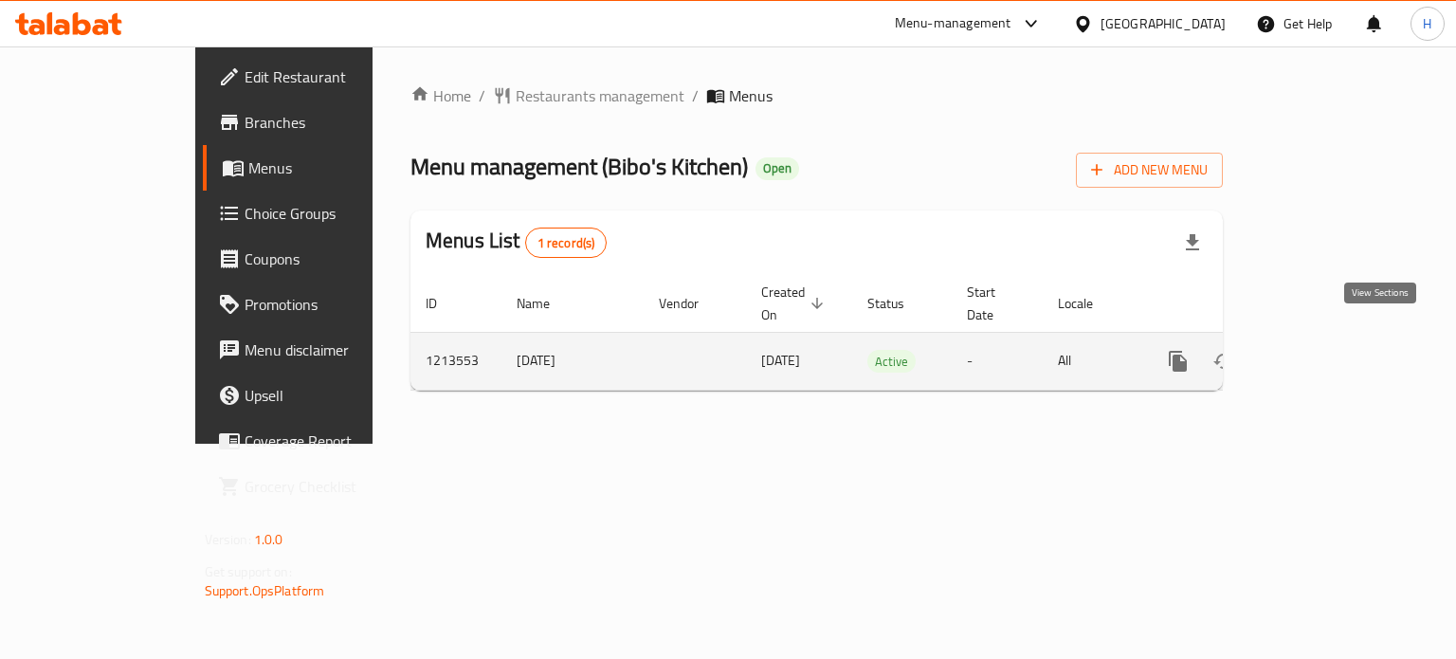
click at [1326, 350] on icon "enhanced table" at bounding box center [1314, 361] width 23 height 23
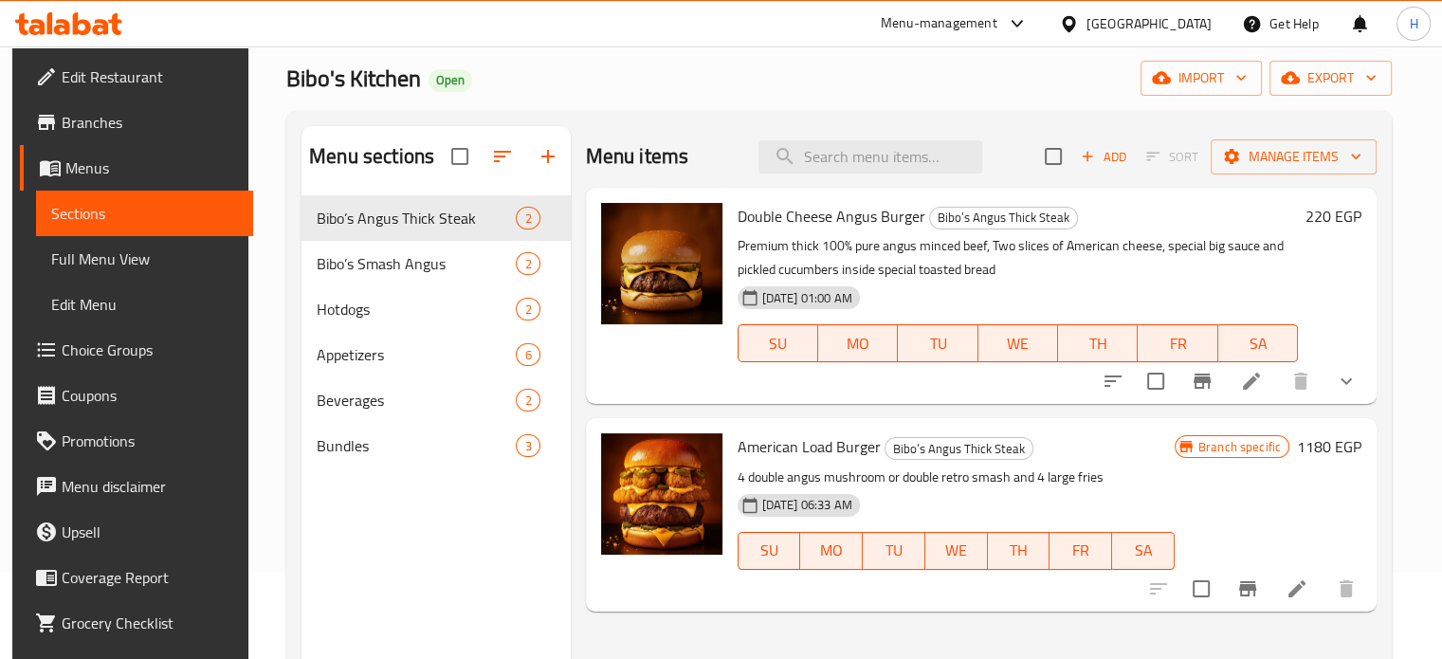
scroll to position [190, 0]
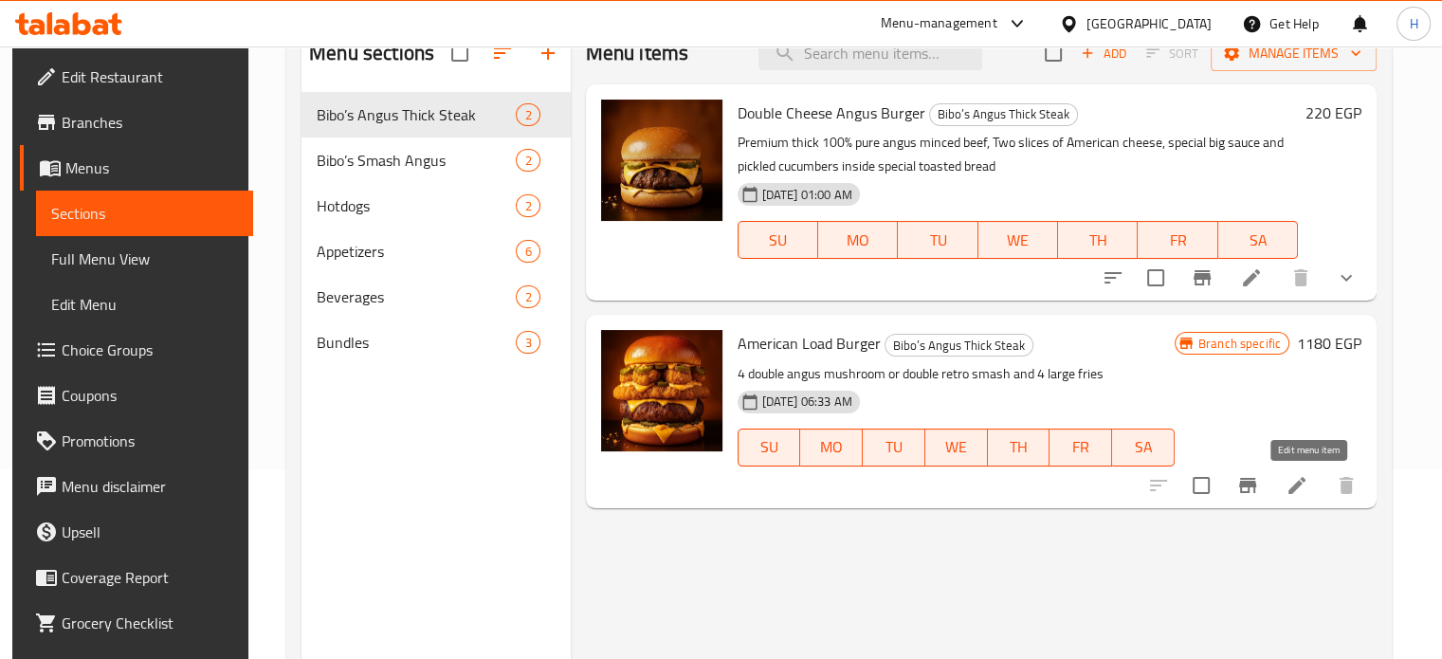
click at [1305, 480] on icon at bounding box center [1296, 485] width 23 height 23
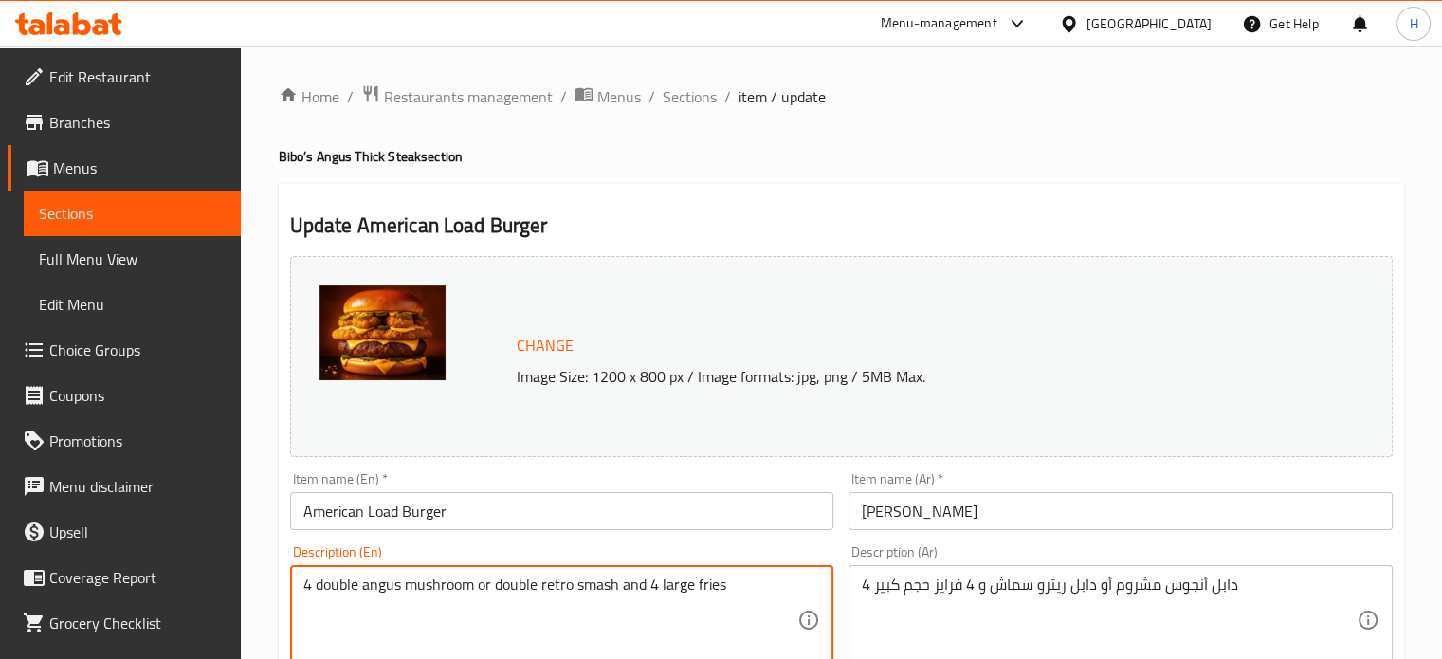
click at [629, 588] on textarea "4 double angus mushroom or double retro smash and 4 large fries" at bounding box center [550, 620] width 495 height 90
paste textarea "Premium thick 100% pure angus minced beef, bibo’s special sauce, slices of Amer…"
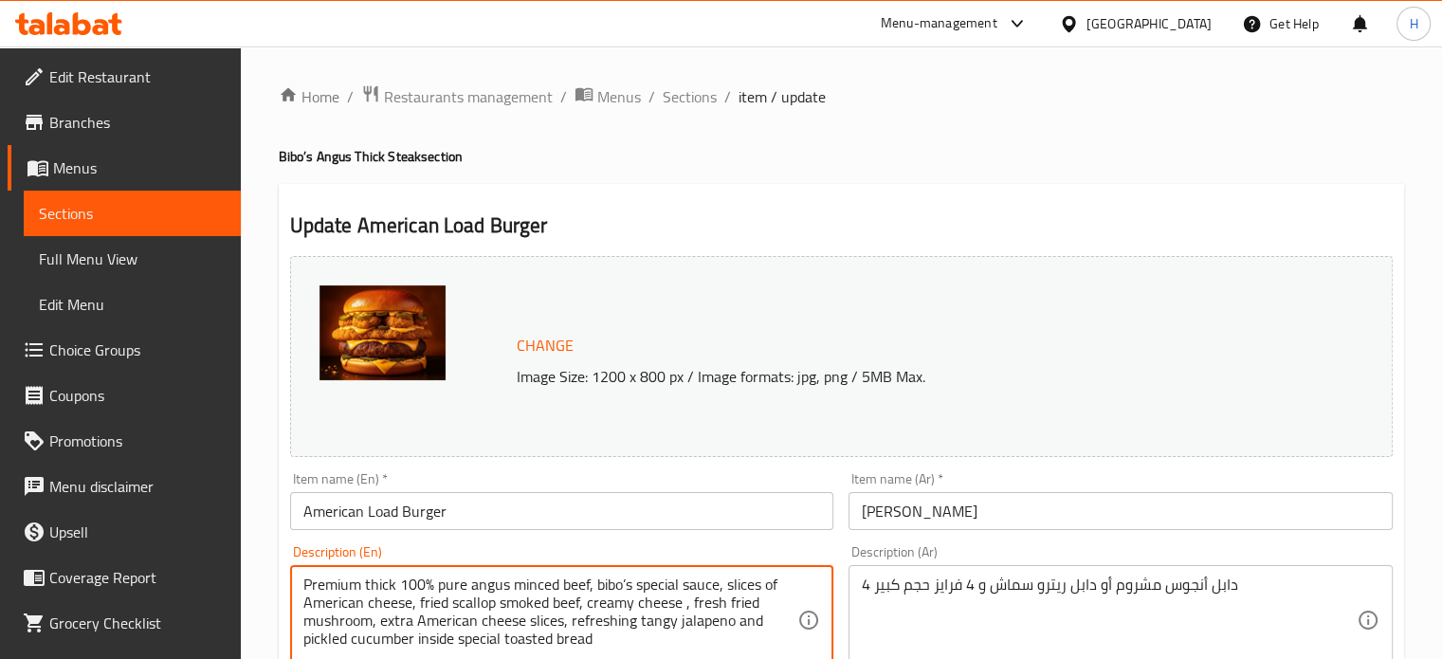
type textarea "Premium thick 100% pure angus minced beef, bibo’s special sauce, slices of Amer…"
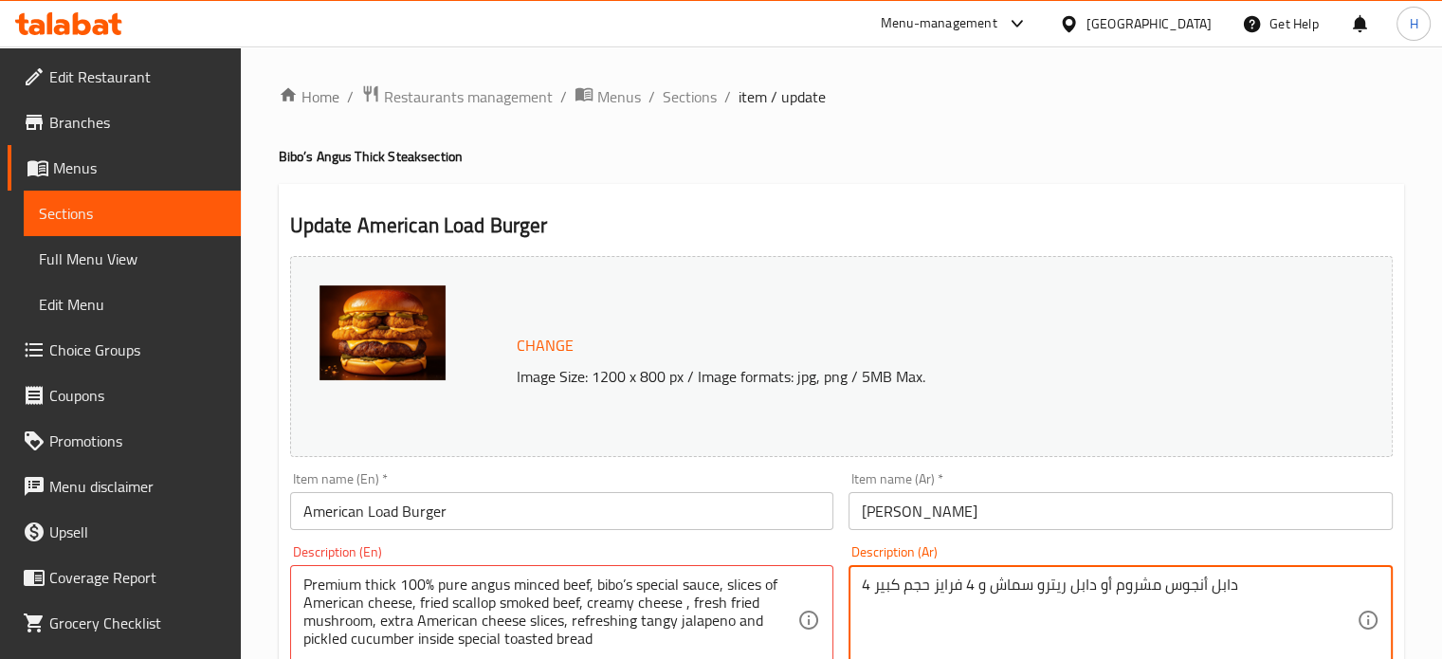
click at [959, 594] on textarea "4 دابل أنجوس مشروم أو دابل ريترو سماش و 4 فرايز حجم كبير" at bounding box center [1109, 620] width 495 height 90
paste textarea "پريميم السميك % 100 لحم أنجوس صافى مفروم، بيبوز سبشيال صوص، شرائح من الجبنة الأ…"
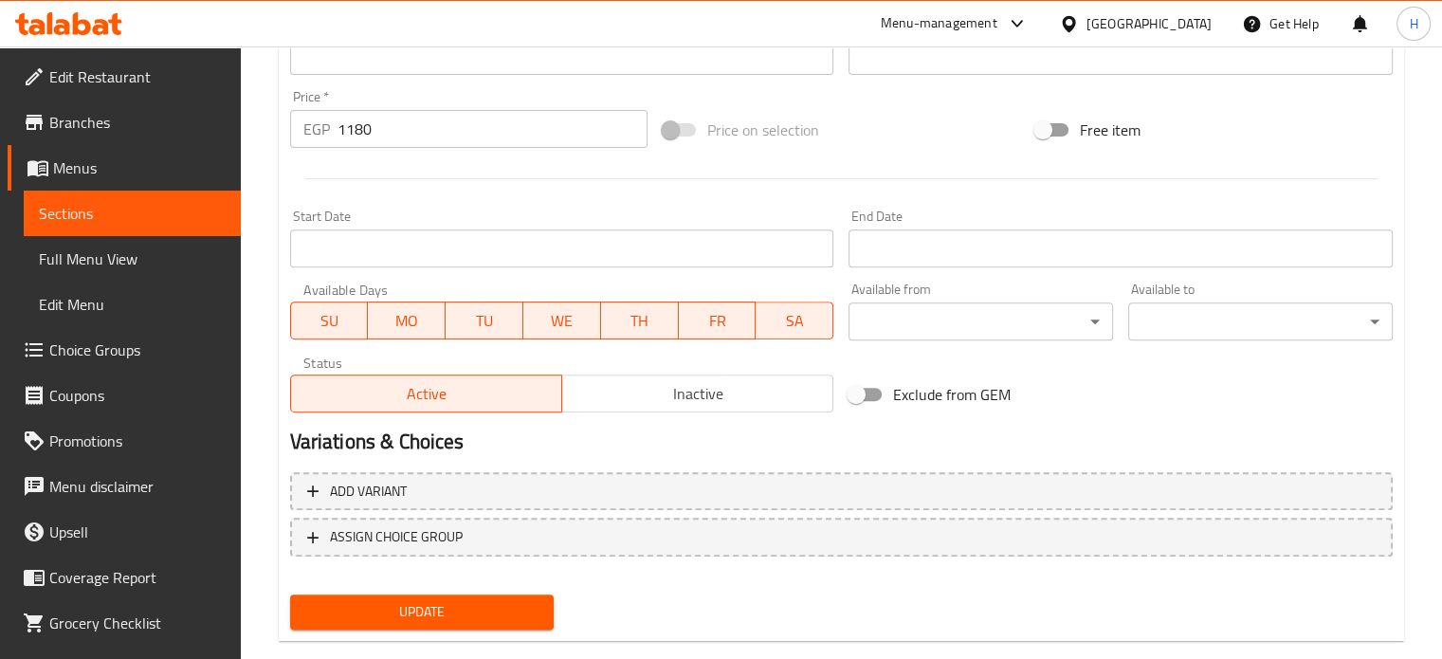
scroll to position [728, 0]
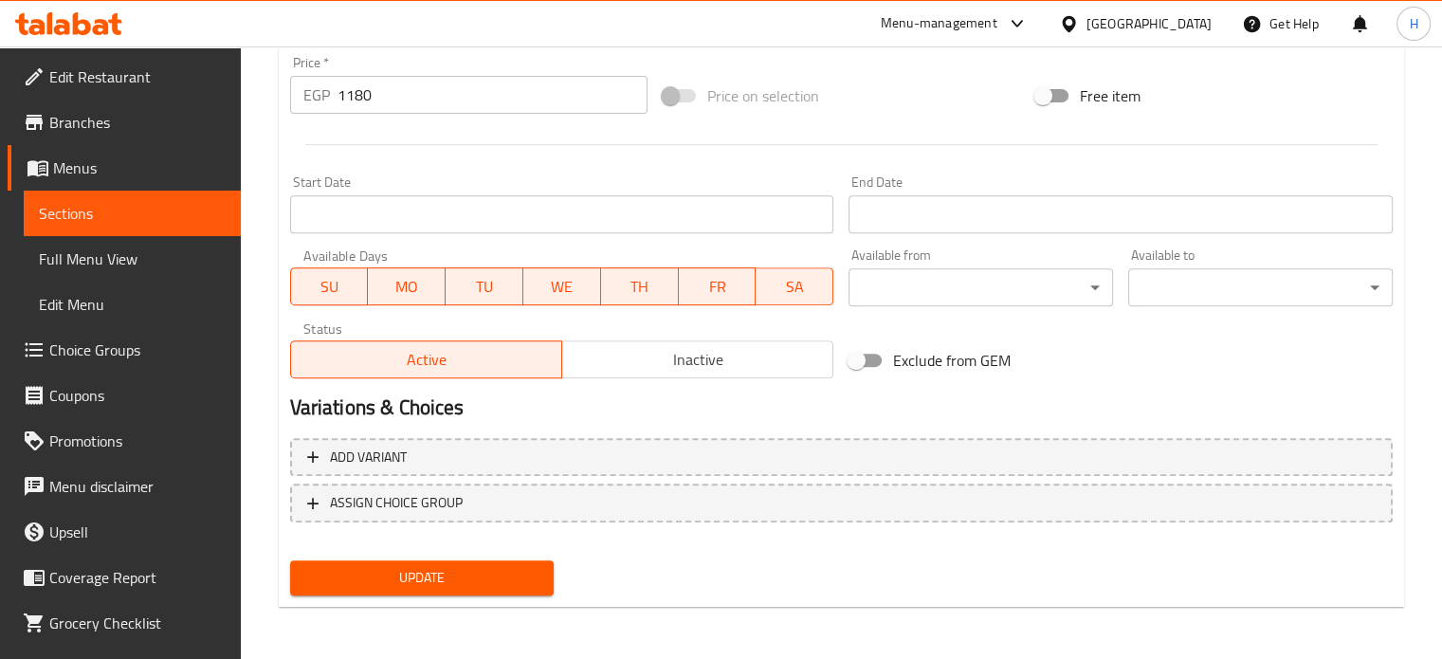
type textarea "پريميم السميك % 100 لحم أنجوس صافى مفروم، بيبوز سبشيال صوص، شرائح من الجبنة الأ…"
click at [463, 586] on span "Update" at bounding box center [422, 578] width 234 height 24
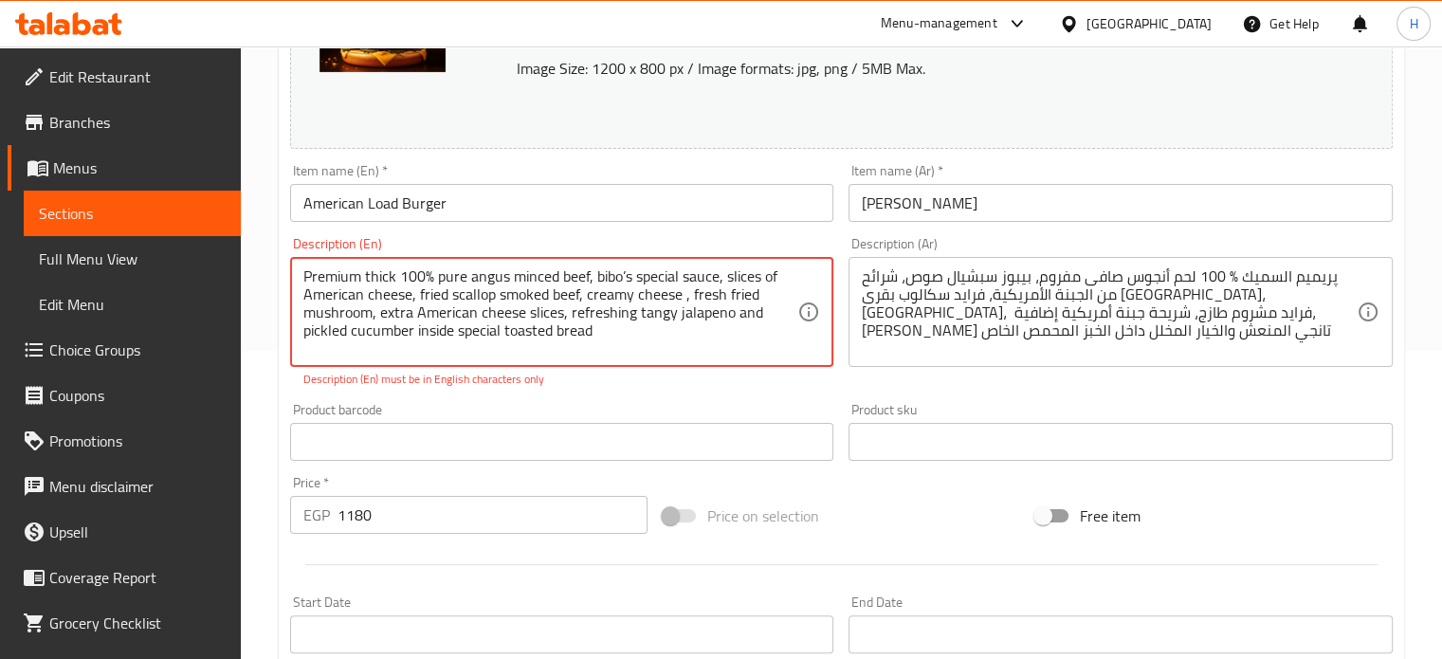
click at [618, 272] on textarea "Premium thick 100% pure angus minced beef, bibo’s special sauce, slices of Amer…" at bounding box center [550, 312] width 495 height 90
drag, startPoint x: 609, startPoint y: 340, endPoint x: 265, endPoint y: 282, distance: 348.9
click at [265, 282] on div "Home / Restaurants management / Menus / Sections / item / update Bibo’s Angus T…" at bounding box center [841, 408] width 1201 height 1341
drag, startPoint x: 859, startPoint y: 334, endPoint x: 1341, endPoint y: 274, distance: 486.2
click at [1341, 274] on div "پريميم السميك % 100 لحم أنجوس صافى مفروم، بيبوز سبشيال صوص، شرائح من الجبنة الأ…" at bounding box center [1120, 312] width 544 height 110
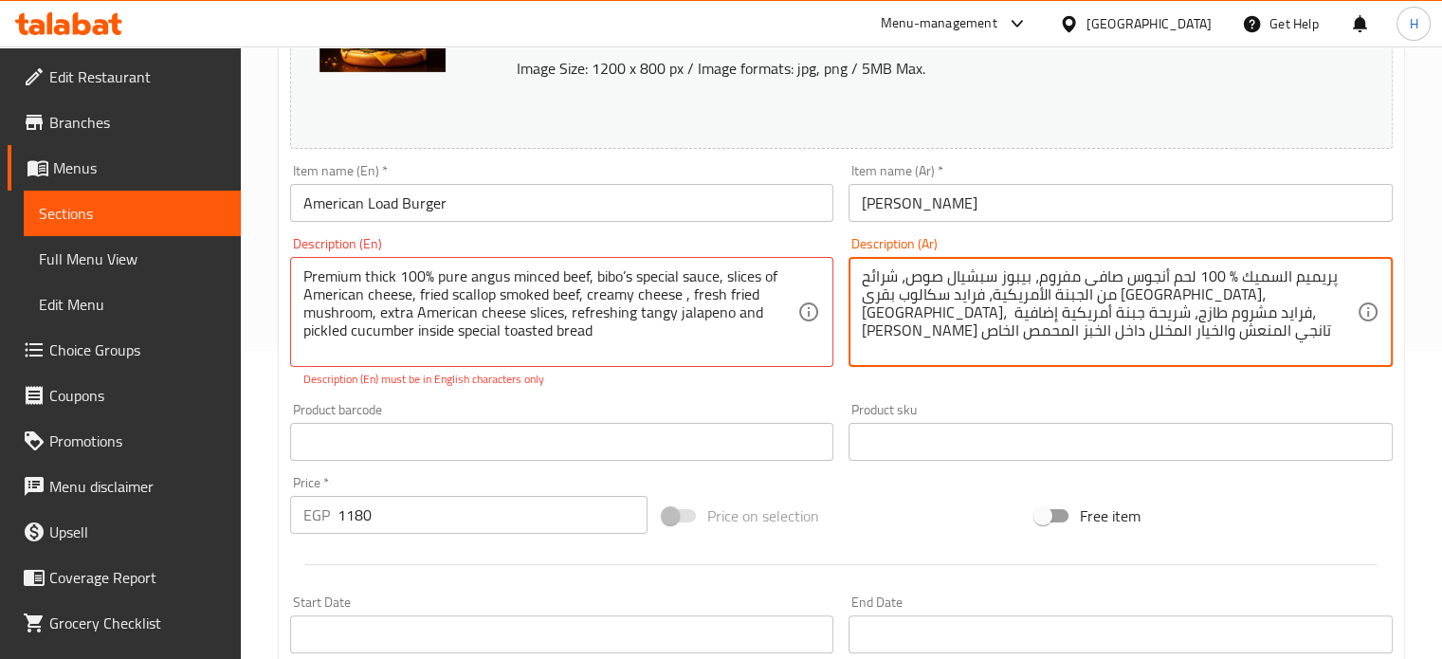
click at [1266, 299] on textarea "پريميم السميك % 100 لحم أنجوس صافى مفروم، بيبوز سبشيال صوص، شرائح من الجبنة الأ…" at bounding box center [1109, 312] width 495 height 90
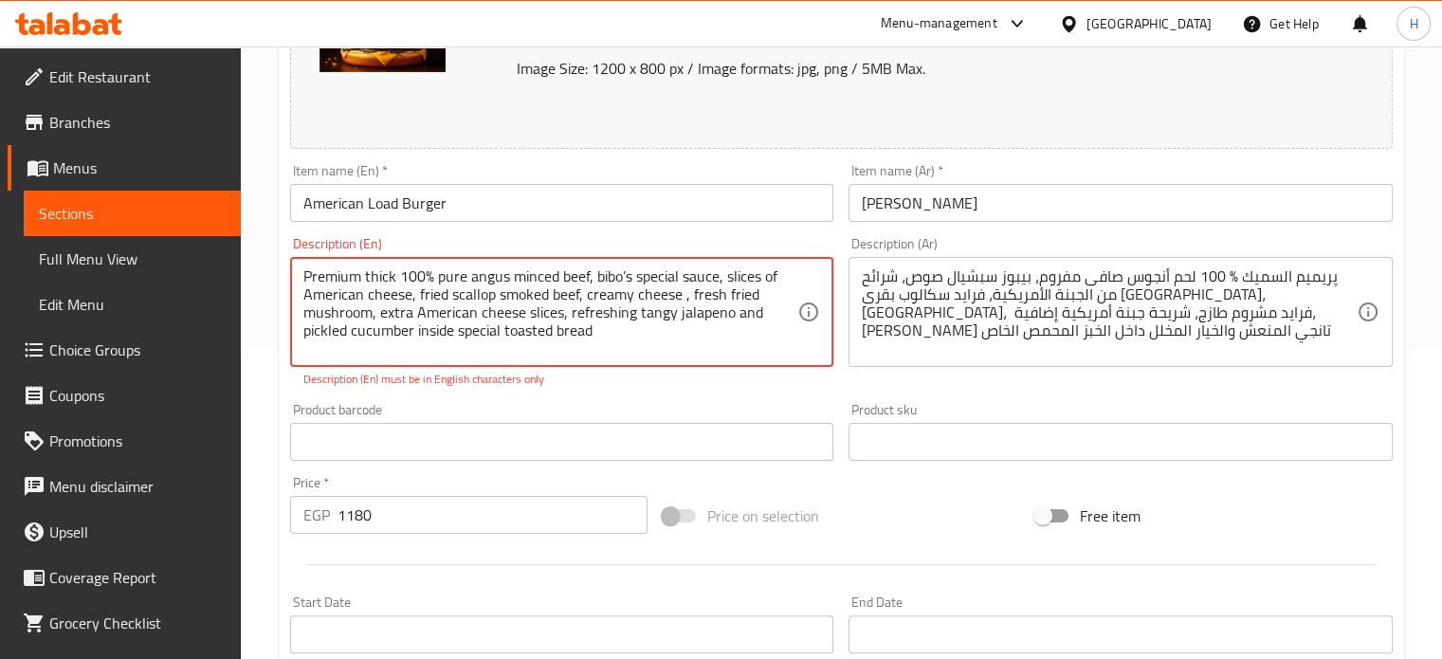
drag, startPoint x: 622, startPoint y: 337, endPoint x: 305, endPoint y: 262, distance: 325.5
paste textarea "Thick 100% Pure Angus Beef Minced, Bebo's Special Sauce, Slices of American Che…"
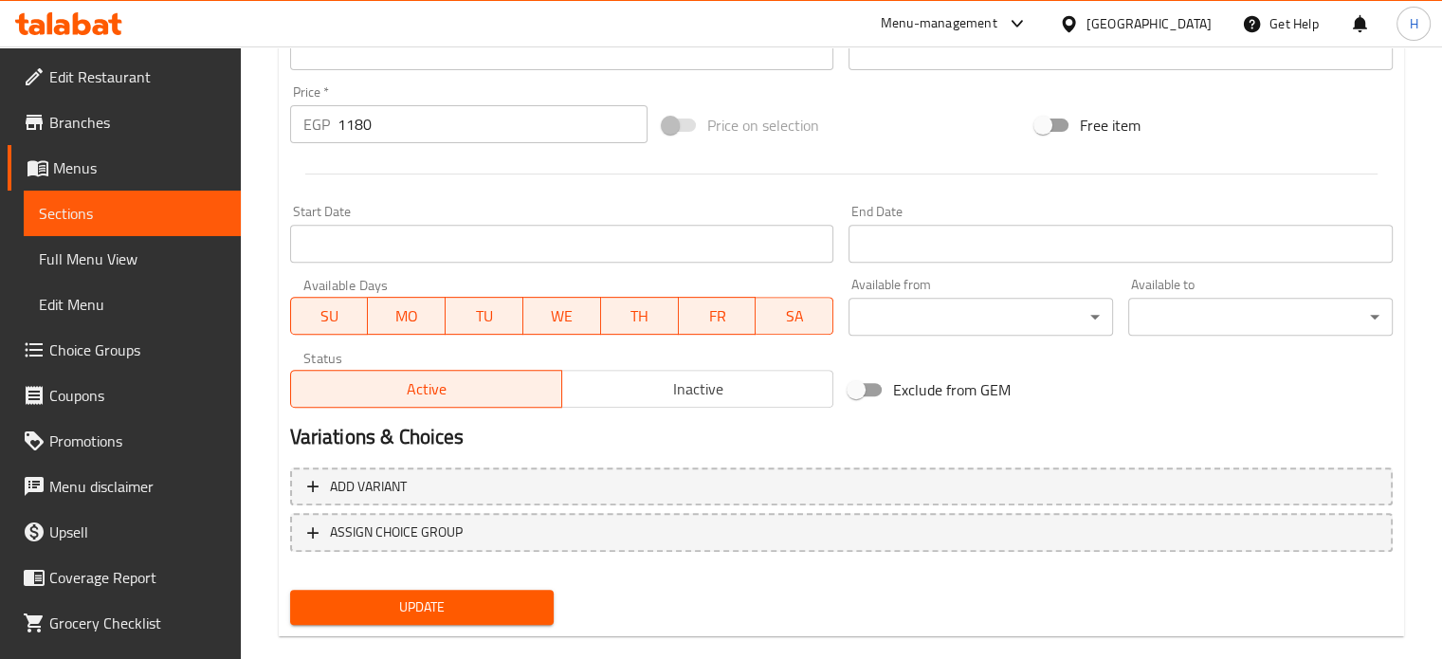
scroll to position [687, 0]
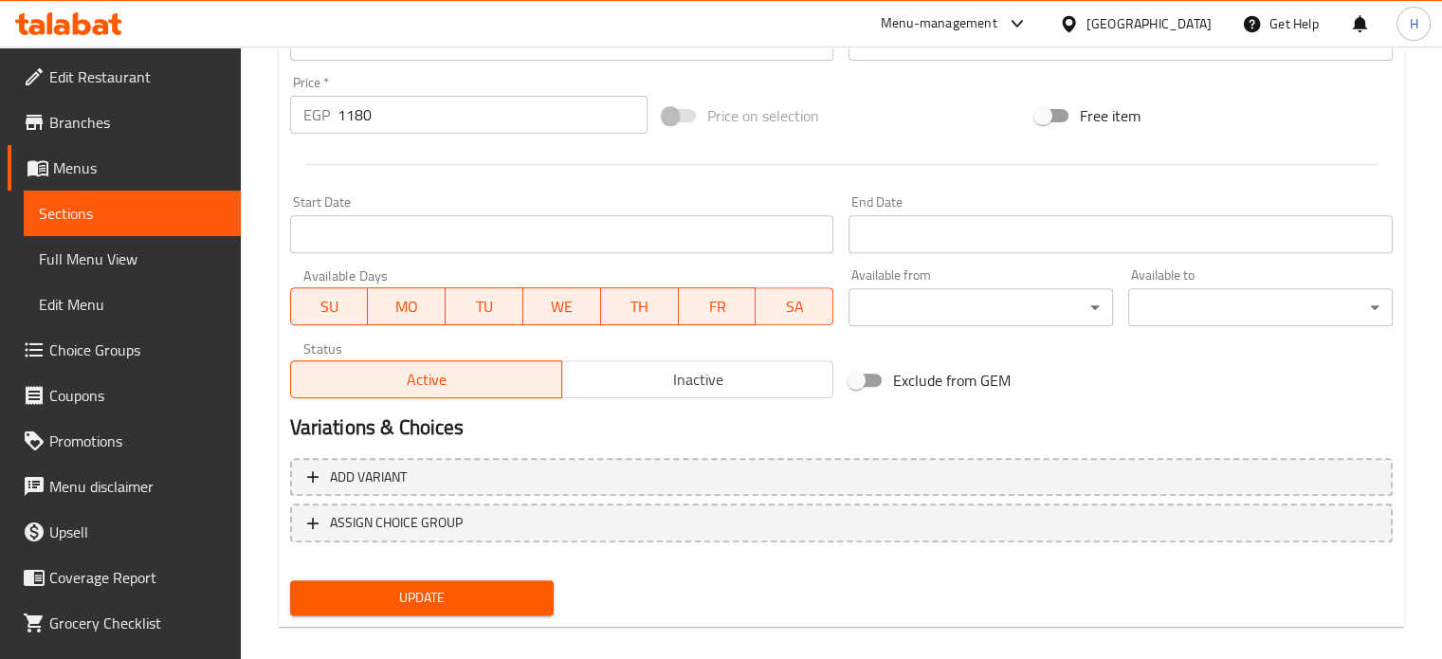
type textarea "Premium Thick 100% Pure Angus Beef Minced, Bebo's Special Sauce, Slices of Amer…"
click at [403, 594] on span "Update" at bounding box center [422, 598] width 234 height 24
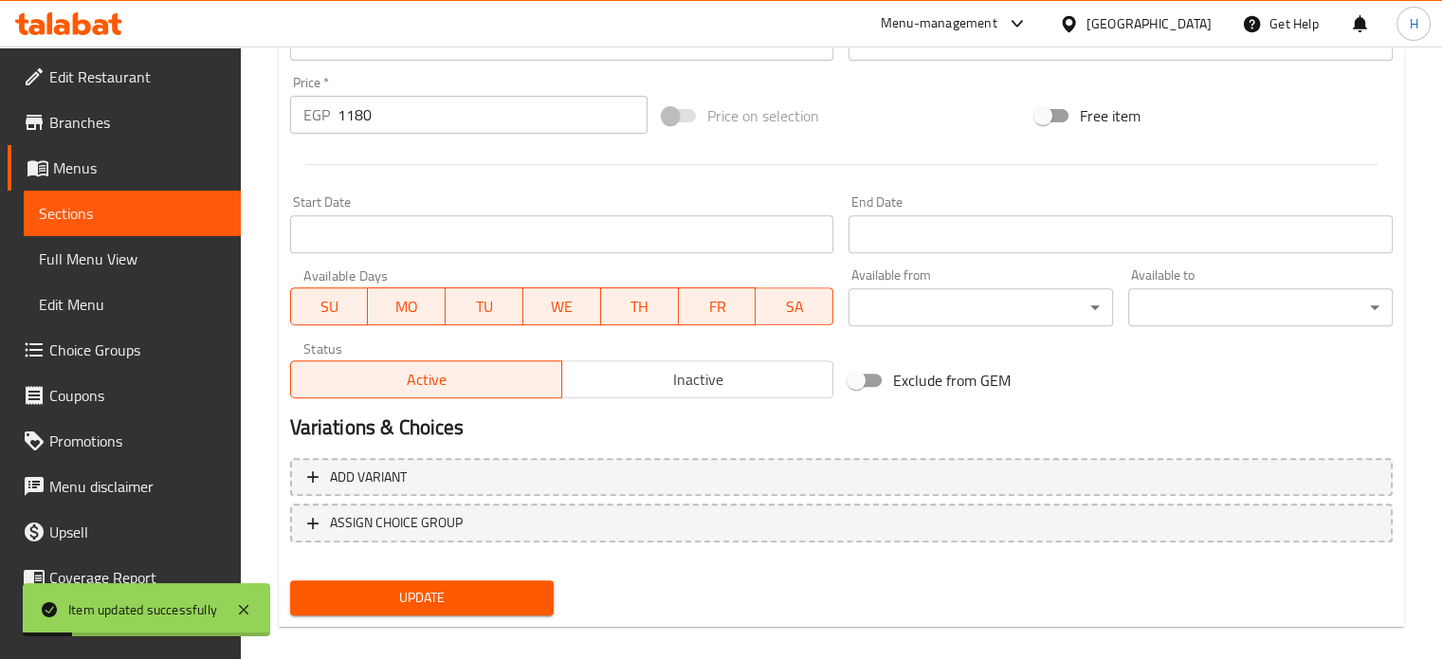
click at [85, 164] on span "Menus" at bounding box center [139, 167] width 173 height 23
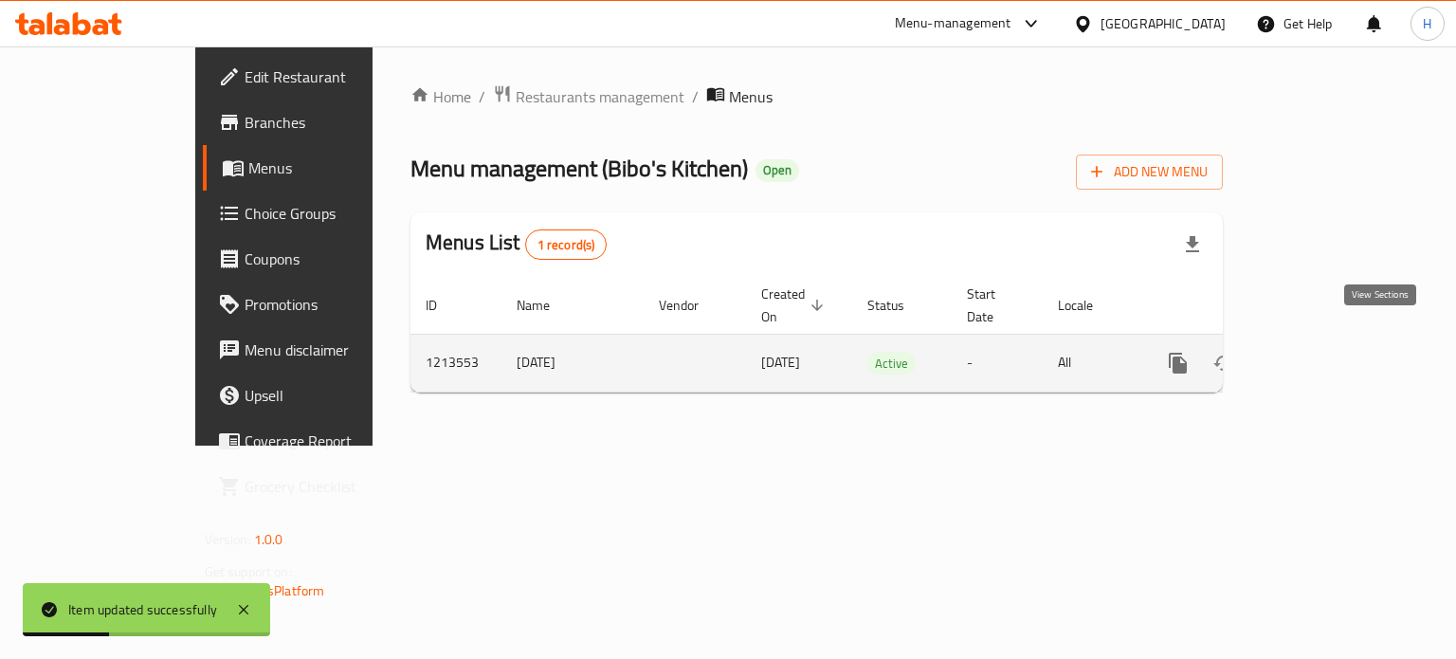
click at [1337, 355] on link "enhanced table" at bounding box center [1314, 362] width 45 height 45
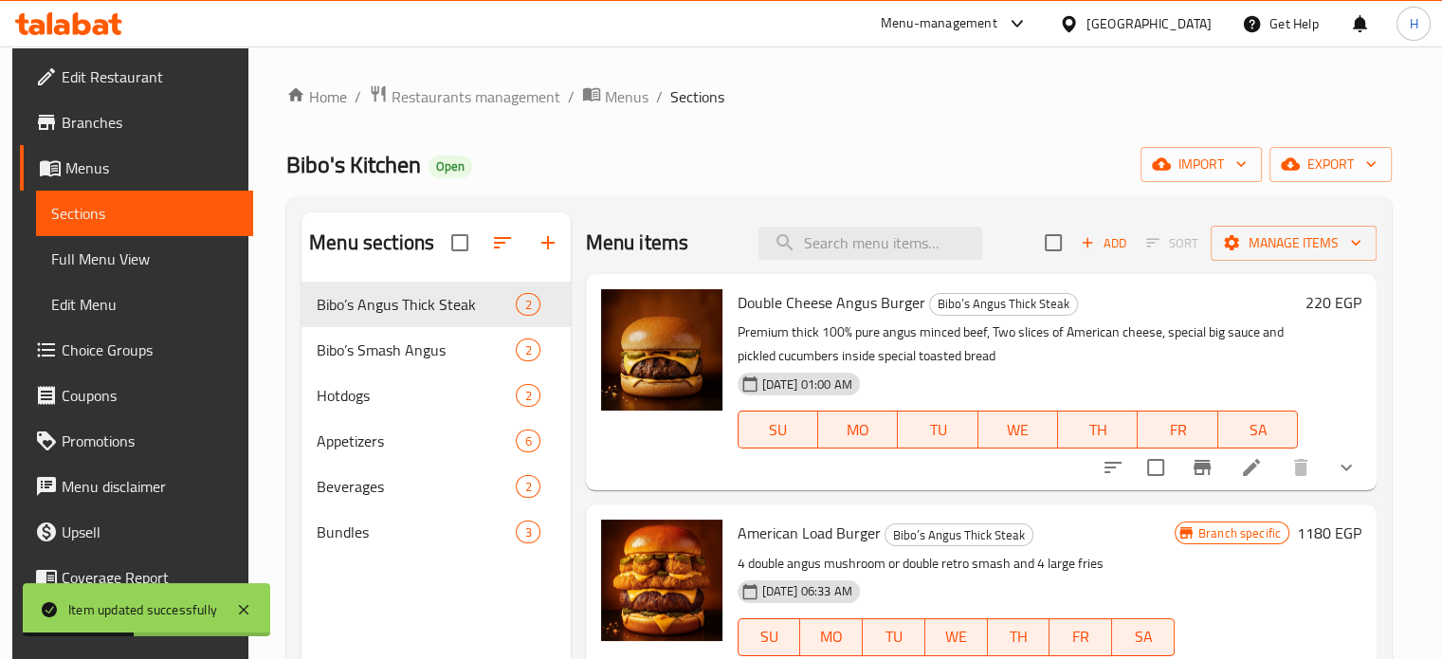
scroll to position [190, 0]
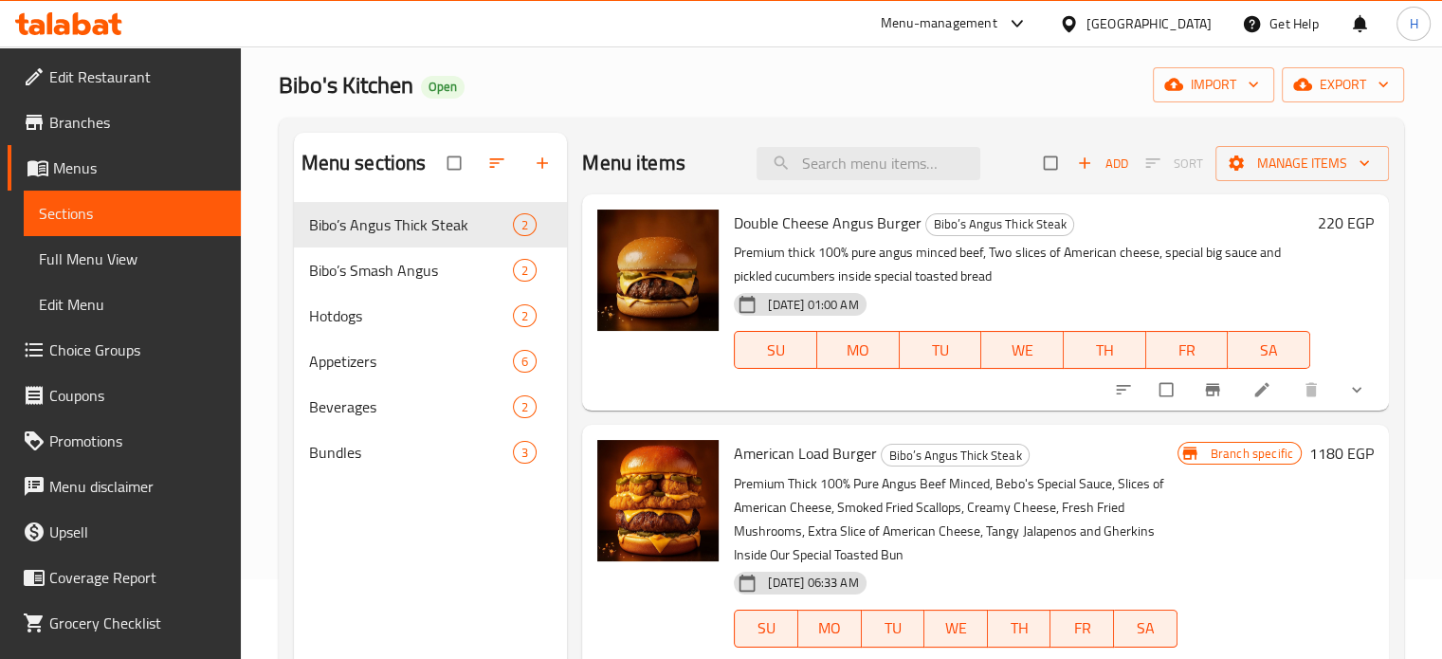
scroll to position [190, 0]
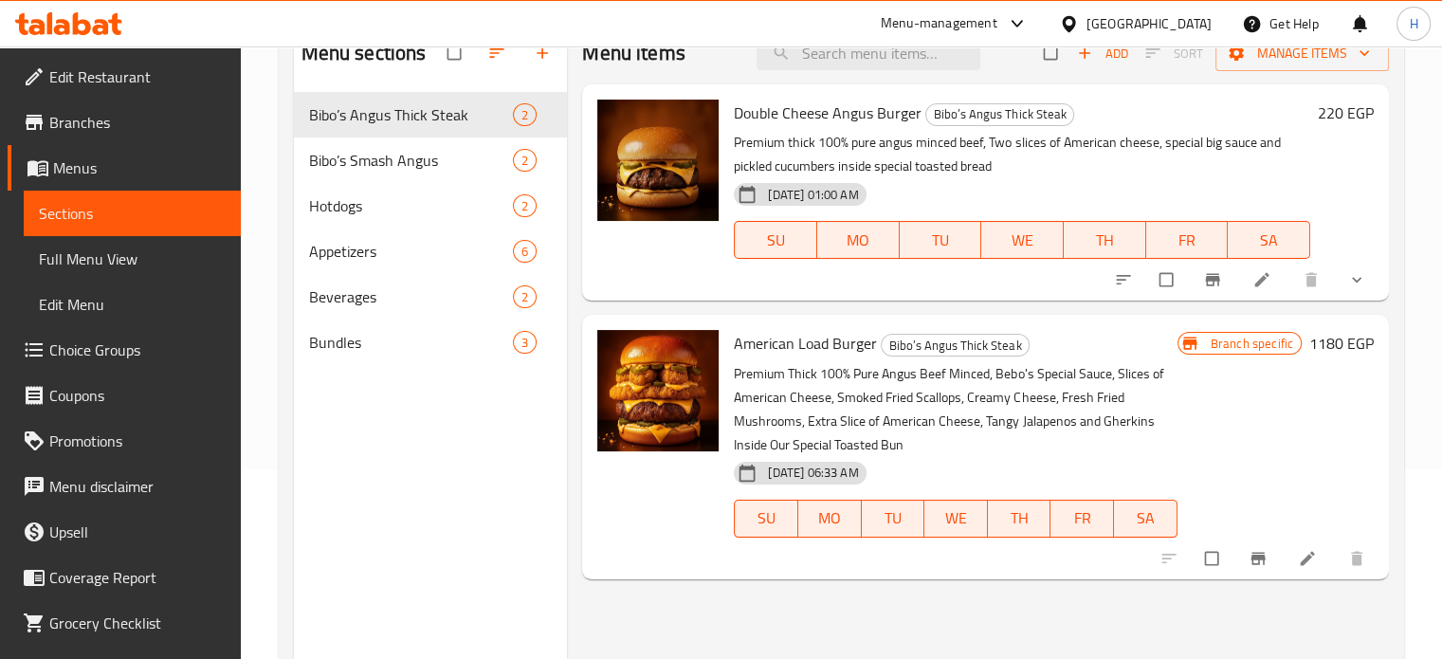
click at [1298, 564] on icon at bounding box center [1307, 558] width 19 height 19
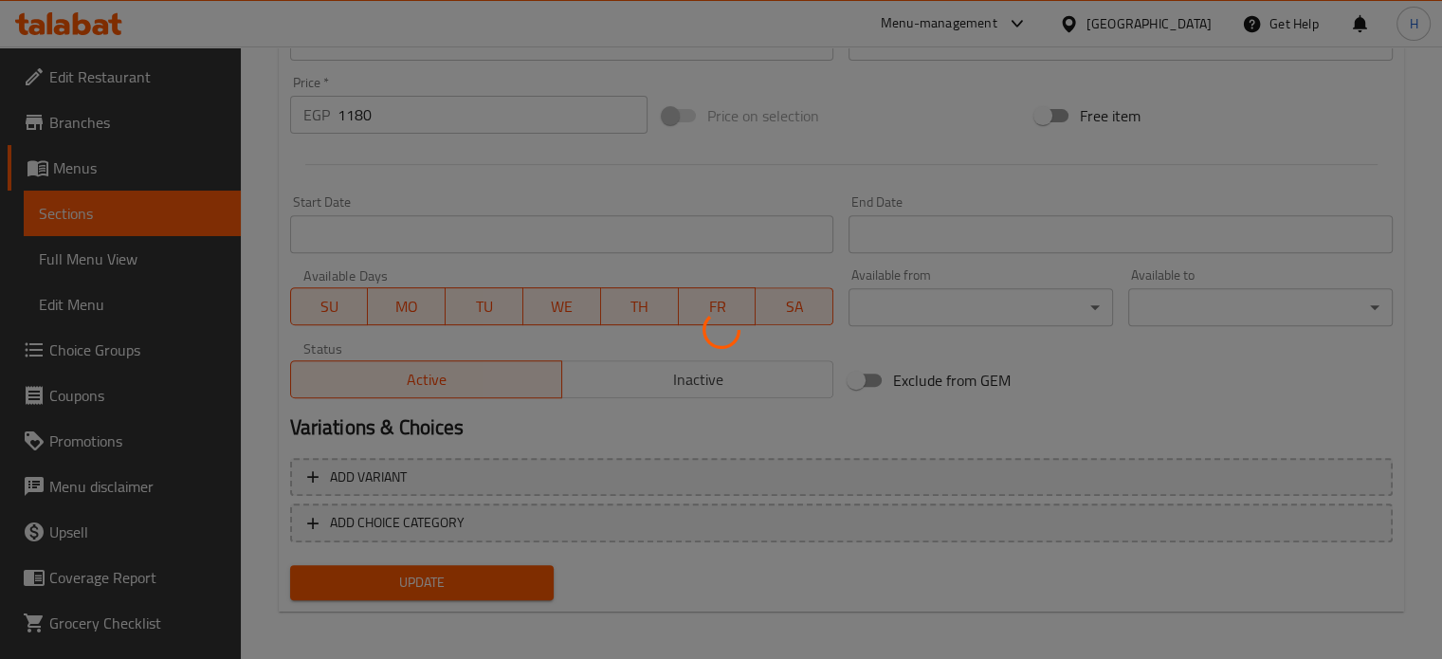
scroll to position [691, 0]
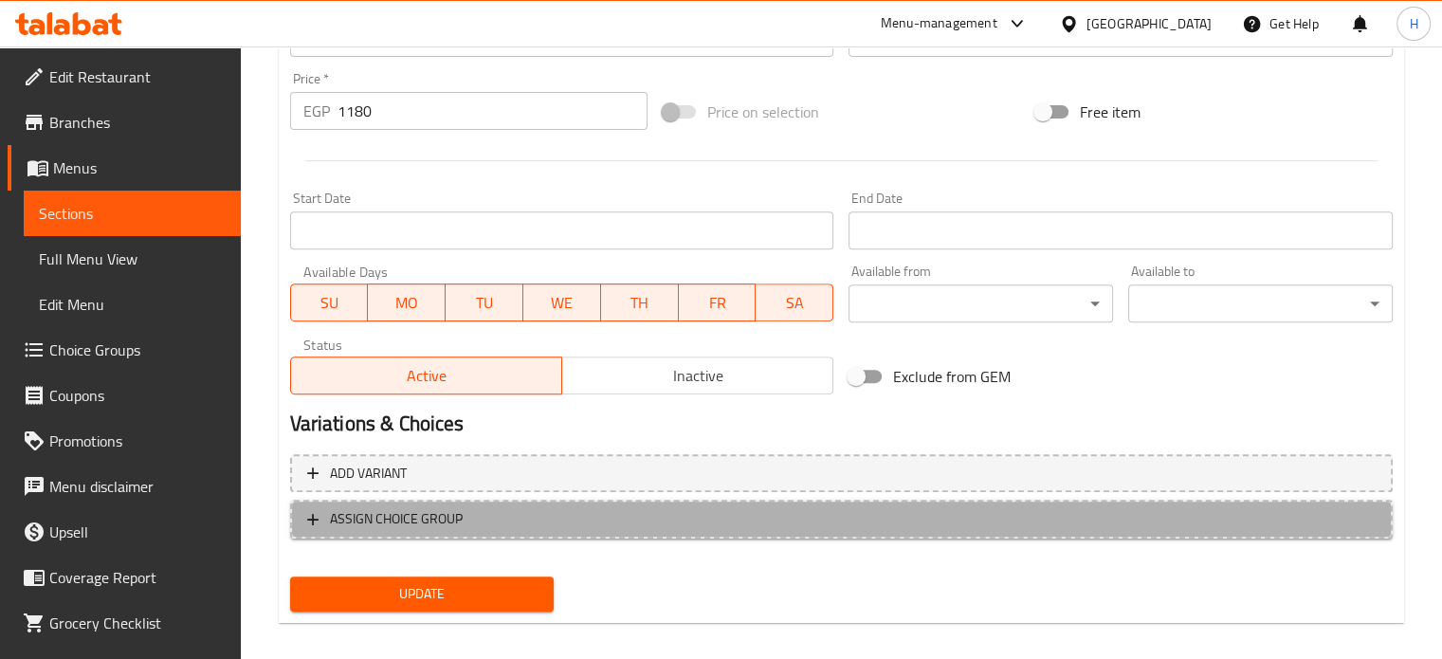
click at [409, 523] on span "ASSIGN CHOICE GROUP" at bounding box center [396, 519] width 133 height 24
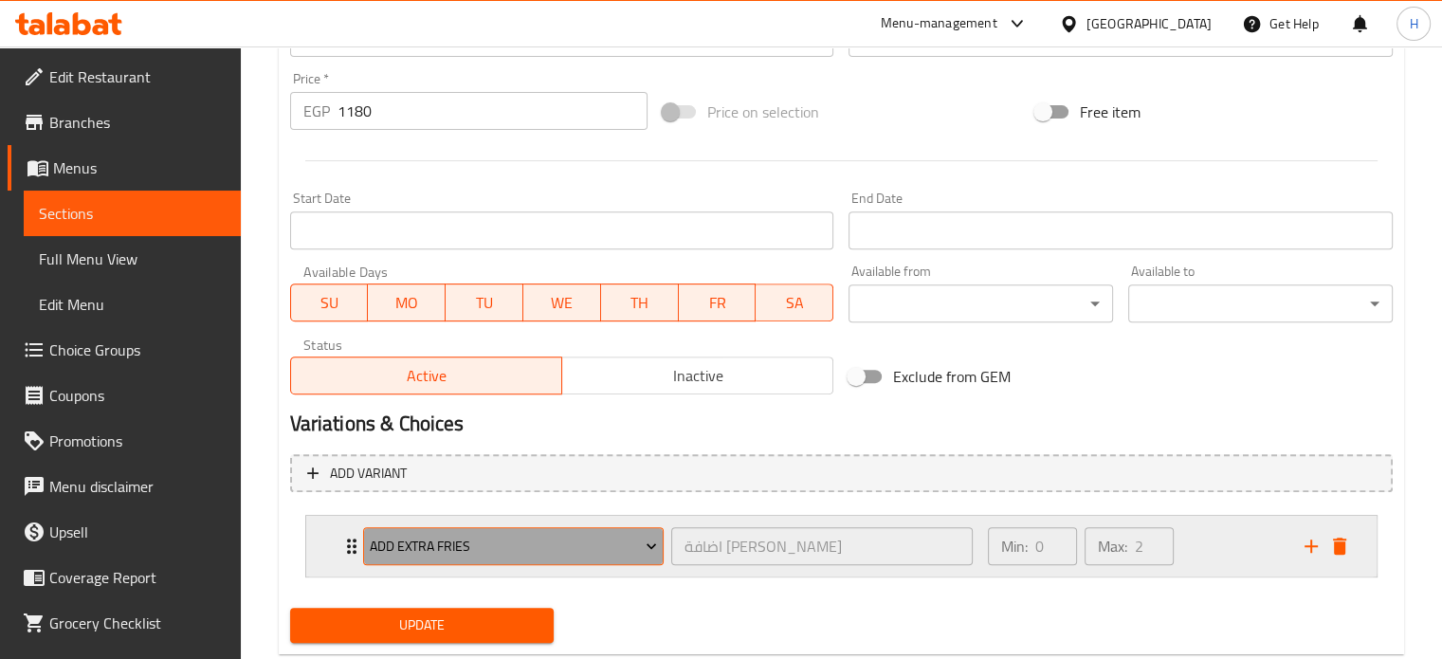
click at [427, 555] on span "Add Extra Fries" at bounding box center [513, 547] width 287 height 24
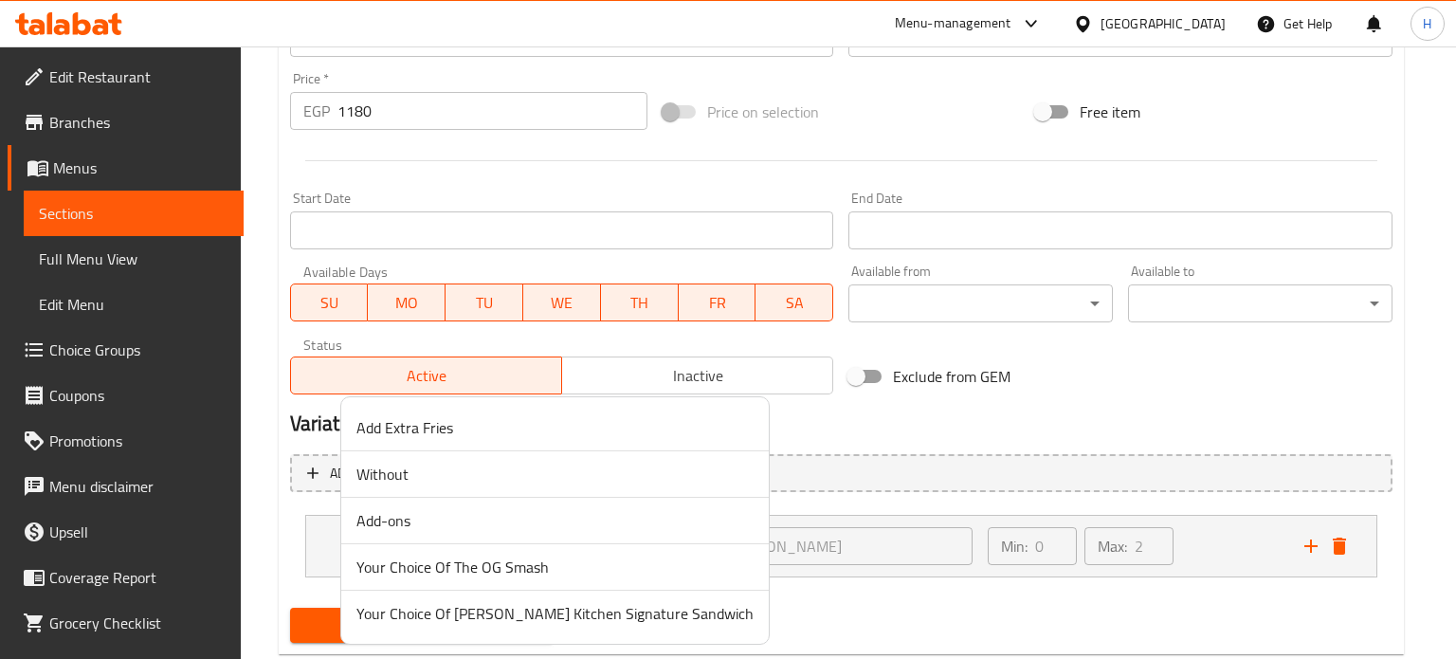
click at [409, 477] on span "Without" at bounding box center [554, 474] width 397 height 23
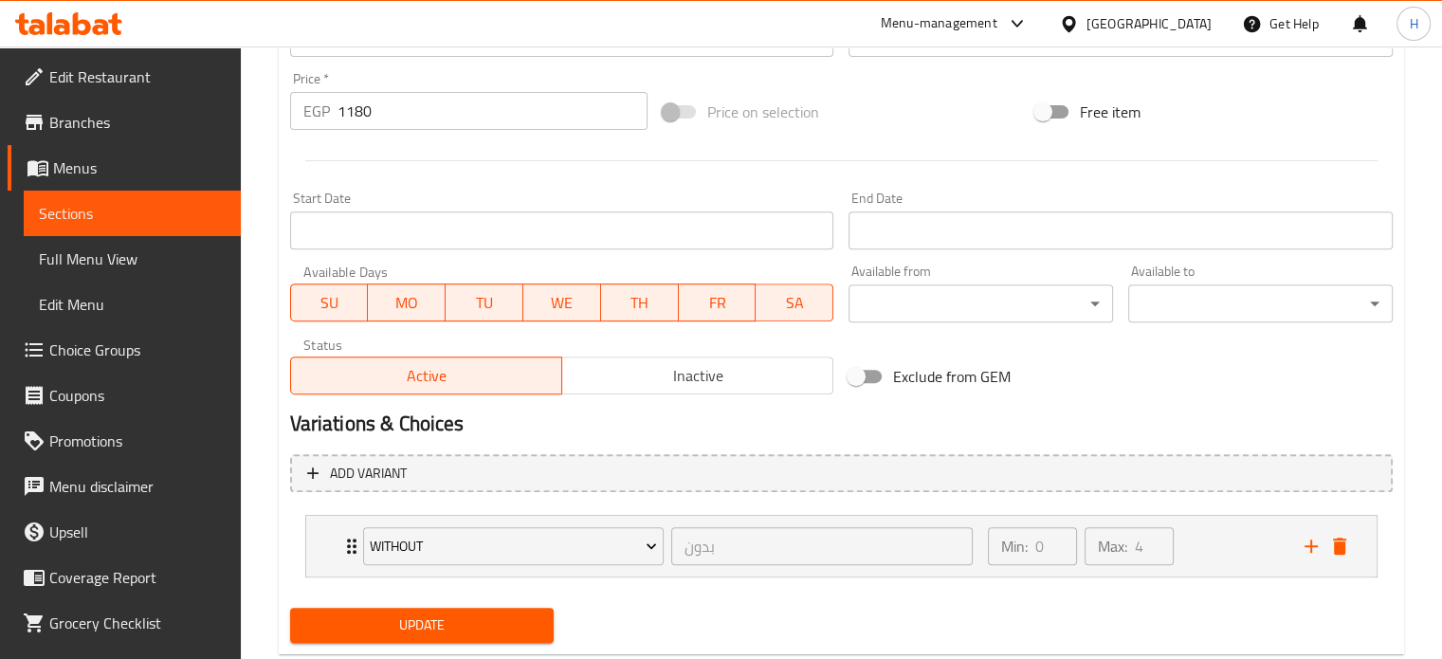
scroll to position [738, 0]
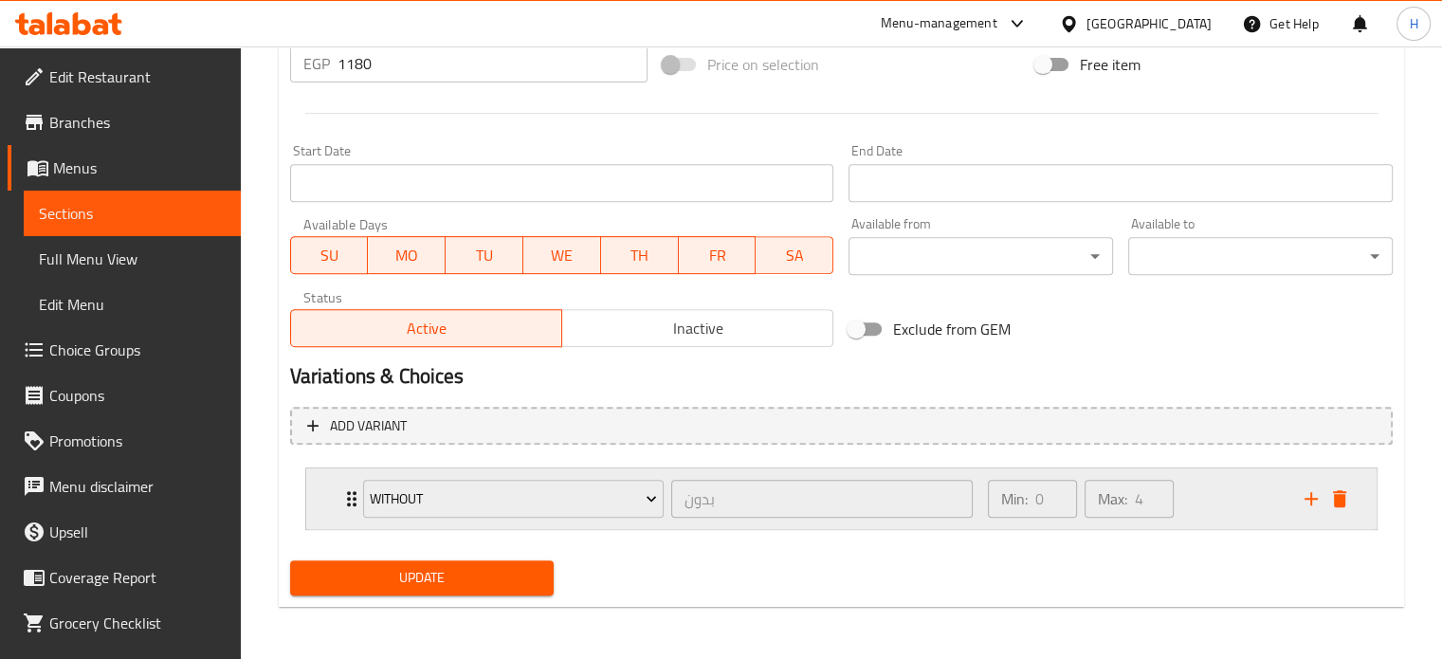
click at [319, 495] on div "Without بدون ​ Min: 0 ​ Max: 4 ​" at bounding box center [841, 498] width 1070 height 61
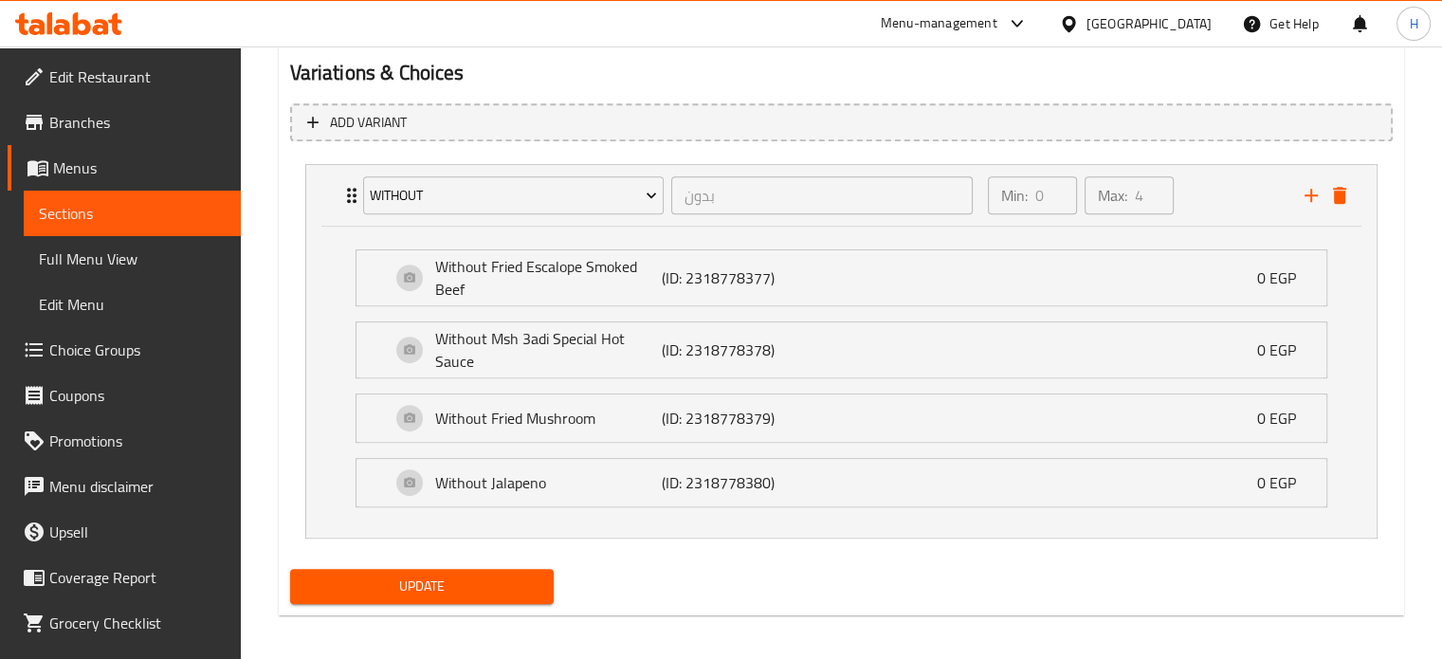
scroll to position [1048, 0]
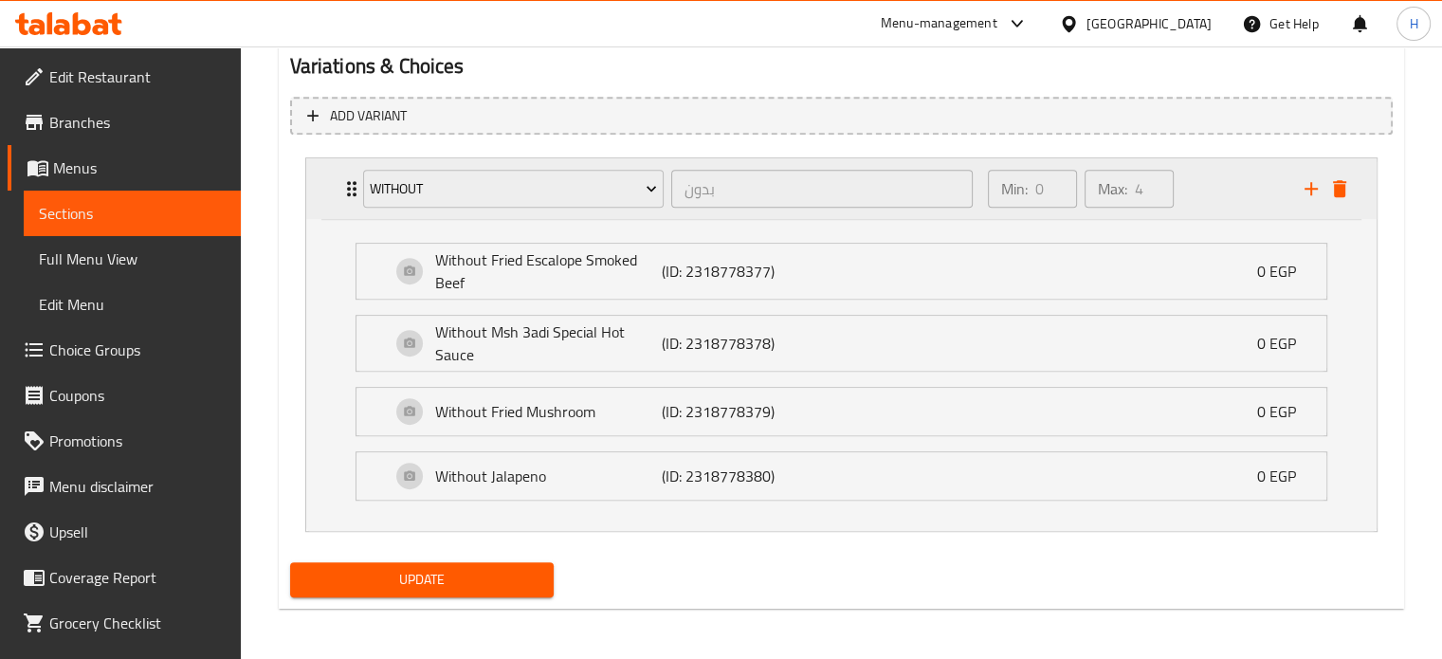
click at [314, 182] on div "Without بدون ​ Min: 0 ​ Max: 4 ​" at bounding box center [841, 188] width 1070 height 61
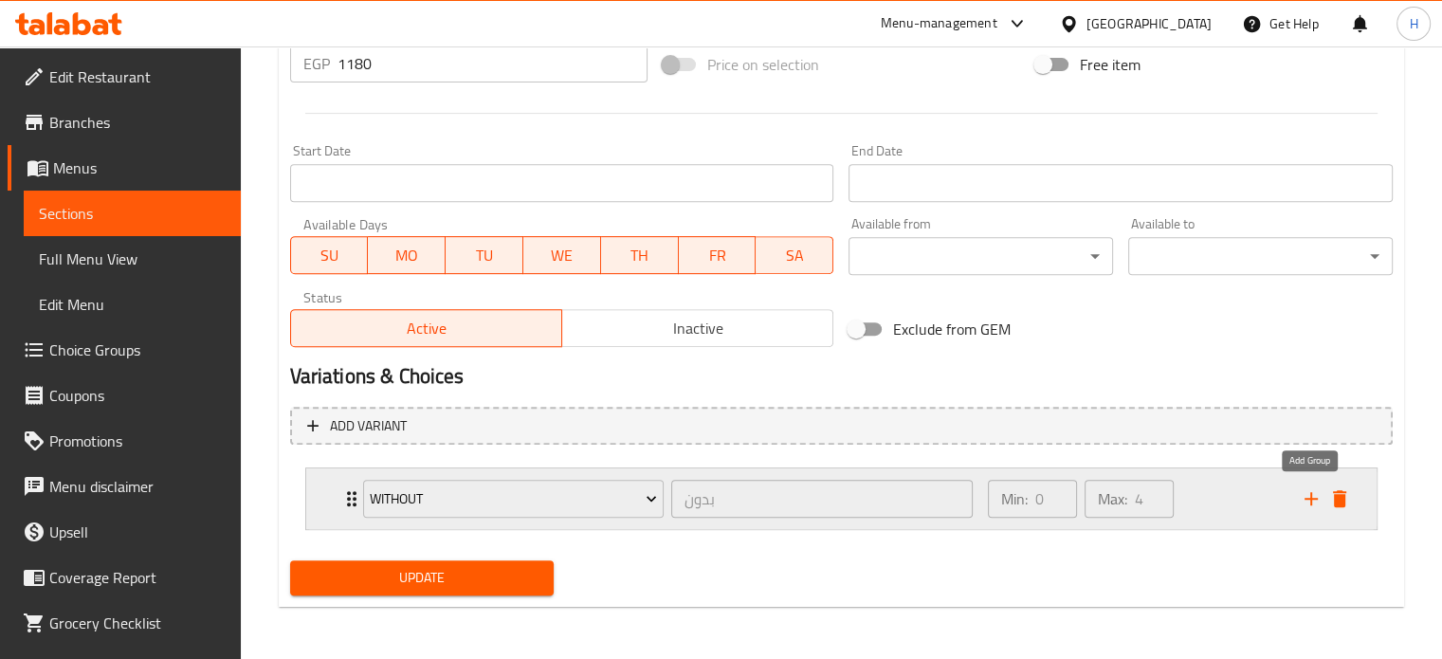
click at [1300, 501] on icon "add" at bounding box center [1311, 498] width 23 height 23
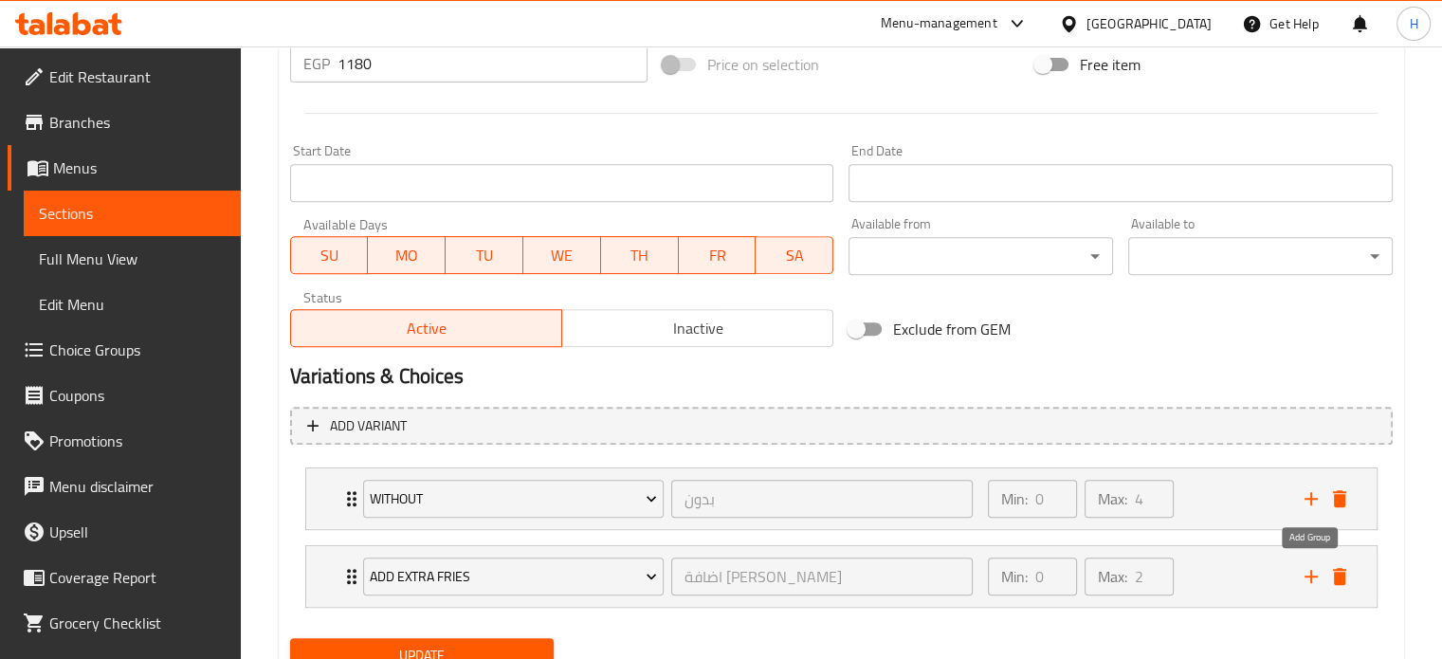
scroll to position [815, 0]
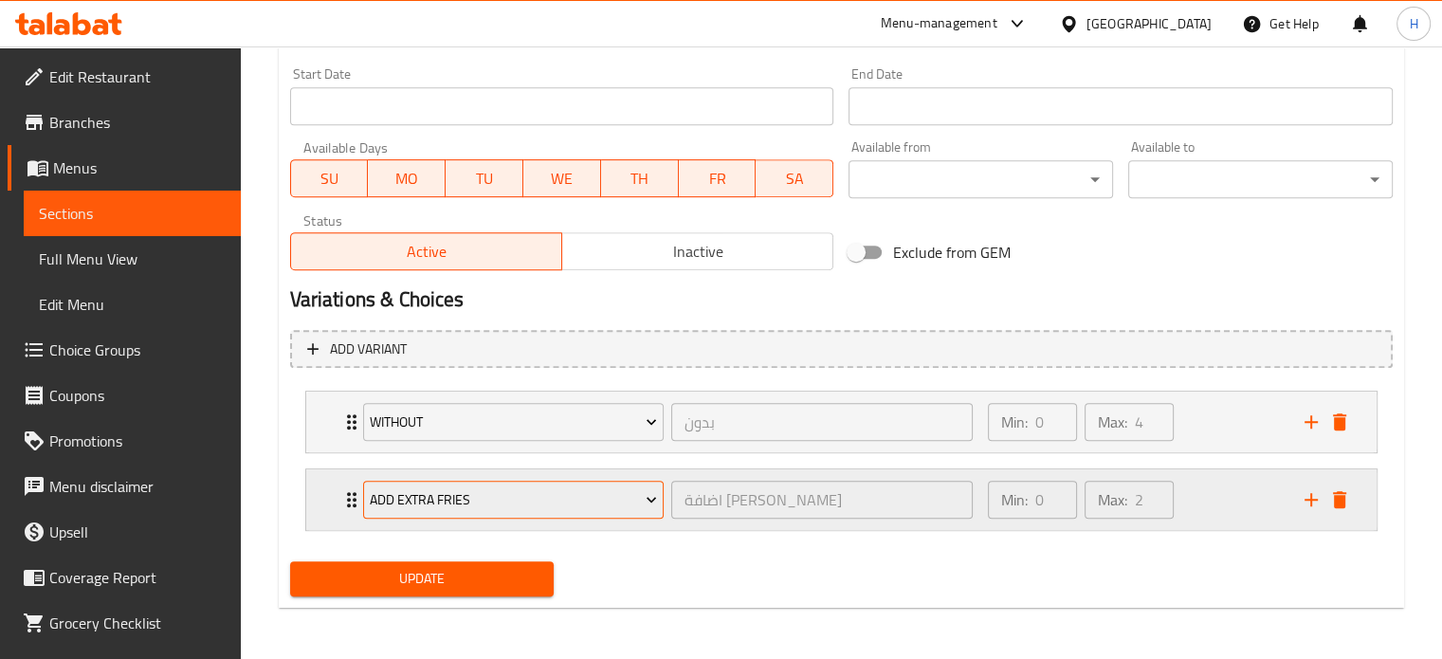
click at [502, 504] on span "Add Extra Fries" at bounding box center [513, 500] width 287 height 24
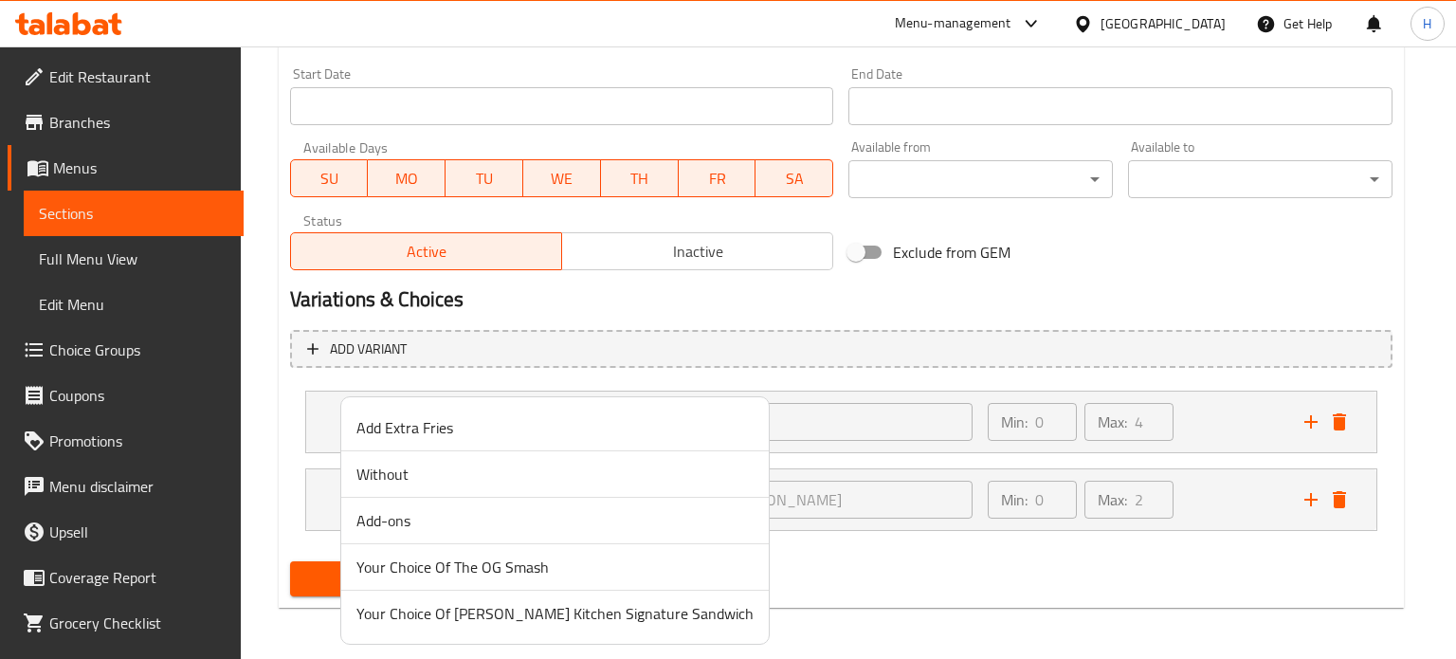
click at [394, 520] on span "Add-ons" at bounding box center [554, 520] width 397 height 23
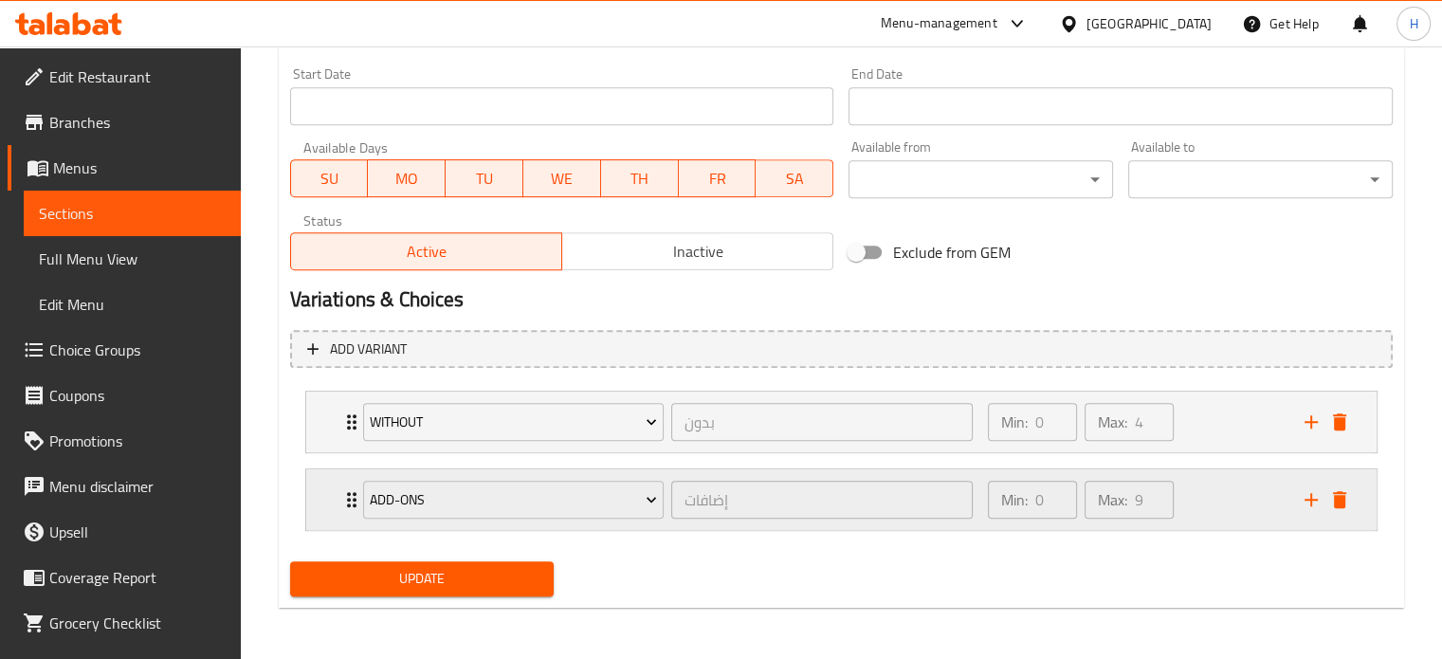
click at [332, 496] on div "Add-ons إضافات ​ Min: 0 ​ Max: 9 ​" at bounding box center [841, 499] width 1070 height 61
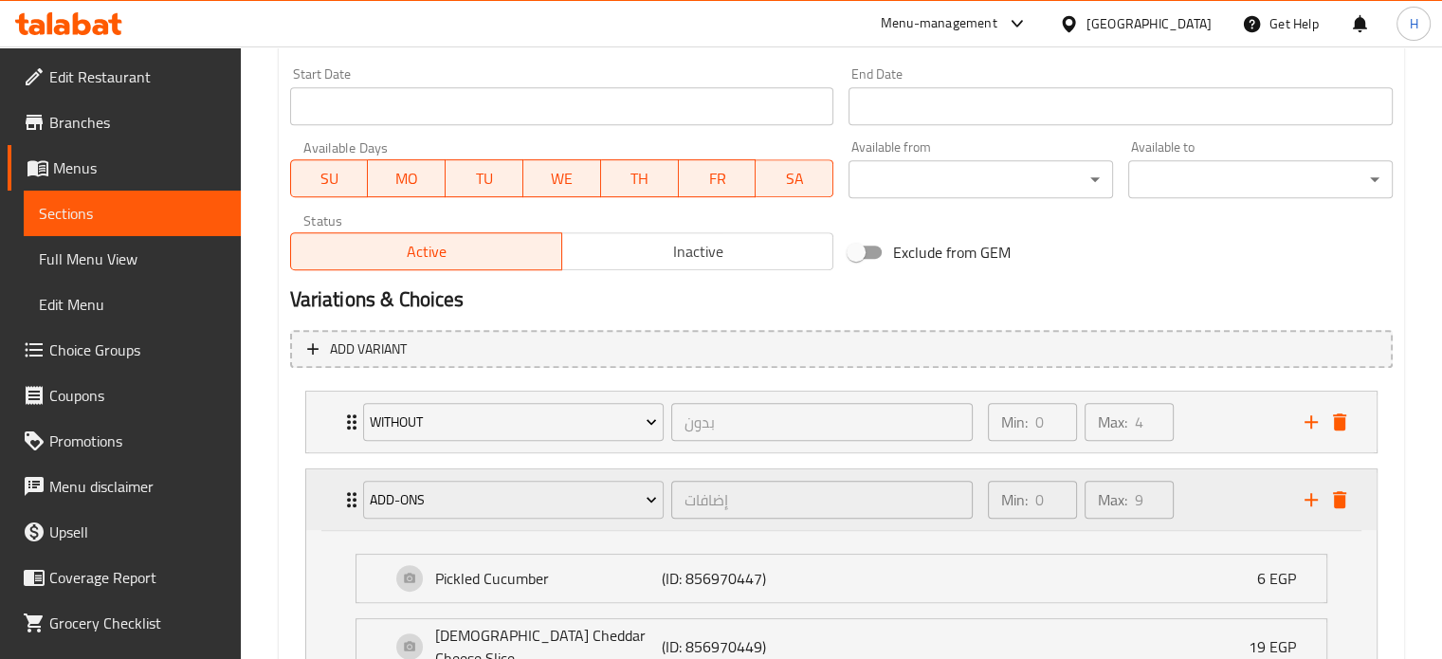
click at [329, 498] on div "Add-ons إضافات ​ Min: 0 ​ Max: 9 ​" at bounding box center [841, 499] width 1070 height 61
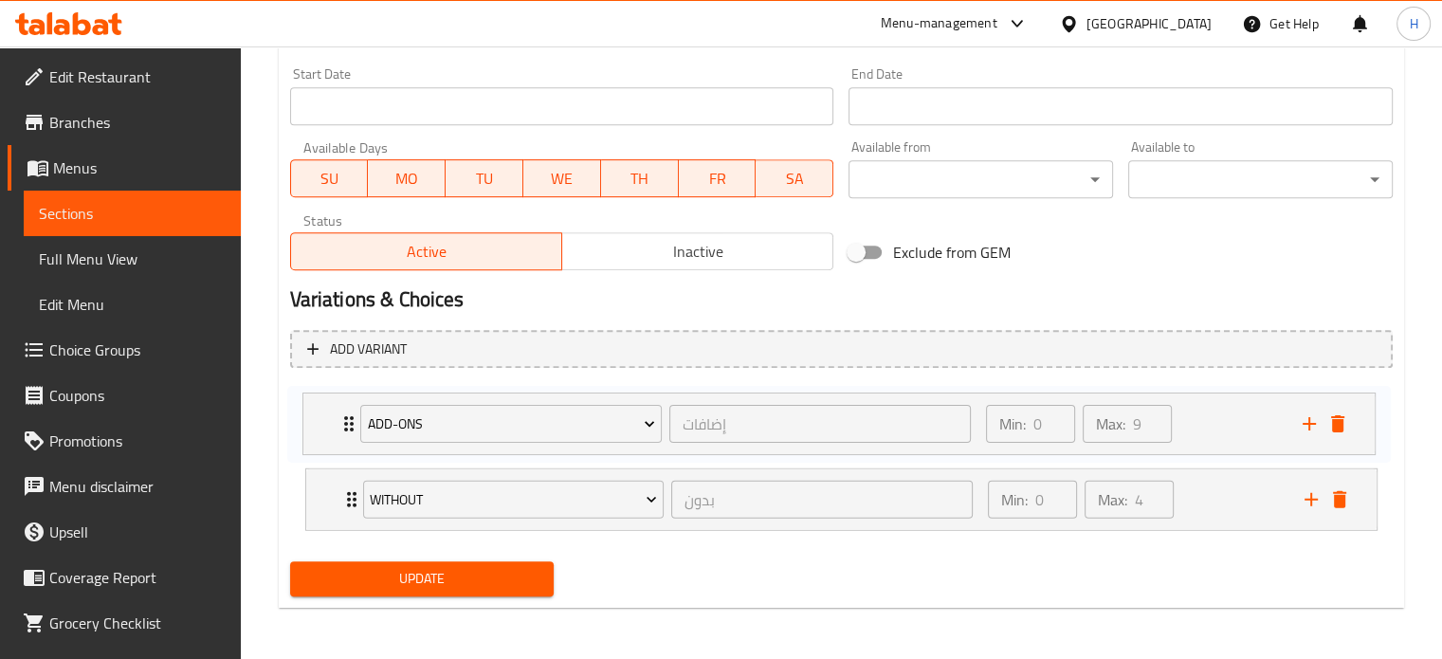
drag, startPoint x: 330, startPoint y: 496, endPoint x: 330, endPoint y: 410, distance: 85.3
click at [330, 410] on div "Without بدون ​ Min: 0 ​ Max: 4 ​ Without Fried Escalope Smoked Beef (ID: 231877…" at bounding box center [841, 460] width 1102 height 155
click at [425, 583] on span "Update" at bounding box center [422, 579] width 234 height 24
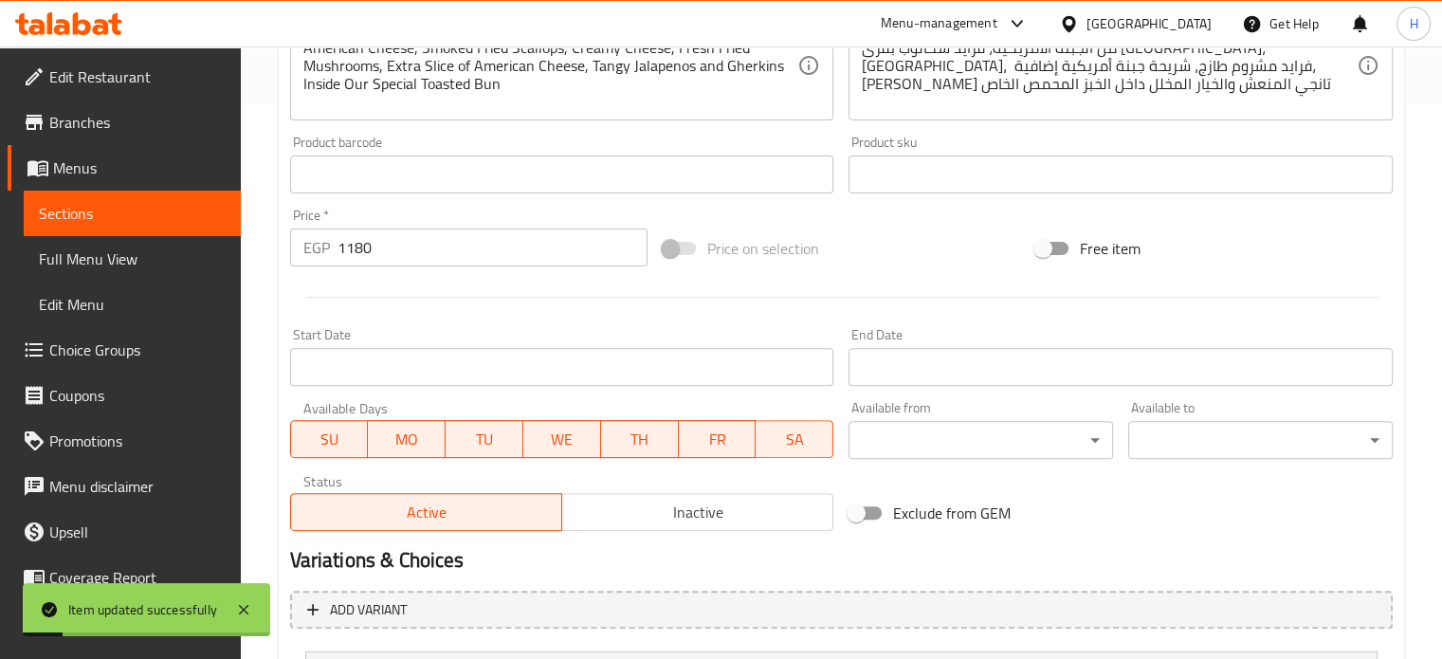
scroll to position [246, 0]
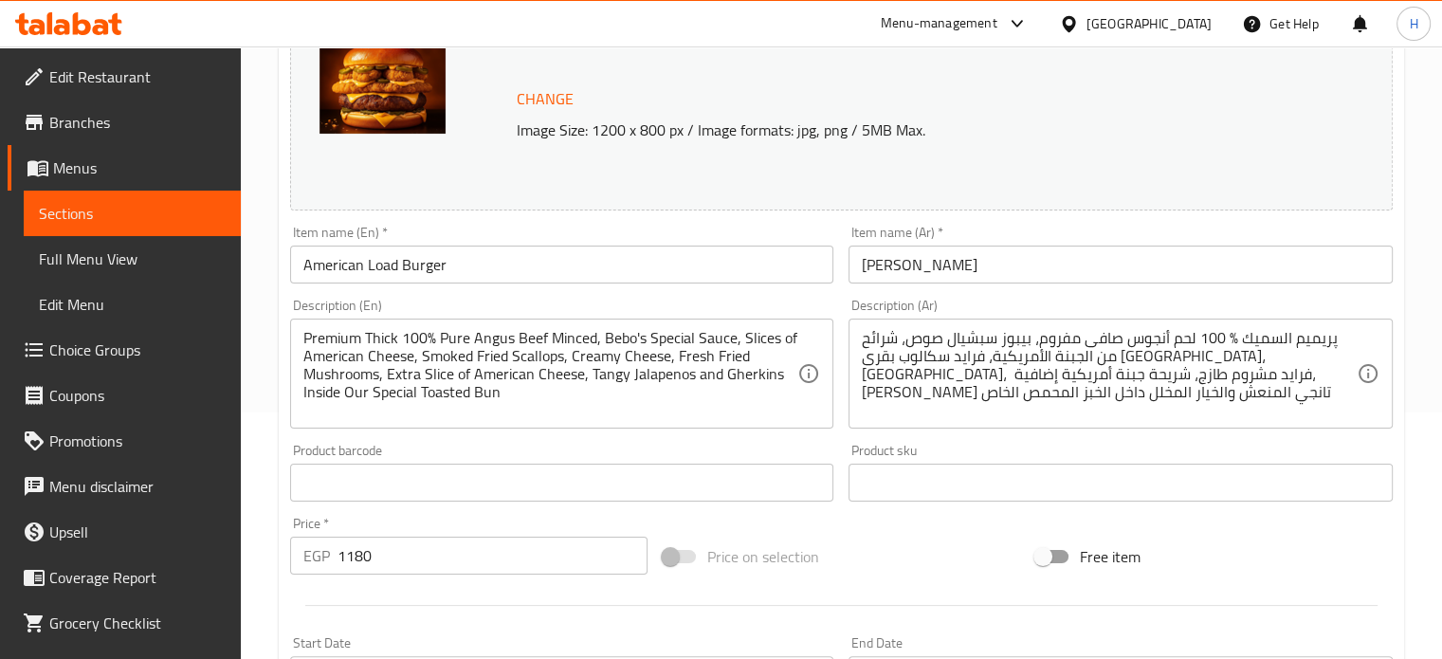
click at [83, 17] on icon at bounding box center [68, 23] width 107 height 23
